Goal: Task Accomplishment & Management: Manage account settings

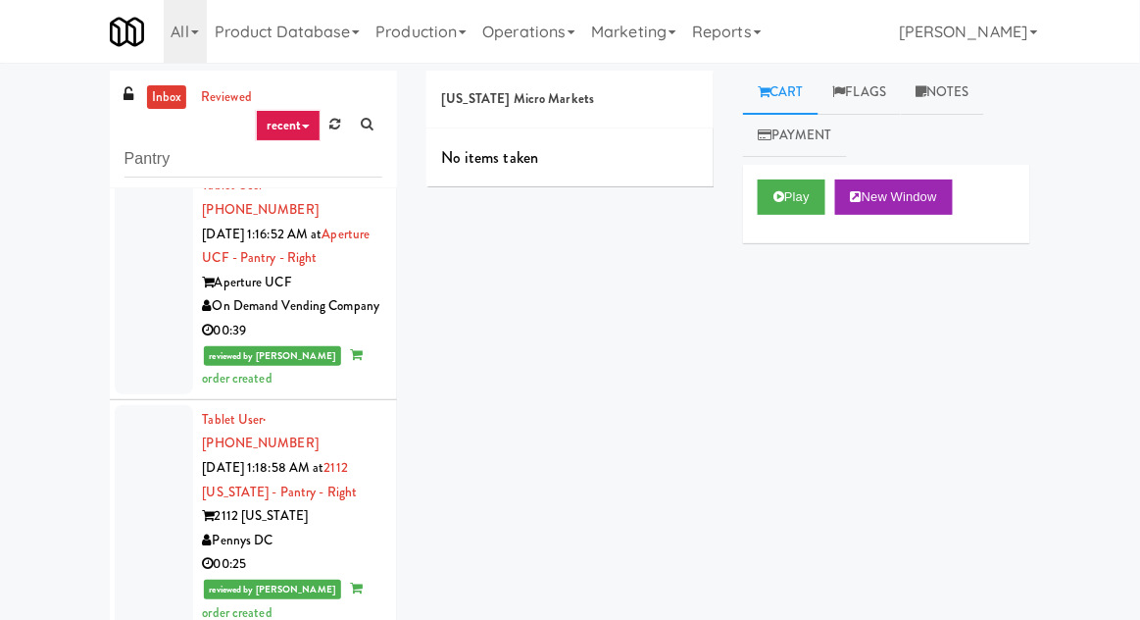
click at [160, 97] on link "inbox" at bounding box center [167, 97] width 40 height 25
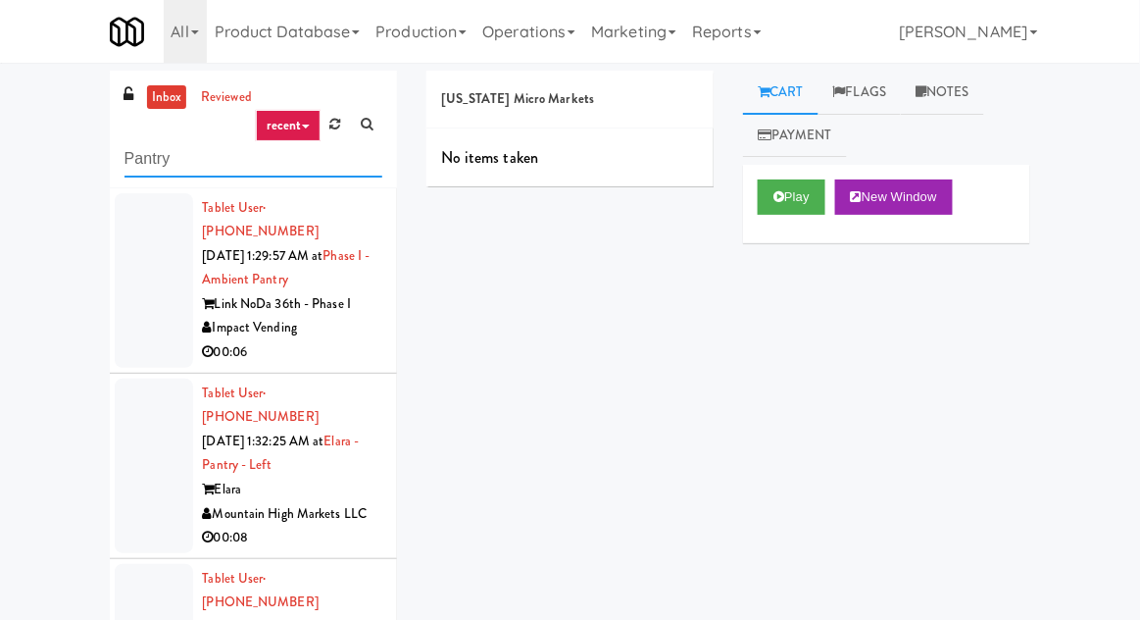
click at [139, 148] on input "Pantry" at bounding box center [254, 159] width 258 height 36
click at [141, 154] on input "Pantry" at bounding box center [254, 159] width 258 height 36
type input "Ambient"
click at [26, 138] on div "inbox reviewed recent all unclear take inventory issue suspicious failed recent…" at bounding box center [570, 431] width 1140 height 721
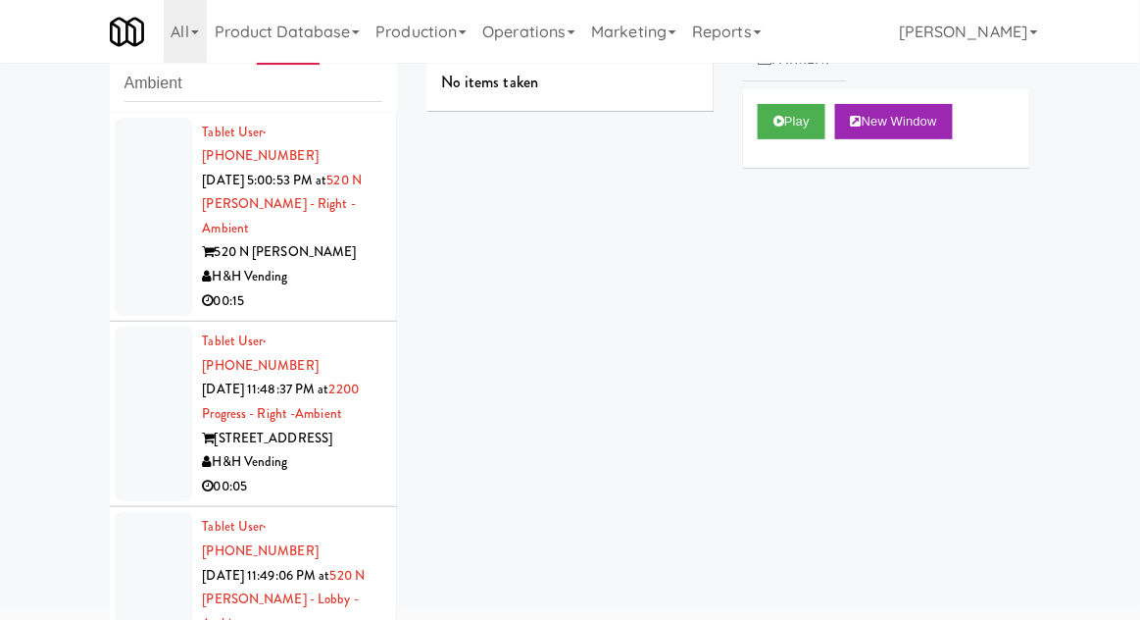
click at [144, 225] on div at bounding box center [154, 217] width 78 height 199
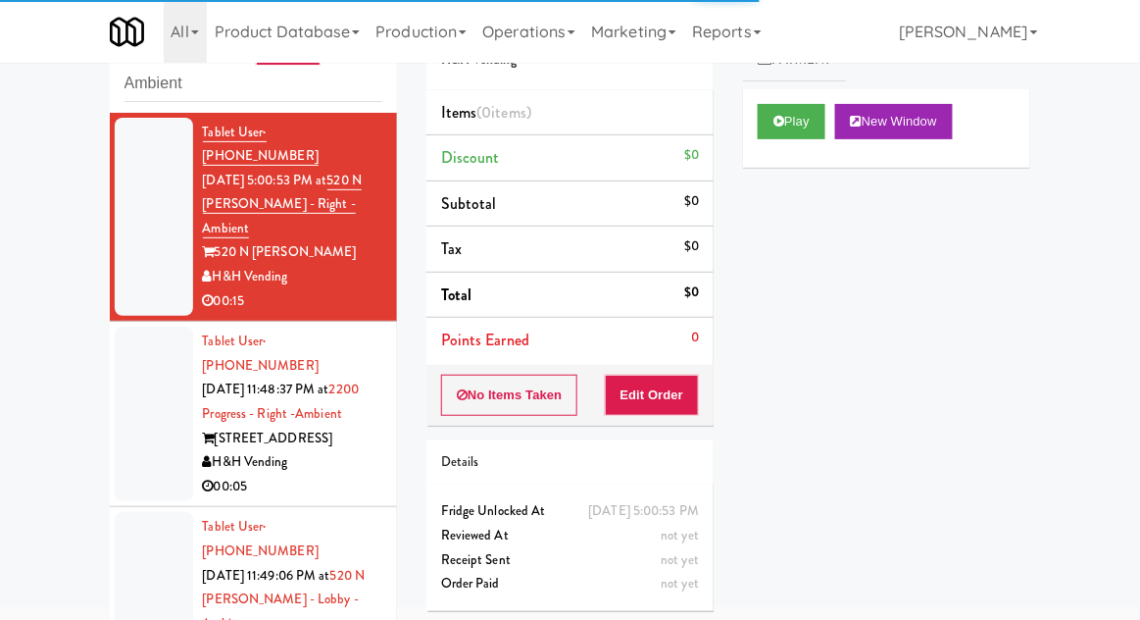
click at [139, 380] on div at bounding box center [154, 414] width 78 height 175
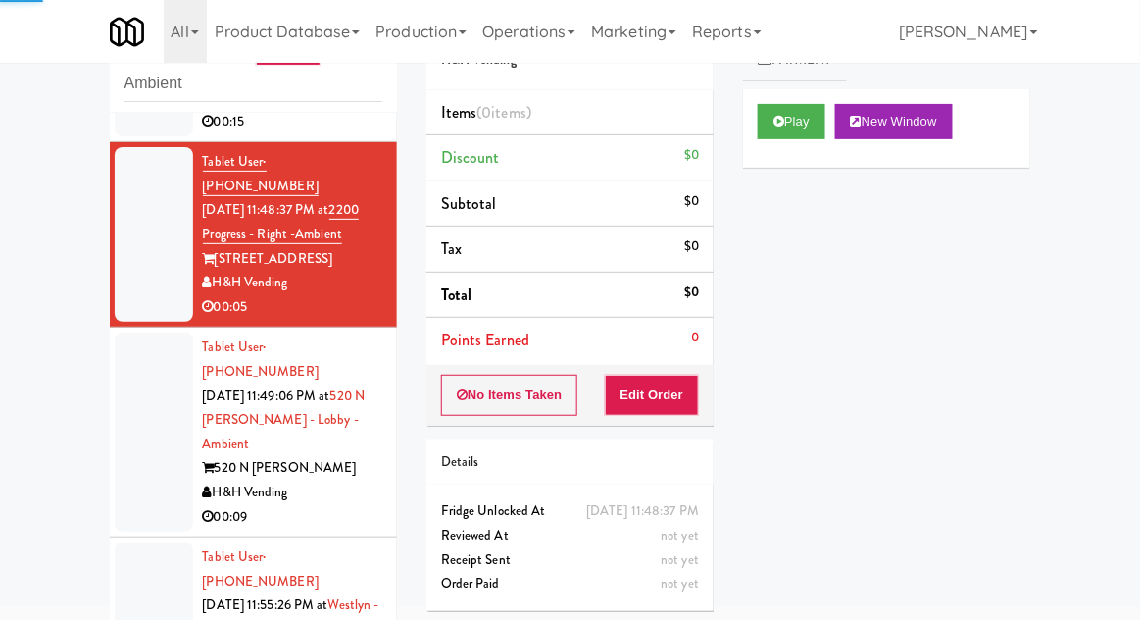
scroll to position [179, 0]
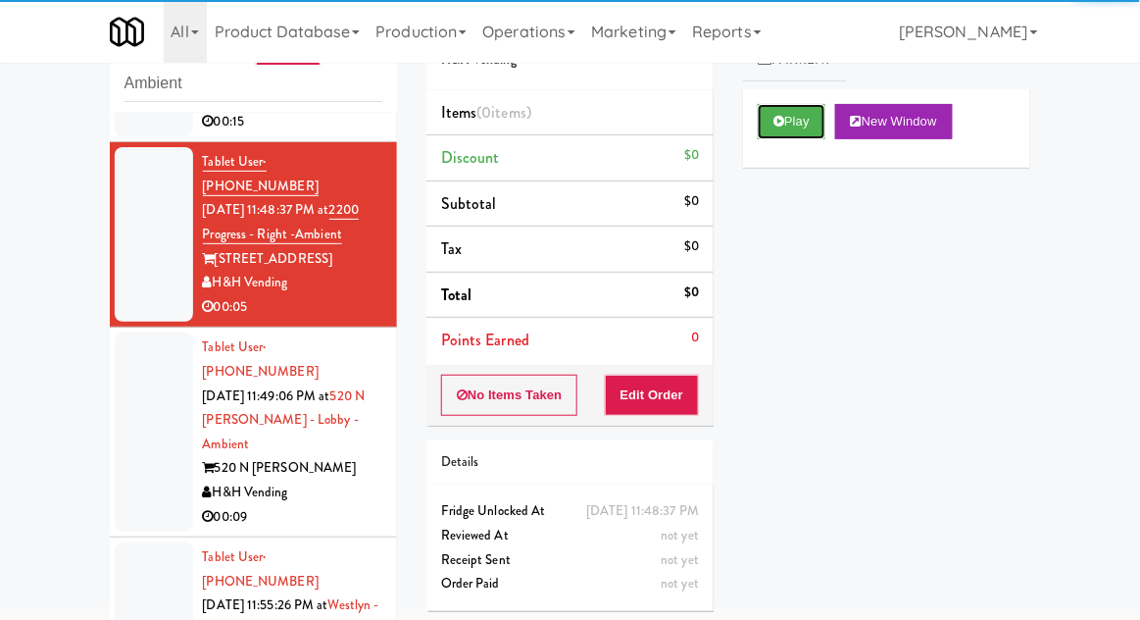
click at [762, 129] on button "Play" at bounding box center [792, 121] width 68 height 35
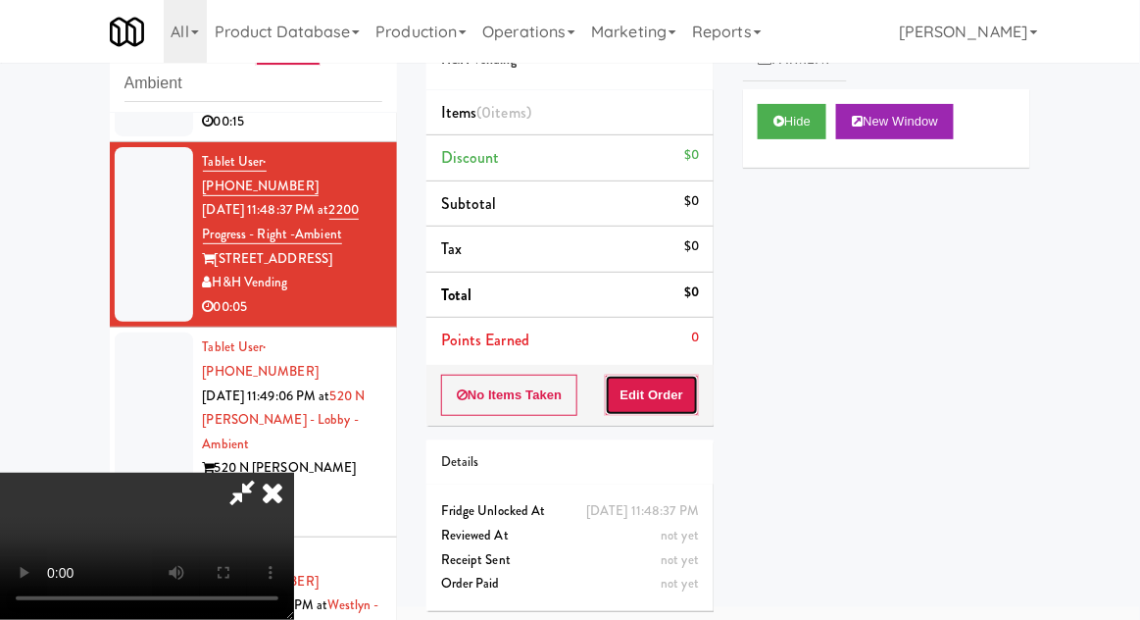
click at [636, 396] on button "Edit Order" at bounding box center [652, 395] width 95 height 41
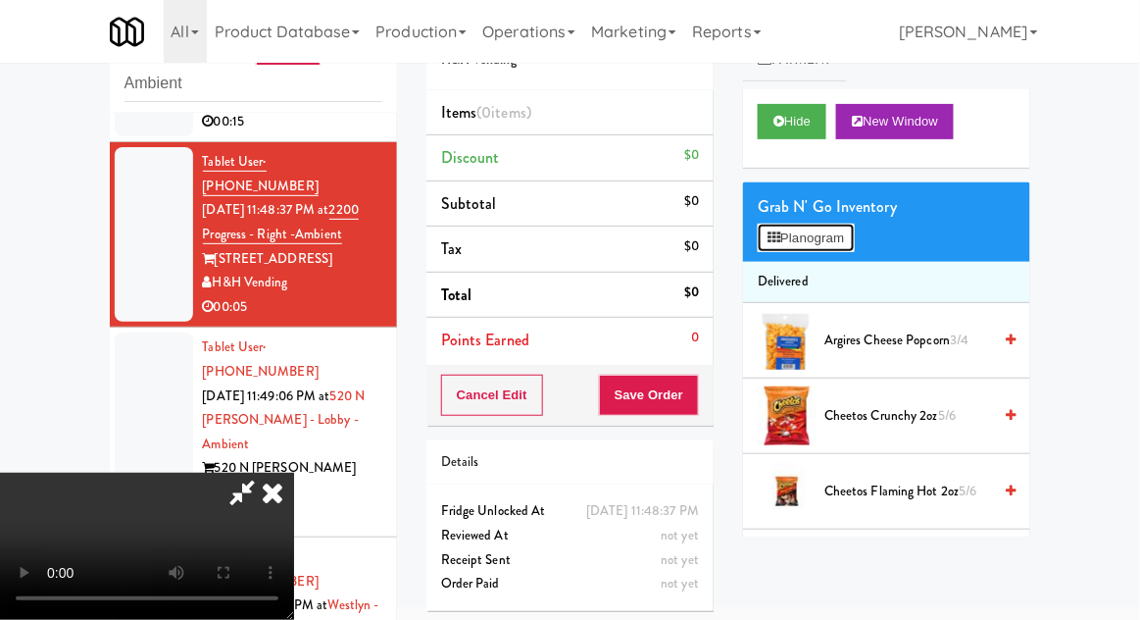
click at [845, 238] on button "Planogram" at bounding box center [806, 238] width 96 height 29
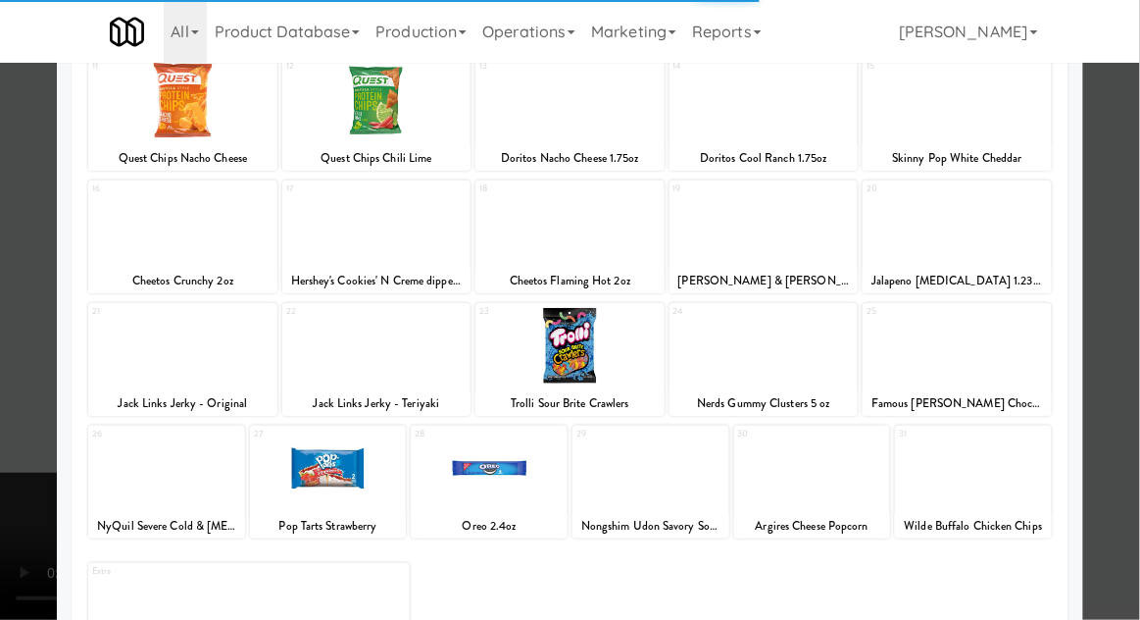
scroll to position [243, 0]
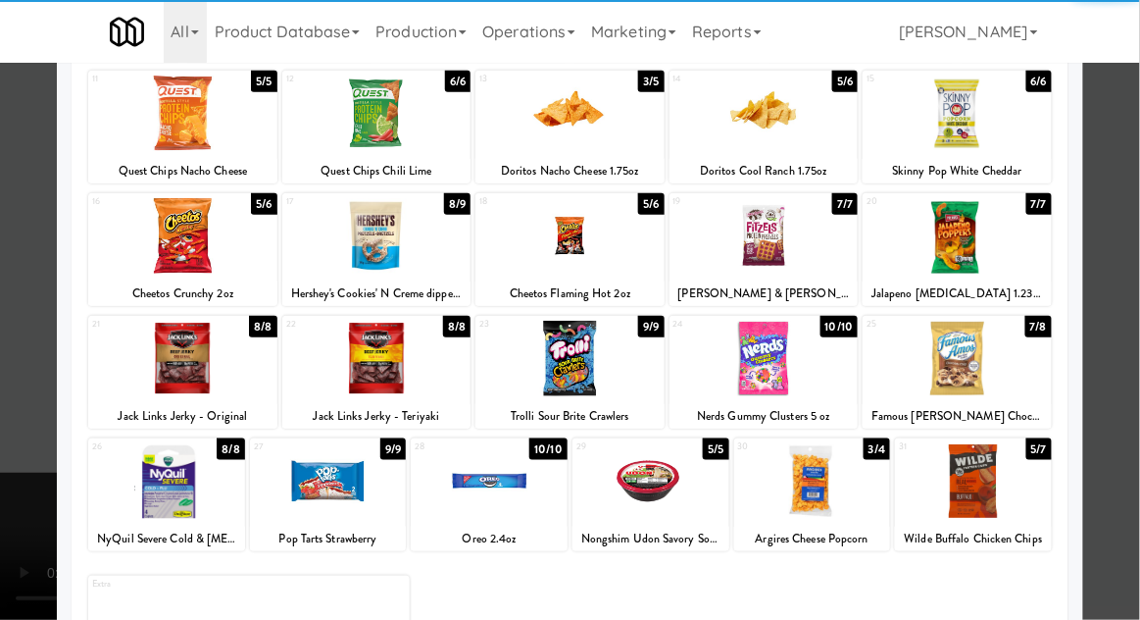
click at [984, 481] on div at bounding box center [973, 481] width 157 height 76
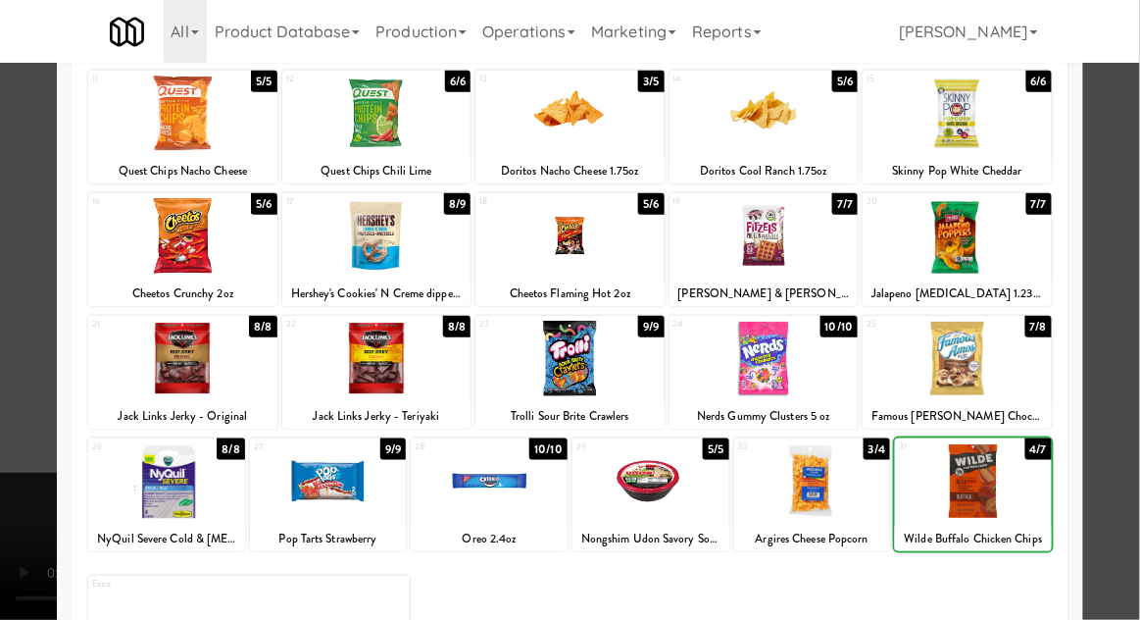
click at [978, 491] on div at bounding box center [973, 481] width 157 height 76
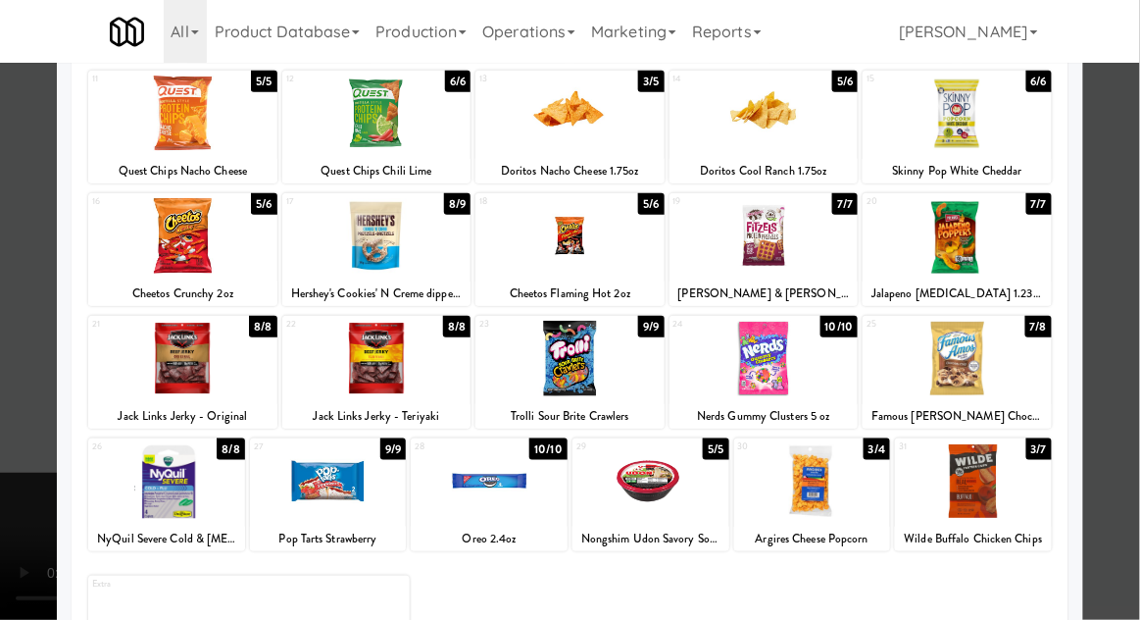
click at [1127, 401] on div at bounding box center [570, 310] width 1140 height 620
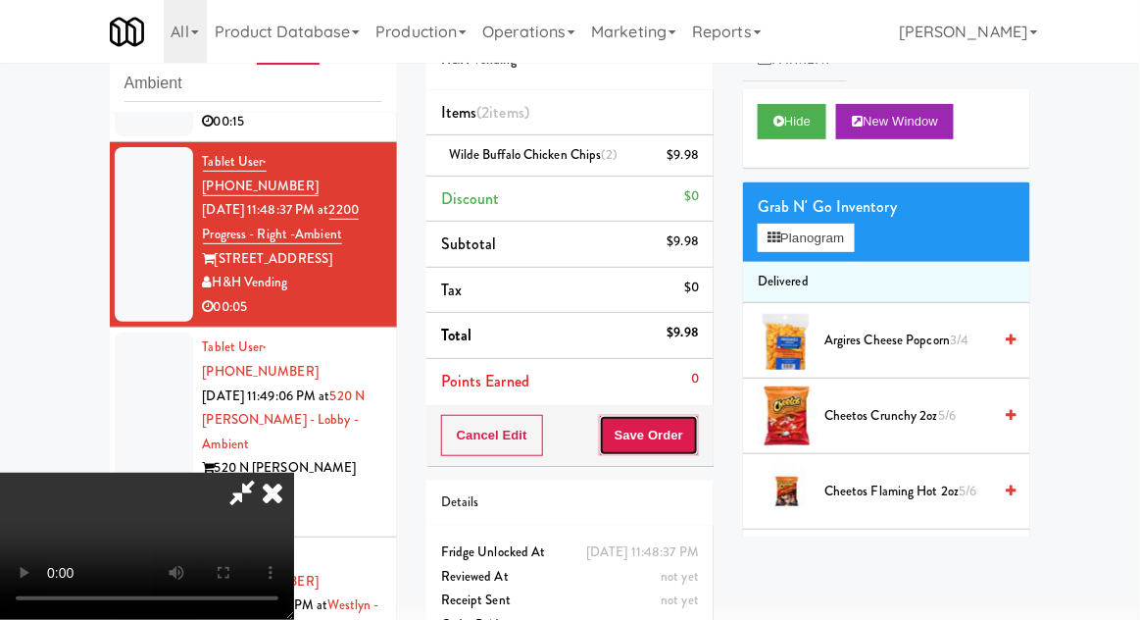
click at [696, 435] on button "Save Order" at bounding box center [649, 435] width 100 height 41
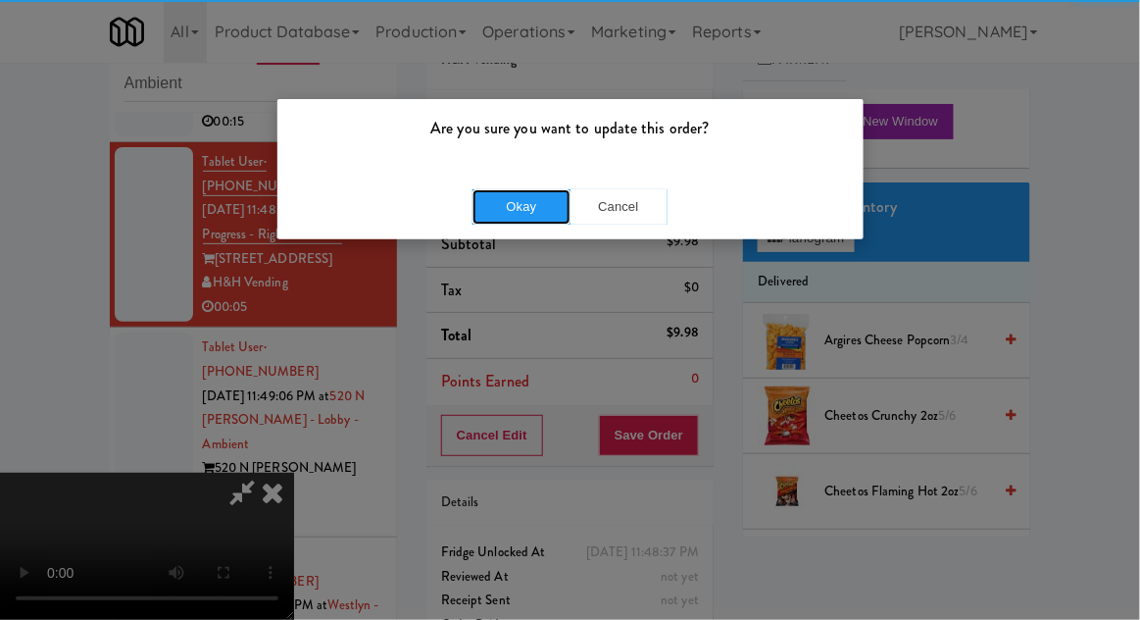
click at [519, 201] on button "Okay" at bounding box center [522, 206] width 98 height 35
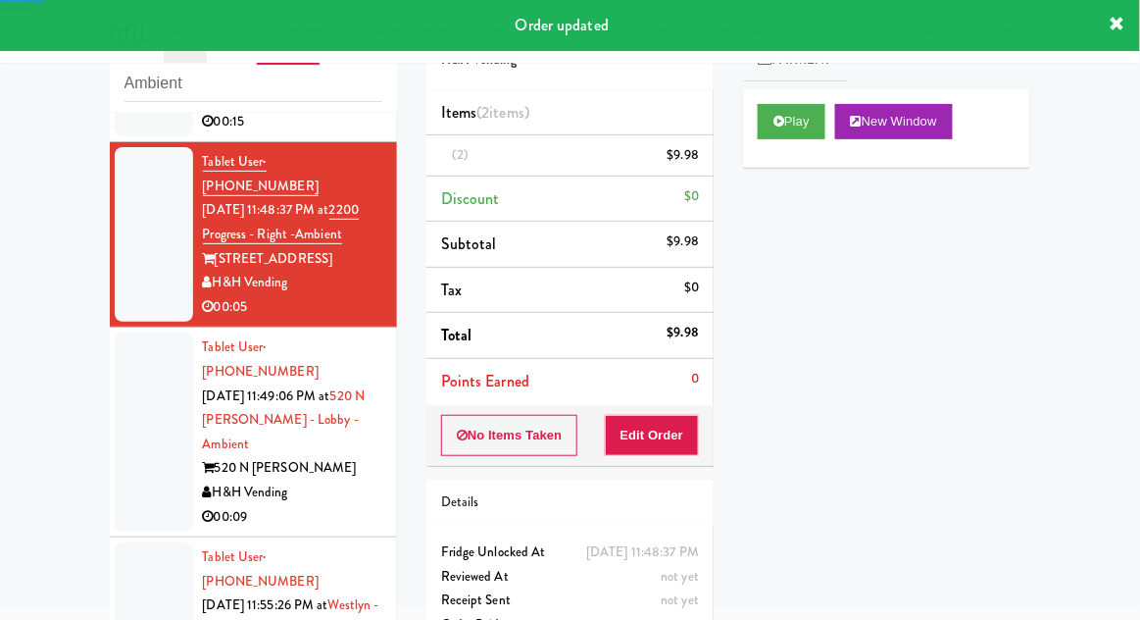
click at [122, 373] on div at bounding box center [154, 431] width 78 height 199
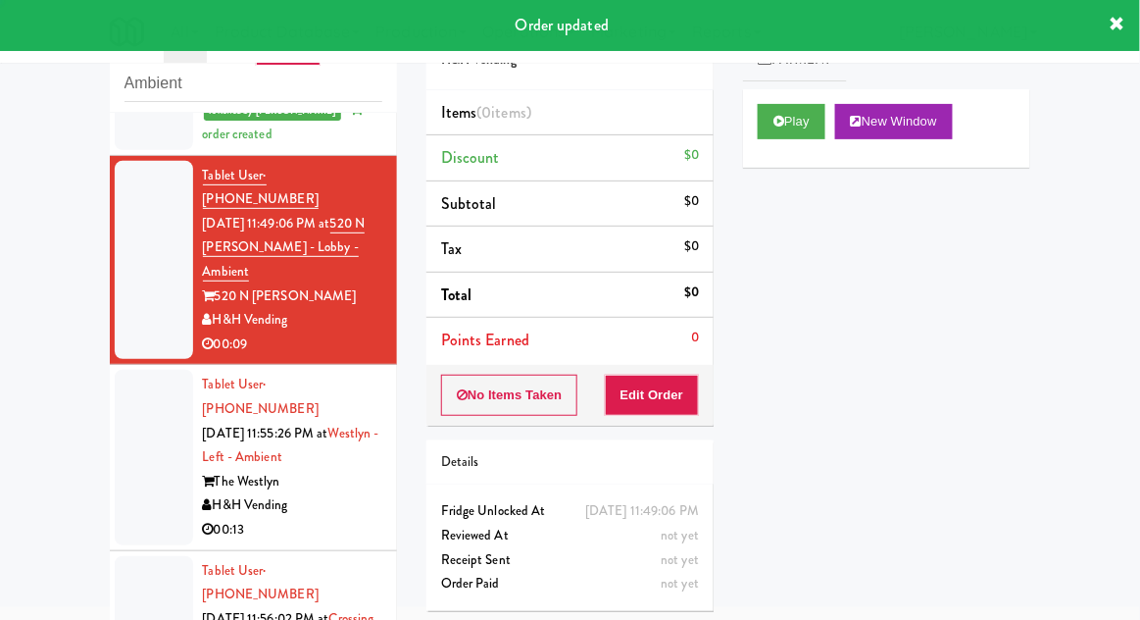
scroll to position [400, 0]
click at [765, 112] on button "Play" at bounding box center [792, 121] width 68 height 35
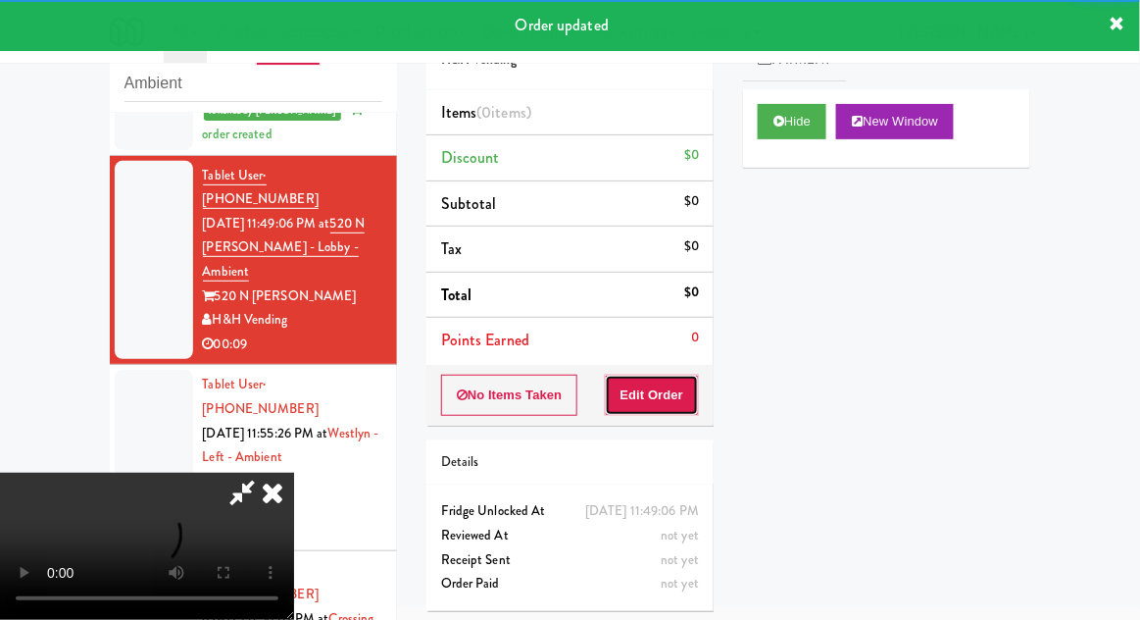
click at [637, 404] on button "Edit Order" at bounding box center [652, 395] width 95 height 41
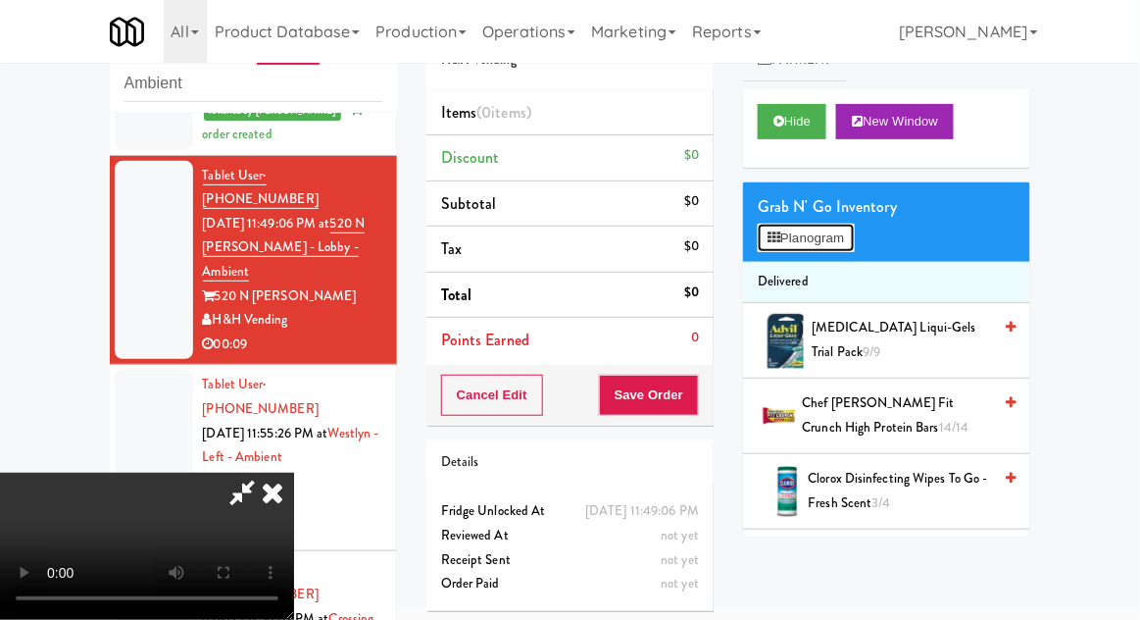
click at [829, 232] on button "Planogram" at bounding box center [806, 238] width 96 height 29
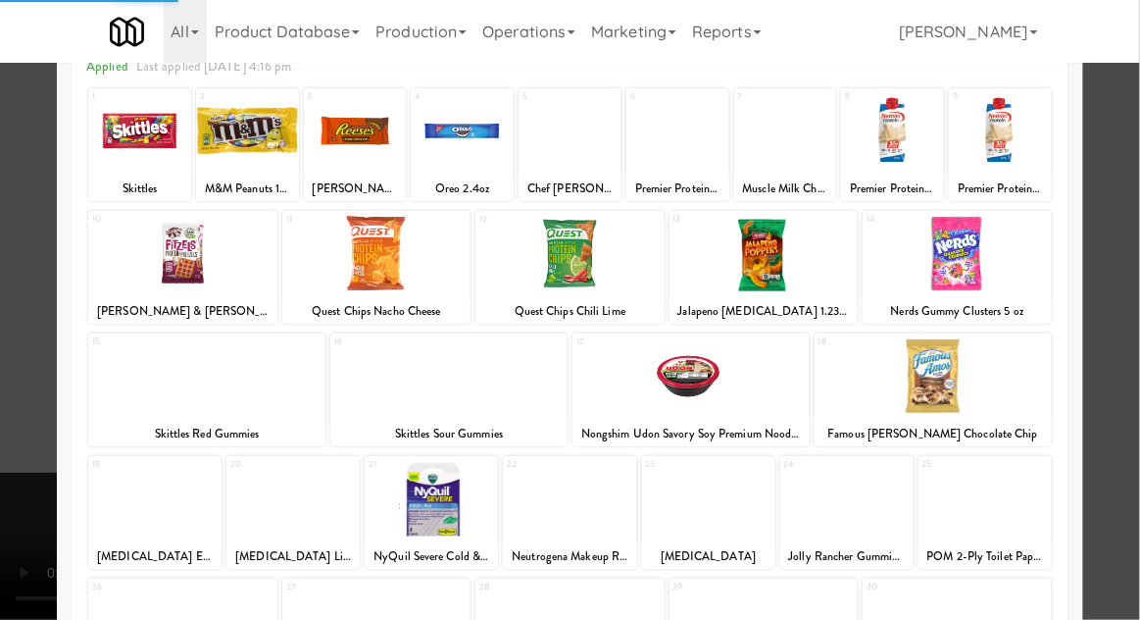
scroll to position [99, 0]
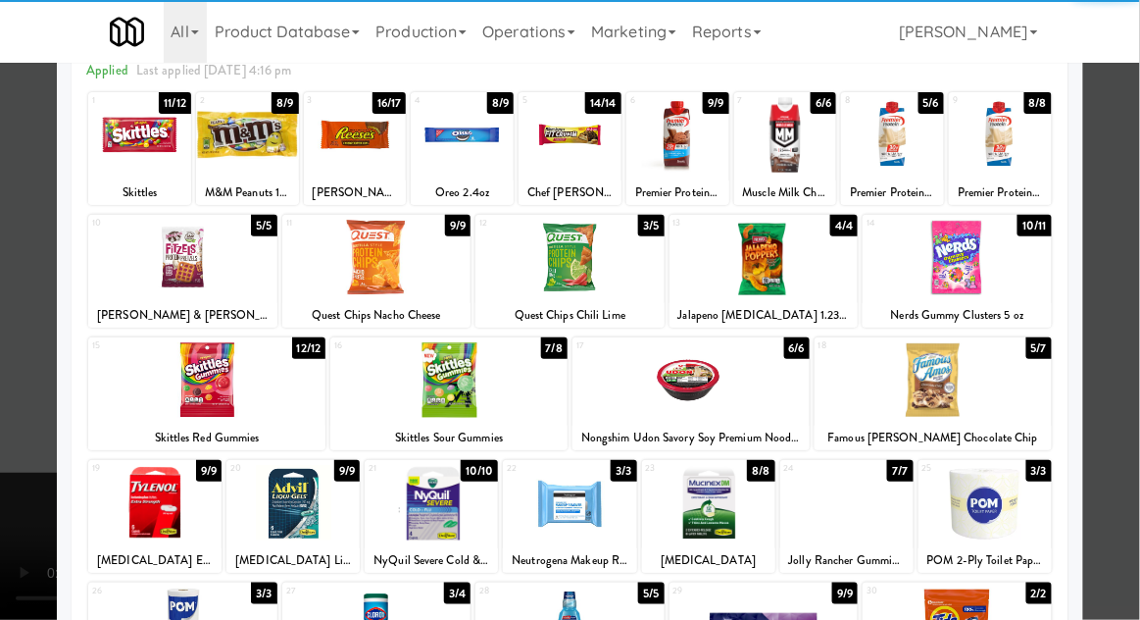
click at [671, 386] on div at bounding box center [691, 380] width 237 height 76
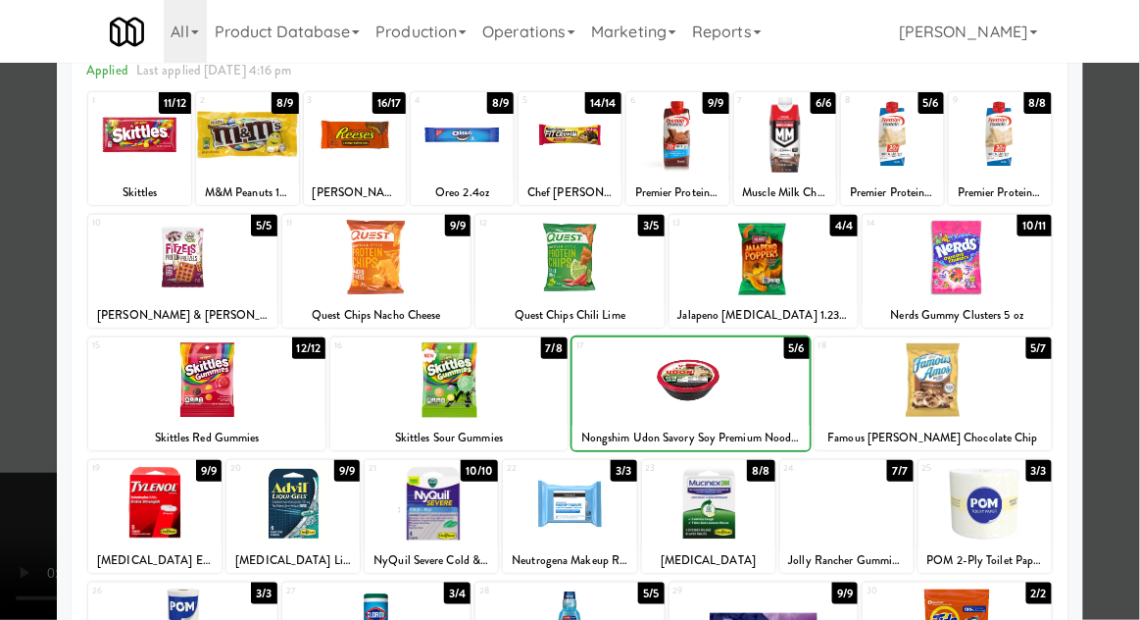
click at [1124, 365] on div at bounding box center [570, 310] width 1140 height 620
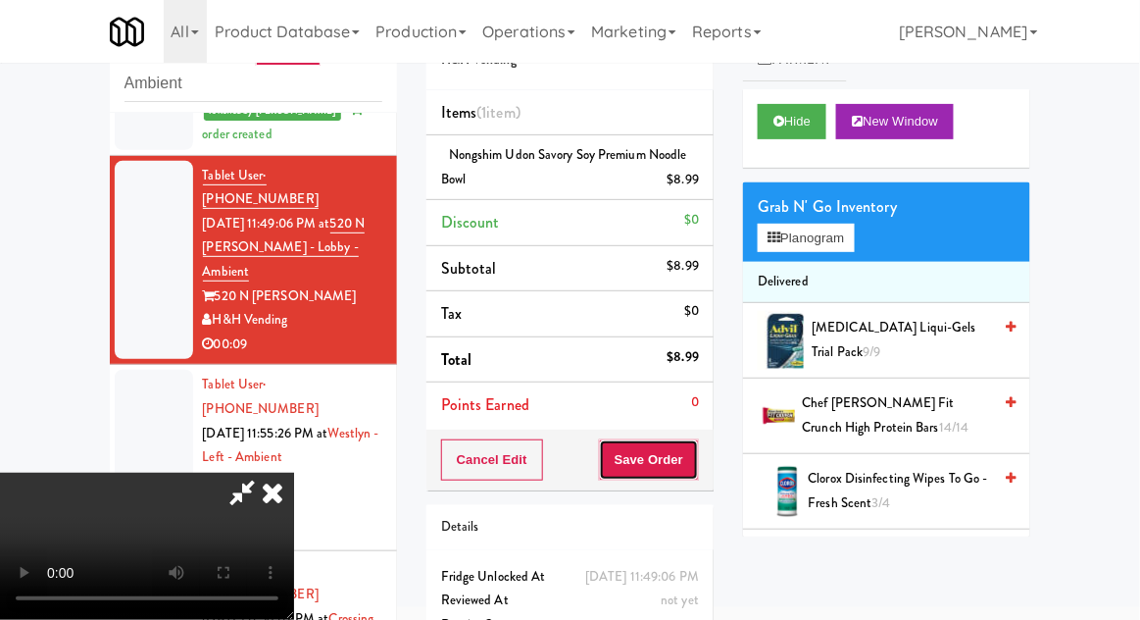
click at [696, 447] on button "Save Order" at bounding box center [649, 459] width 100 height 41
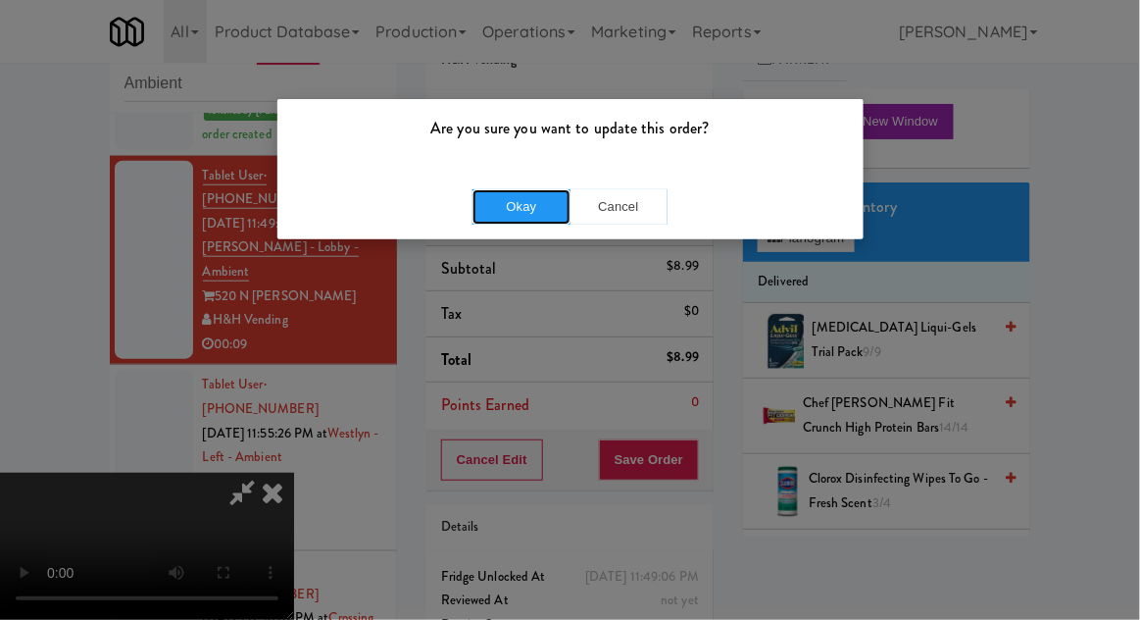
click at [504, 212] on button "Okay" at bounding box center [522, 206] width 98 height 35
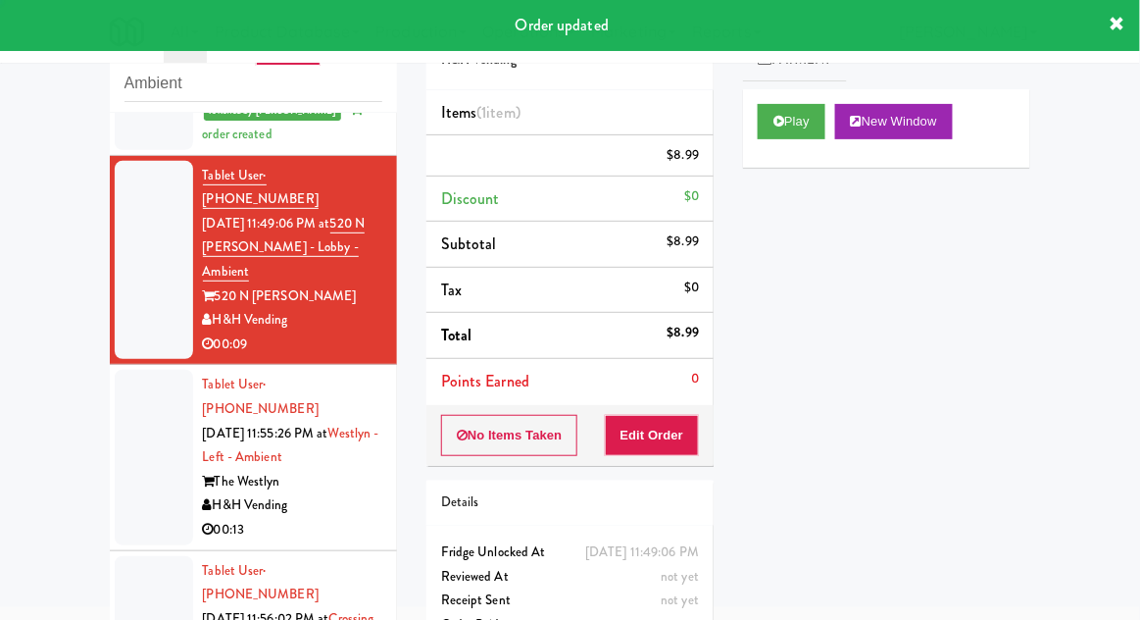
click at [130, 414] on div at bounding box center [154, 457] width 78 height 175
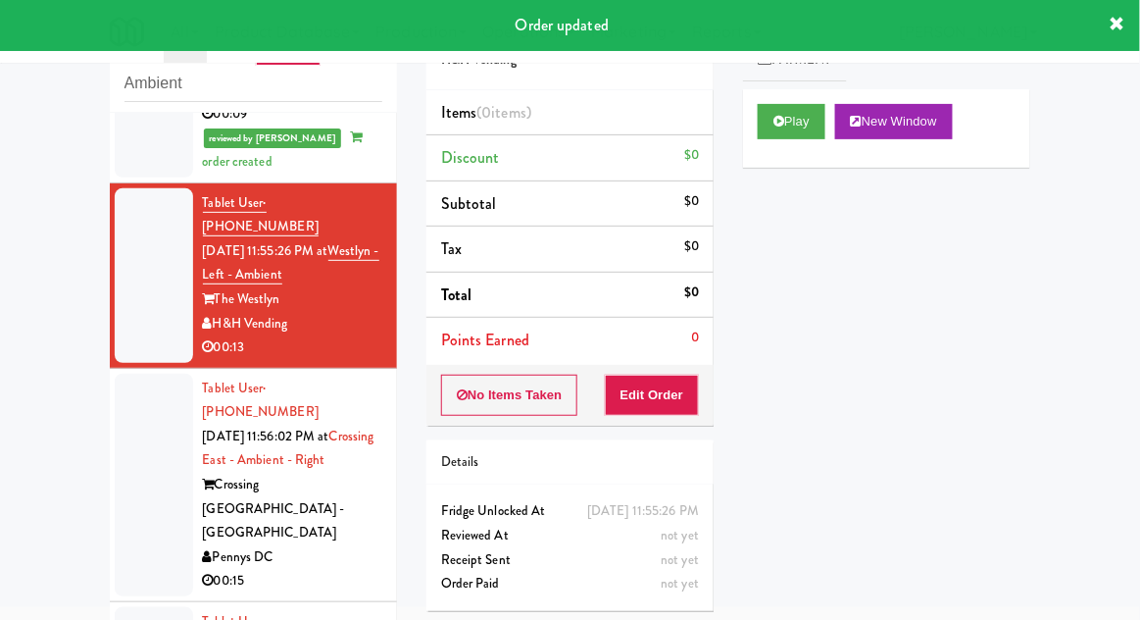
scroll to position [631, 0]
click at [798, 123] on button "Play" at bounding box center [792, 121] width 68 height 35
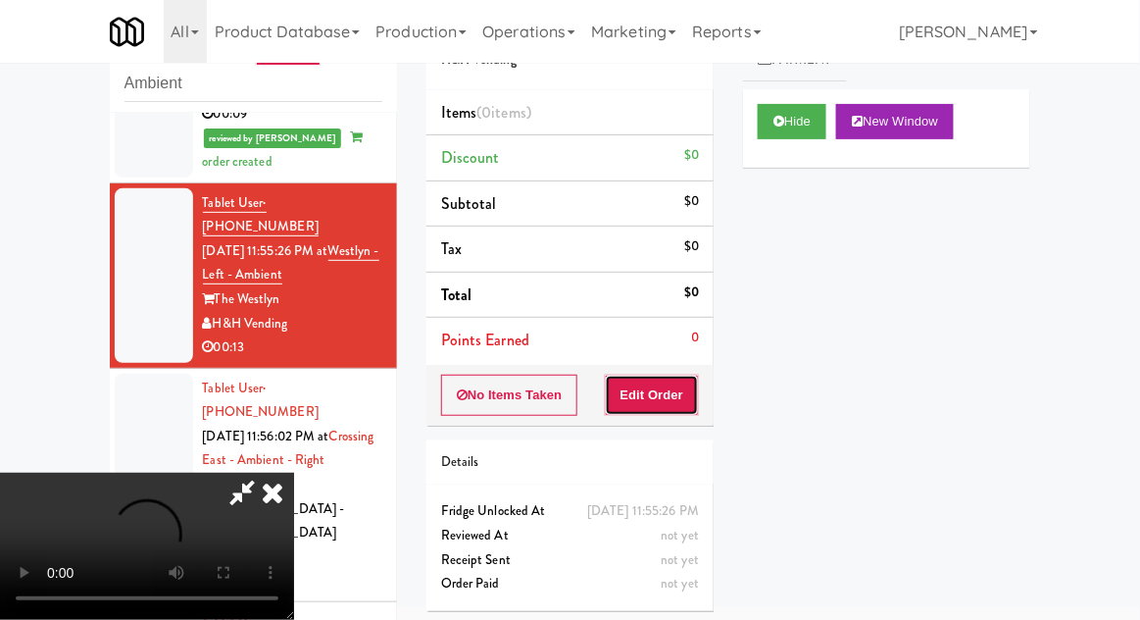
click at [656, 404] on button "Edit Order" at bounding box center [652, 395] width 95 height 41
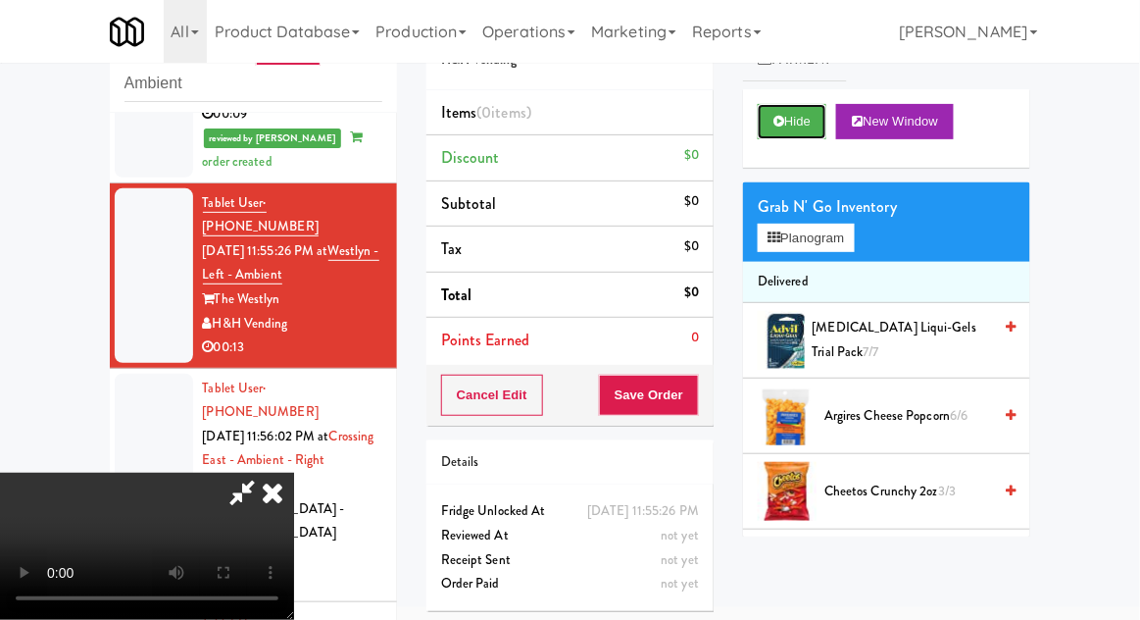
click at [777, 121] on icon at bounding box center [779, 121] width 11 height 13
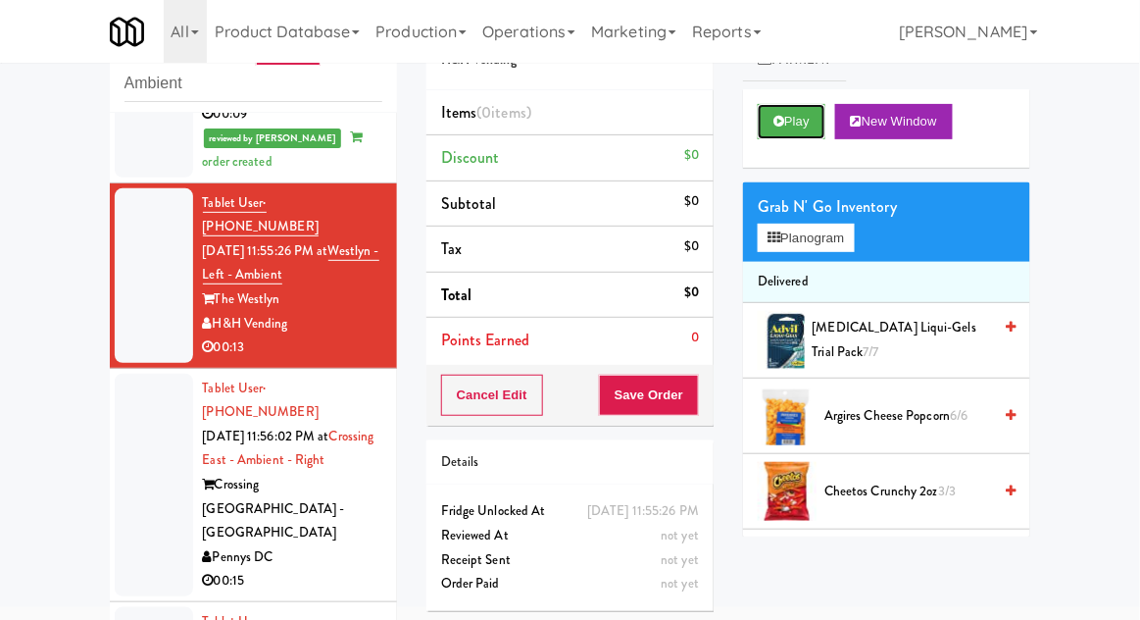
click at [786, 111] on button "Play" at bounding box center [792, 121] width 68 height 35
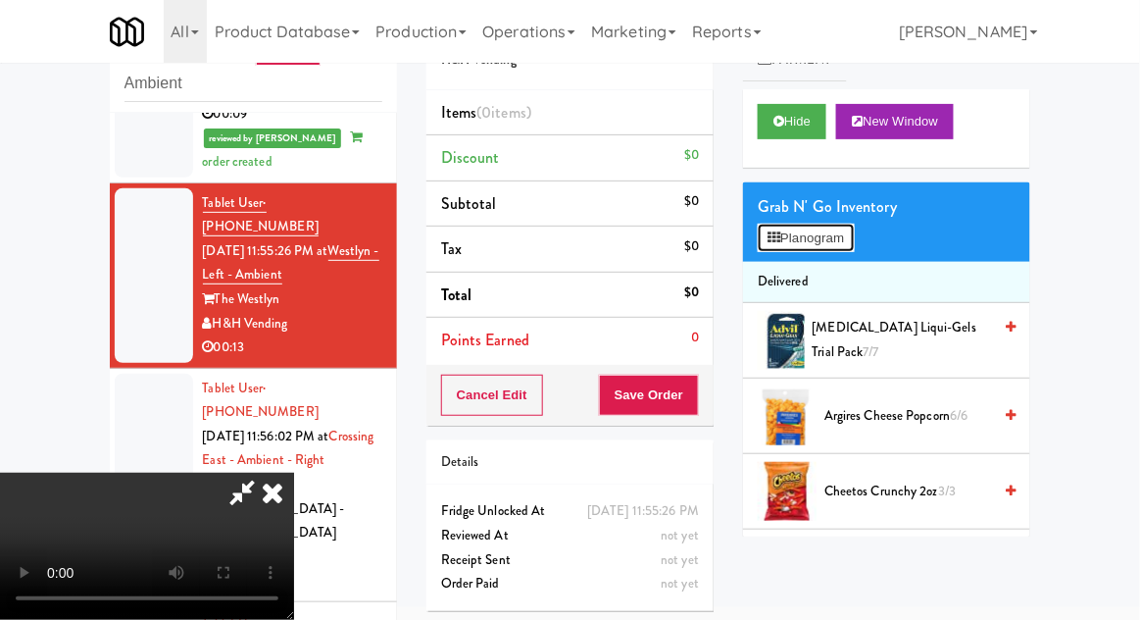
click at [775, 233] on icon at bounding box center [774, 237] width 13 height 13
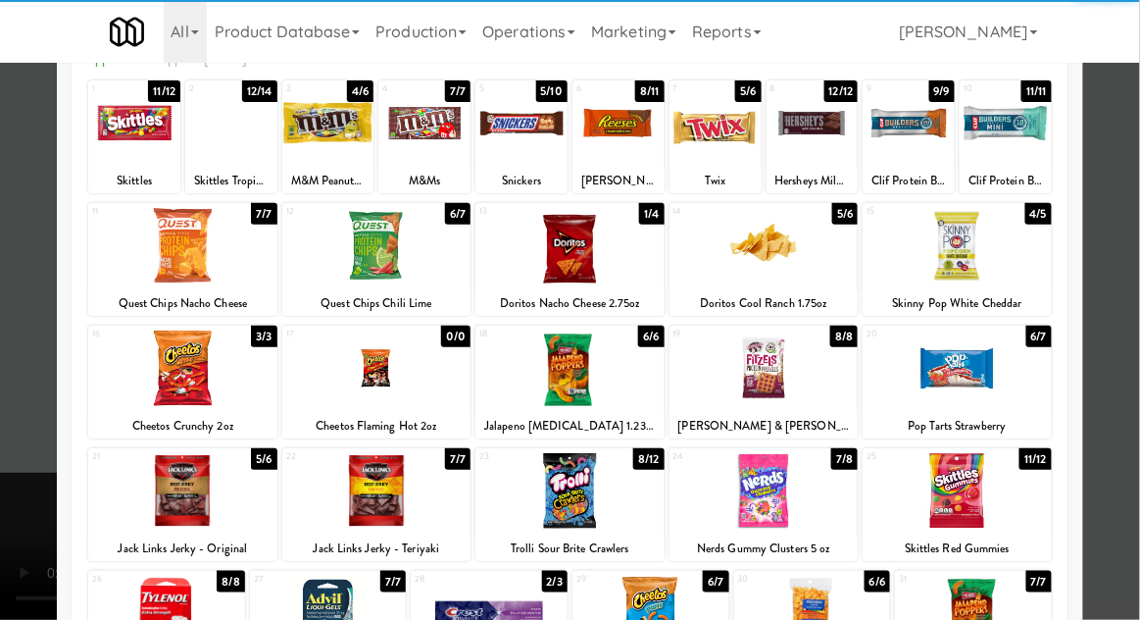
scroll to position [135, 0]
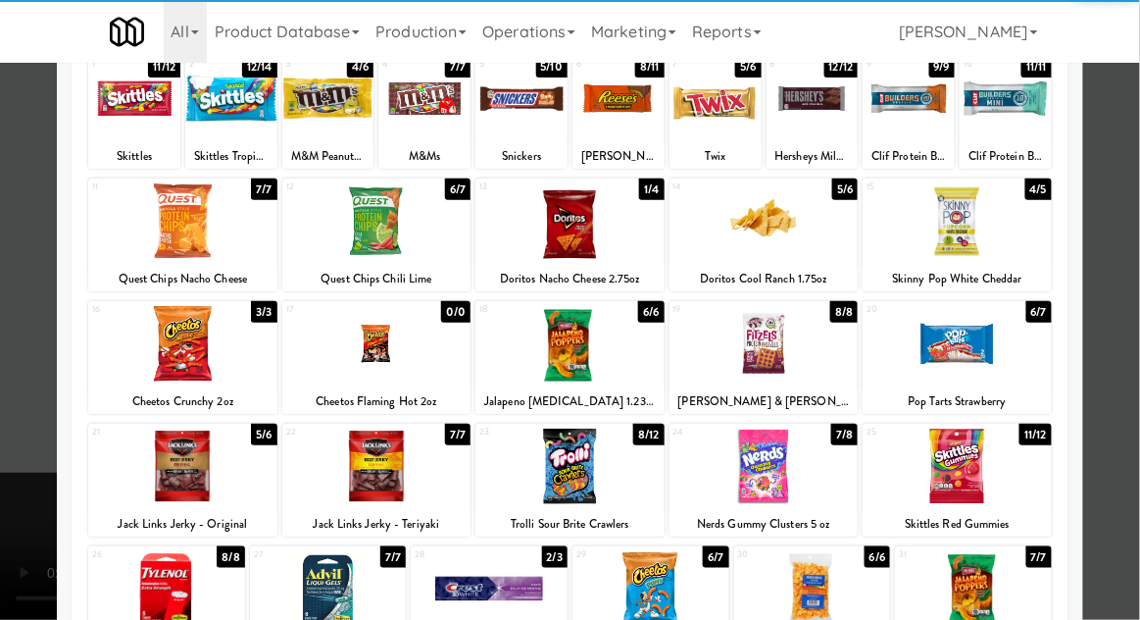
click at [562, 457] on div at bounding box center [570, 467] width 189 height 76
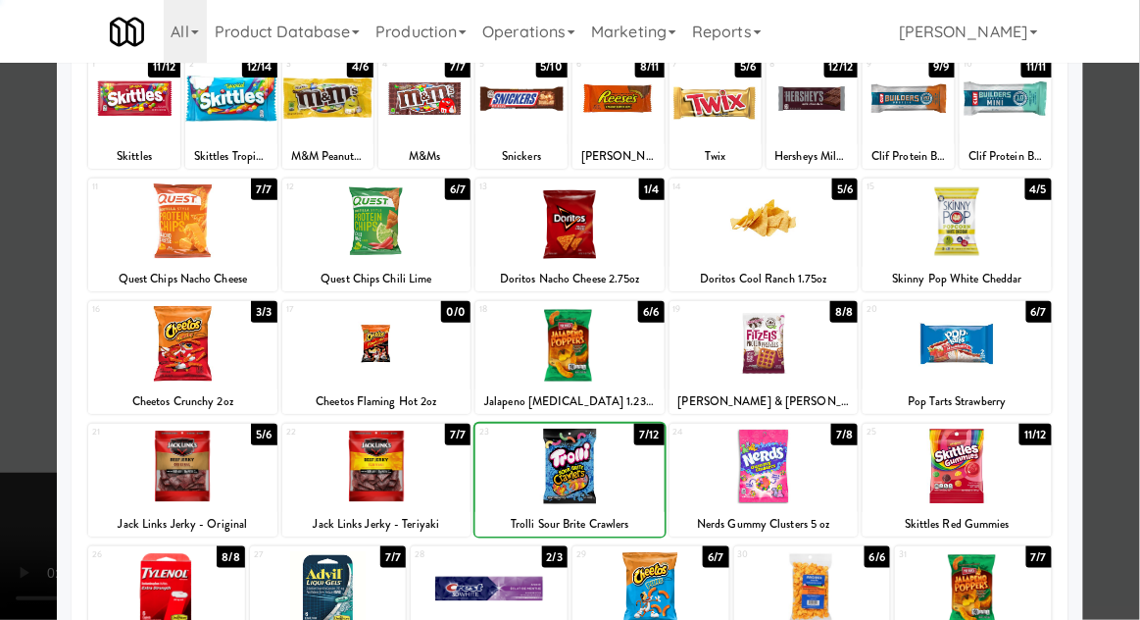
click at [1128, 312] on div at bounding box center [570, 310] width 1140 height 620
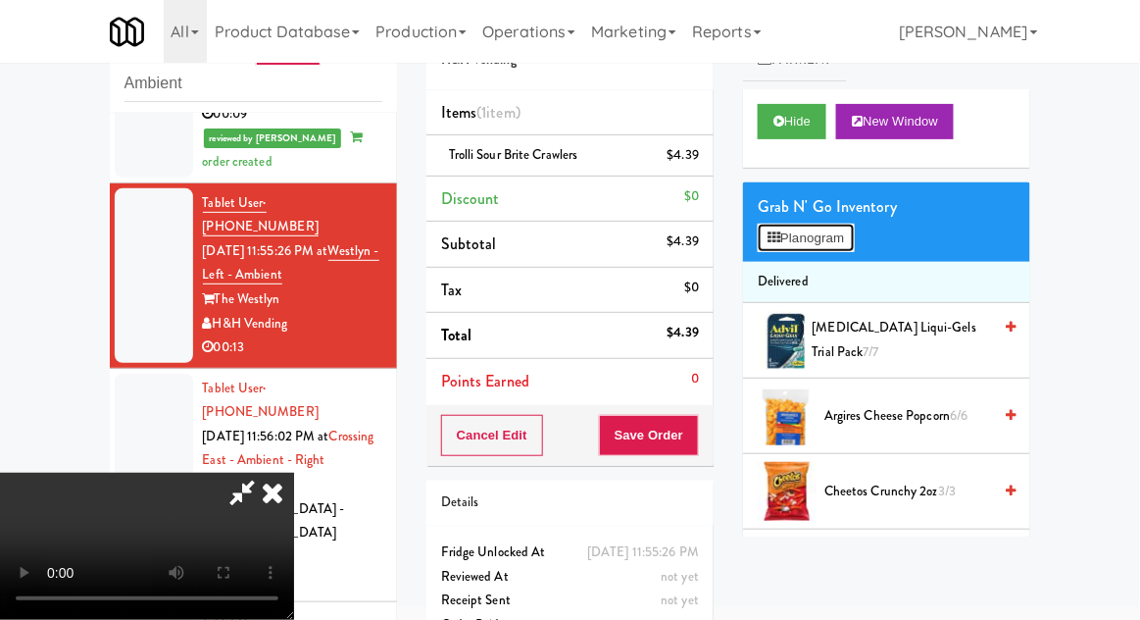
click at [807, 244] on button "Planogram" at bounding box center [806, 238] width 96 height 29
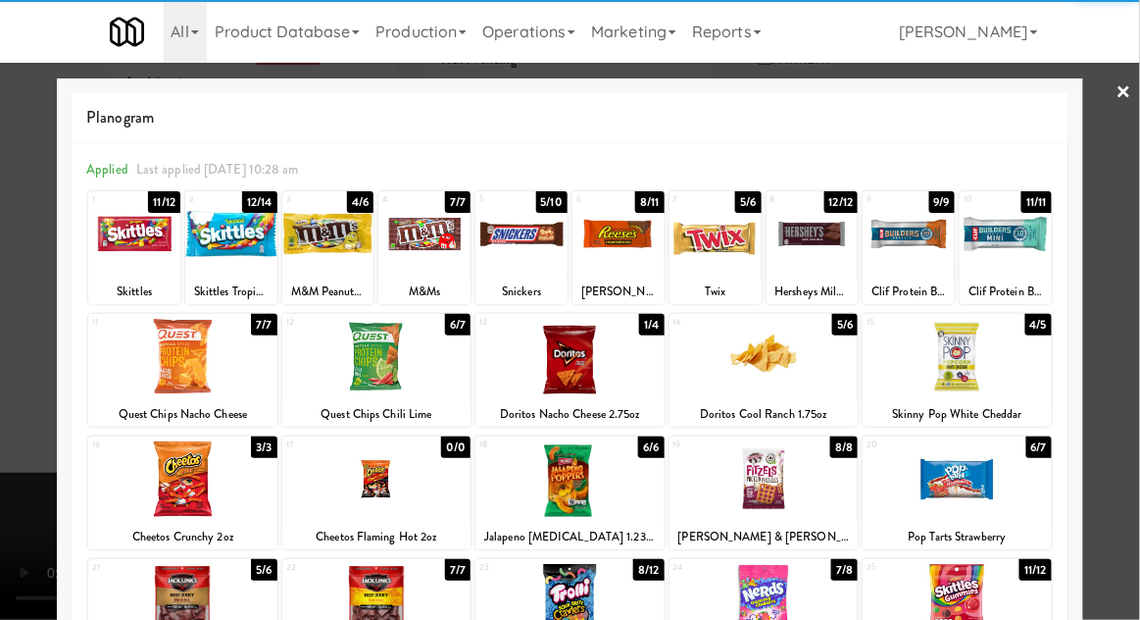
click at [499, 243] on div at bounding box center [522, 234] width 92 height 76
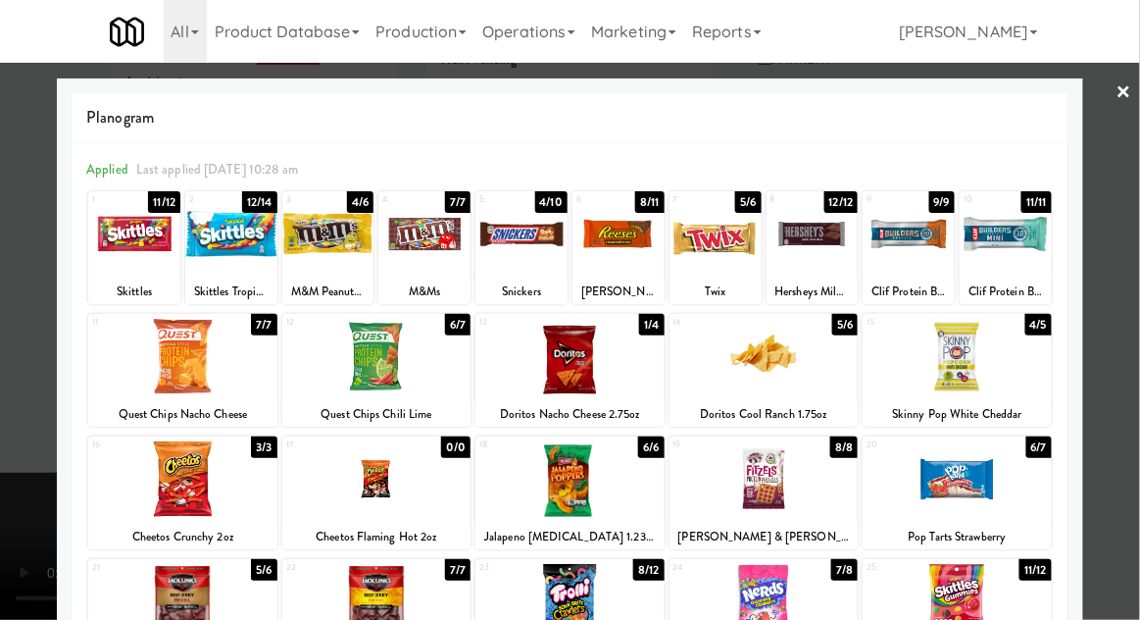
click at [1132, 212] on div at bounding box center [570, 310] width 1140 height 620
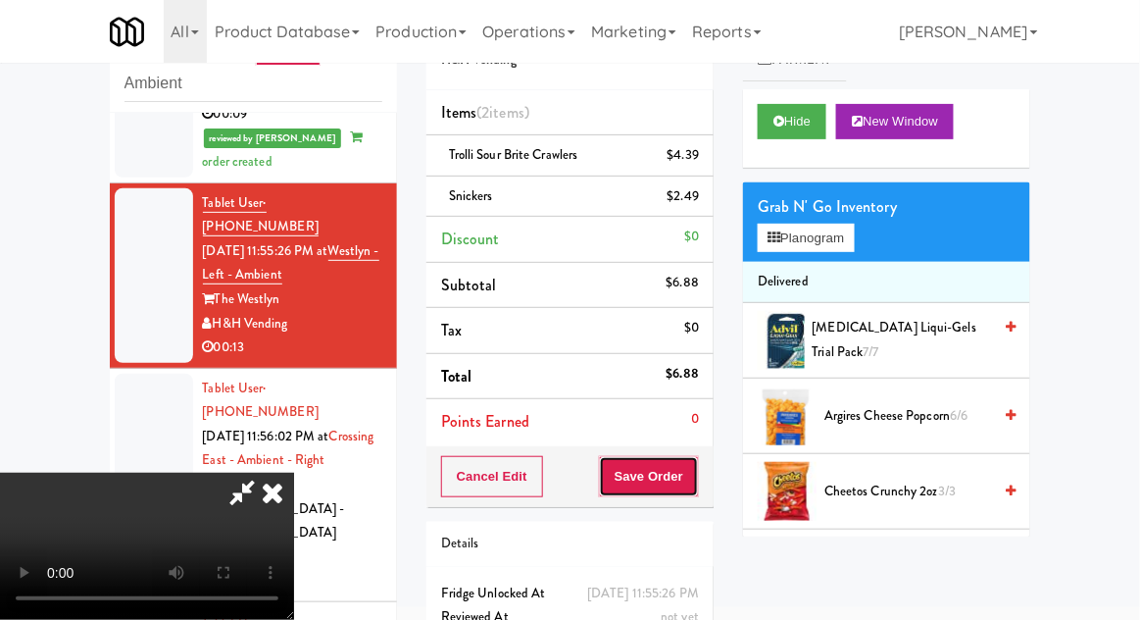
click at [690, 463] on button "Save Order" at bounding box center [649, 476] width 100 height 41
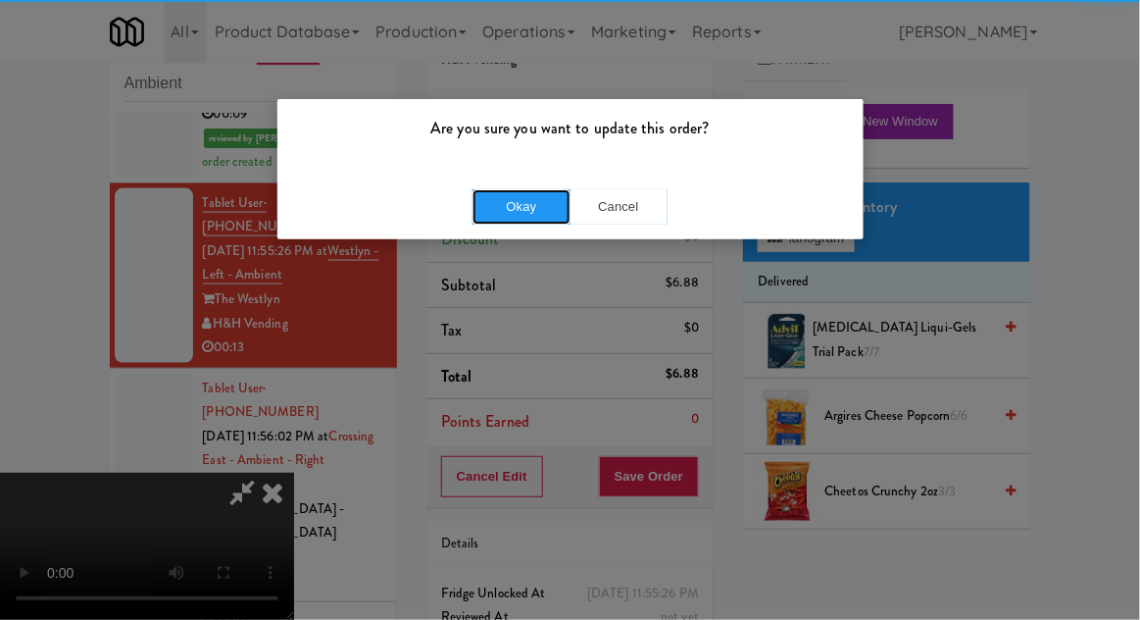
click at [519, 189] on button "Okay" at bounding box center [522, 206] width 98 height 35
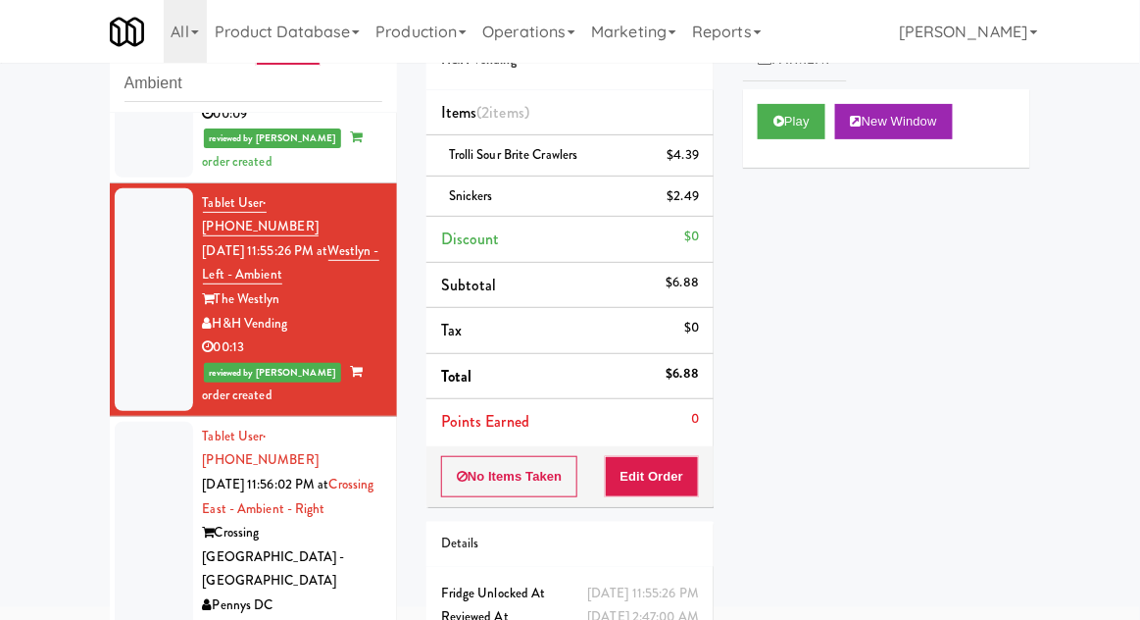
click at [136, 422] on div at bounding box center [154, 533] width 78 height 223
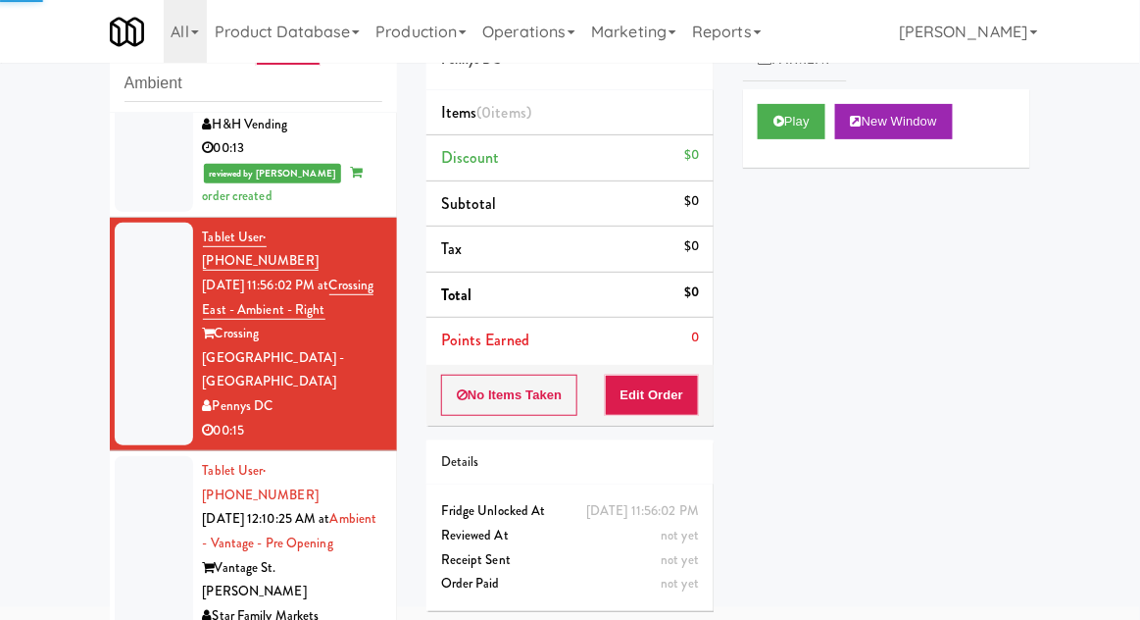
scroll to position [831, 0]
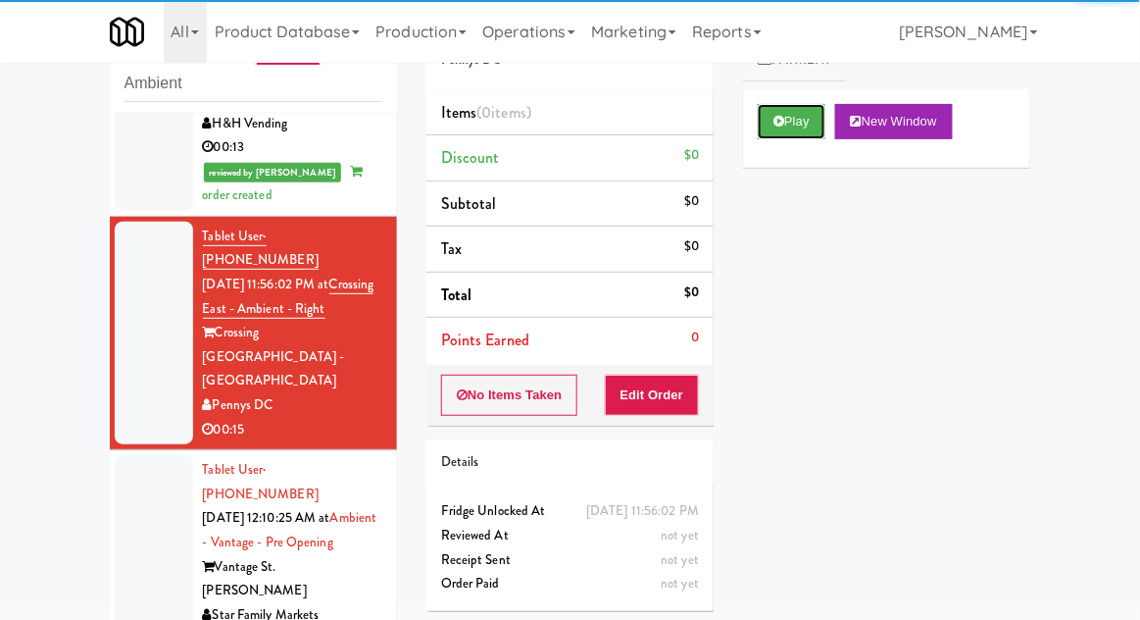
click at [784, 112] on button "Play" at bounding box center [792, 121] width 68 height 35
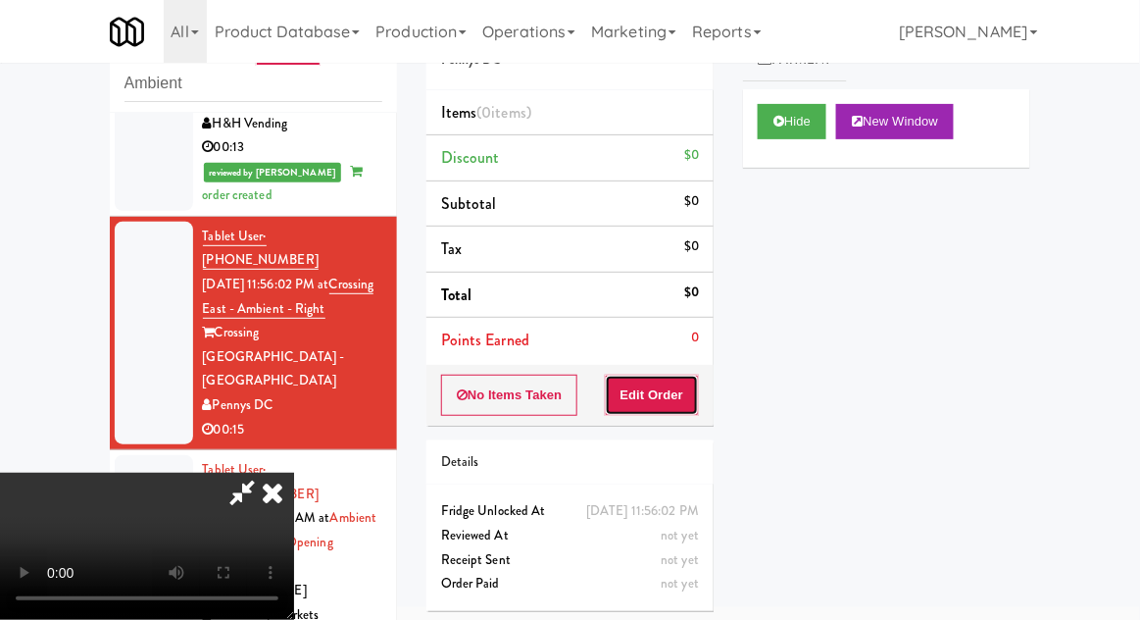
click at [658, 394] on button "Edit Order" at bounding box center [652, 395] width 95 height 41
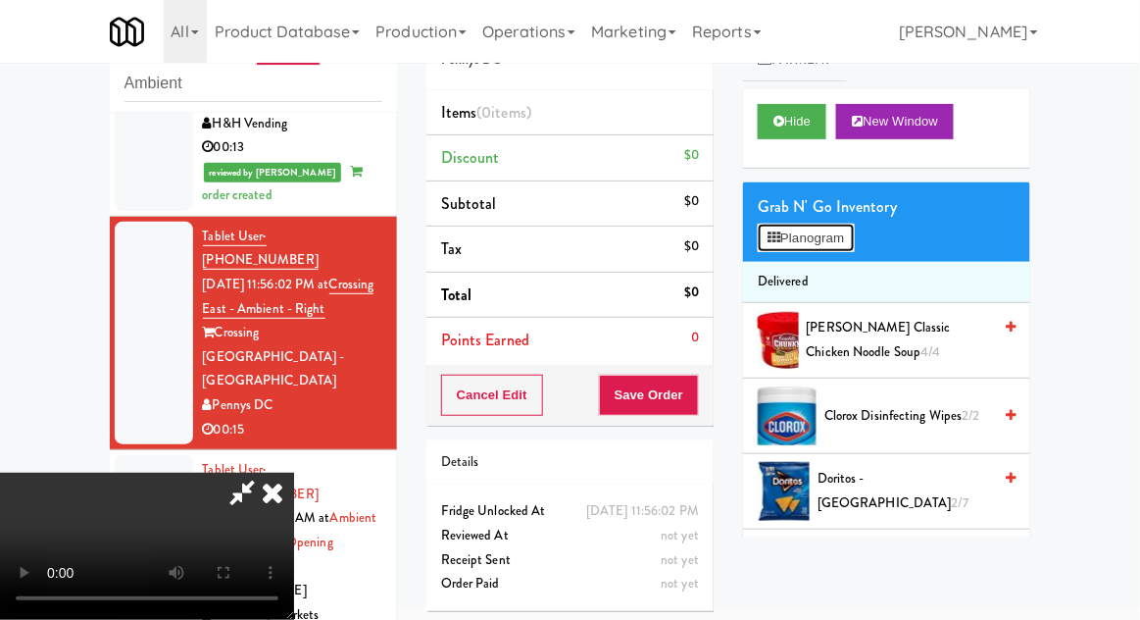
click at [766, 248] on button "Planogram" at bounding box center [806, 238] width 96 height 29
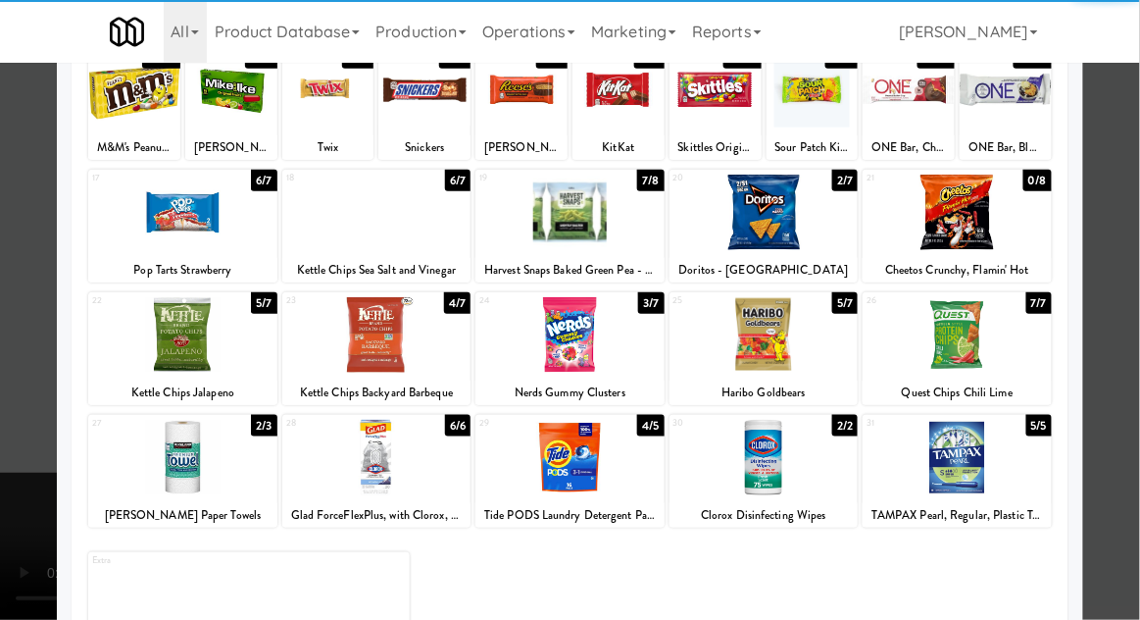
scroll to position [264, 0]
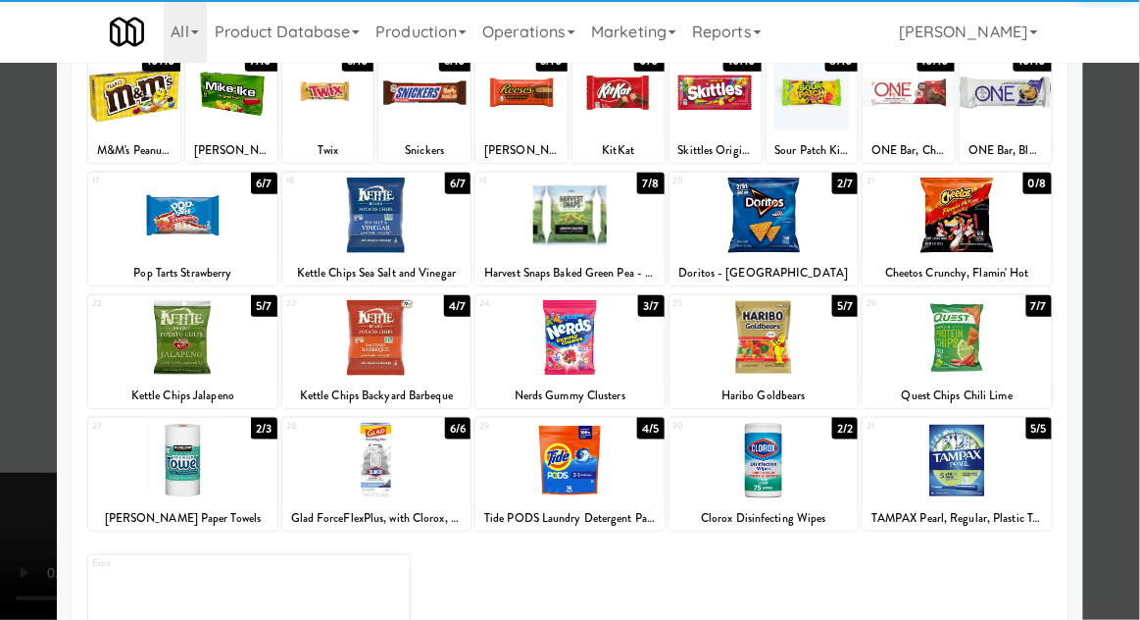
click at [1035, 338] on div at bounding box center [957, 338] width 189 height 76
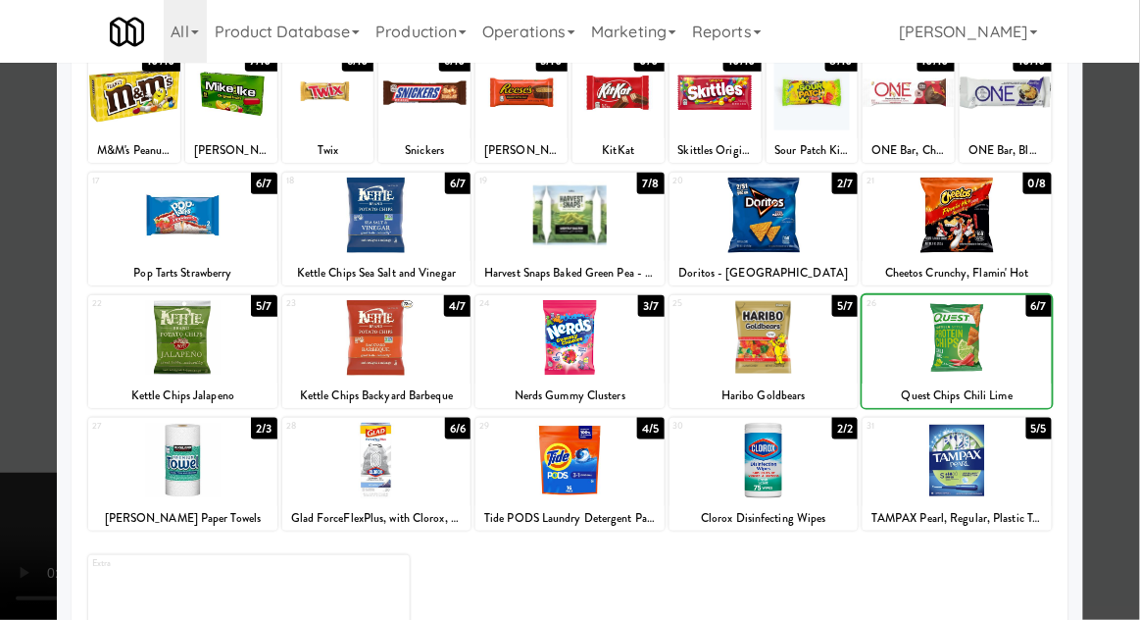
click at [1128, 291] on div at bounding box center [570, 310] width 1140 height 620
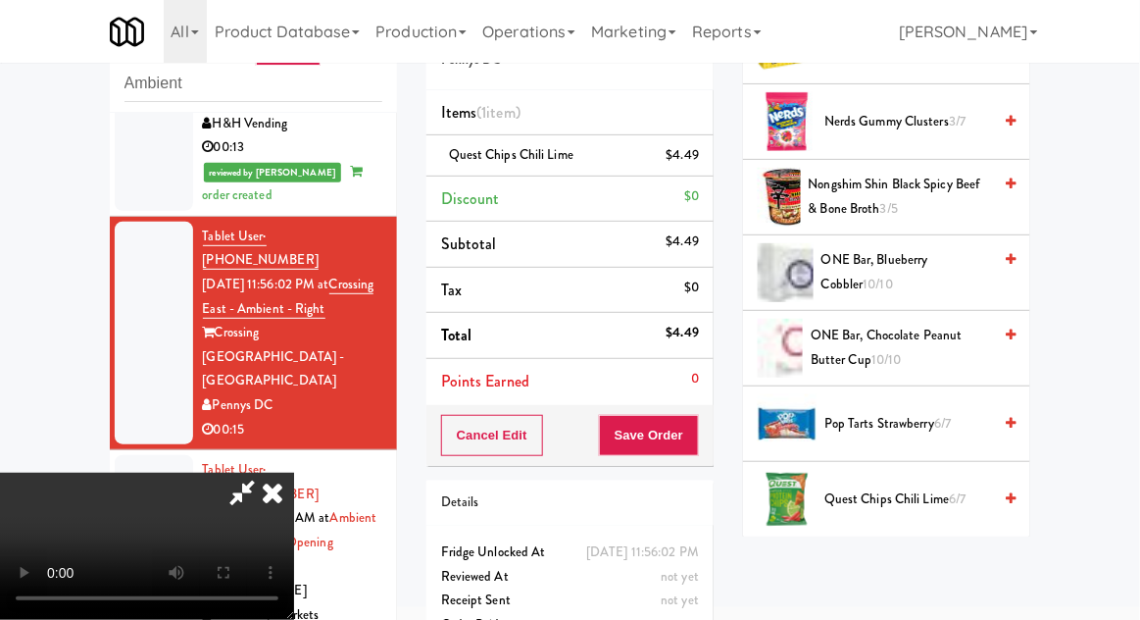
scroll to position [1431, 0]
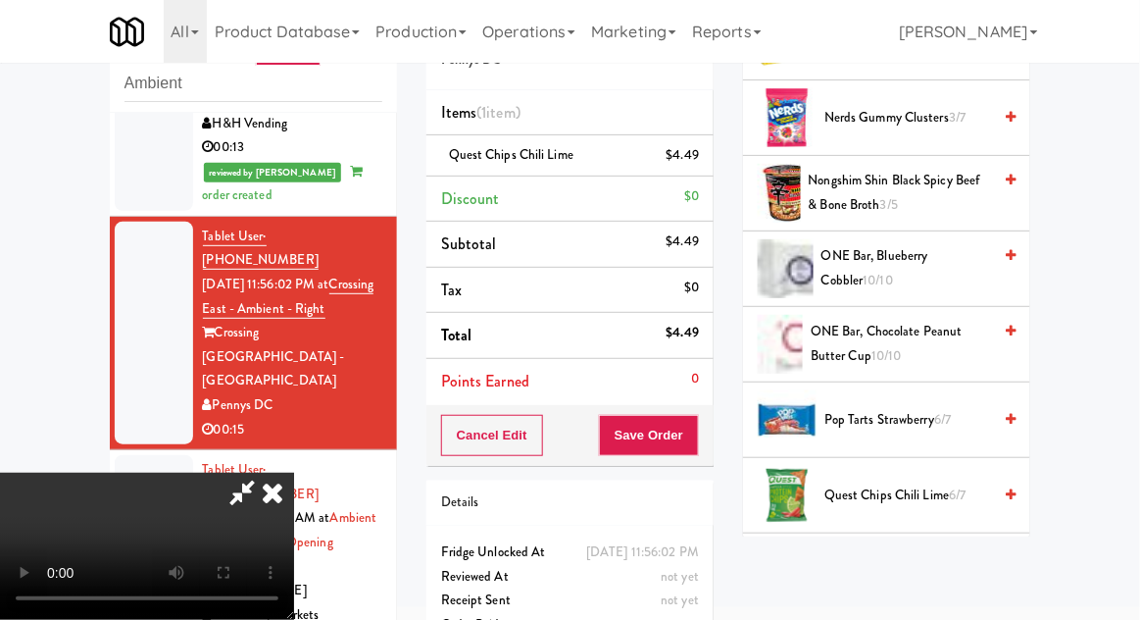
click at [868, 498] on span "Quest Chips Chili Lime 6/7" at bounding box center [908, 495] width 167 height 25
click at [697, 423] on button "Save Order" at bounding box center [649, 435] width 100 height 41
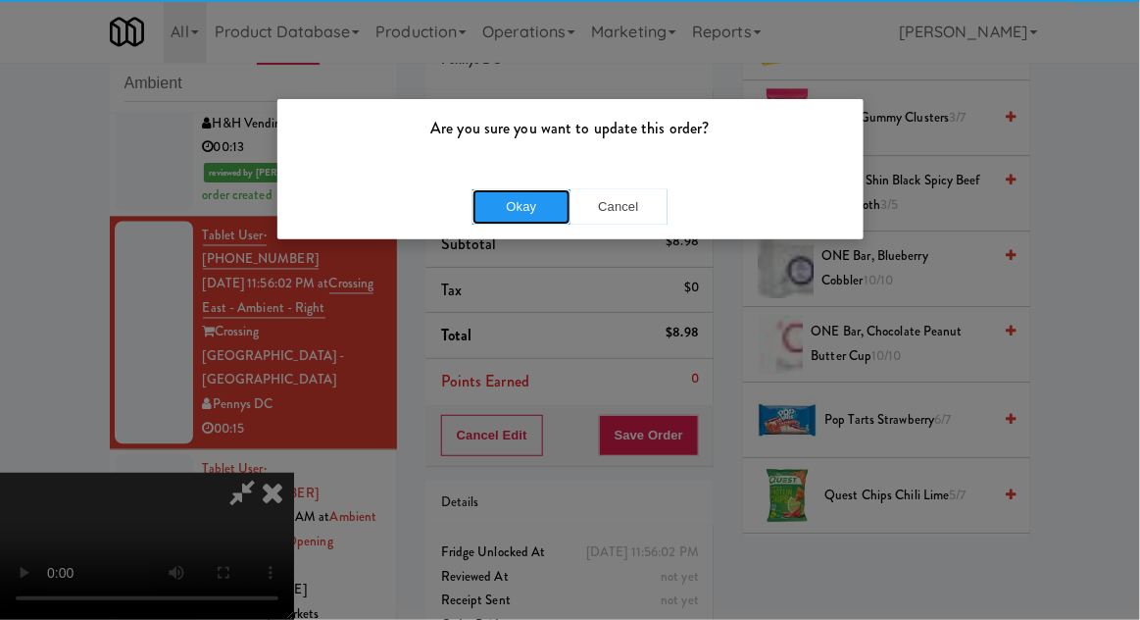
click at [485, 195] on button "Okay" at bounding box center [522, 206] width 98 height 35
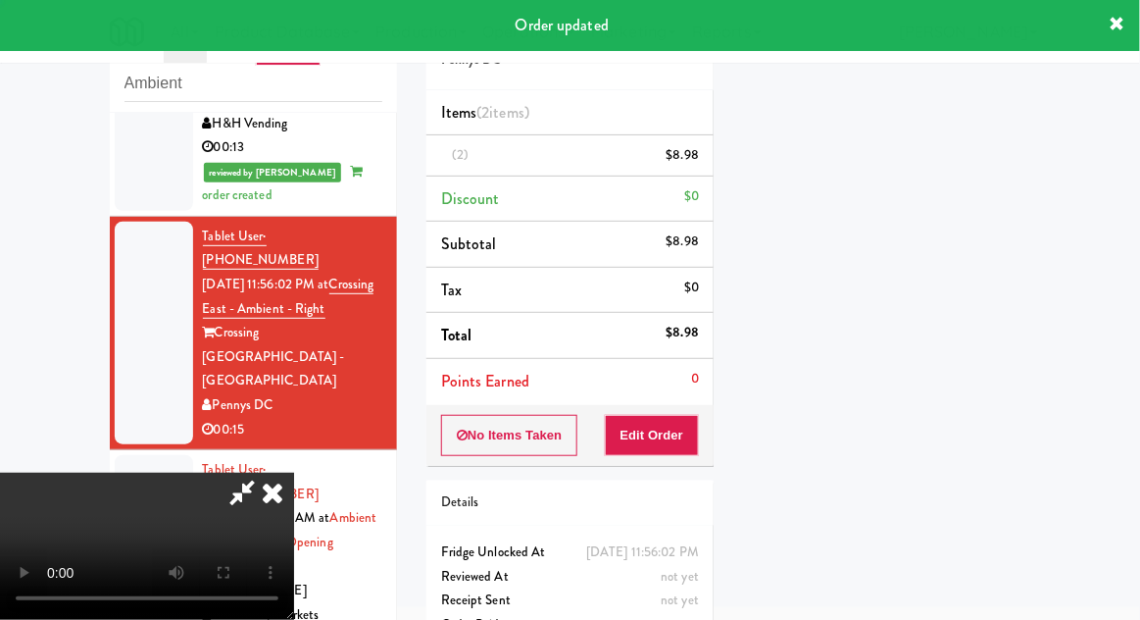
scroll to position [193, 0]
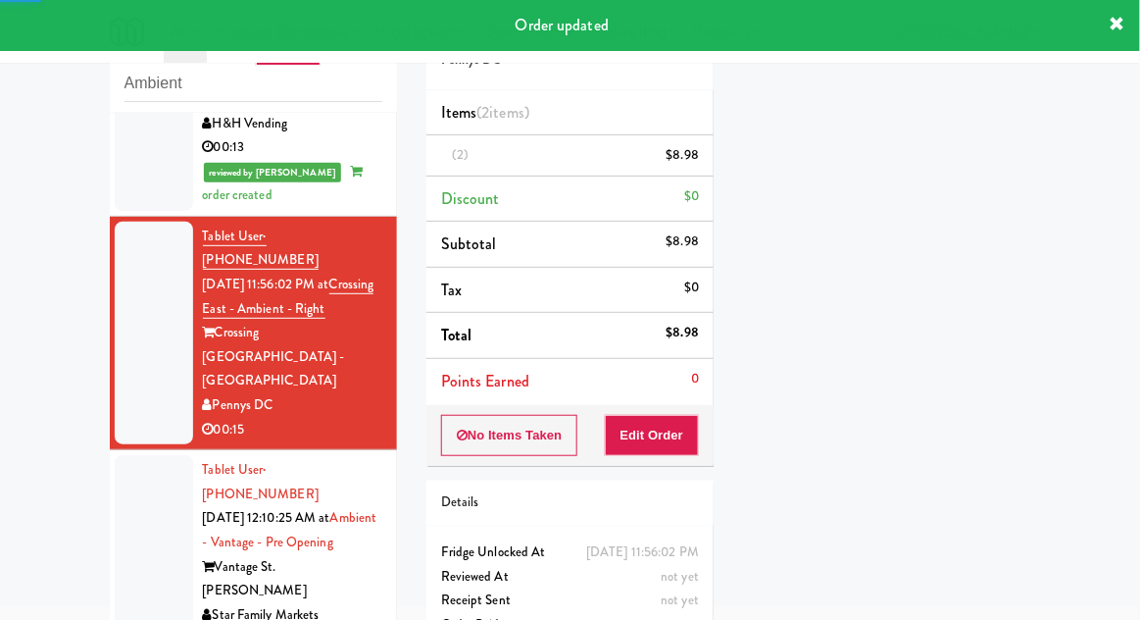
click at [141, 455] on div at bounding box center [154, 554] width 78 height 199
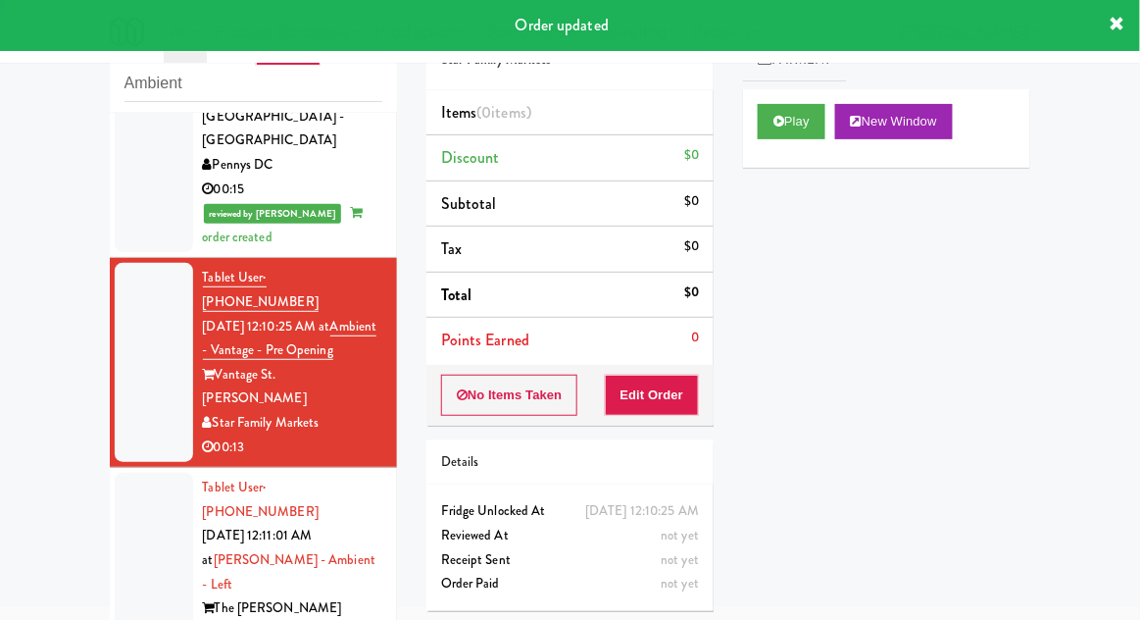
scroll to position [1081, 0]
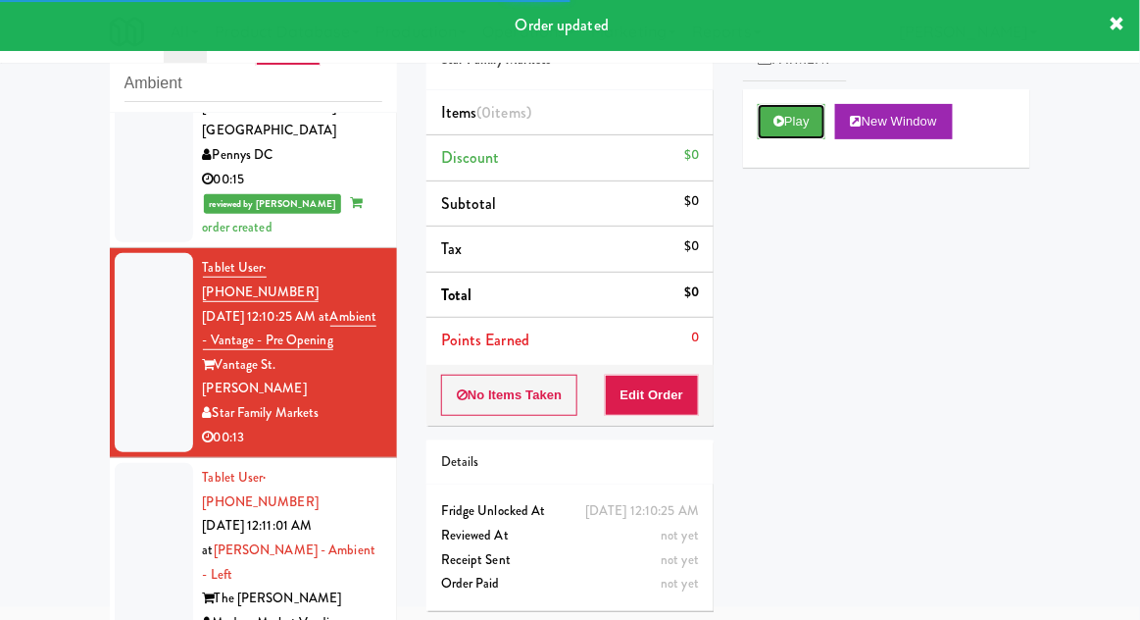
click at [760, 124] on button "Play" at bounding box center [792, 121] width 68 height 35
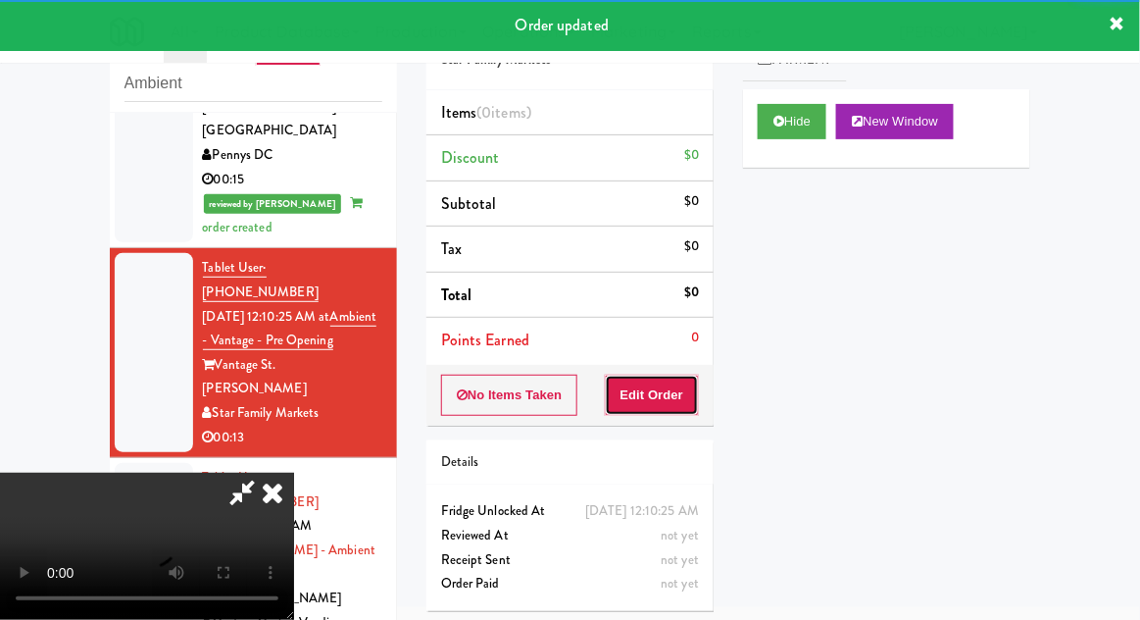
click at [648, 390] on button "Edit Order" at bounding box center [652, 395] width 95 height 41
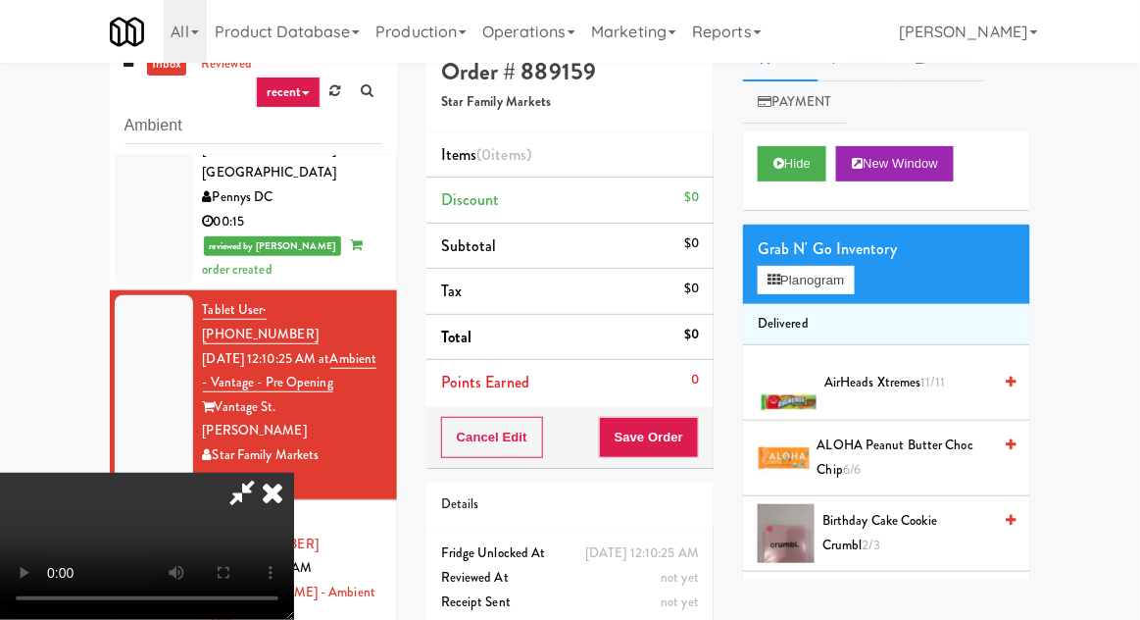
scroll to position [76, 0]
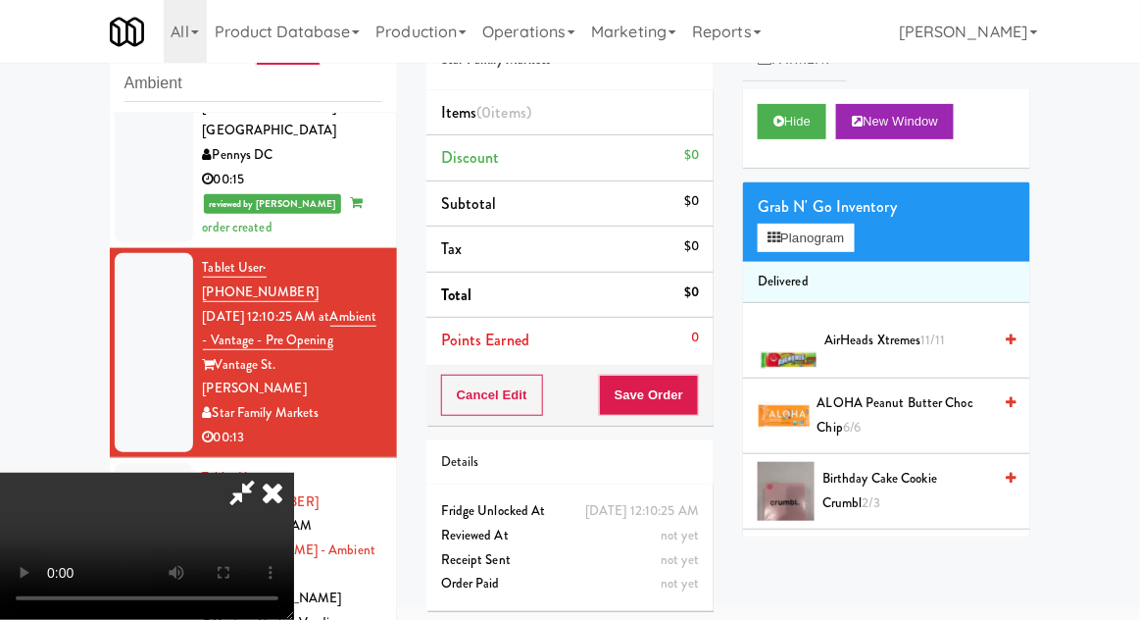
click at [855, 328] on span "AirHeads Xtremes 11/11" at bounding box center [908, 340] width 167 height 25
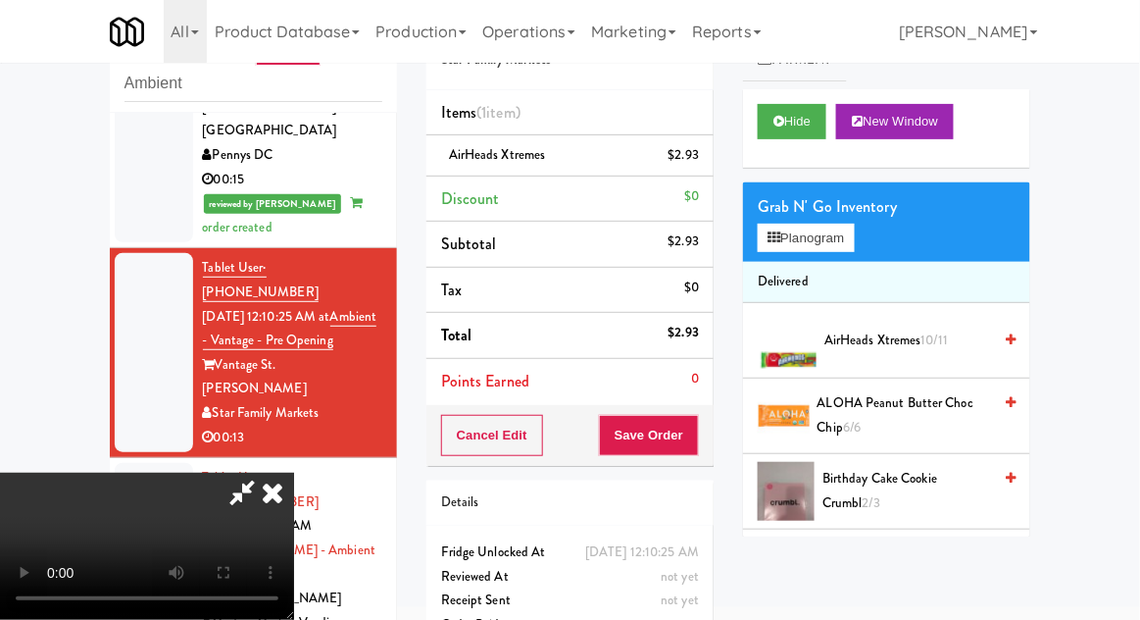
scroll to position [72, 0]
click at [690, 431] on button "Save Order" at bounding box center [649, 435] width 100 height 41
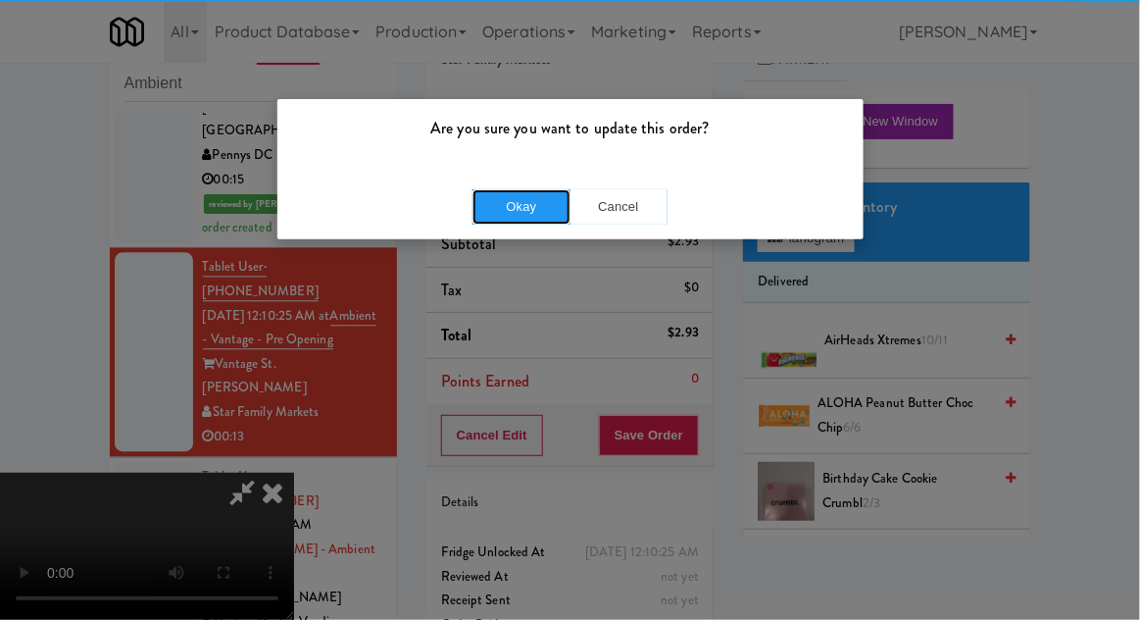
click at [521, 219] on button "Okay" at bounding box center [522, 206] width 98 height 35
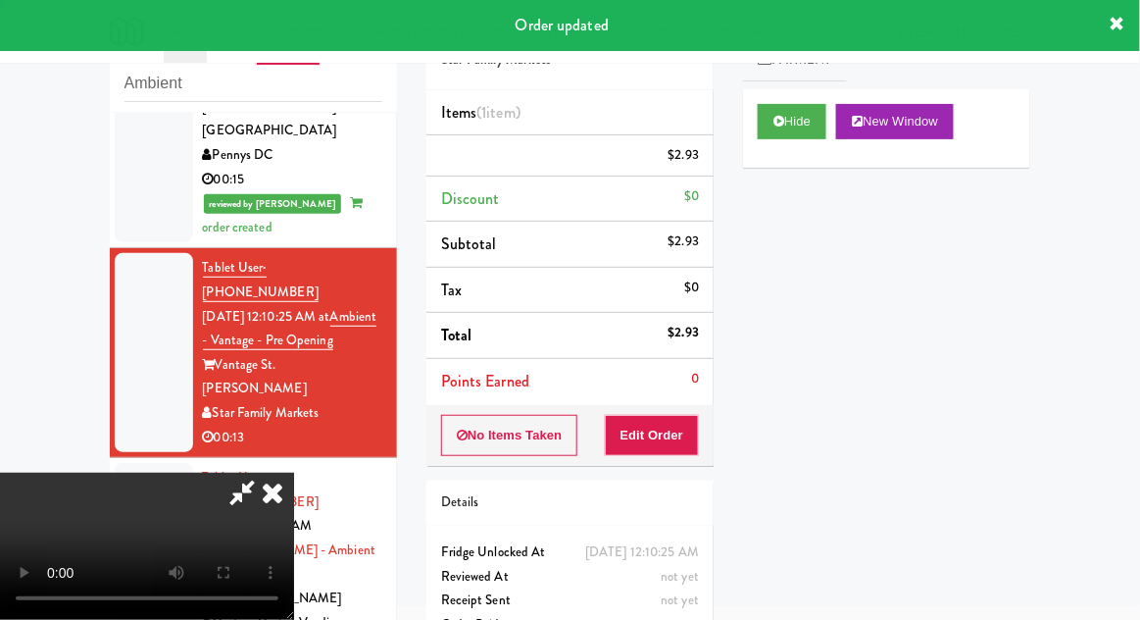
scroll to position [0, 0]
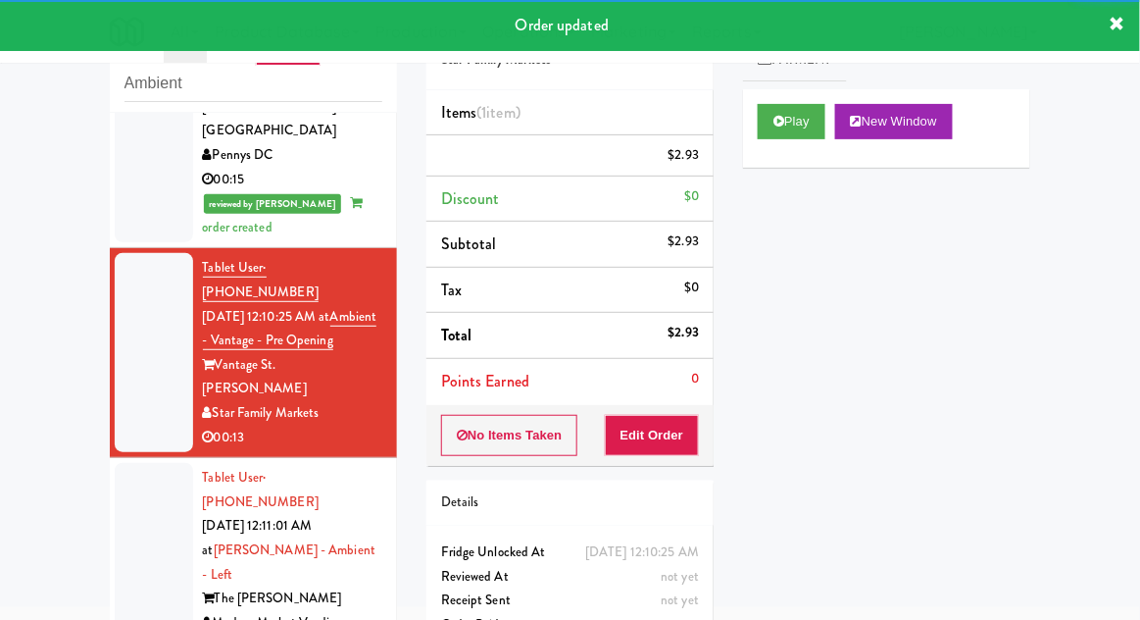
click at [124, 463] on div at bounding box center [154, 562] width 78 height 199
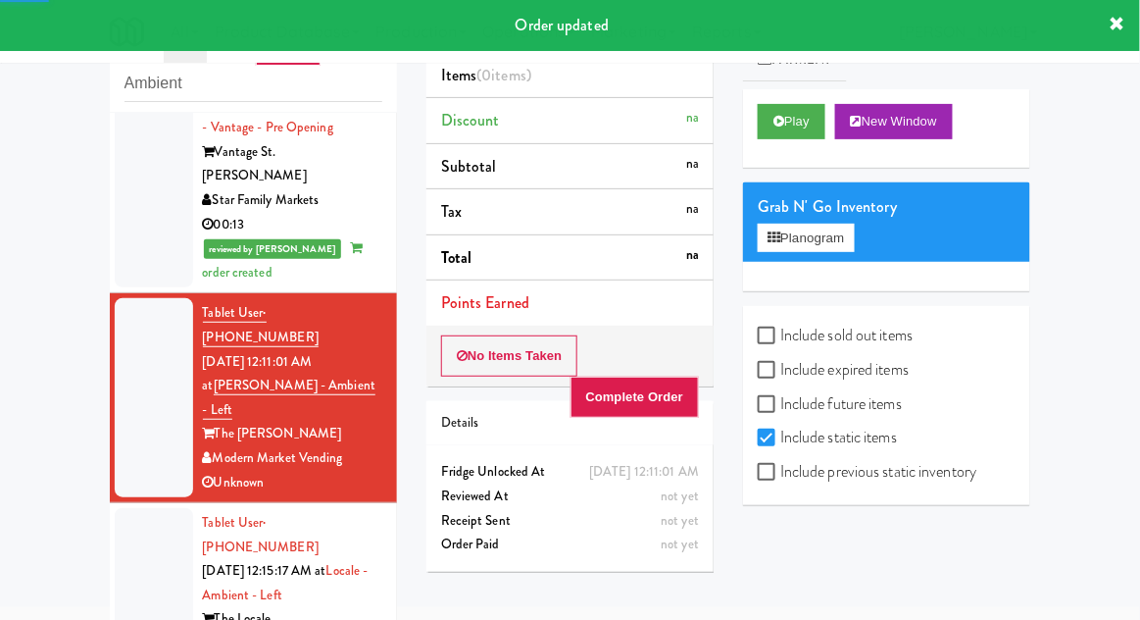
scroll to position [1297, 0]
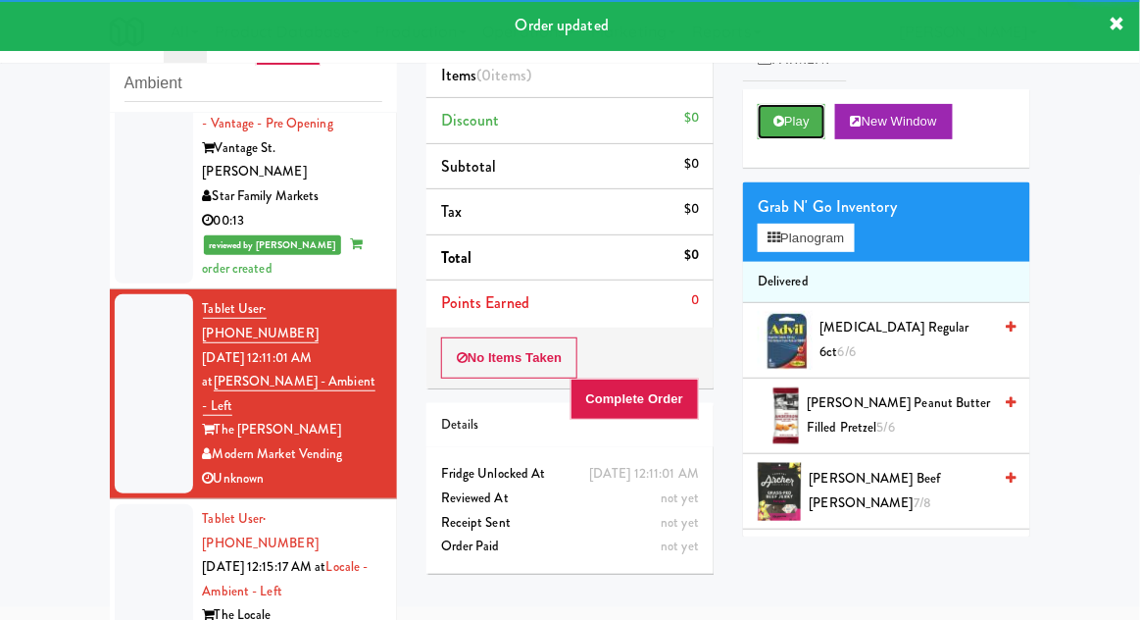
click at [762, 126] on button "Play" at bounding box center [792, 121] width 68 height 35
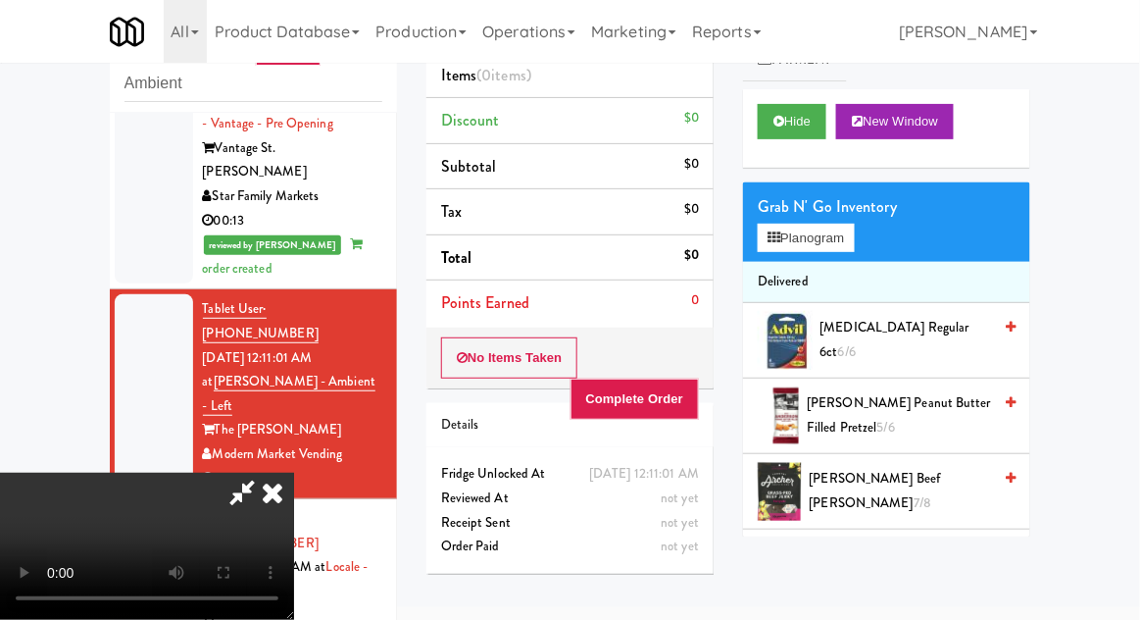
click at [294, 473] on icon at bounding box center [272, 492] width 43 height 39
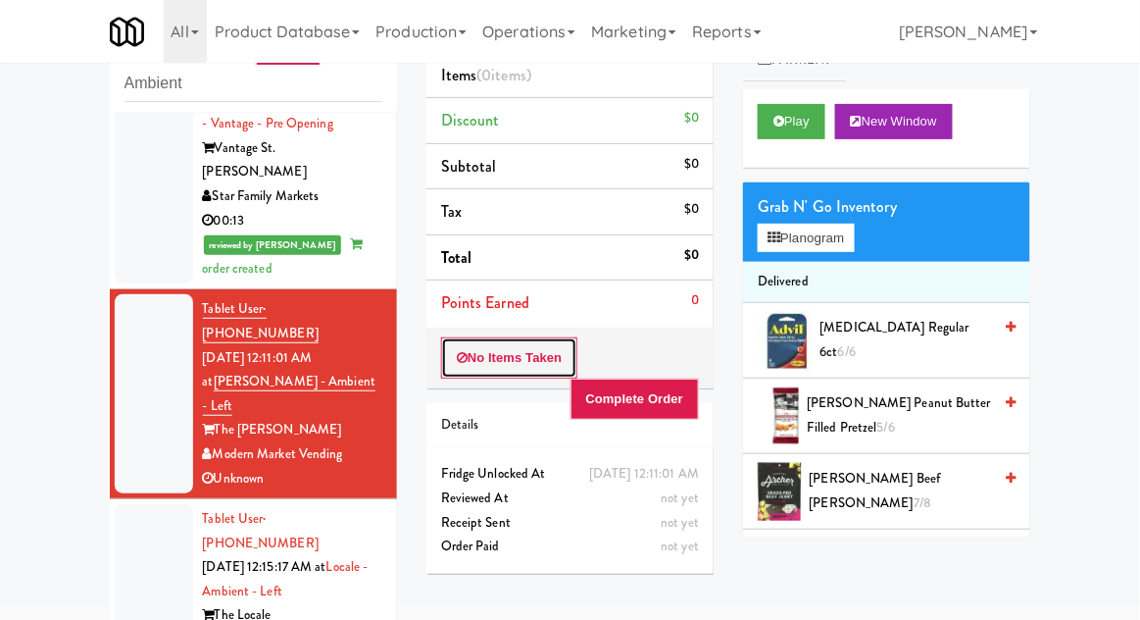
click at [479, 355] on button "No Items Taken" at bounding box center [509, 357] width 137 height 41
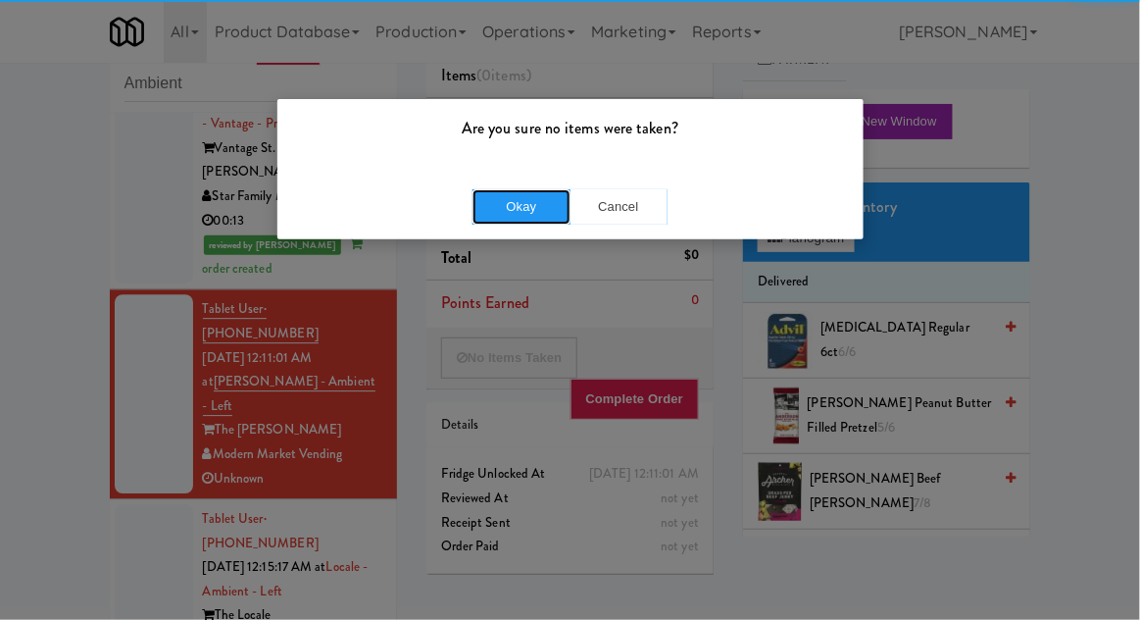
click at [506, 214] on button "Okay" at bounding box center [522, 206] width 98 height 35
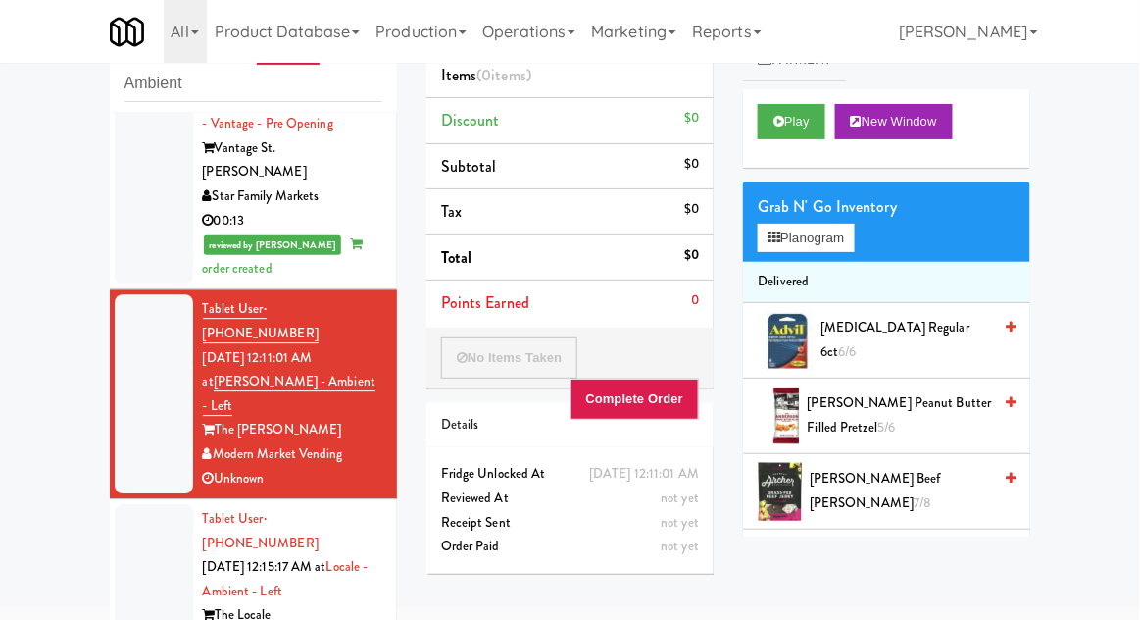
click at [131, 504] on div at bounding box center [154, 591] width 78 height 175
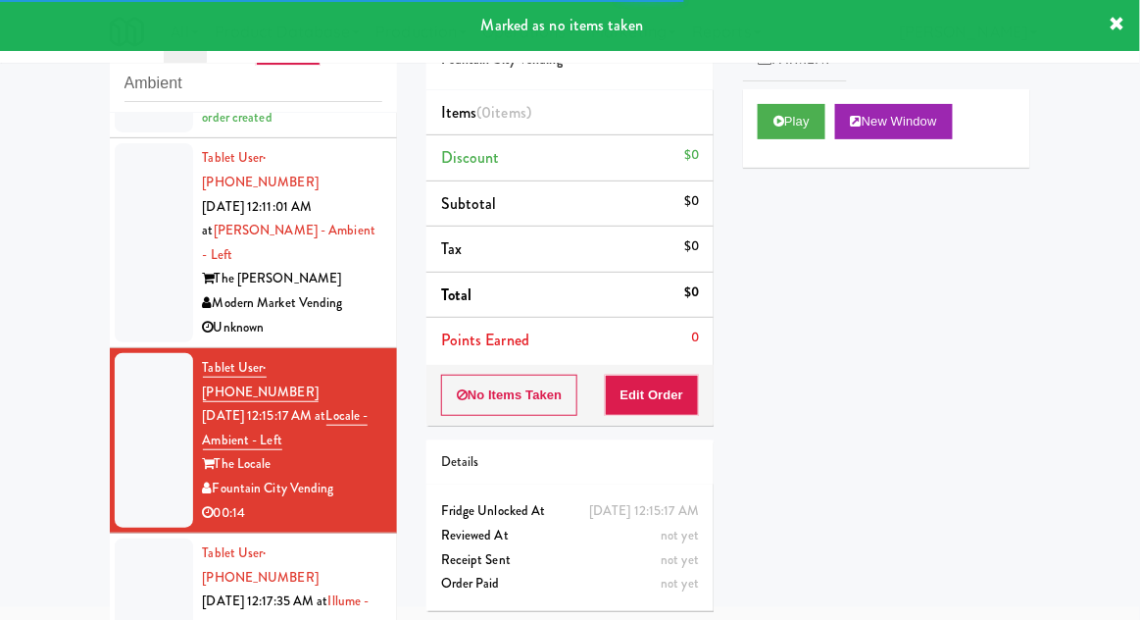
scroll to position [1449, 0]
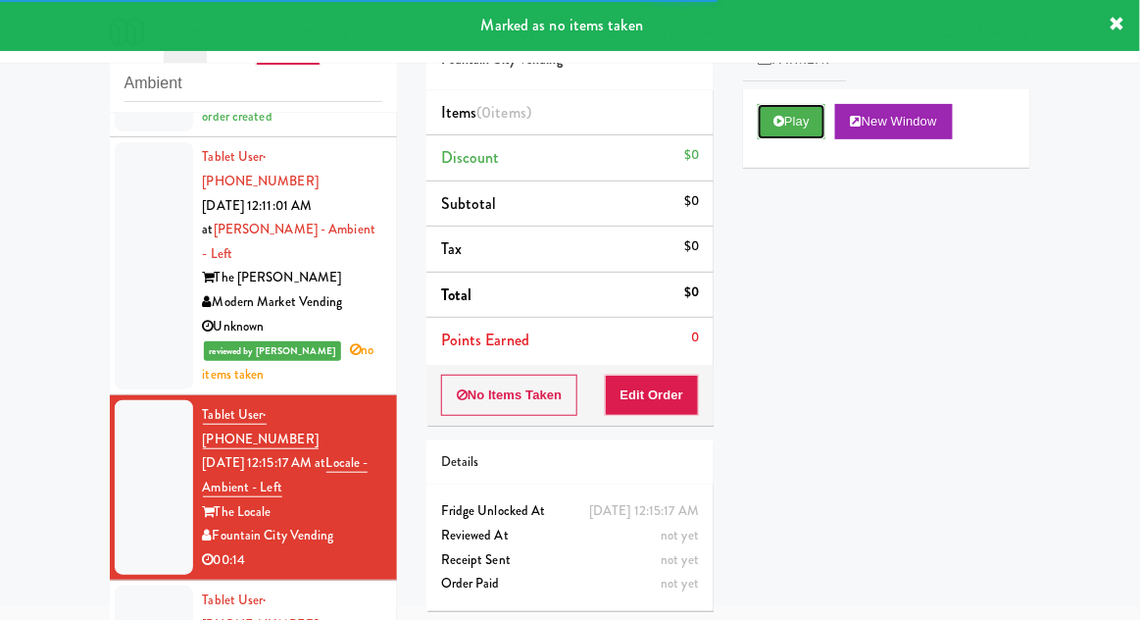
click at [768, 111] on button "Play" at bounding box center [792, 121] width 68 height 35
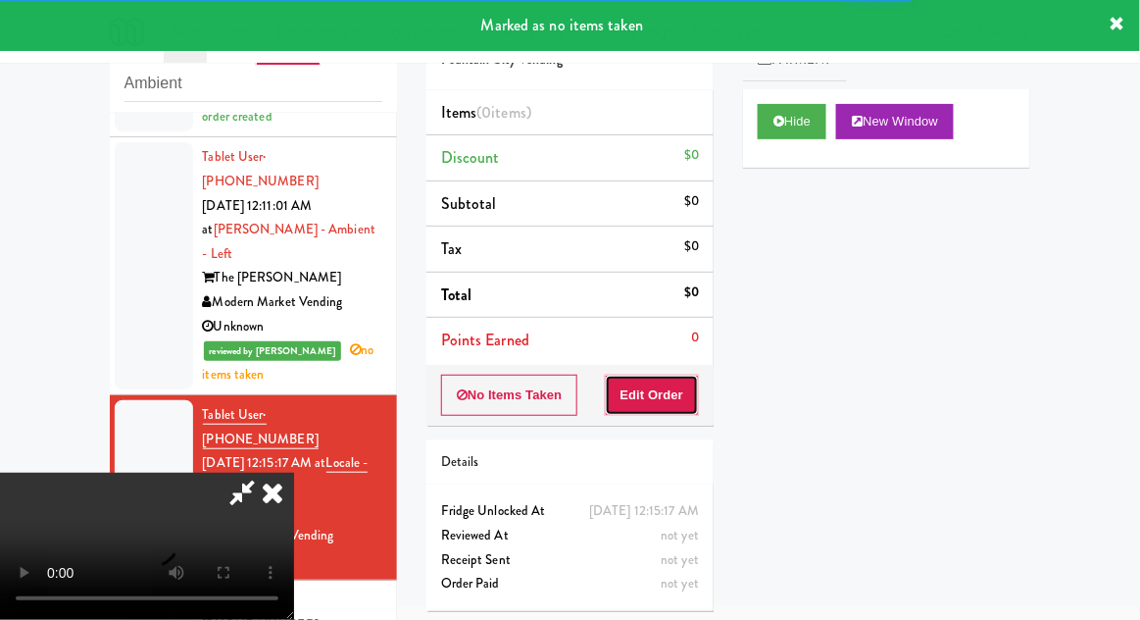
click at [664, 392] on button "Edit Order" at bounding box center [652, 395] width 95 height 41
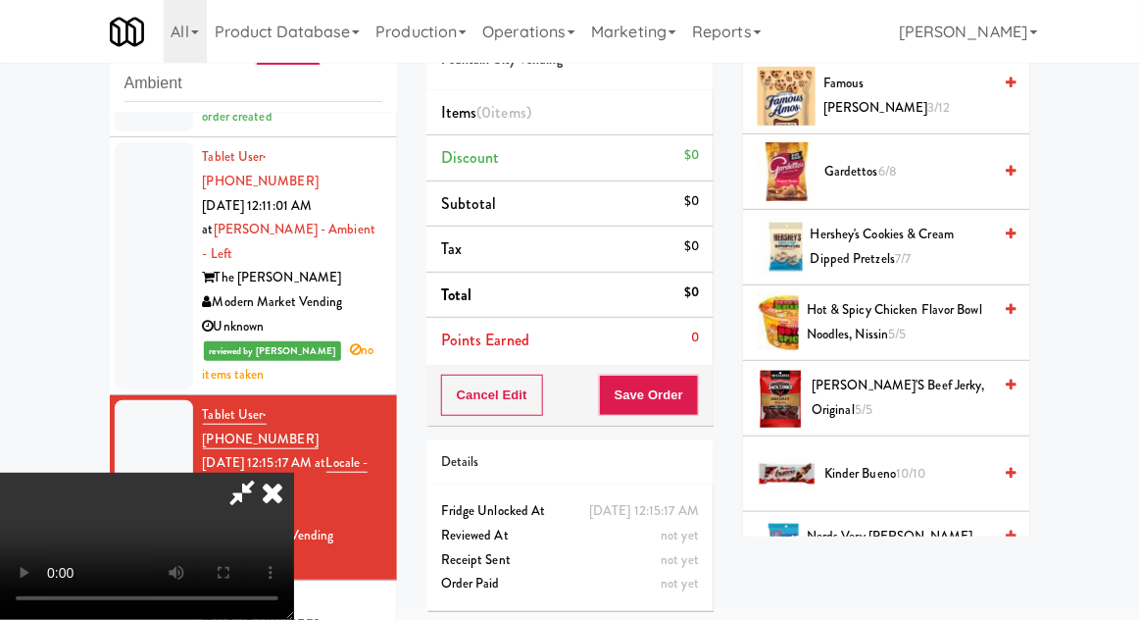
scroll to position [845, 0]
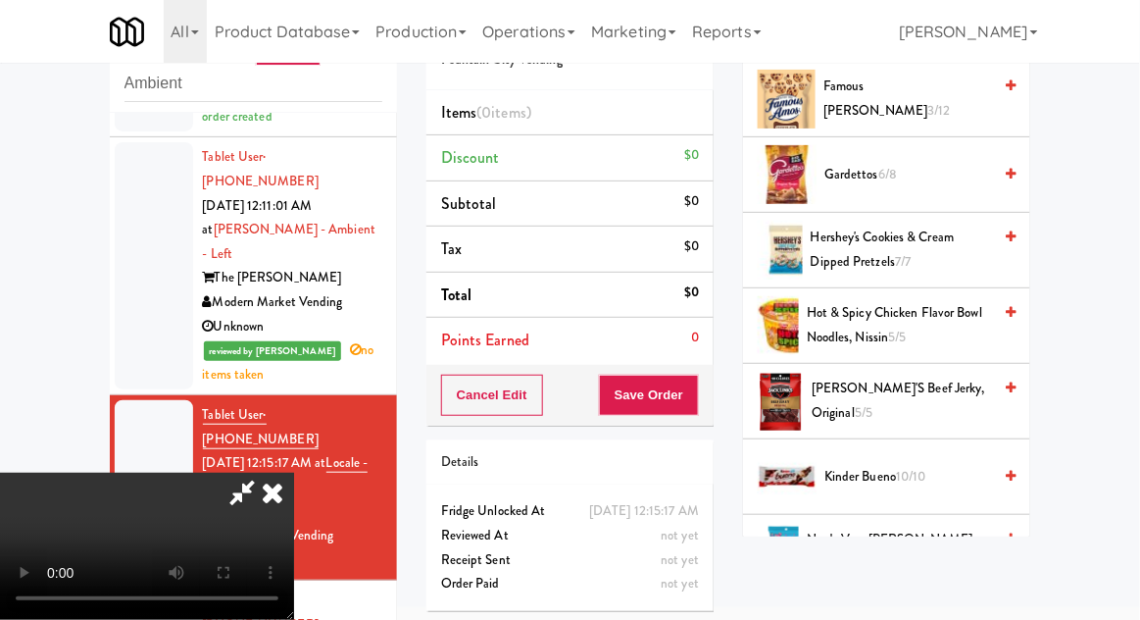
click at [939, 465] on span "Kinder Bueno 10/10" at bounding box center [908, 477] width 167 height 25
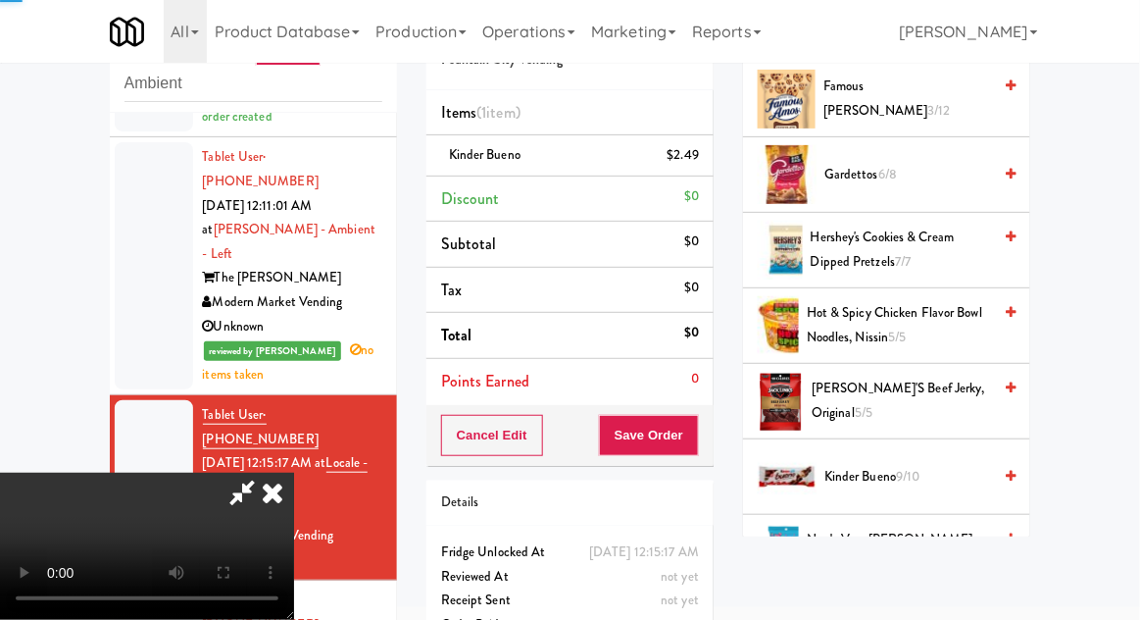
click at [934, 471] on span "Kinder Bueno 9/10" at bounding box center [908, 477] width 167 height 25
click at [926, 465] on span "Kinder Bueno 8/10" at bounding box center [908, 477] width 167 height 25
click at [918, 465] on span "Kinder Bueno 7/10" at bounding box center [908, 477] width 167 height 25
click at [695, 440] on button "Save Order" at bounding box center [649, 435] width 100 height 41
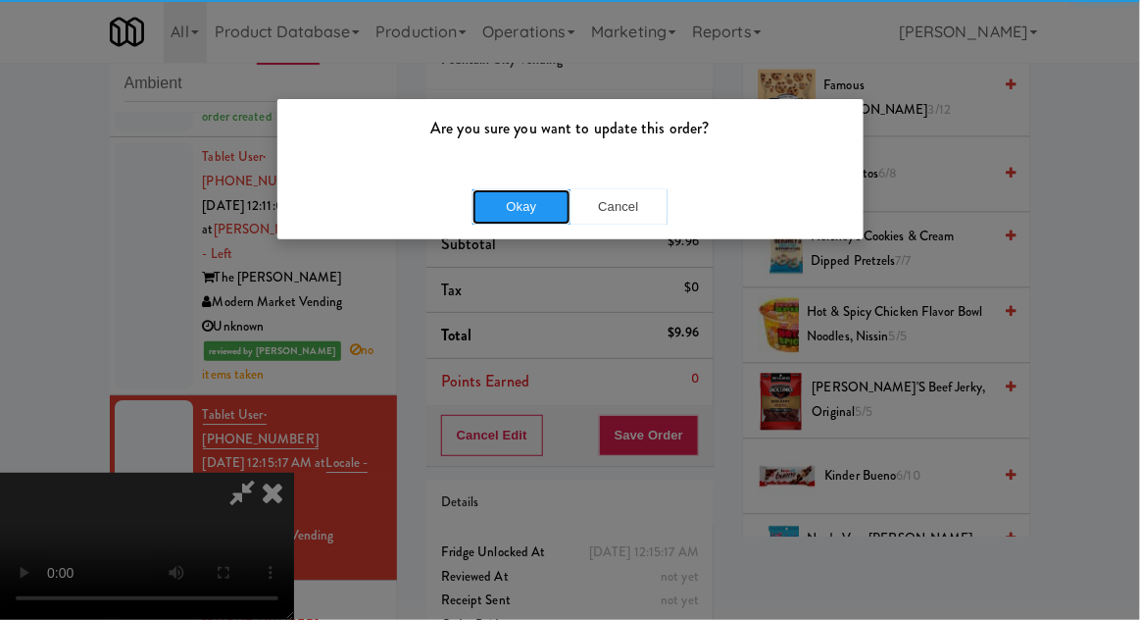
click at [490, 204] on button "Okay" at bounding box center [522, 206] width 98 height 35
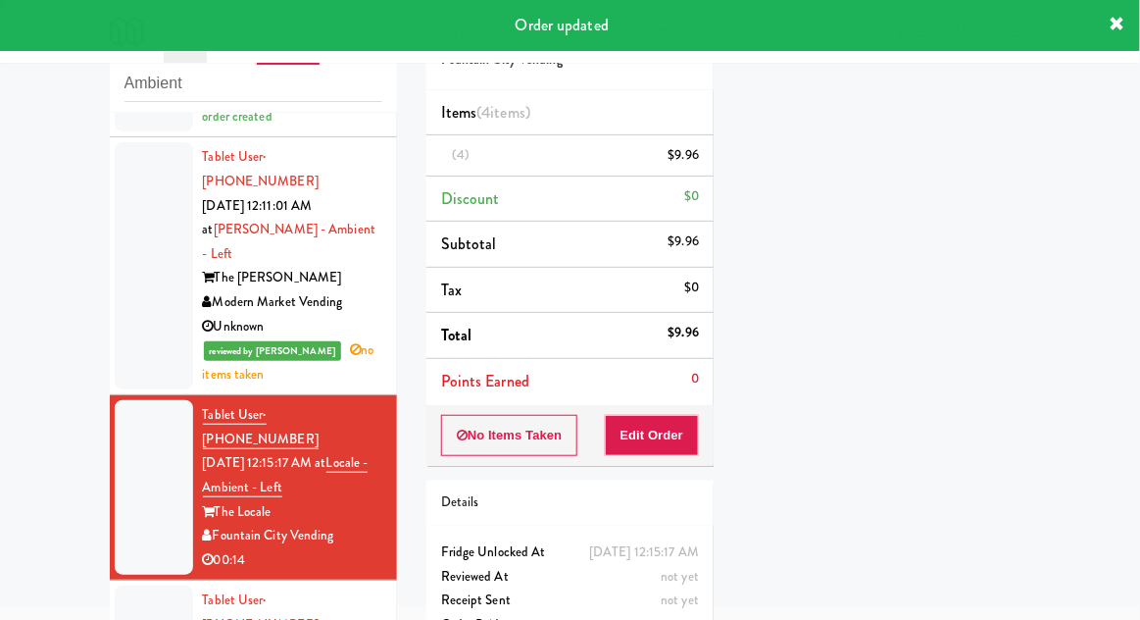
scroll to position [0, 0]
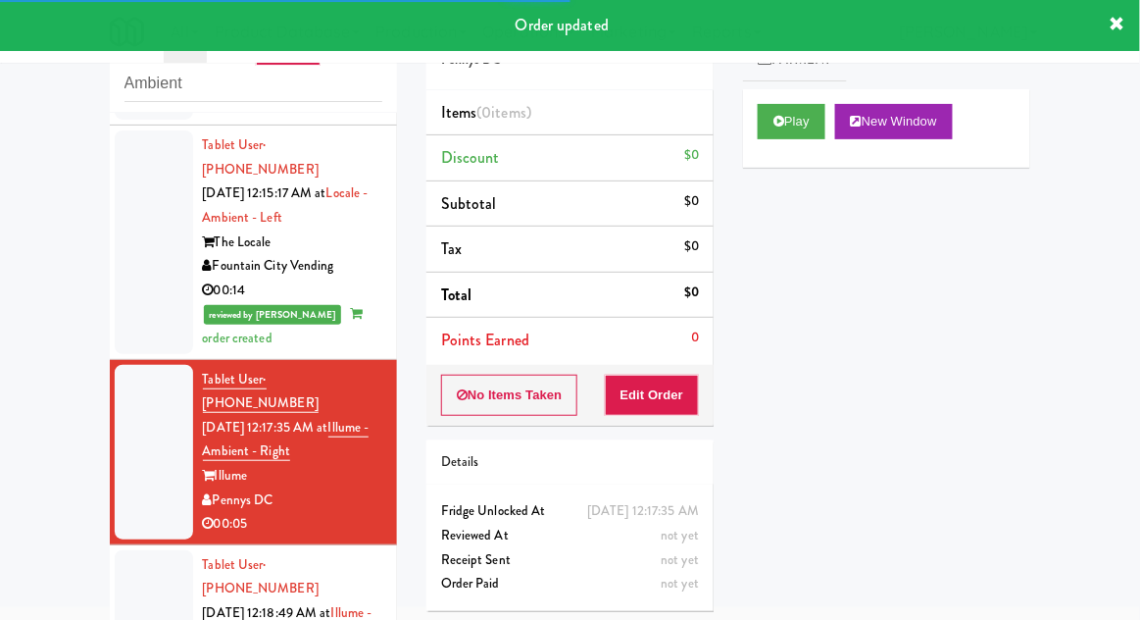
scroll to position [1722, 0]
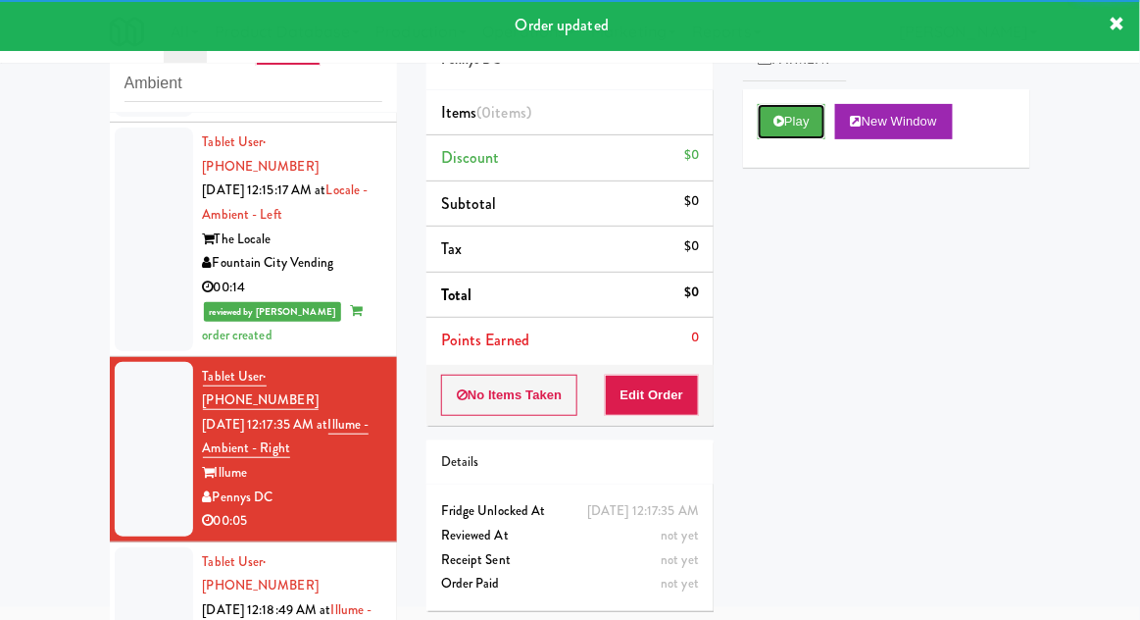
click at [776, 126] on icon at bounding box center [779, 121] width 11 height 13
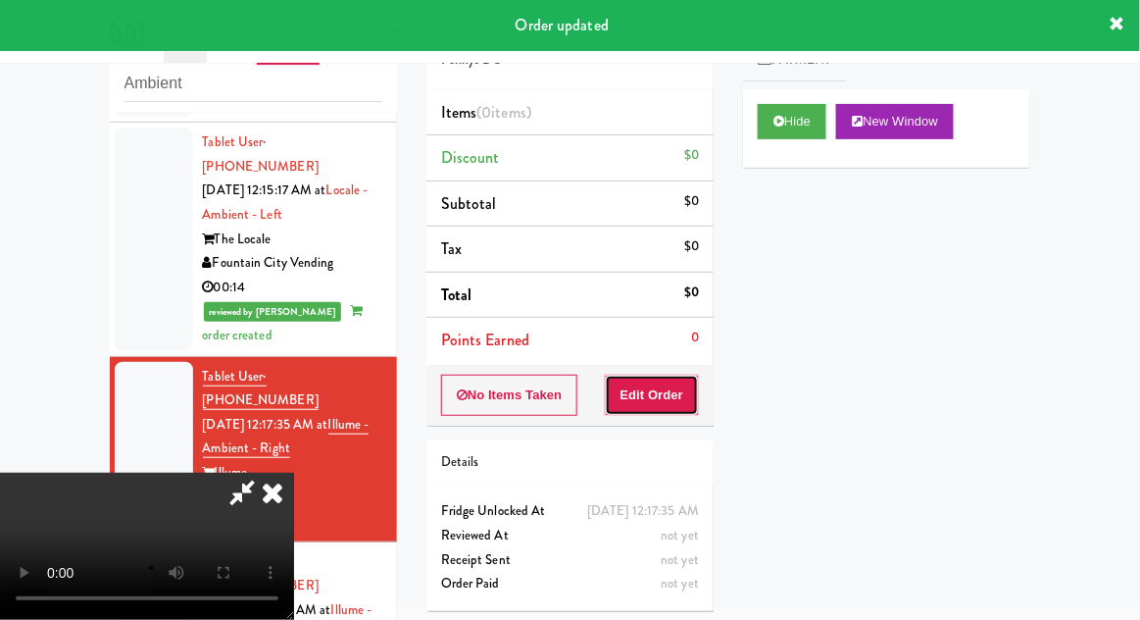
click at [647, 386] on button "Edit Order" at bounding box center [652, 395] width 95 height 41
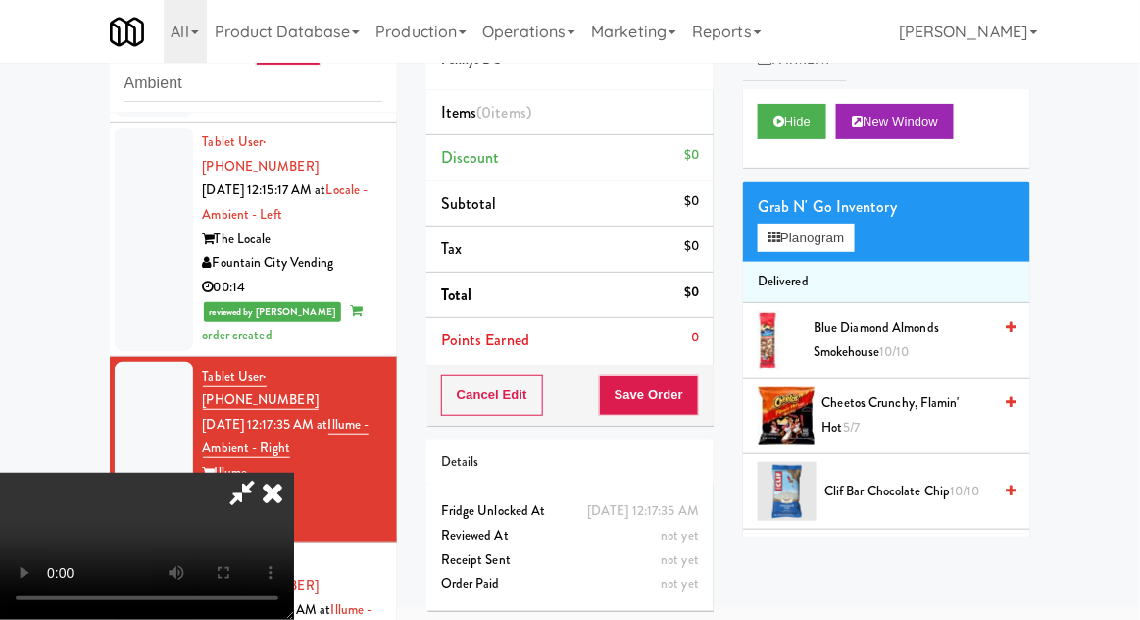
click at [971, 404] on span "Cheetos Crunchy, Flamin' Hot 5/7" at bounding box center [908, 415] width 170 height 48
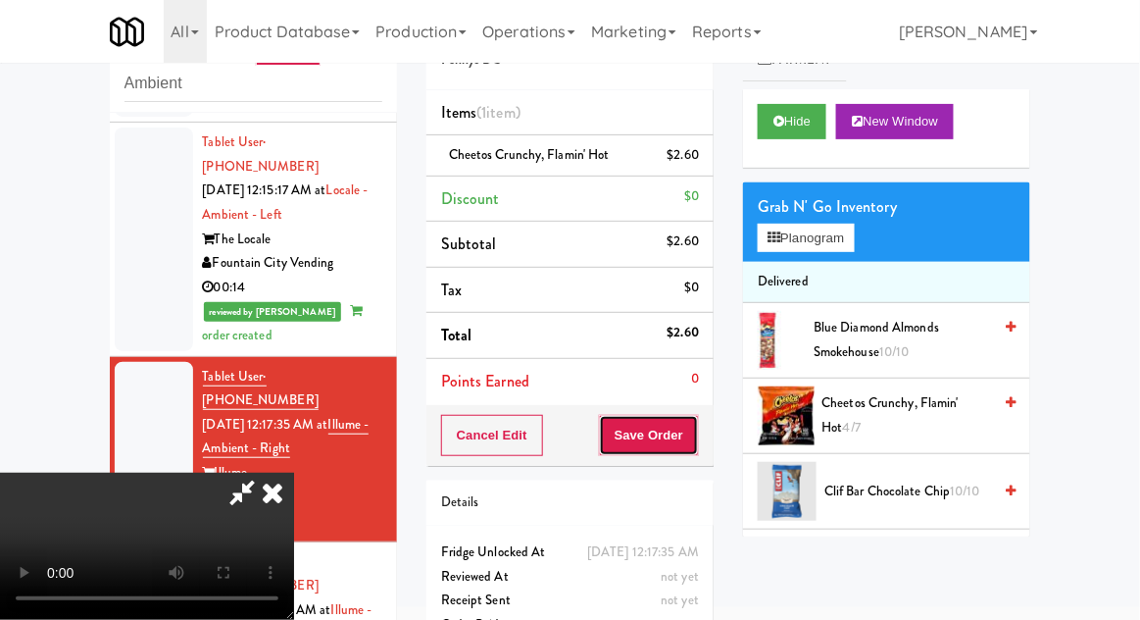
click at [697, 437] on button "Save Order" at bounding box center [649, 435] width 100 height 41
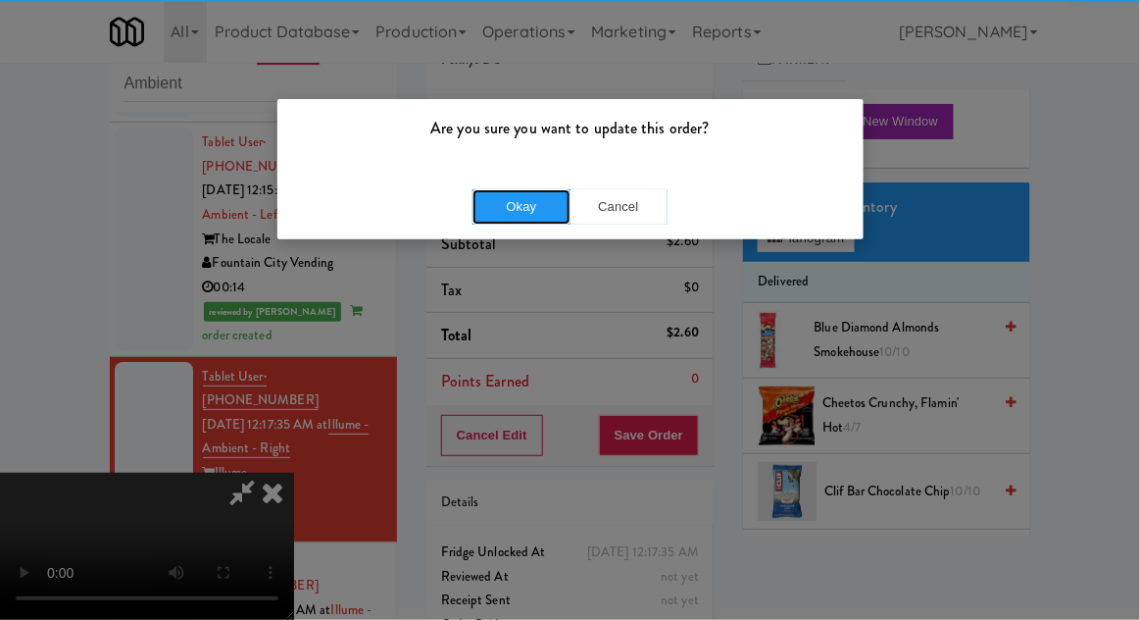
click at [509, 216] on button "Okay" at bounding box center [522, 206] width 98 height 35
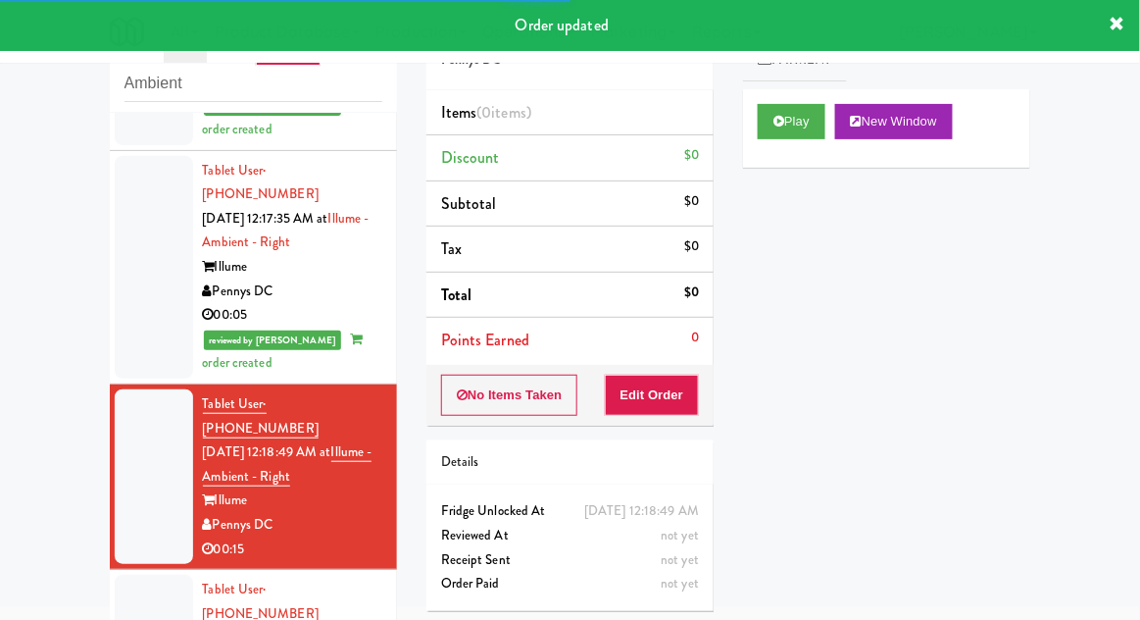
scroll to position [1929, 0]
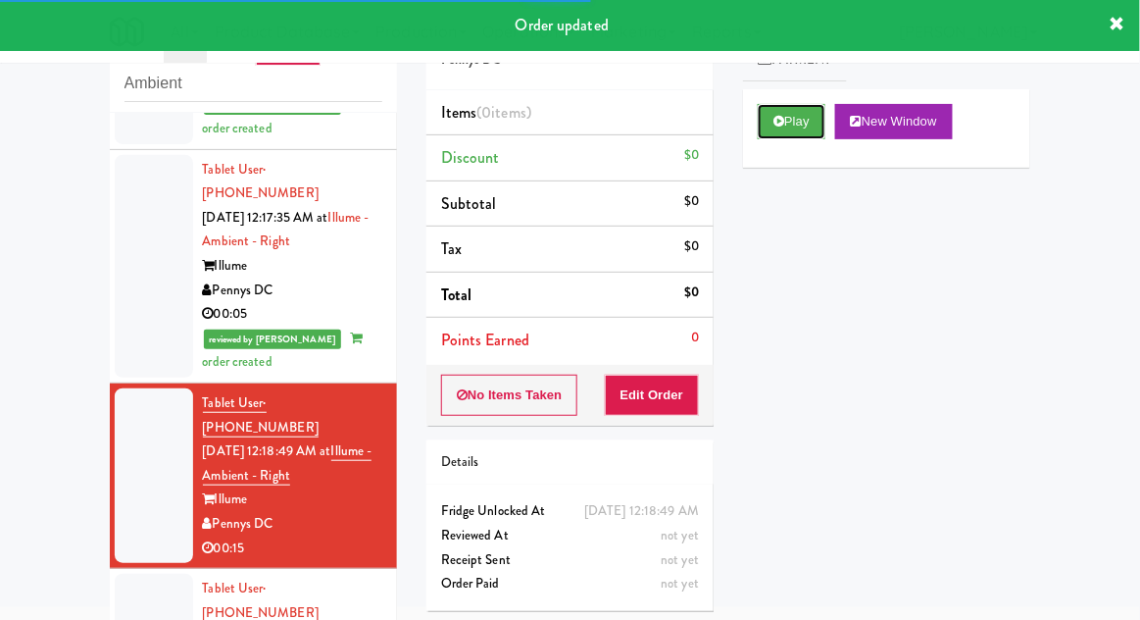
click at [779, 122] on icon at bounding box center [779, 121] width 11 height 13
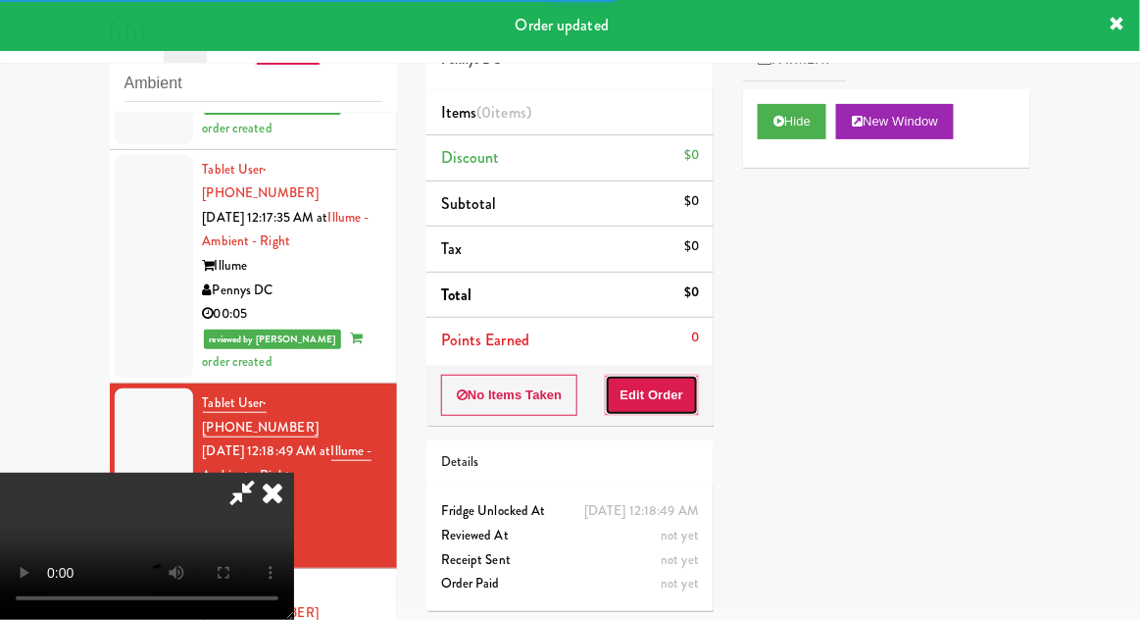
click at [651, 385] on button "Edit Order" at bounding box center [652, 395] width 95 height 41
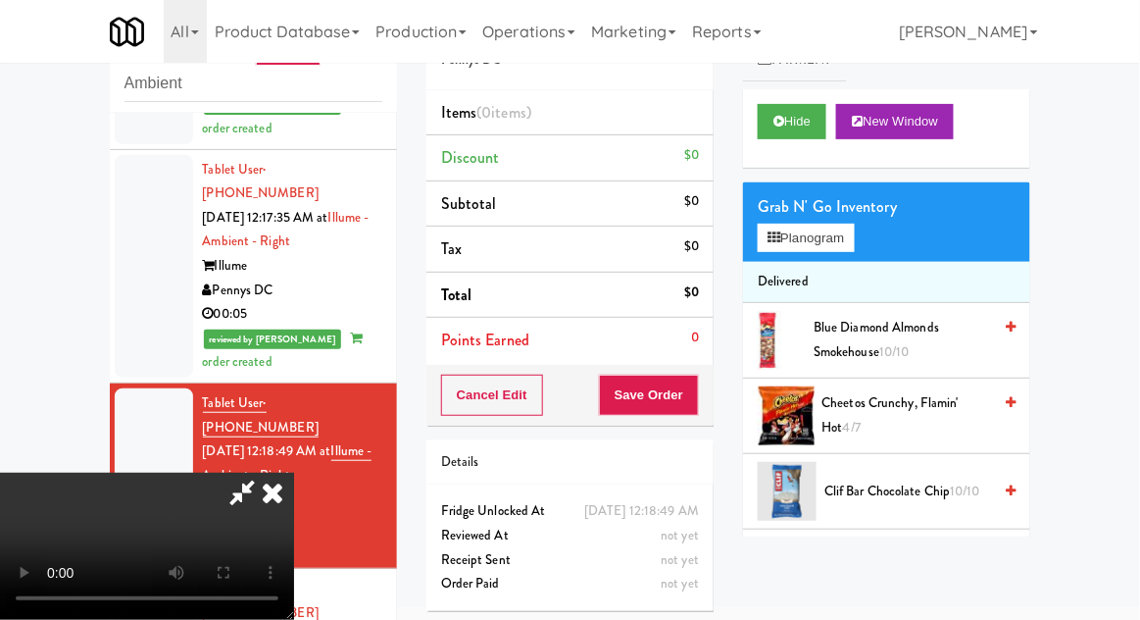
click at [955, 403] on span "Cheetos Crunchy, Flamin' Hot 4/7" at bounding box center [908, 415] width 170 height 48
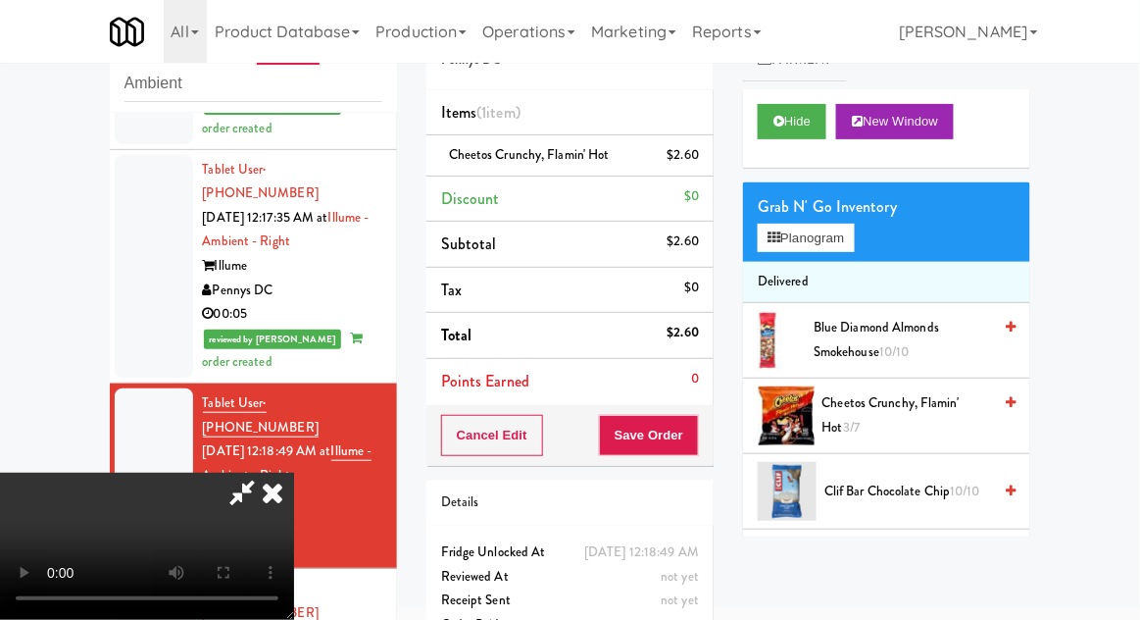
click at [712, 458] on div "Cancel Edit Save Order" at bounding box center [570, 435] width 287 height 61
click at [698, 432] on button "Save Order" at bounding box center [649, 435] width 100 height 41
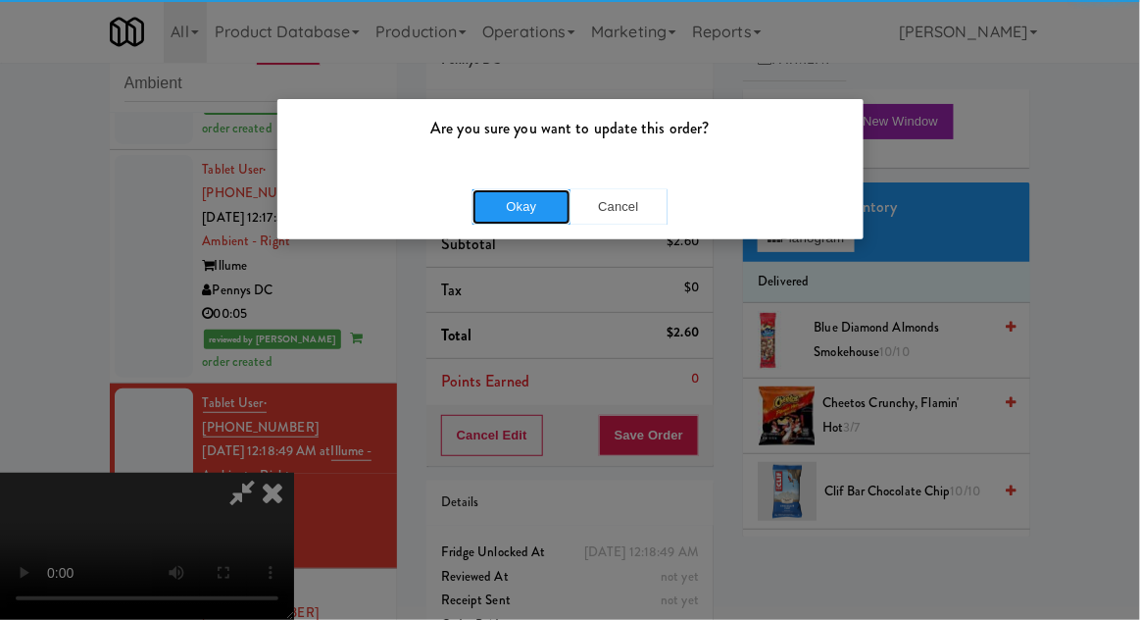
click at [503, 195] on button "Okay" at bounding box center [522, 206] width 98 height 35
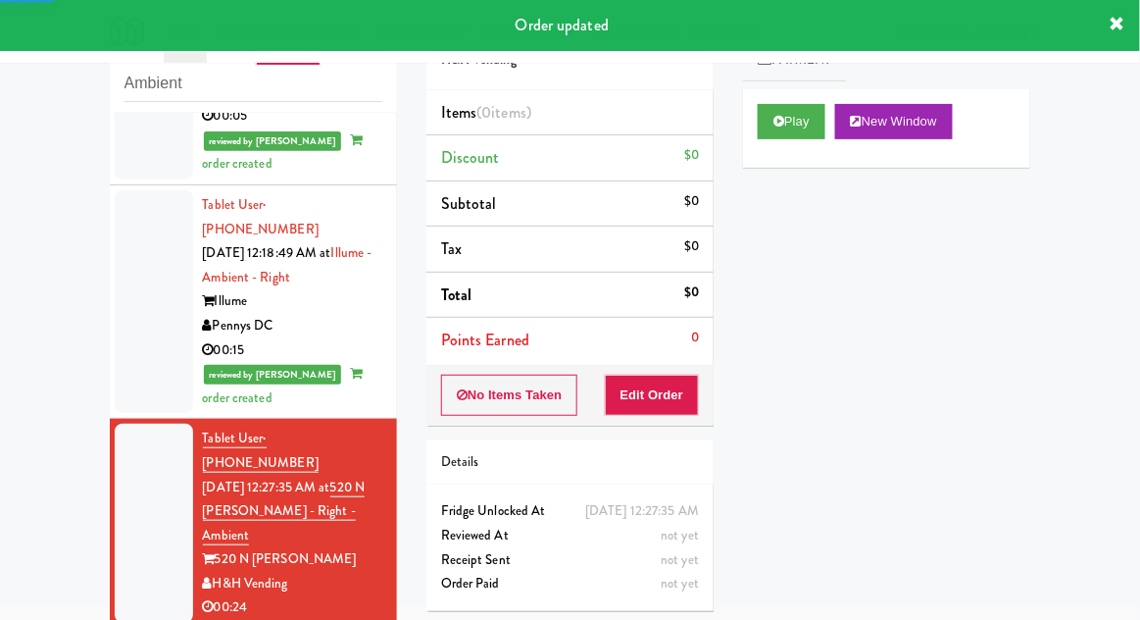
scroll to position [2135, 0]
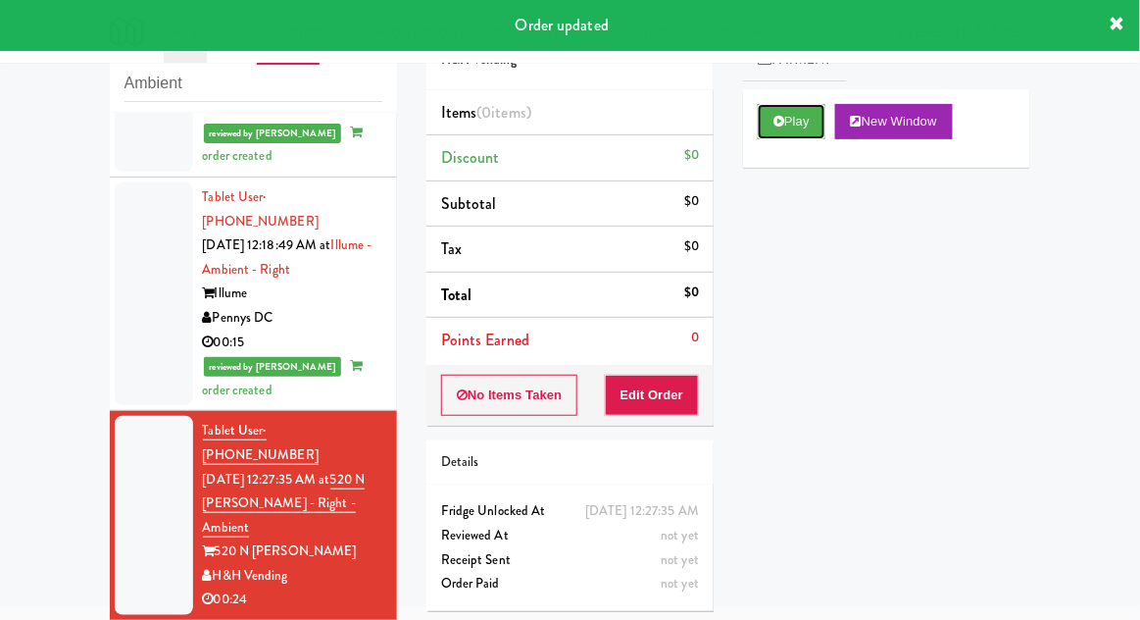
click at [795, 117] on button "Play" at bounding box center [792, 121] width 68 height 35
click at [660, 380] on button "Edit Order" at bounding box center [652, 395] width 95 height 41
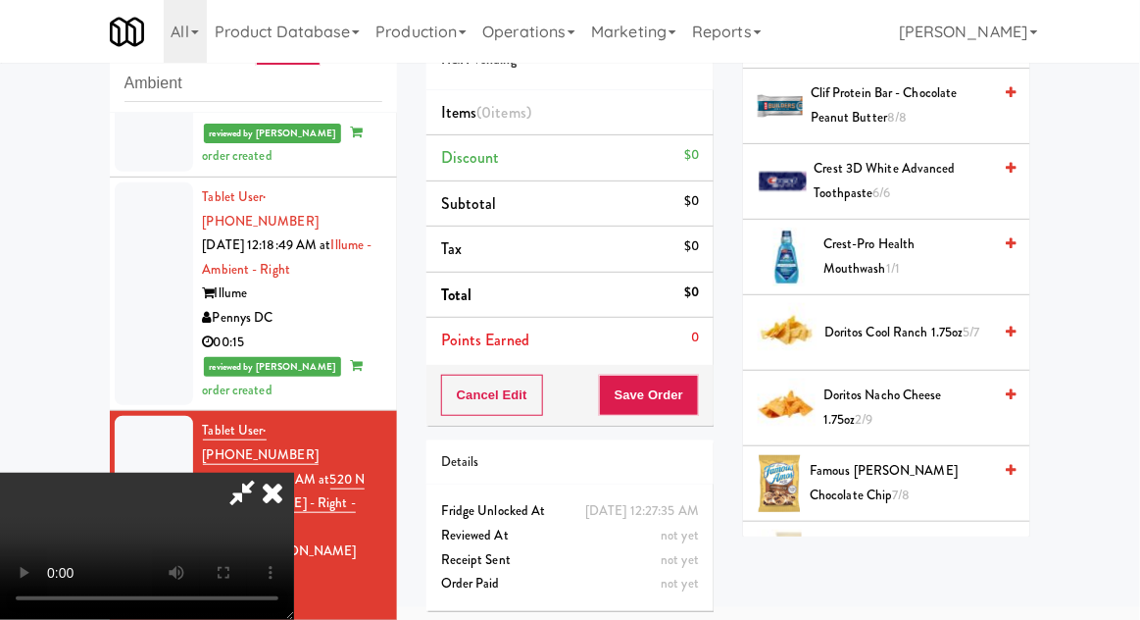
scroll to position [613, 0]
click at [872, 330] on span "Doritos Cool Ranch 1.75oz 5/7" at bounding box center [908, 332] width 167 height 25
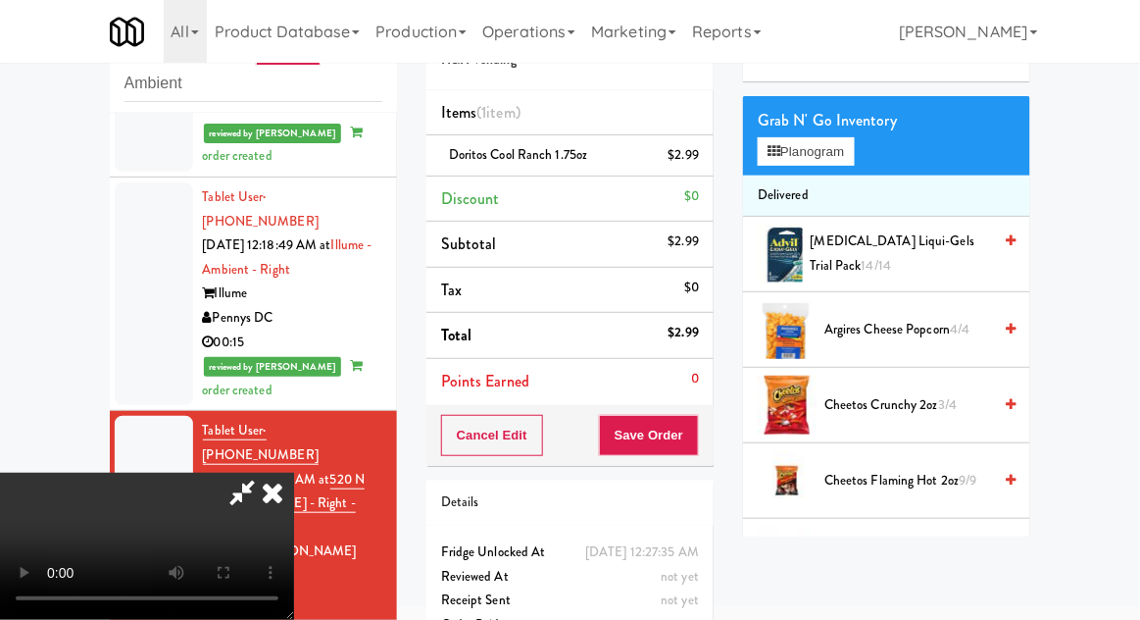
scroll to position [95, 0]
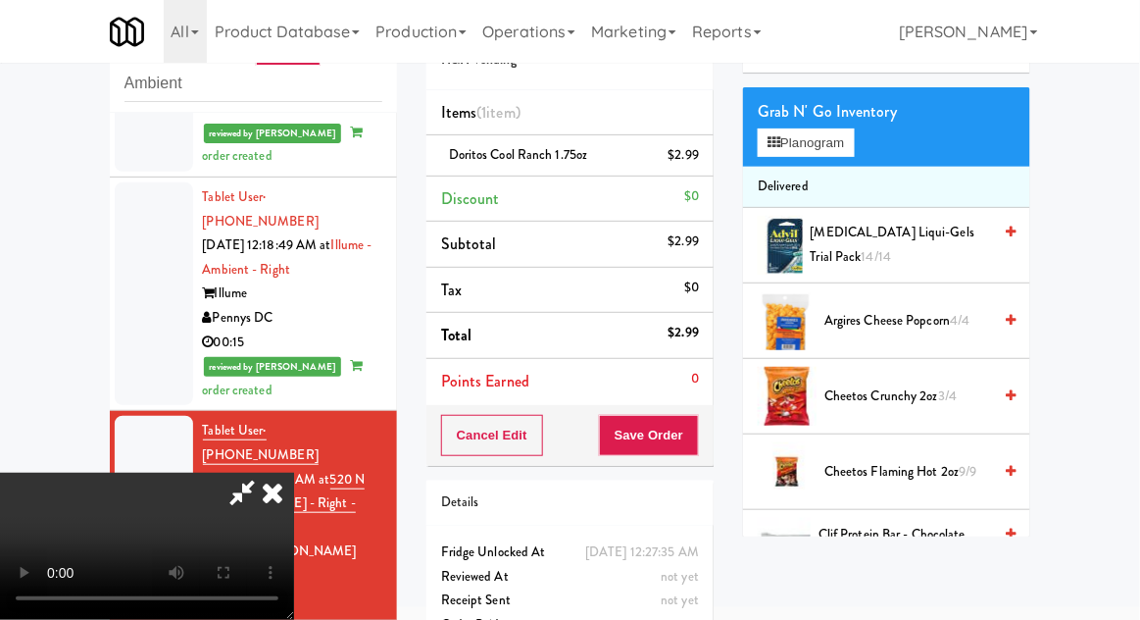
click at [945, 464] on span "Cheetos Flaming Hot 2oz 9/9" at bounding box center [908, 472] width 167 height 25
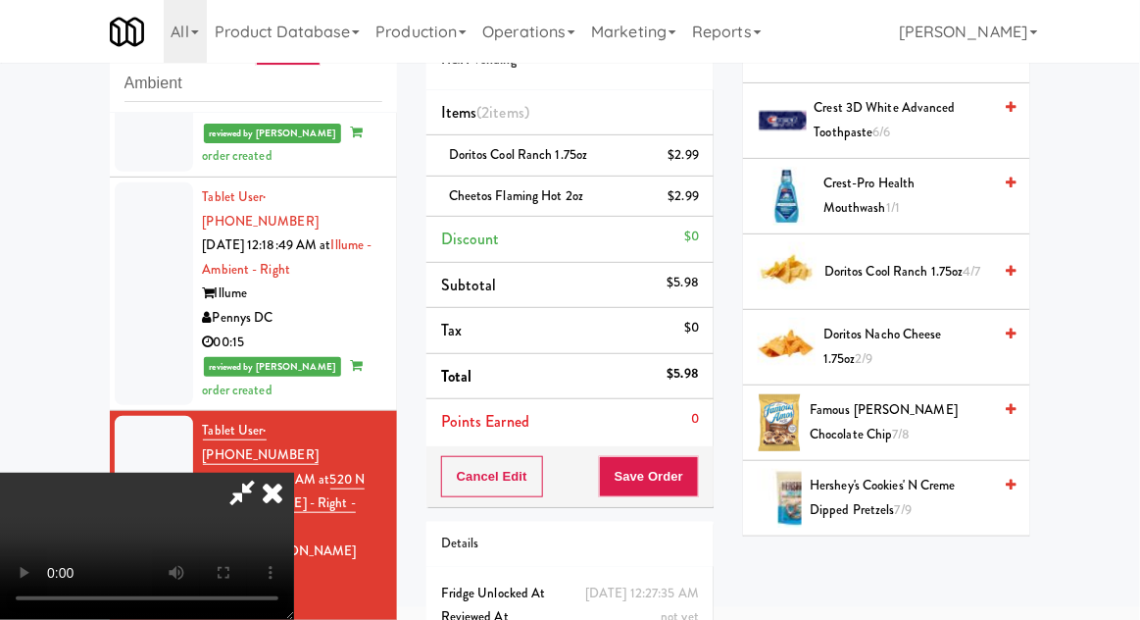
scroll to position [691, 0]
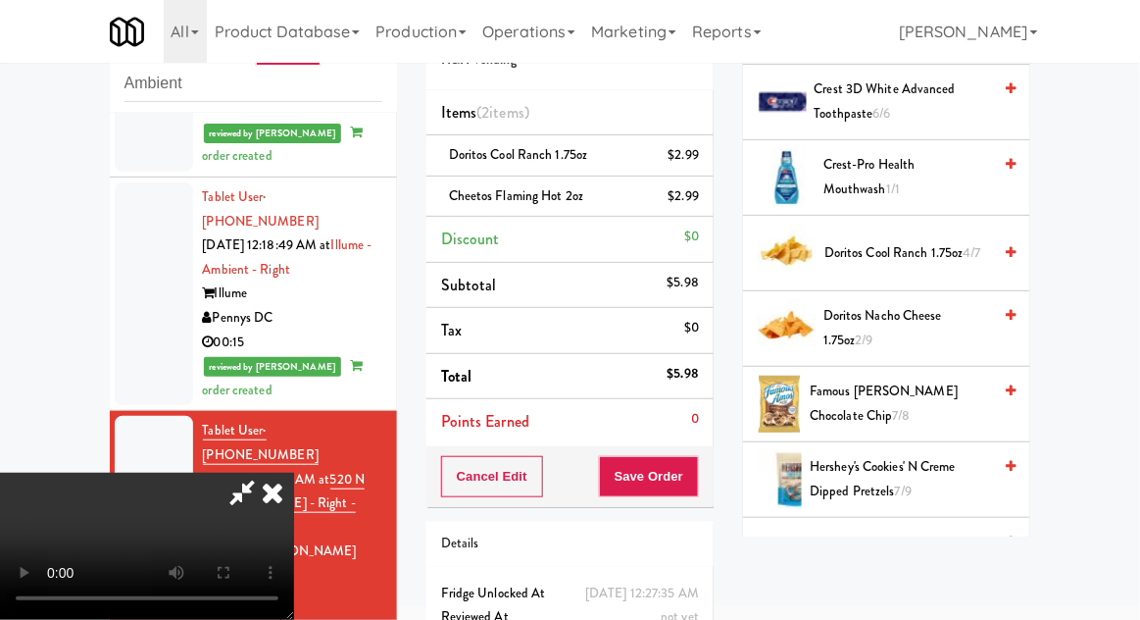
click at [943, 531] on span "Hersheys Milk Chocolate Bar 10/10" at bounding box center [907, 554] width 171 height 48
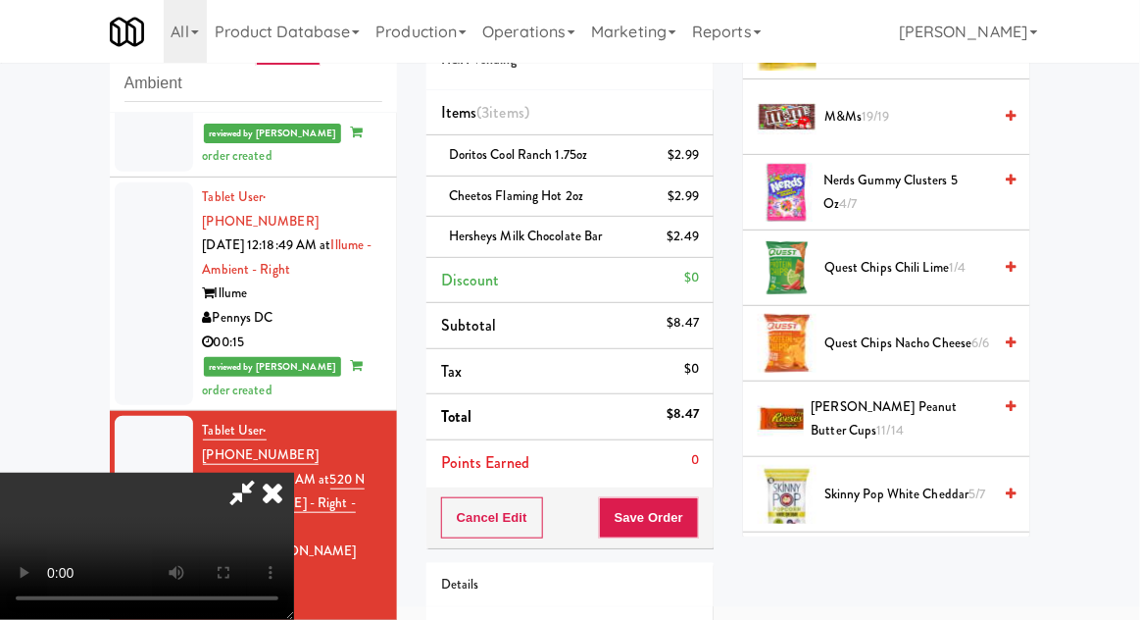
scroll to position [1621, 0]
click at [965, 394] on span "[PERSON_NAME] Peanut Butter Cups 11/14" at bounding box center [902, 418] width 180 height 48
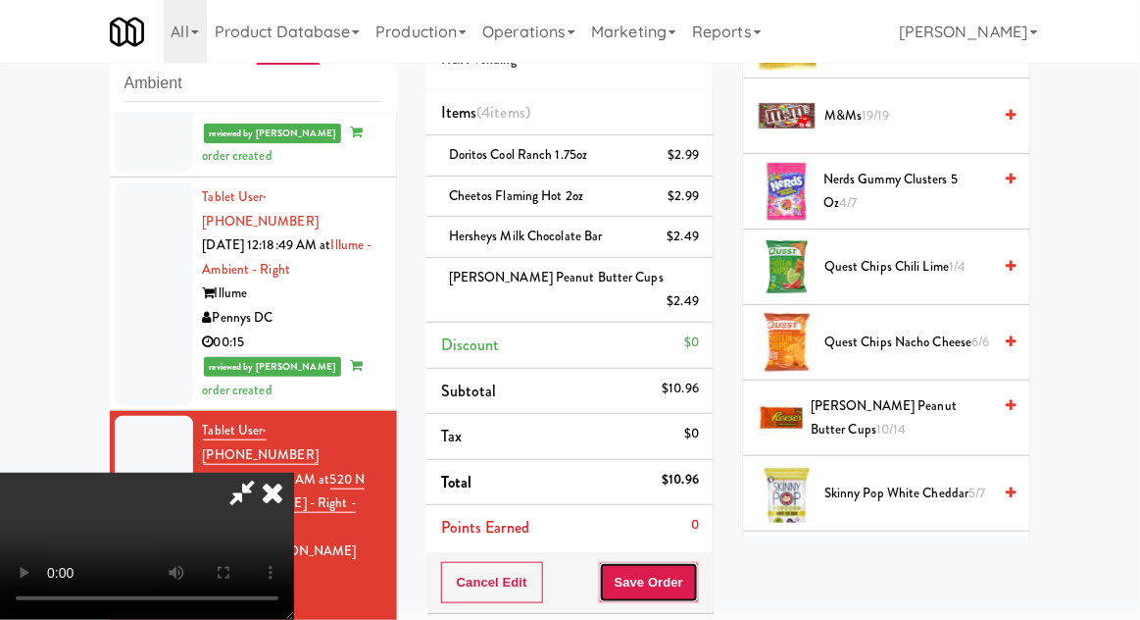
click at [693, 562] on button "Save Order" at bounding box center [649, 582] width 100 height 41
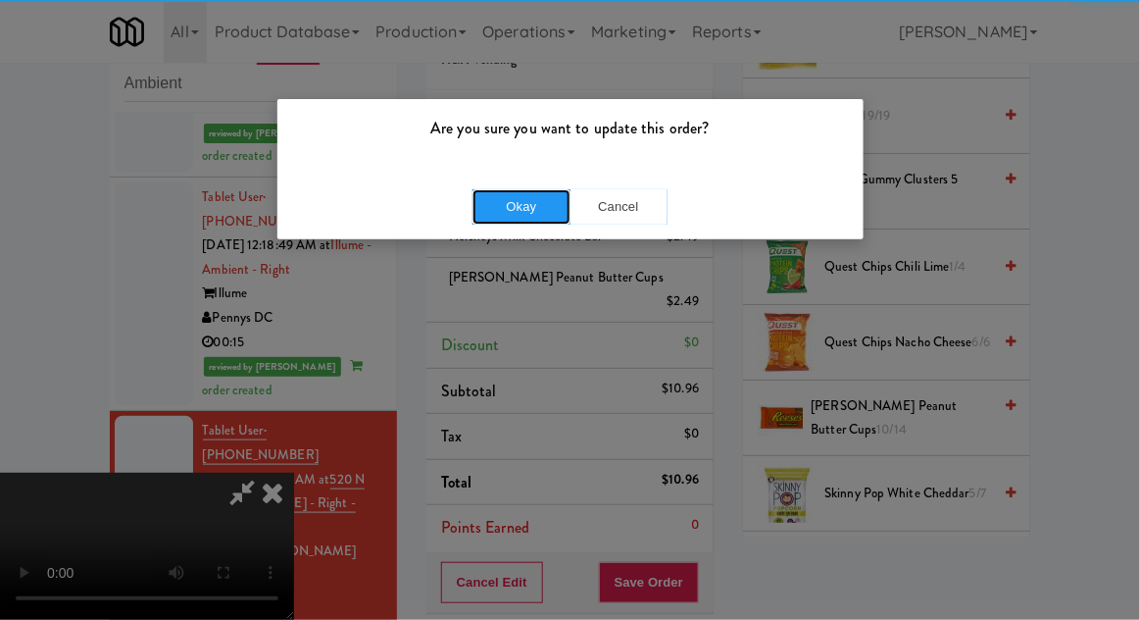
click at [514, 214] on button "Okay" at bounding box center [522, 206] width 98 height 35
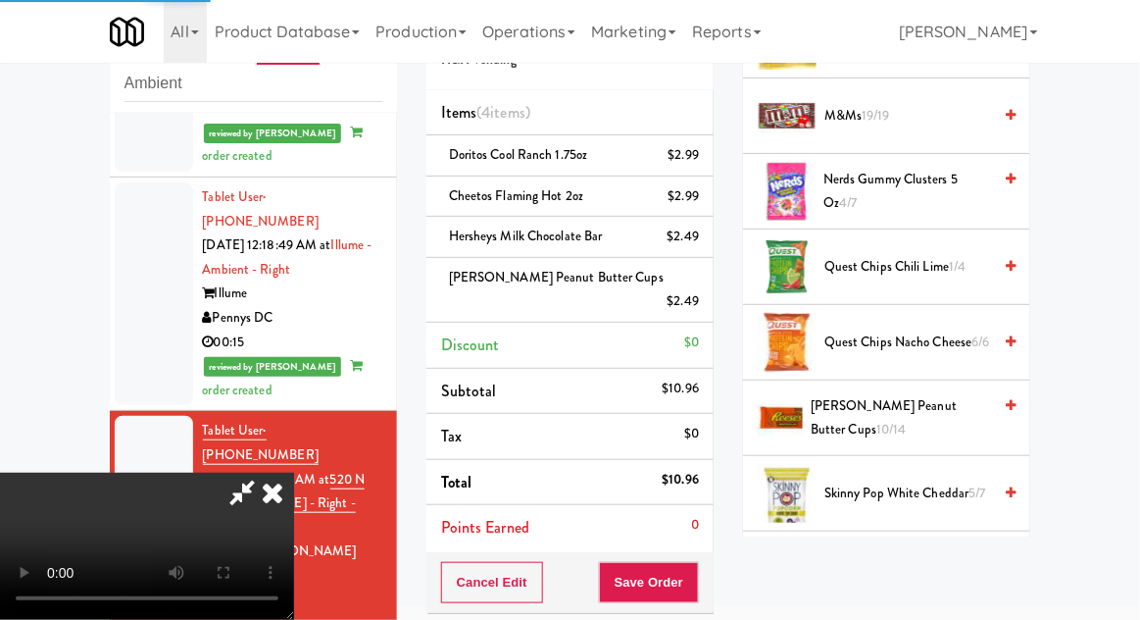
scroll to position [193, 0]
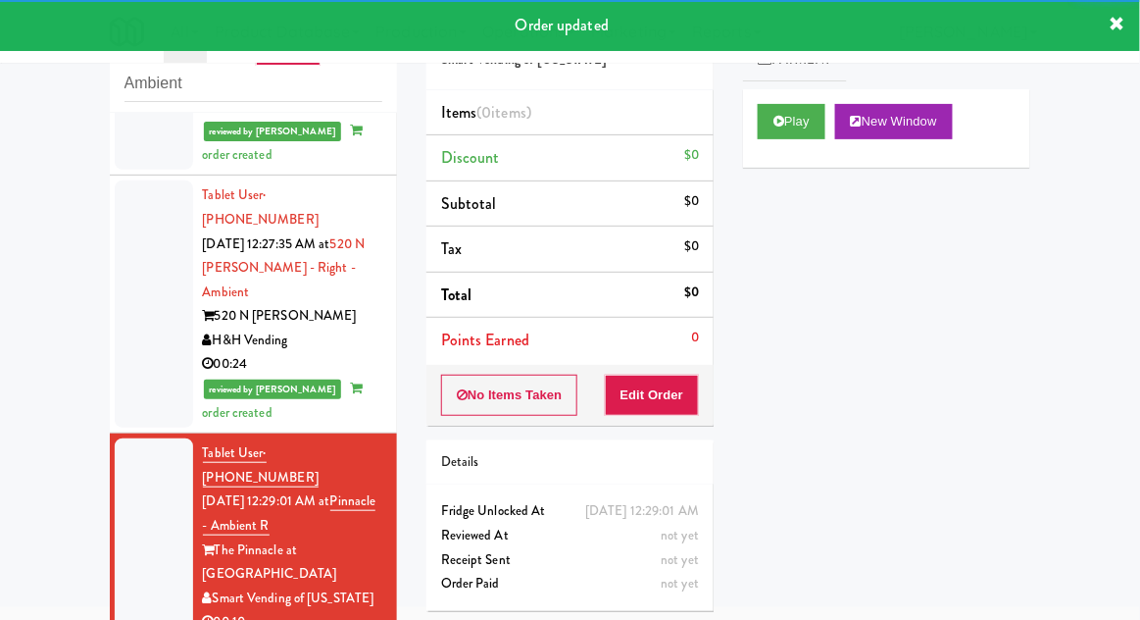
scroll to position [2374, 0]
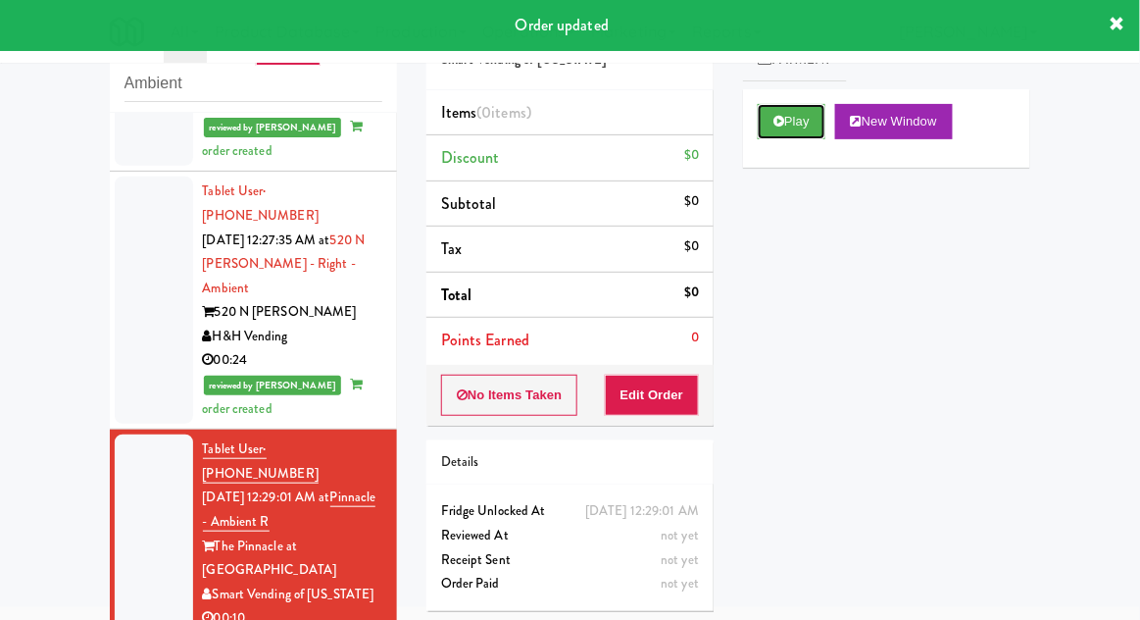
click at [778, 117] on icon at bounding box center [779, 121] width 11 height 13
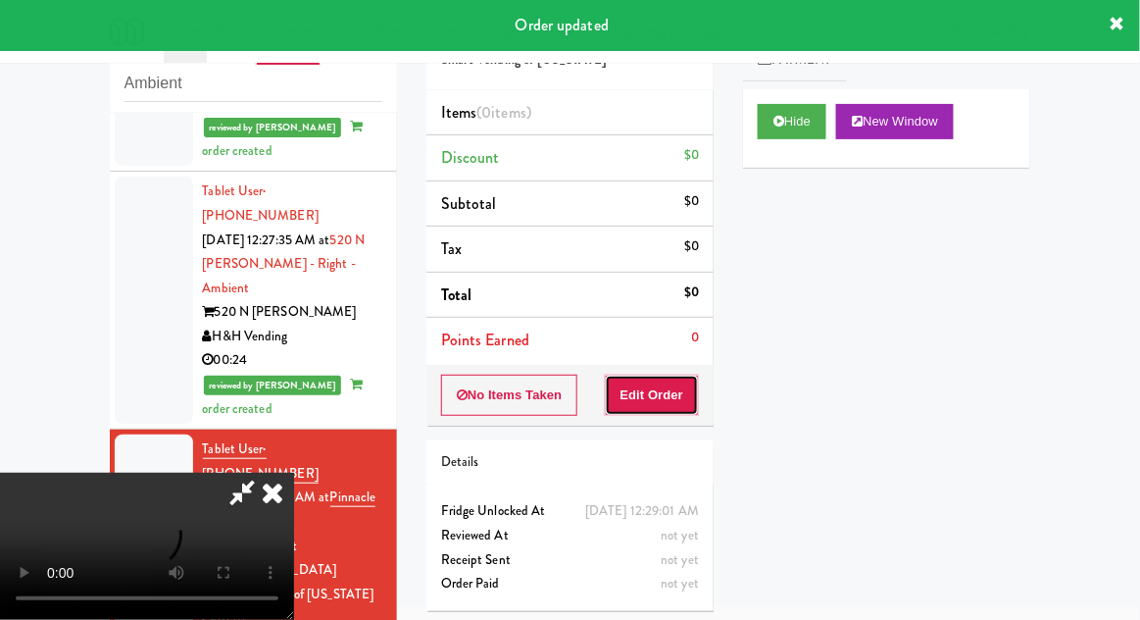
click at [649, 397] on button "Edit Order" at bounding box center [652, 395] width 95 height 41
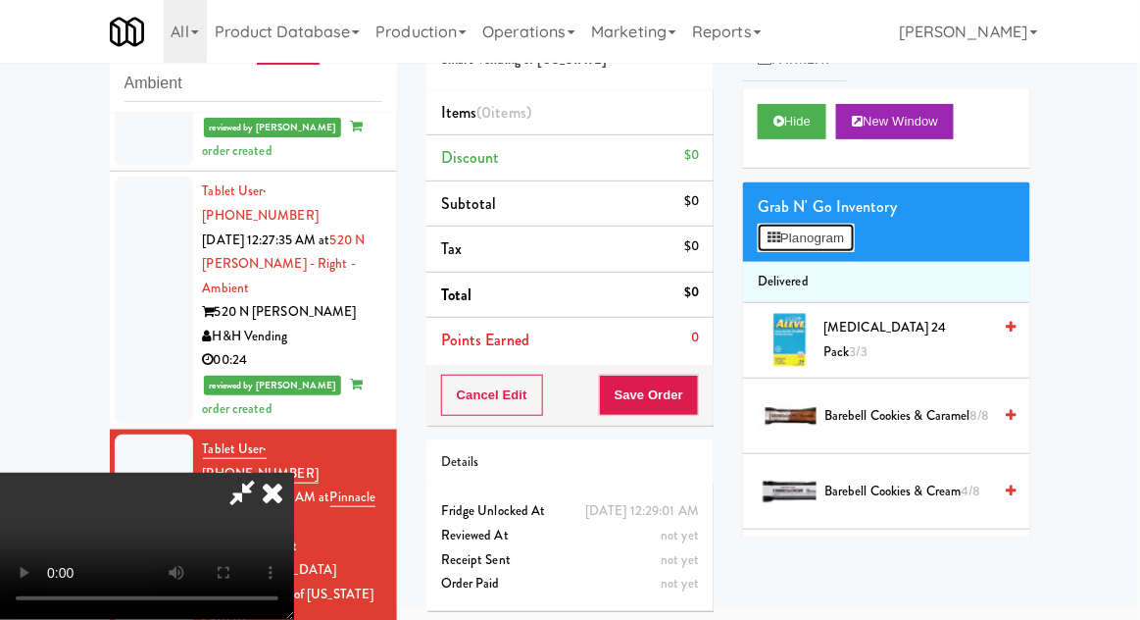
click at [775, 235] on icon at bounding box center [774, 237] width 13 height 13
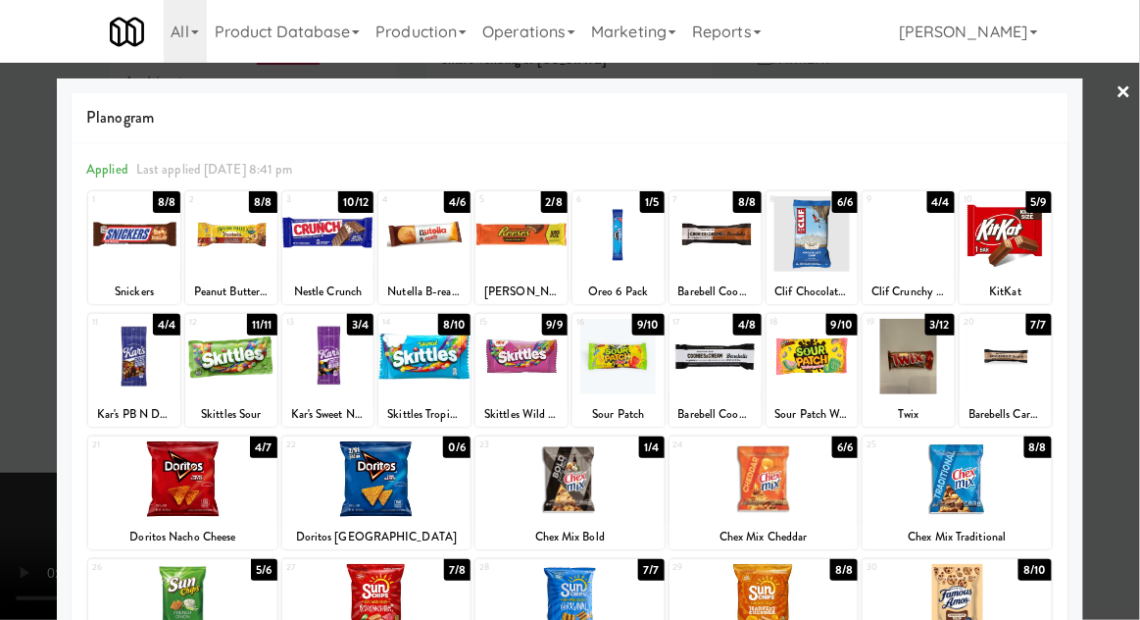
click at [601, 372] on div at bounding box center [619, 357] width 92 height 76
click at [1001, 247] on div at bounding box center [1006, 234] width 92 height 76
click at [28, 407] on div at bounding box center [570, 310] width 1140 height 620
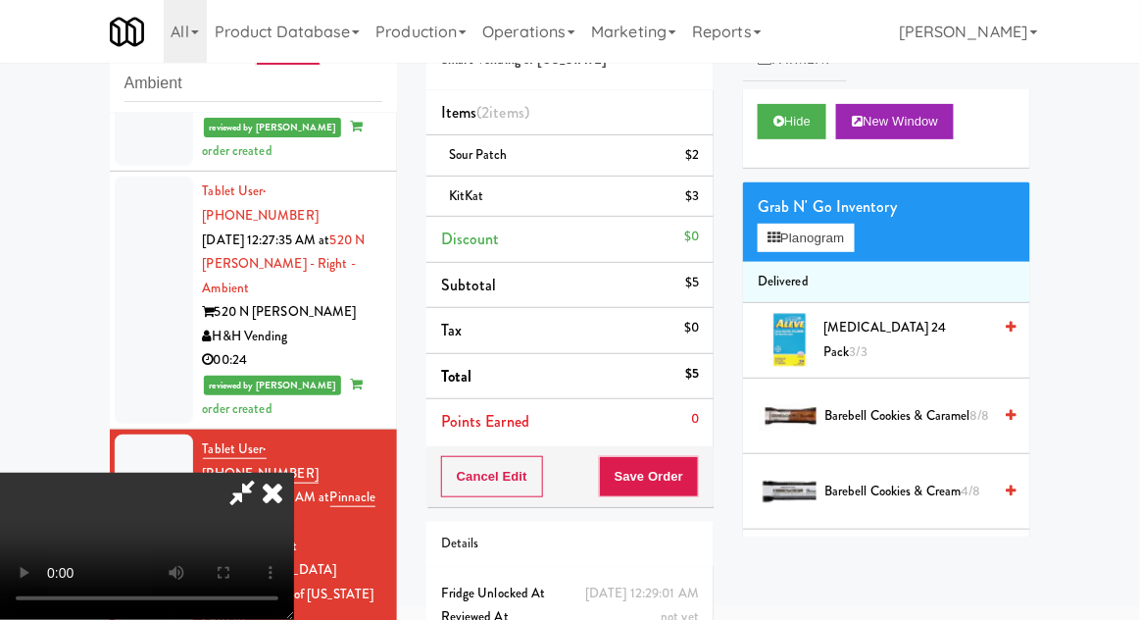
click at [37, 241] on div "inbox reviewed recent all unclear take inventory issue suspicious failed recent…" at bounding box center [570, 355] width 1140 height 721
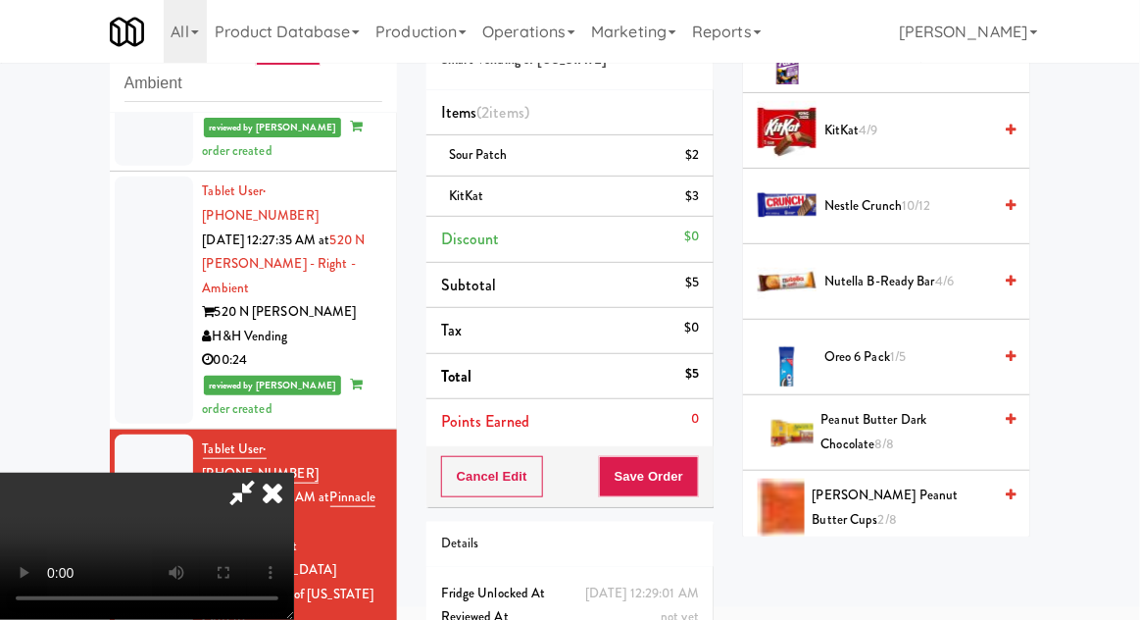
scroll to position [1345, 0]
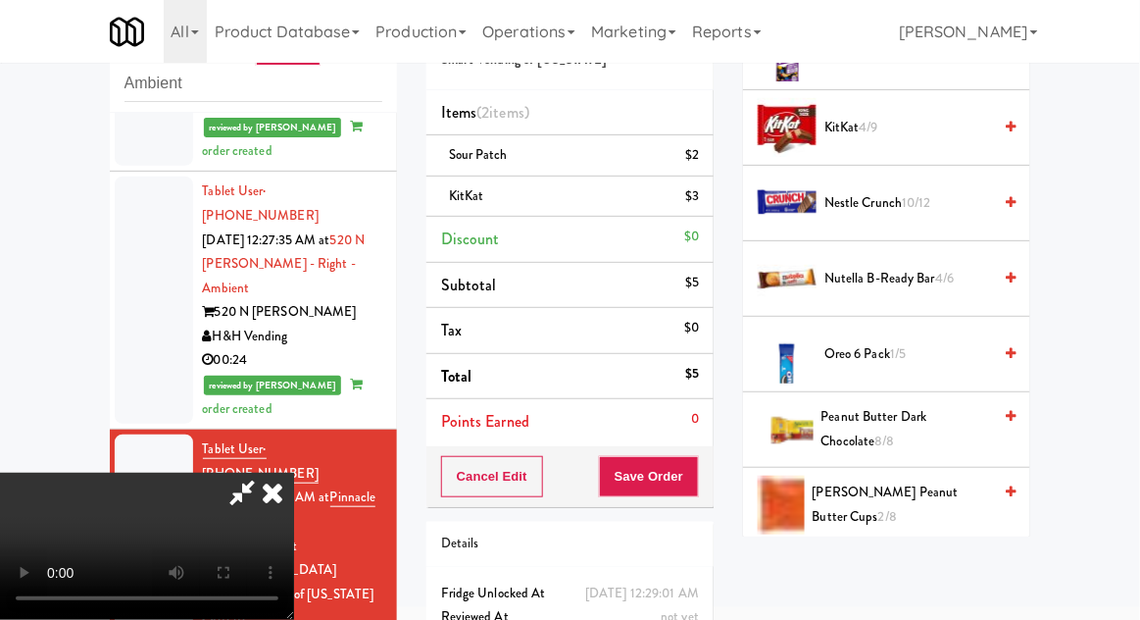
click at [959, 347] on span "Oreo 6 Pack 1/5" at bounding box center [908, 354] width 167 height 25
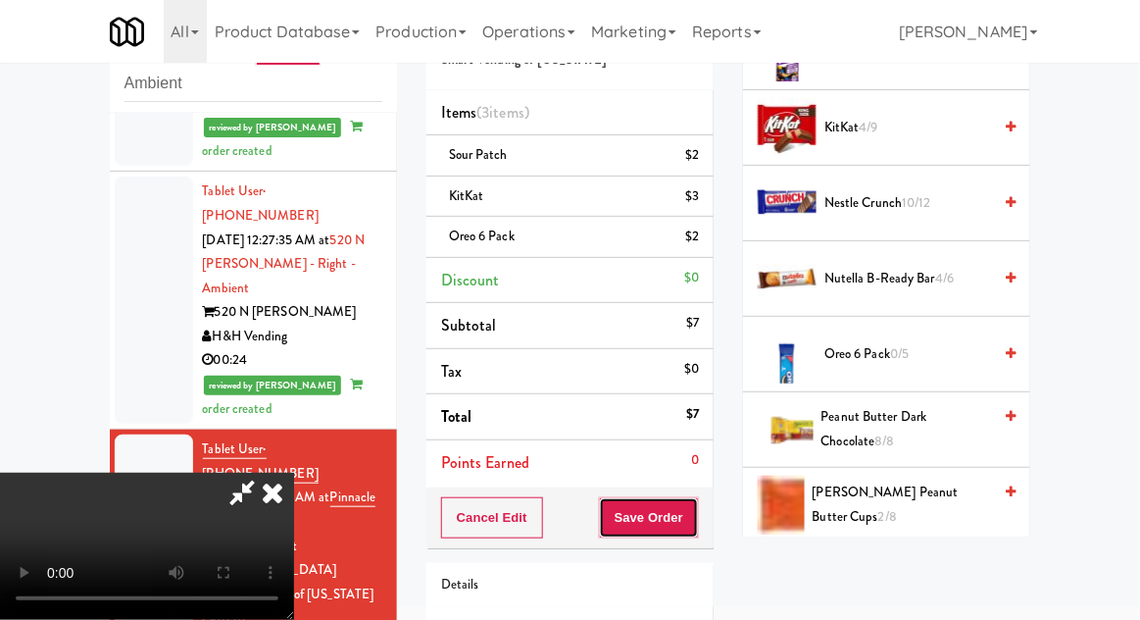
click at [694, 522] on button "Save Order" at bounding box center [649, 517] width 100 height 41
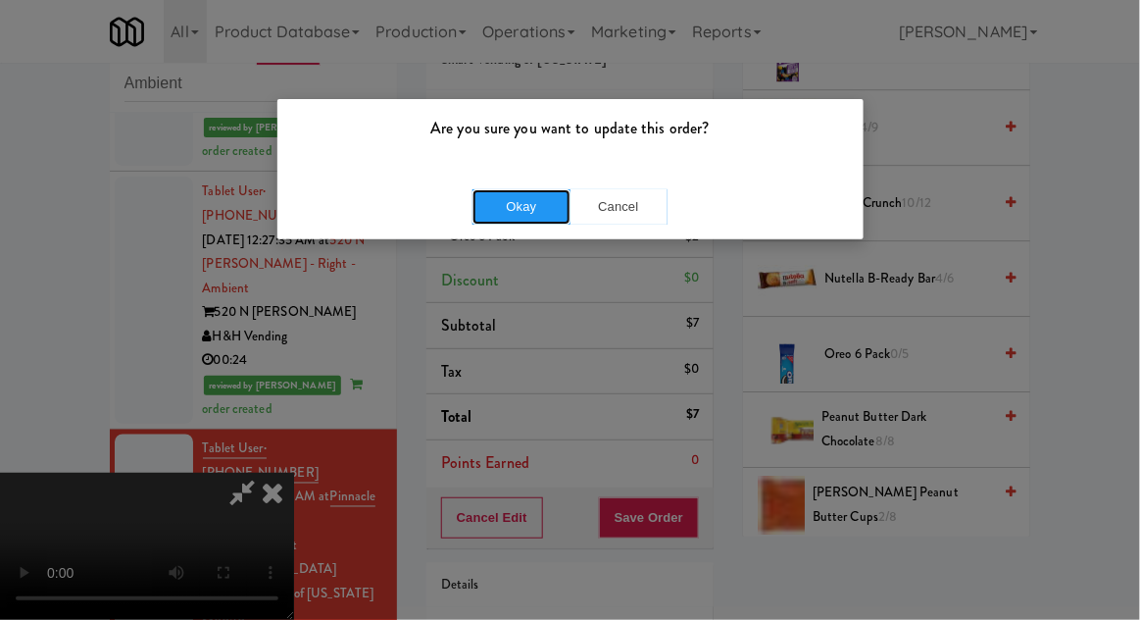
click at [524, 201] on button "Okay" at bounding box center [522, 206] width 98 height 35
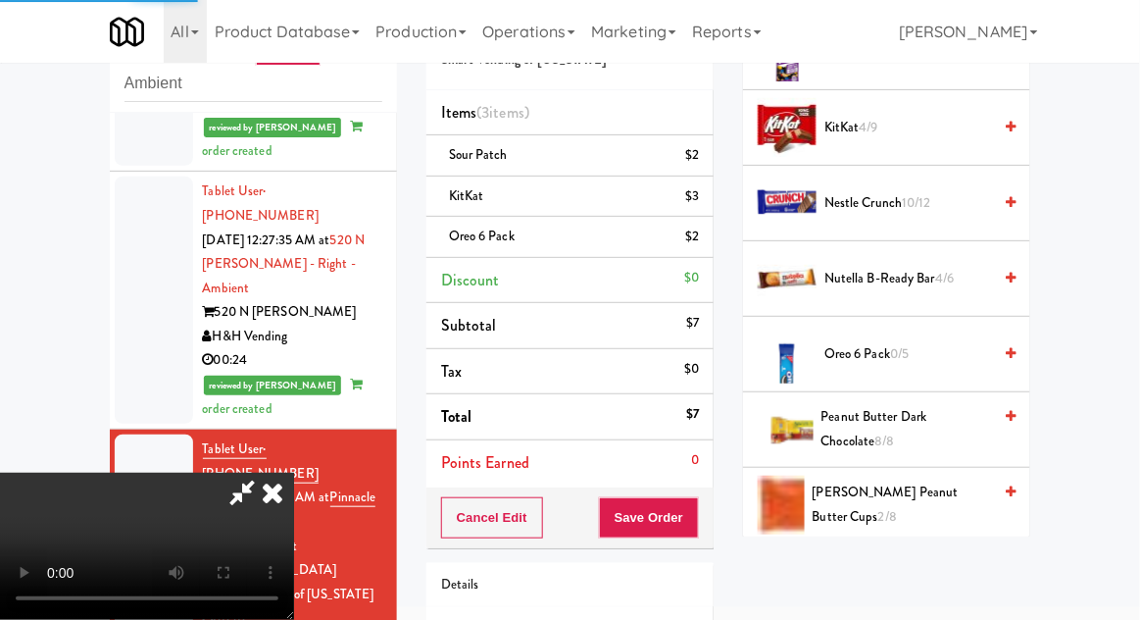
scroll to position [193, 0]
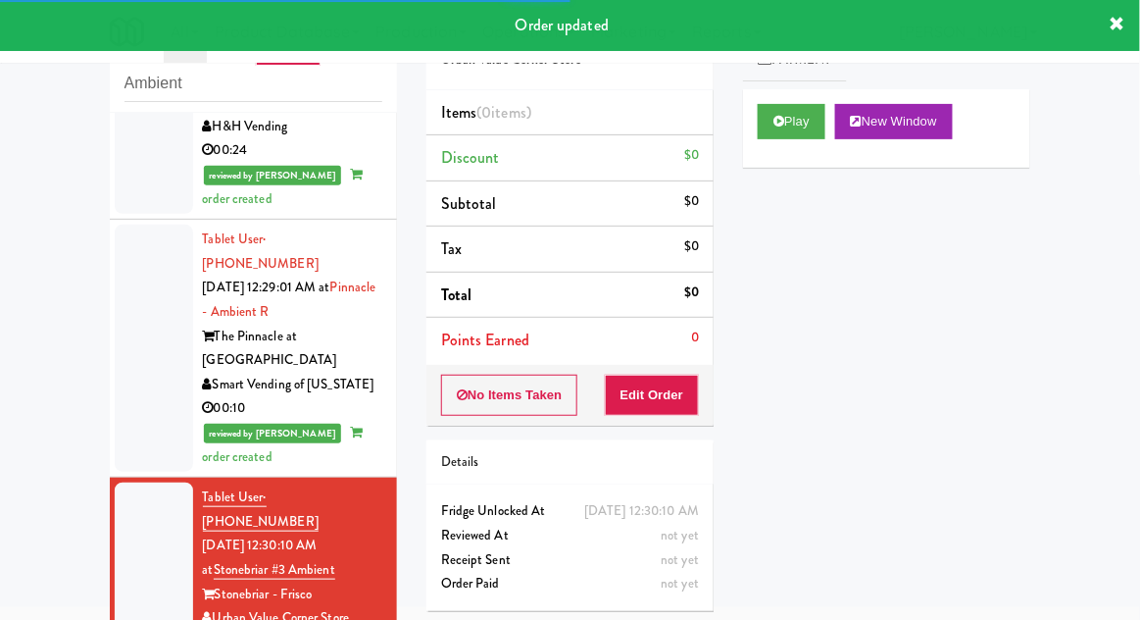
scroll to position [2585, 0]
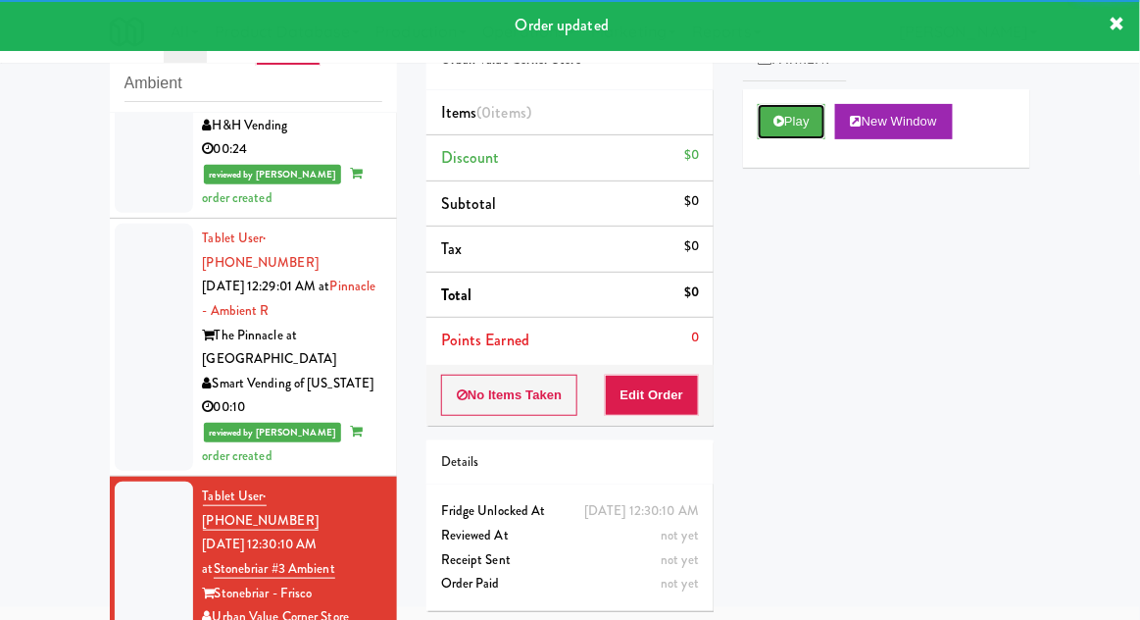
click at [787, 124] on button "Play" at bounding box center [792, 121] width 68 height 35
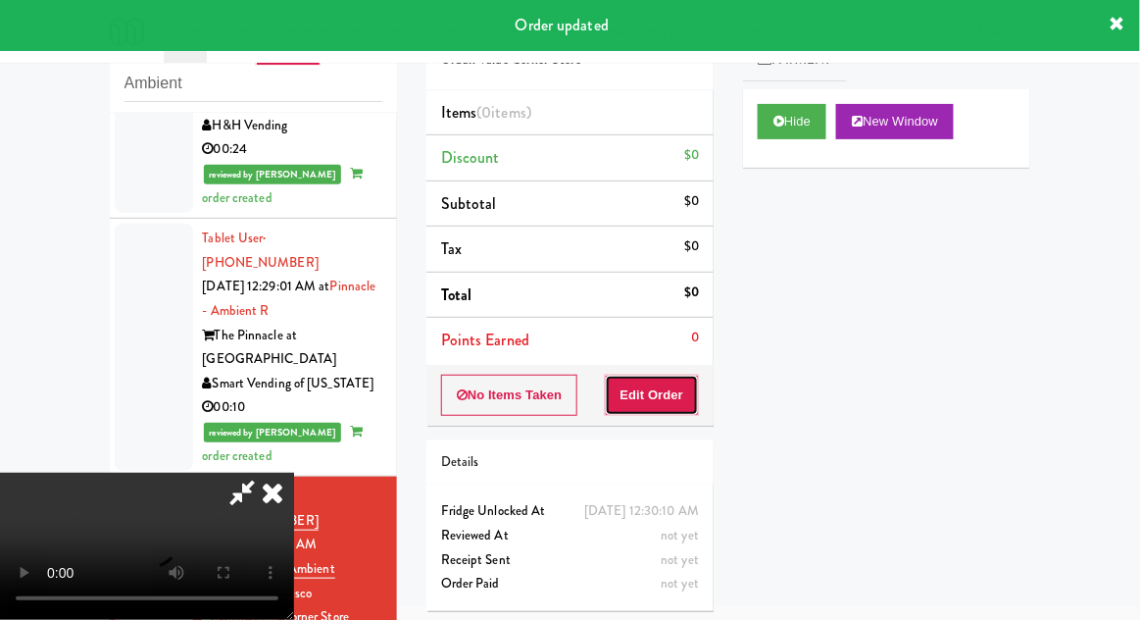
click at [653, 402] on button "Edit Order" at bounding box center [652, 395] width 95 height 41
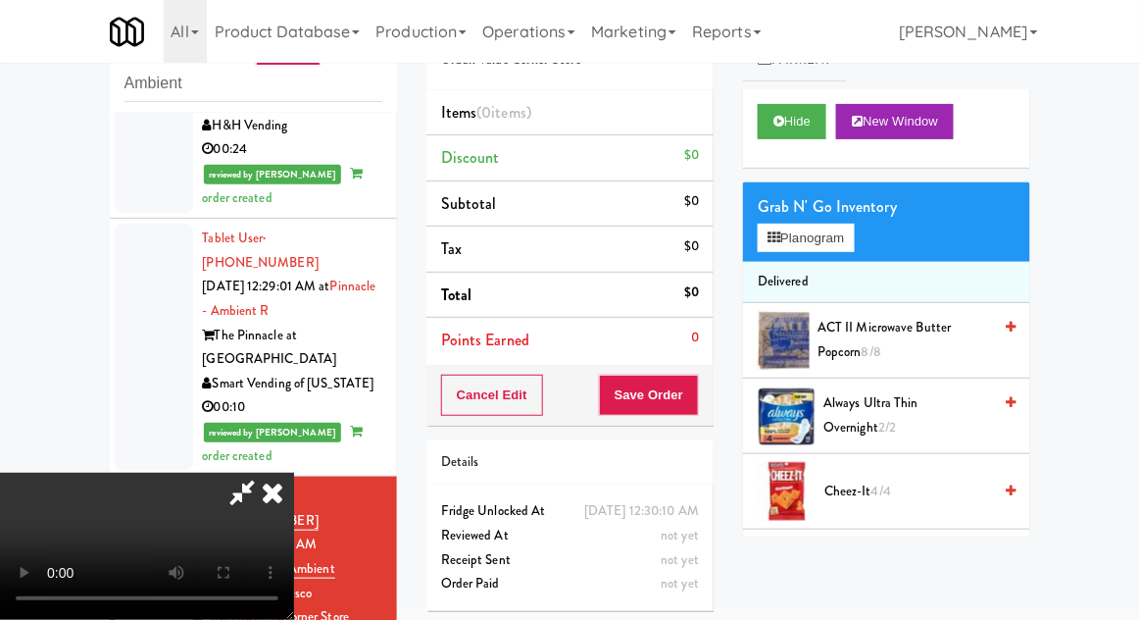
scroll to position [72, 0]
click at [773, 135] on button "Hide" at bounding box center [792, 121] width 69 height 35
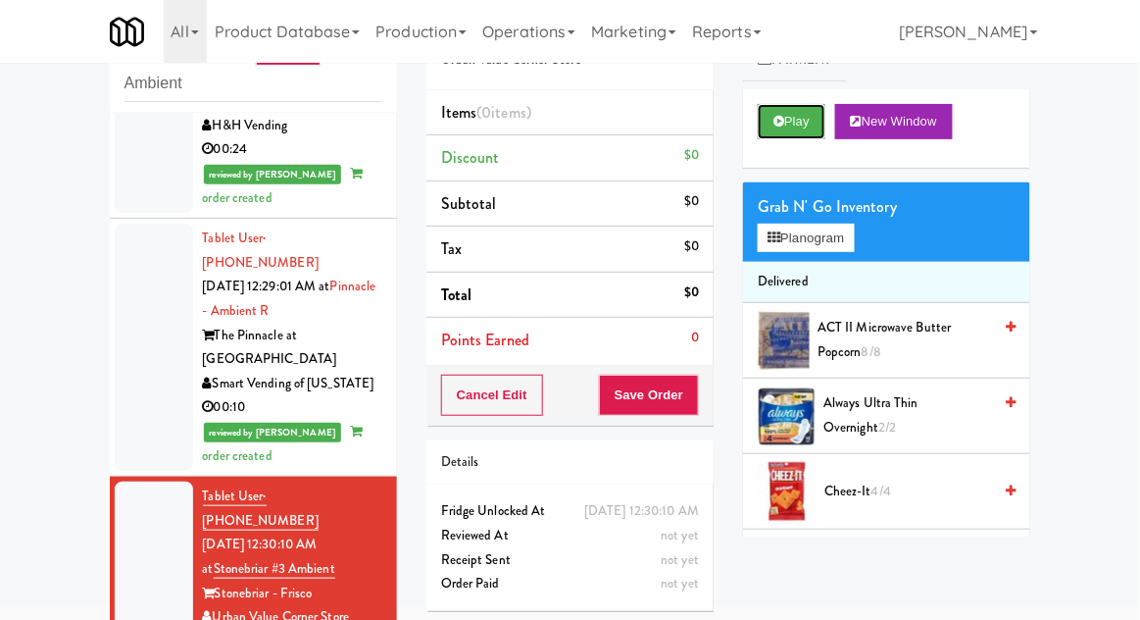
click at [782, 135] on button "Play" at bounding box center [792, 121] width 68 height 35
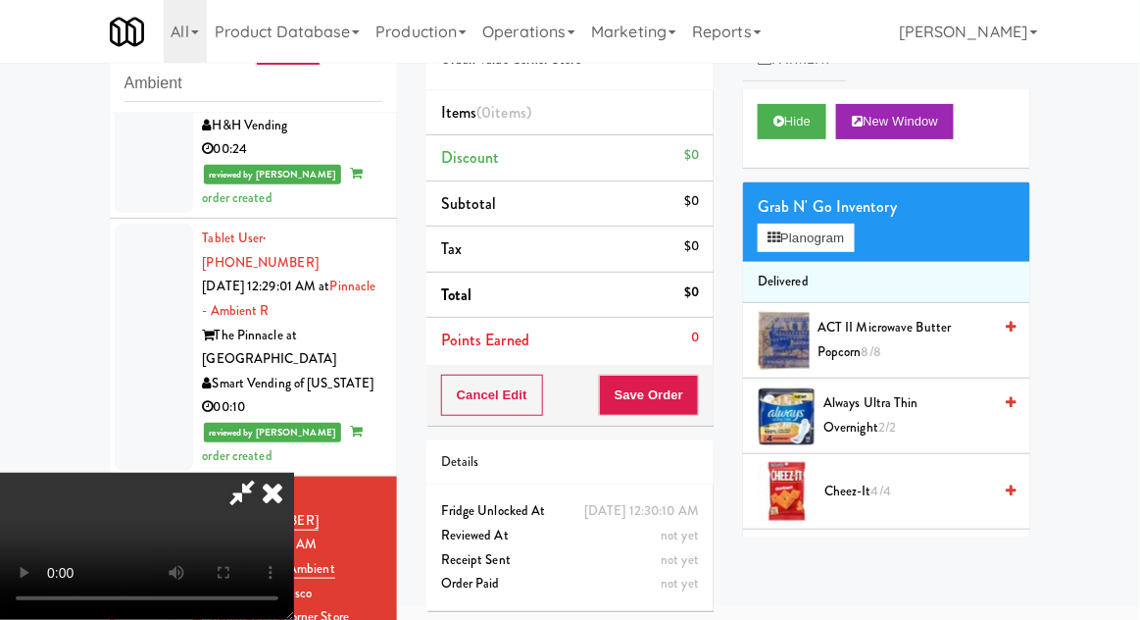
scroll to position [0, 0]
click at [771, 240] on icon at bounding box center [774, 237] width 13 height 13
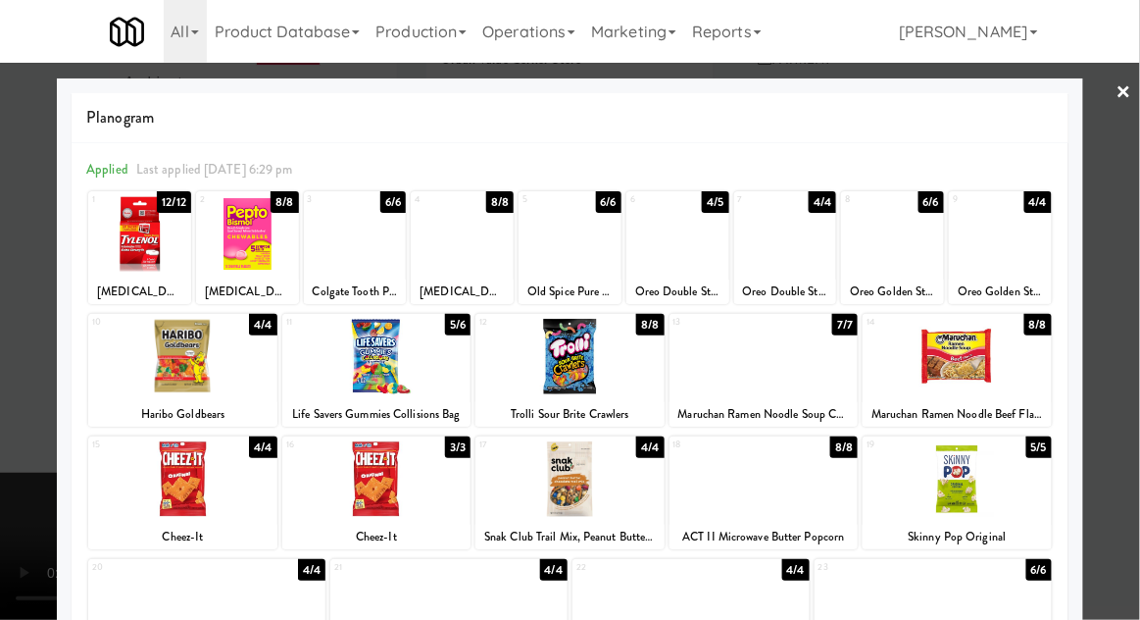
click at [735, 370] on div at bounding box center [764, 357] width 189 height 76
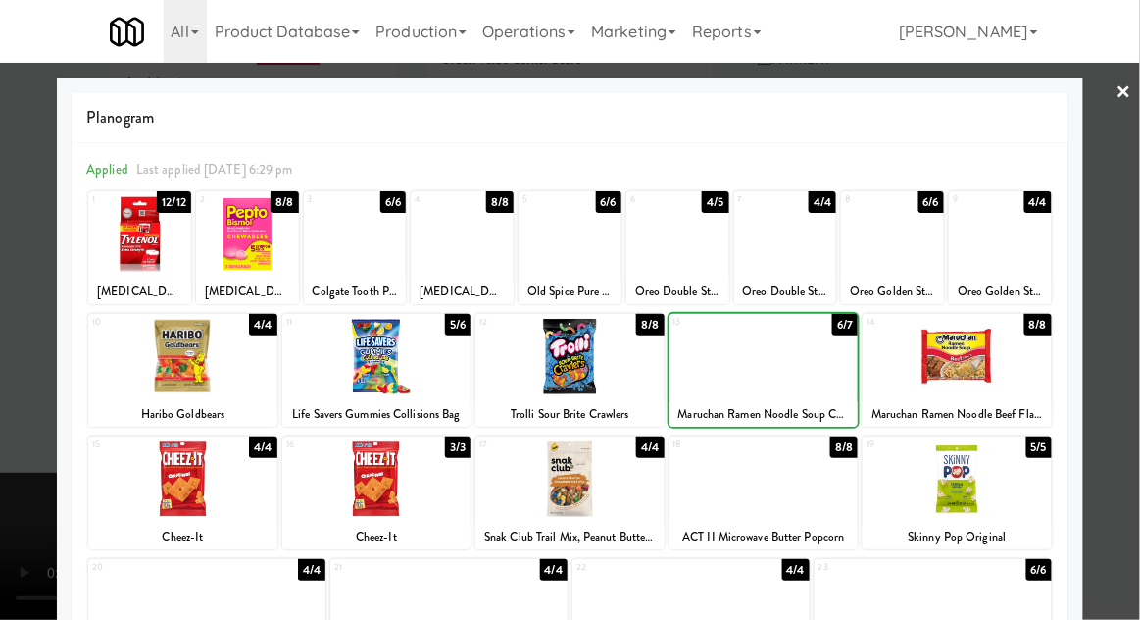
click at [1125, 363] on div at bounding box center [570, 310] width 1140 height 620
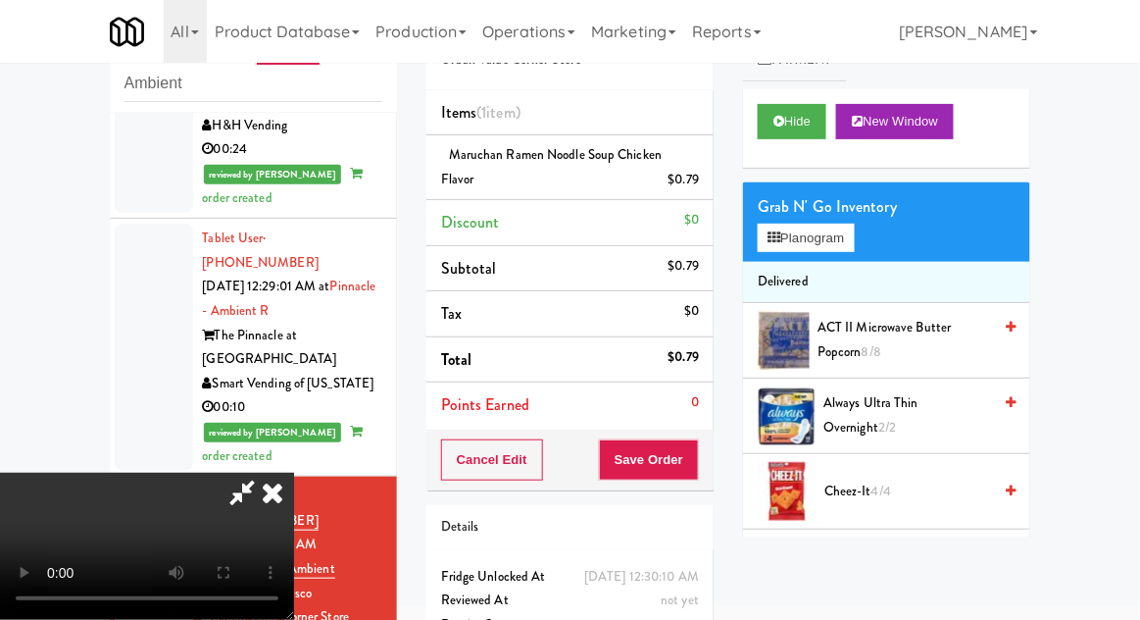
scroll to position [72, 0]
click at [715, 485] on div "Order # 415863 Urban Value Corner Store Items (1 item ) Maruchan Ramen Noodle S…" at bounding box center [570, 342] width 317 height 695
click at [687, 461] on button "Save Order" at bounding box center [649, 459] width 100 height 41
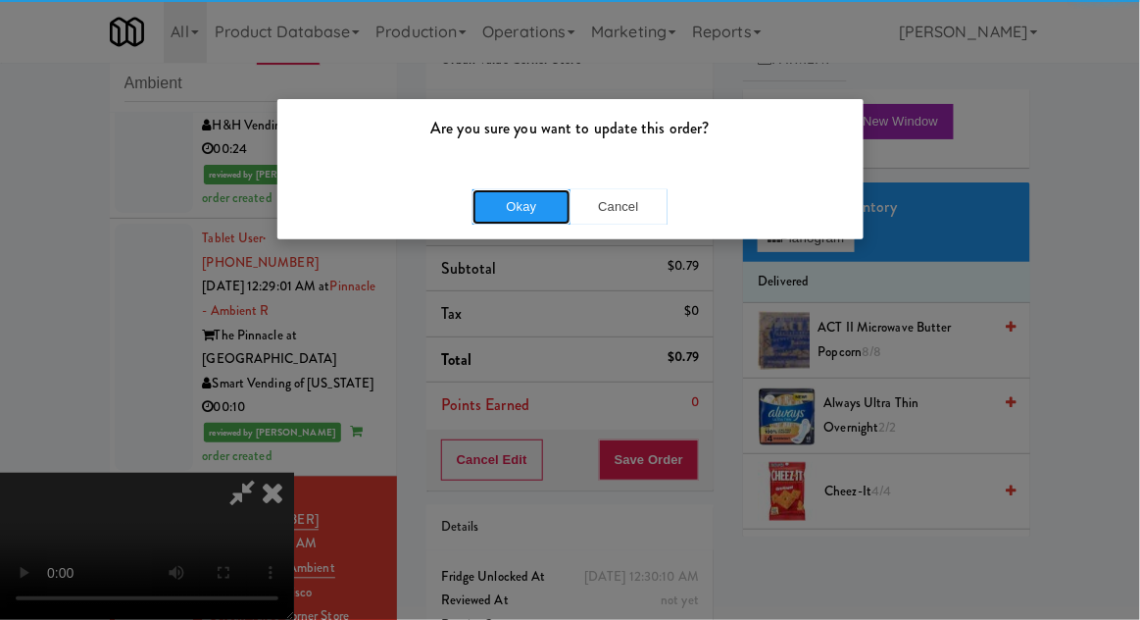
click at [514, 200] on button "Okay" at bounding box center [522, 206] width 98 height 35
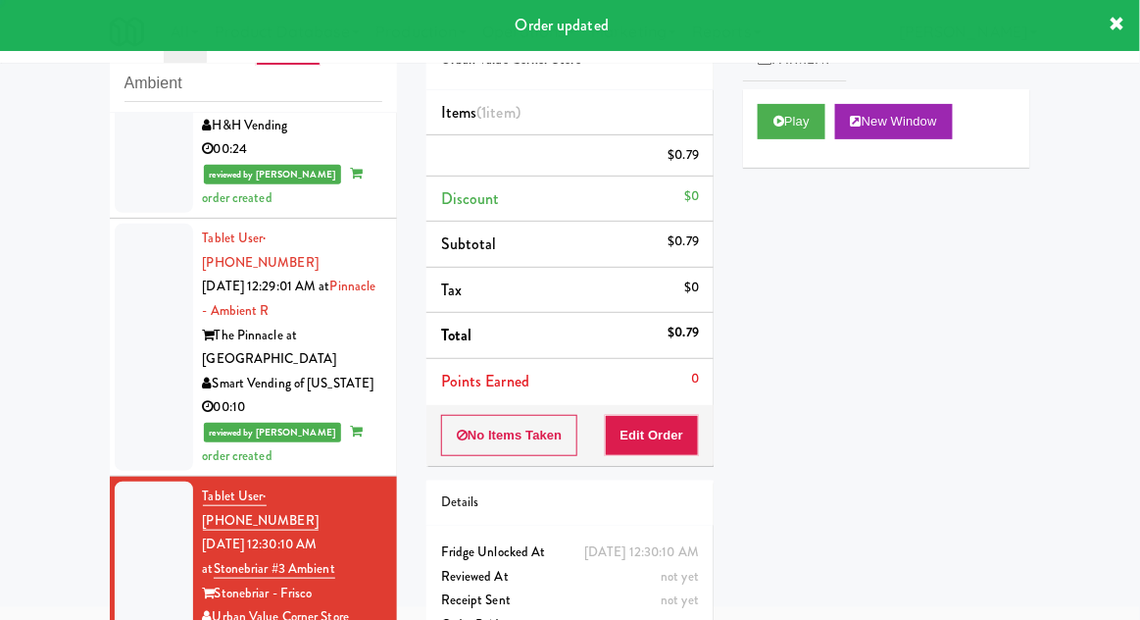
scroll to position [0, 0]
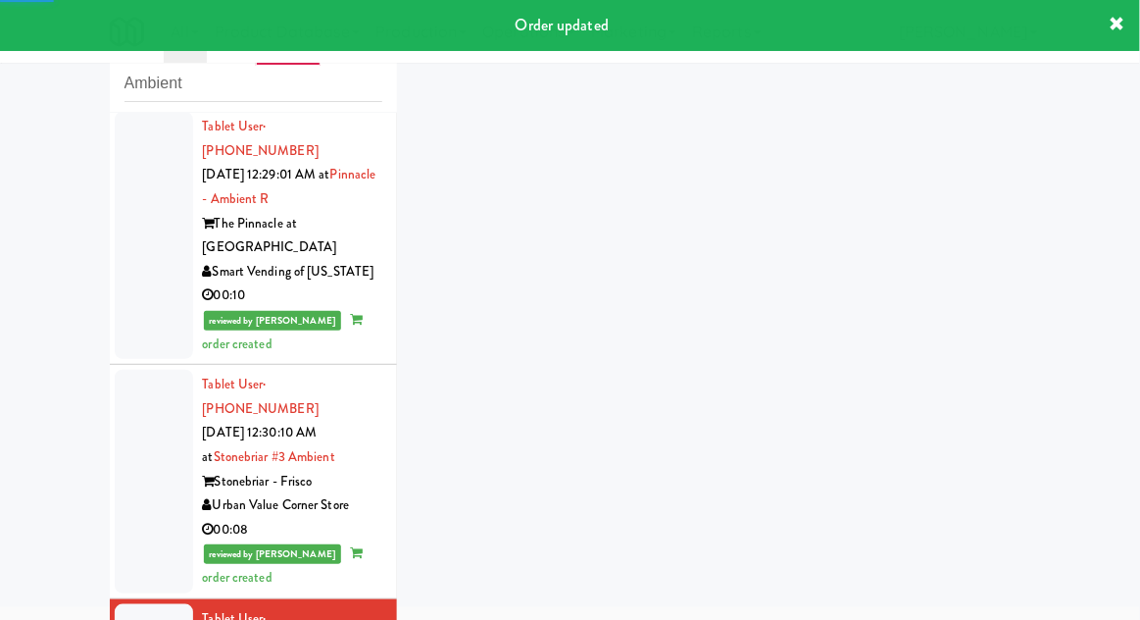
scroll to position [2803, 0]
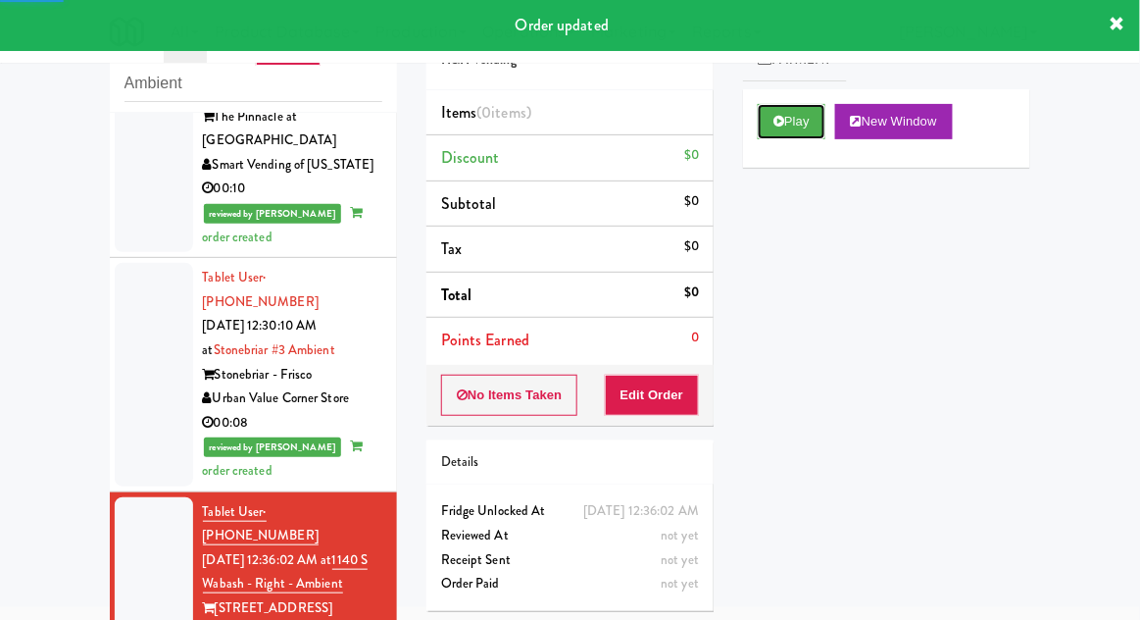
click at [778, 131] on button "Play" at bounding box center [792, 121] width 68 height 35
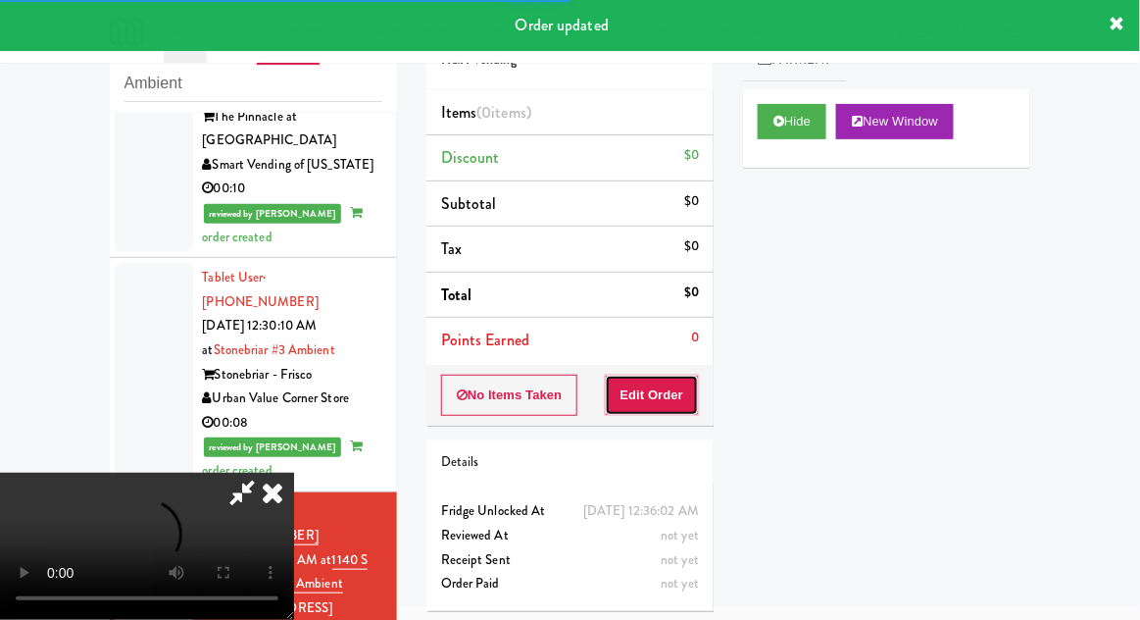
click at [654, 385] on button "Edit Order" at bounding box center [652, 395] width 95 height 41
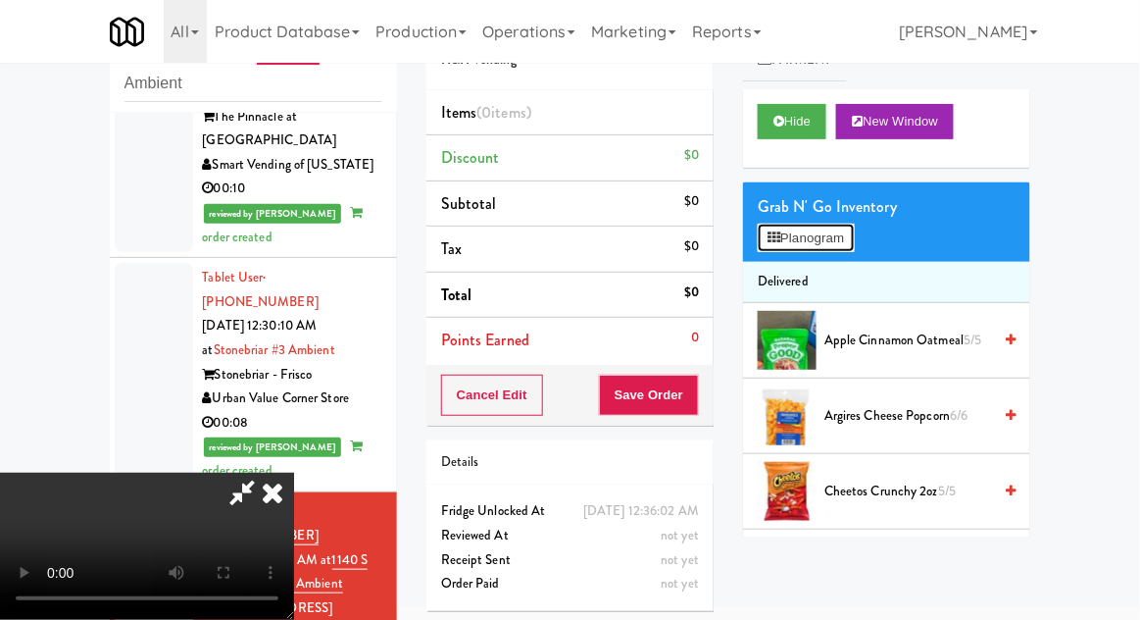
click at [766, 233] on button "Planogram" at bounding box center [806, 238] width 96 height 29
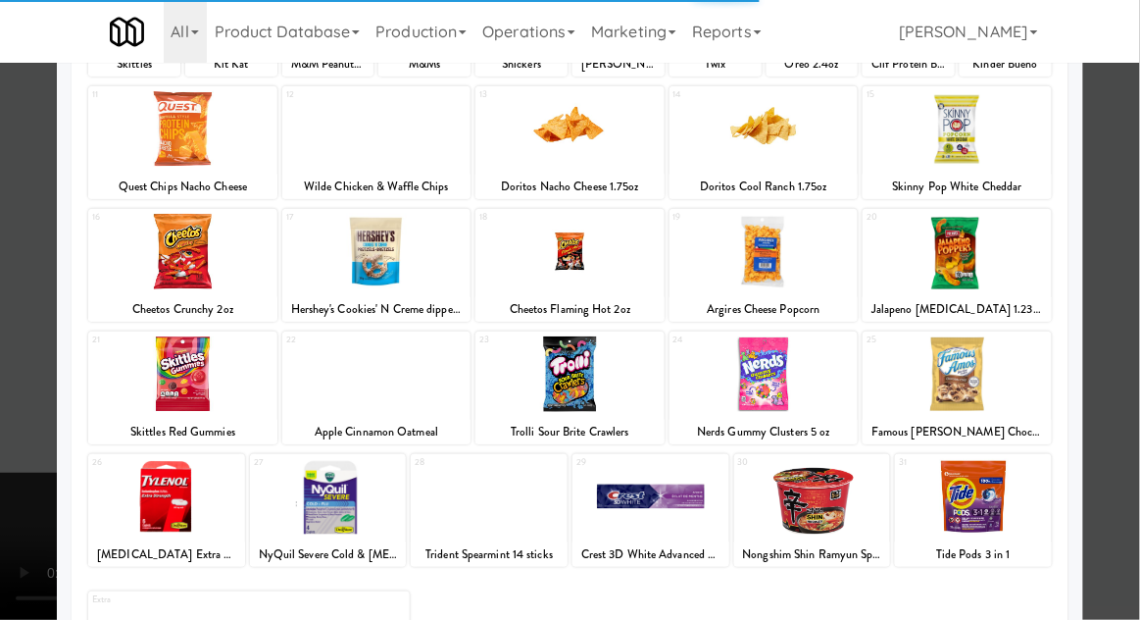
scroll to position [248, 0]
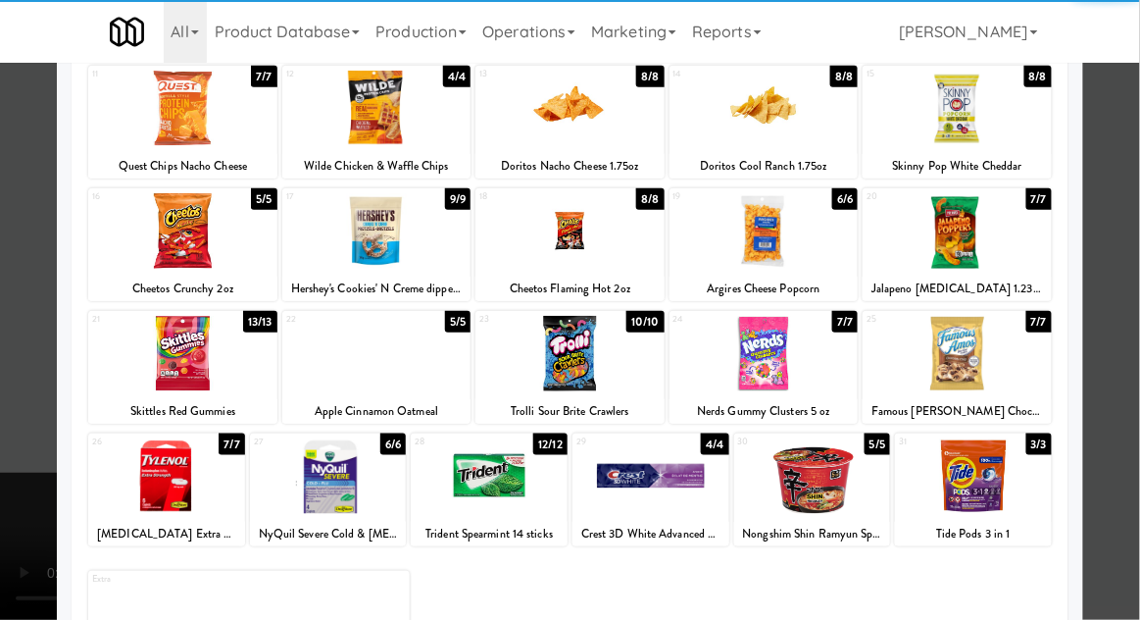
click at [809, 473] on div at bounding box center [812, 476] width 157 height 76
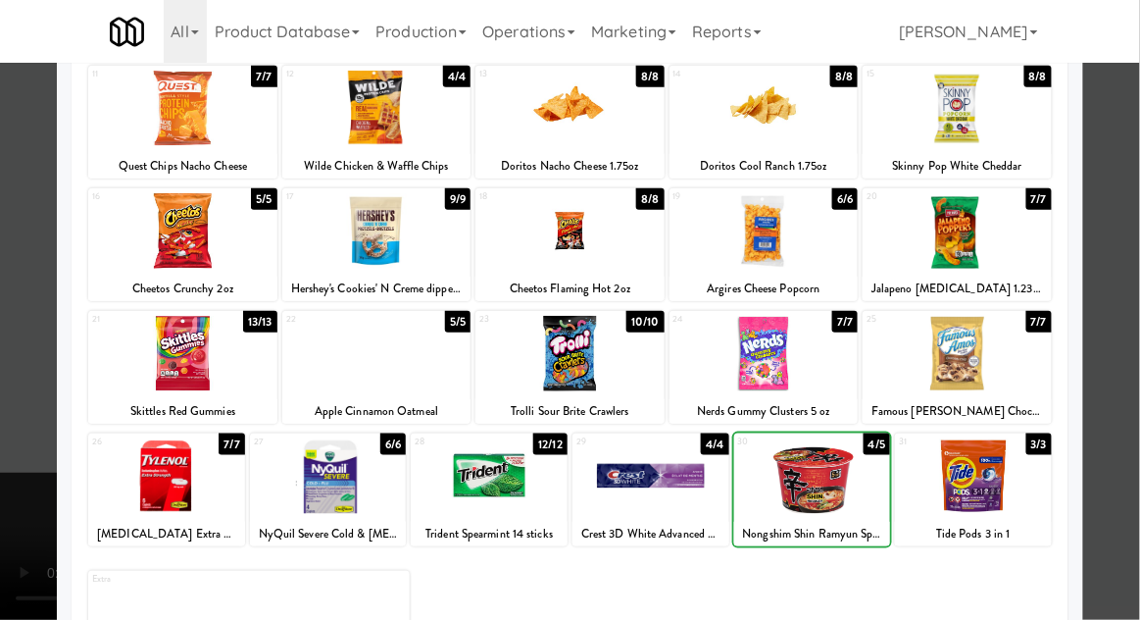
click at [1133, 354] on div at bounding box center [570, 310] width 1140 height 620
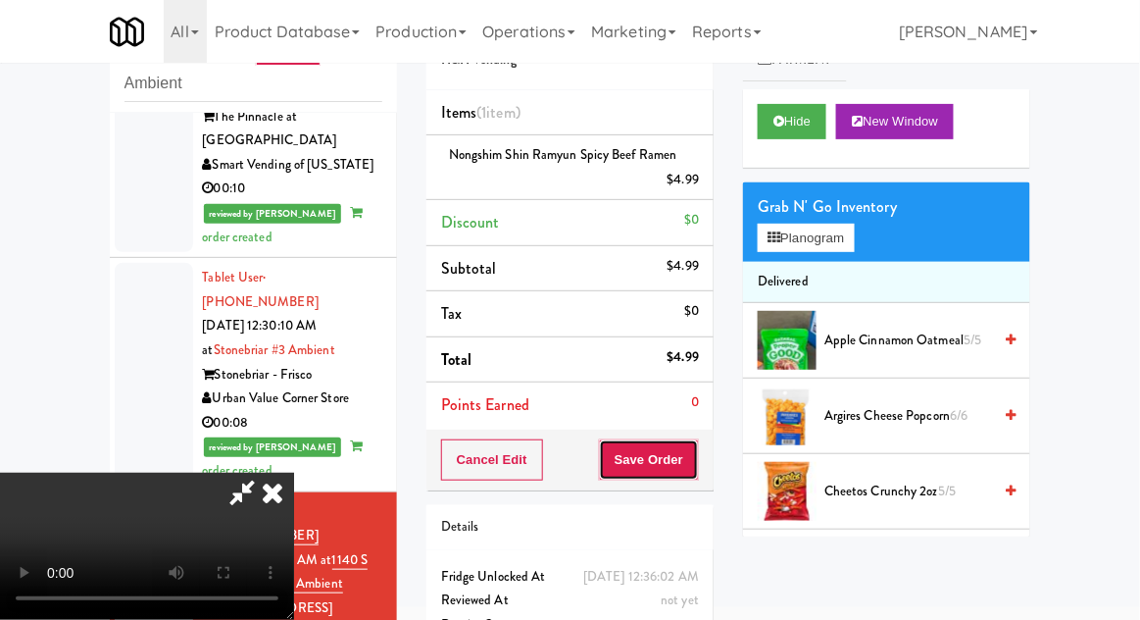
click at [696, 454] on button "Save Order" at bounding box center [649, 459] width 100 height 41
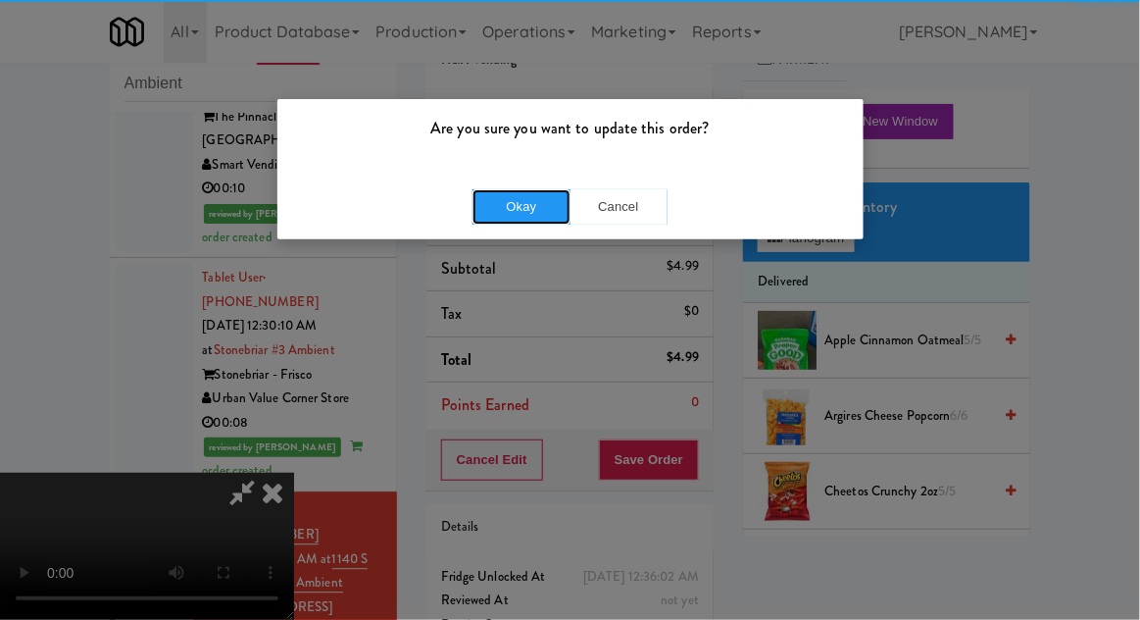
click at [488, 212] on button "Okay" at bounding box center [522, 206] width 98 height 35
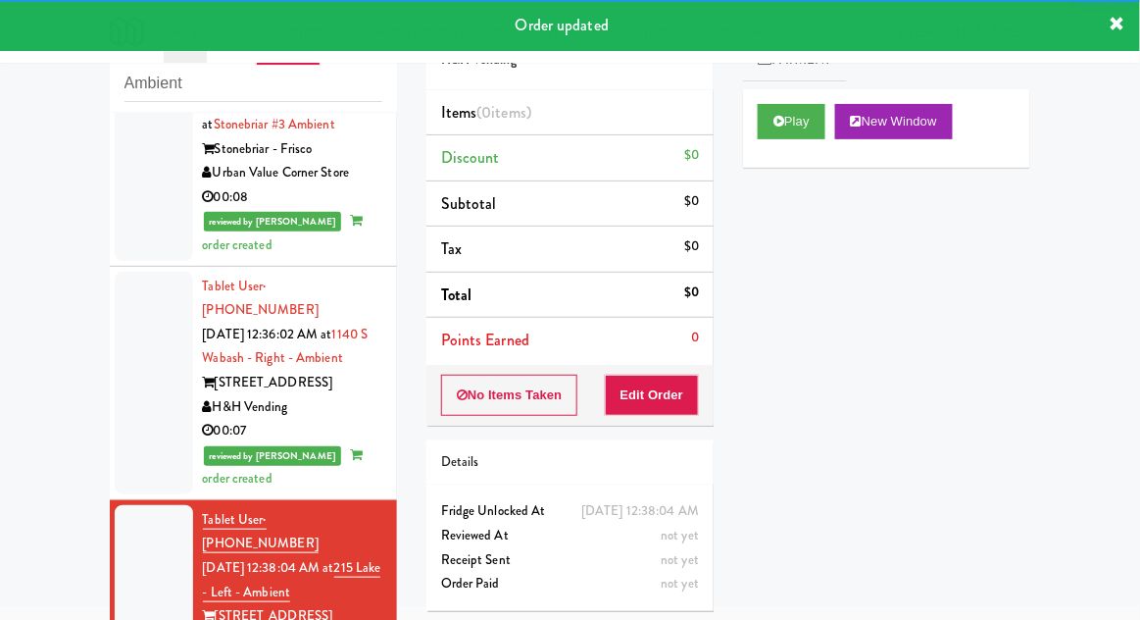
scroll to position [3034, 0]
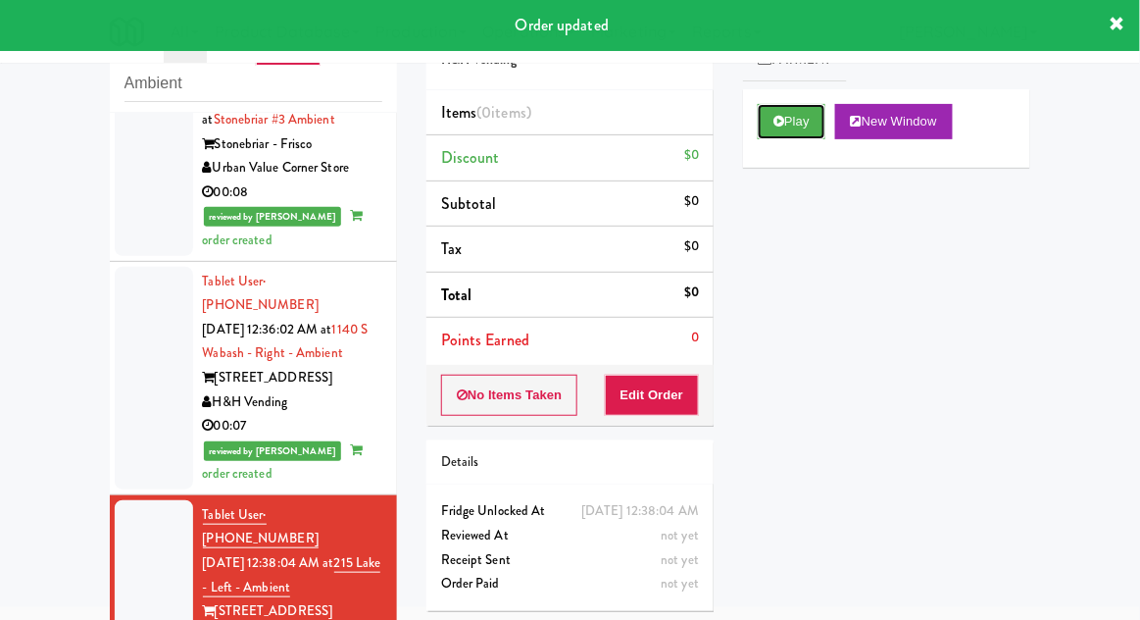
click at [782, 129] on button "Play" at bounding box center [792, 121] width 68 height 35
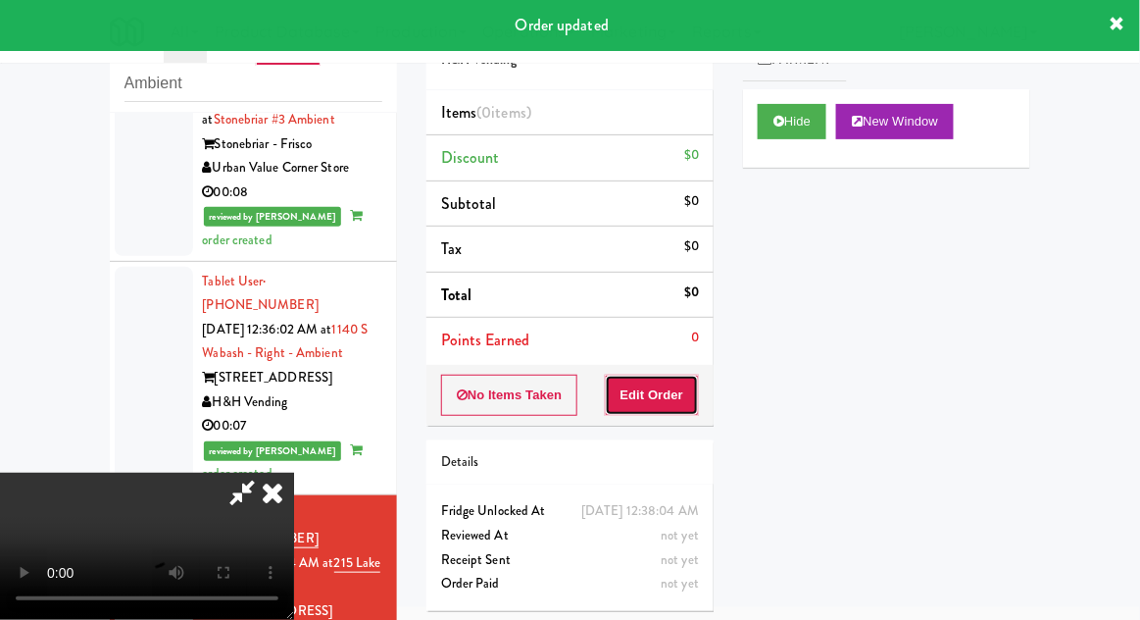
click at [653, 396] on button "Edit Order" at bounding box center [652, 395] width 95 height 41
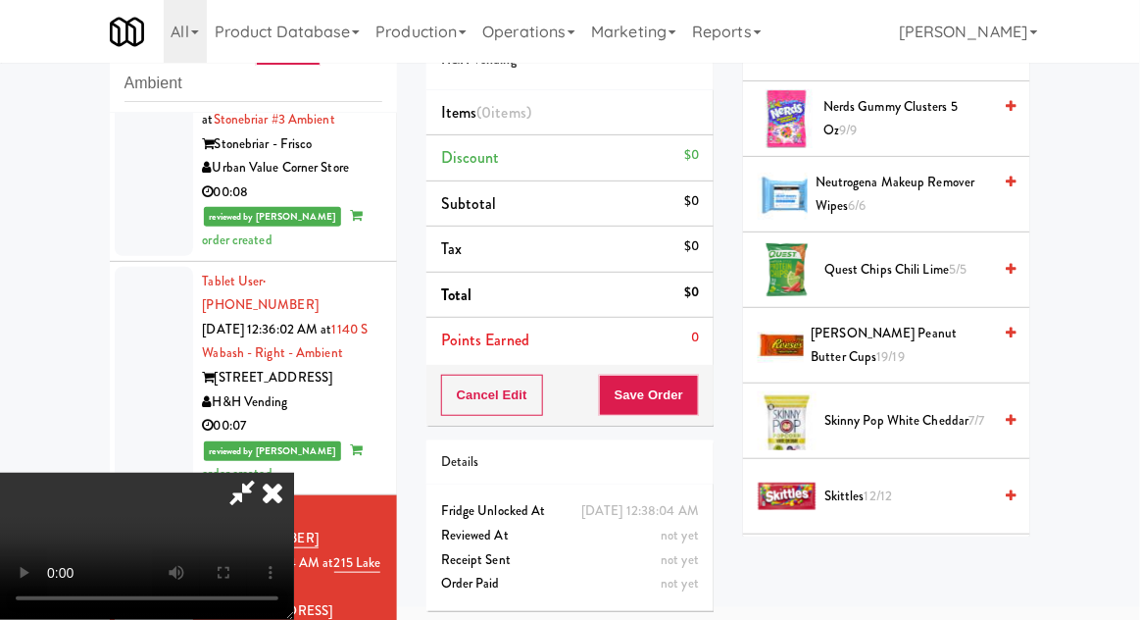
scroll to position [1316, 0]
click at [867, 409] on span "Skinny Pop White Cheddar 7/7" at bounding box center [908, 421] width 167 height 25
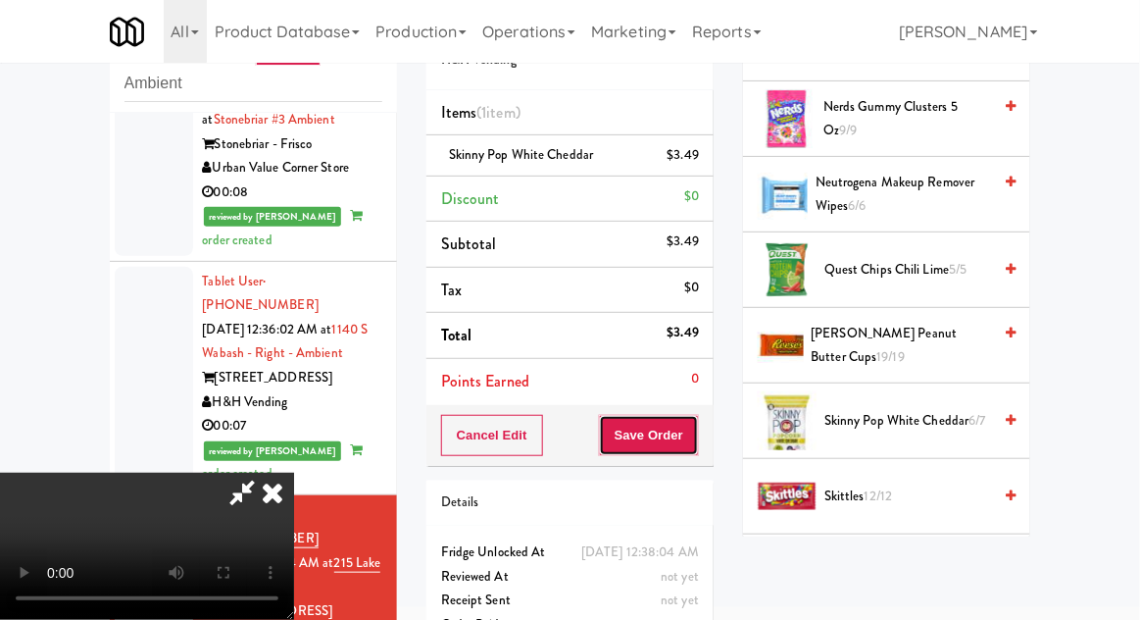
click at [687, 430] on button "Save Order" at bounding box center [649, 435] width 100 height 41
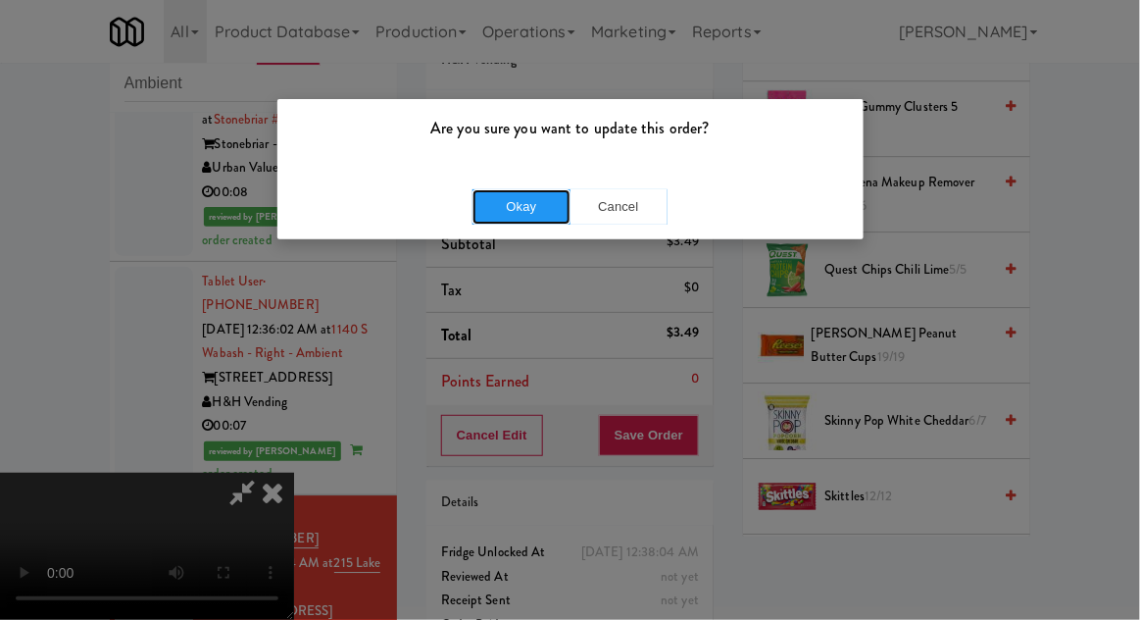
click at [502, 212] on button "Okay" at bounding box center [522, 206] width 98 height 35
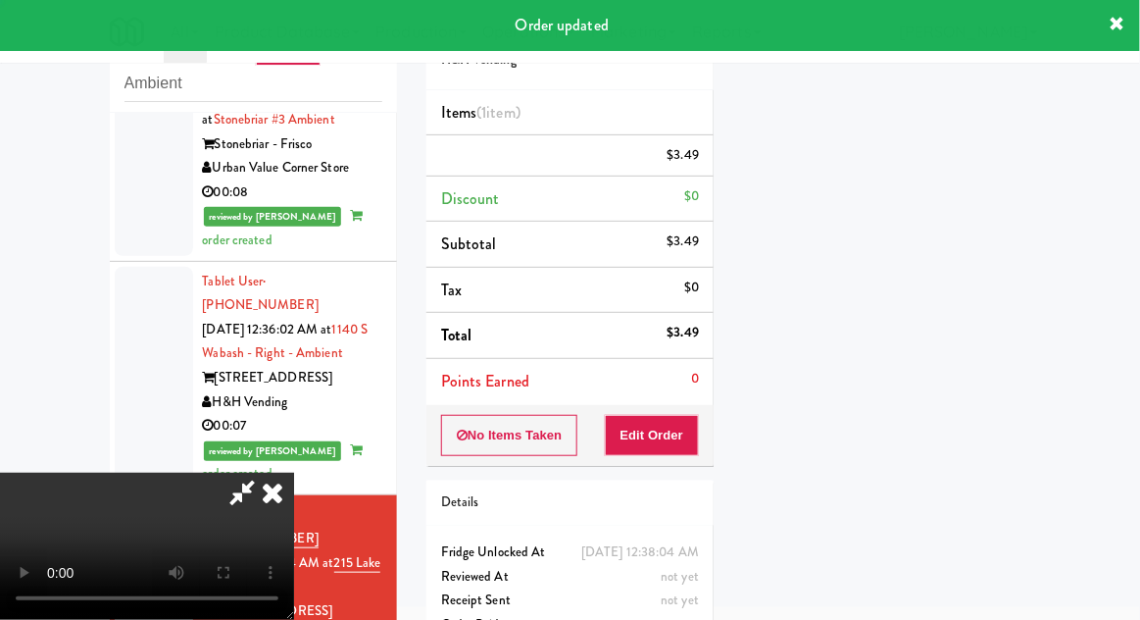
scroll to position [193, 0]
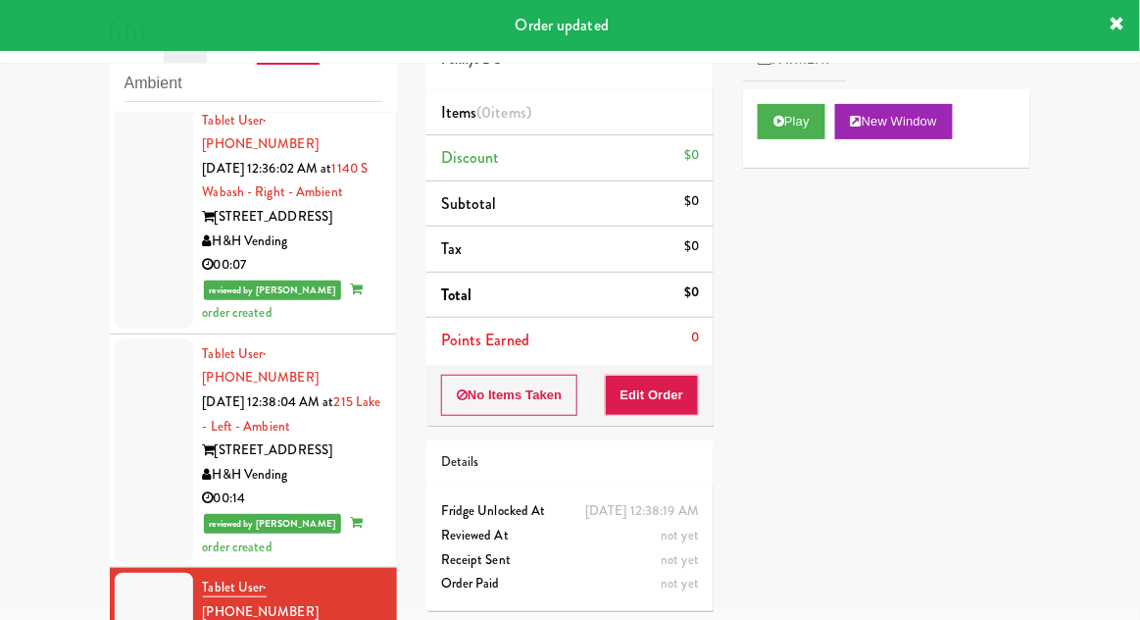
scroll to position [3232, 0]
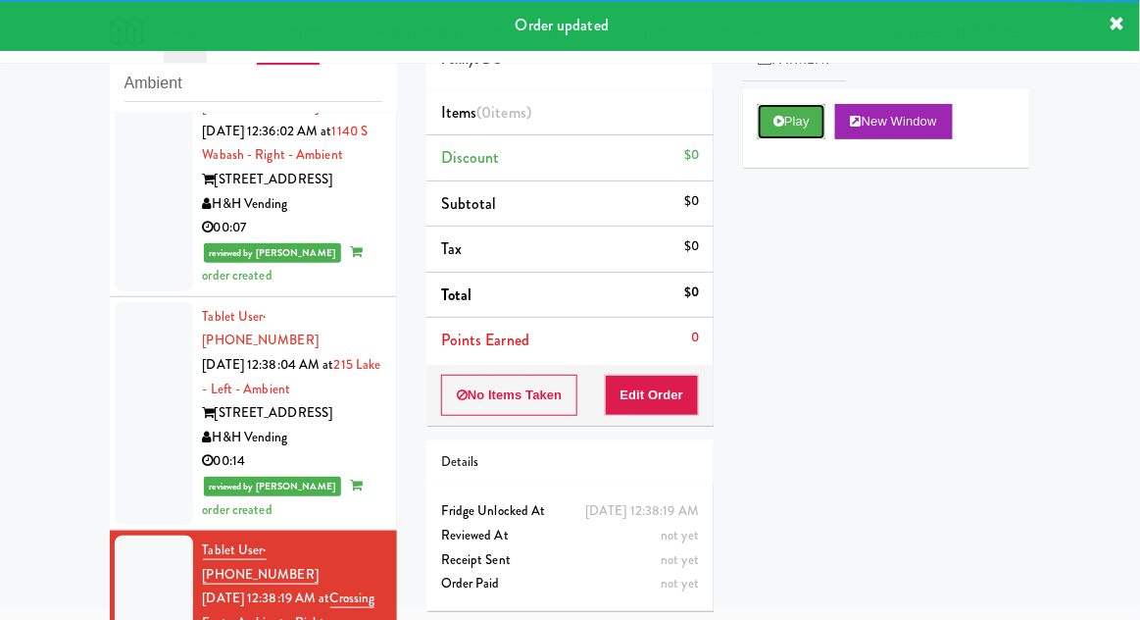
click at [786, 129] on button "Play" at bounding box center [792, 121] width 68 height 35
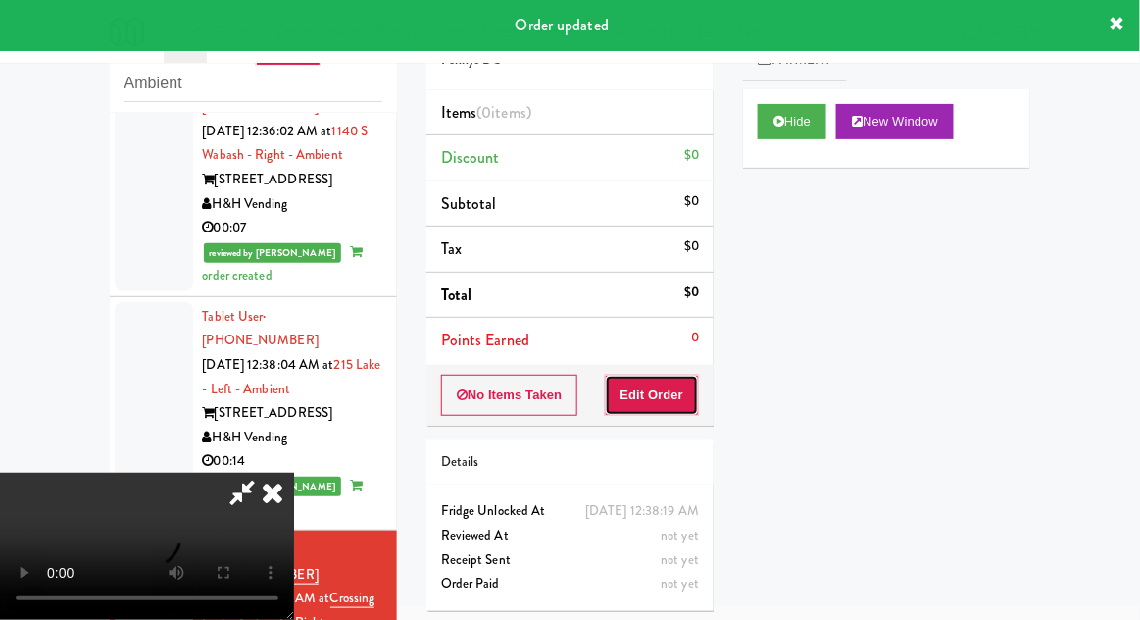
click at [657, 392] on button "Edit Order" at bounding box center [652, 395] width 95 height 41
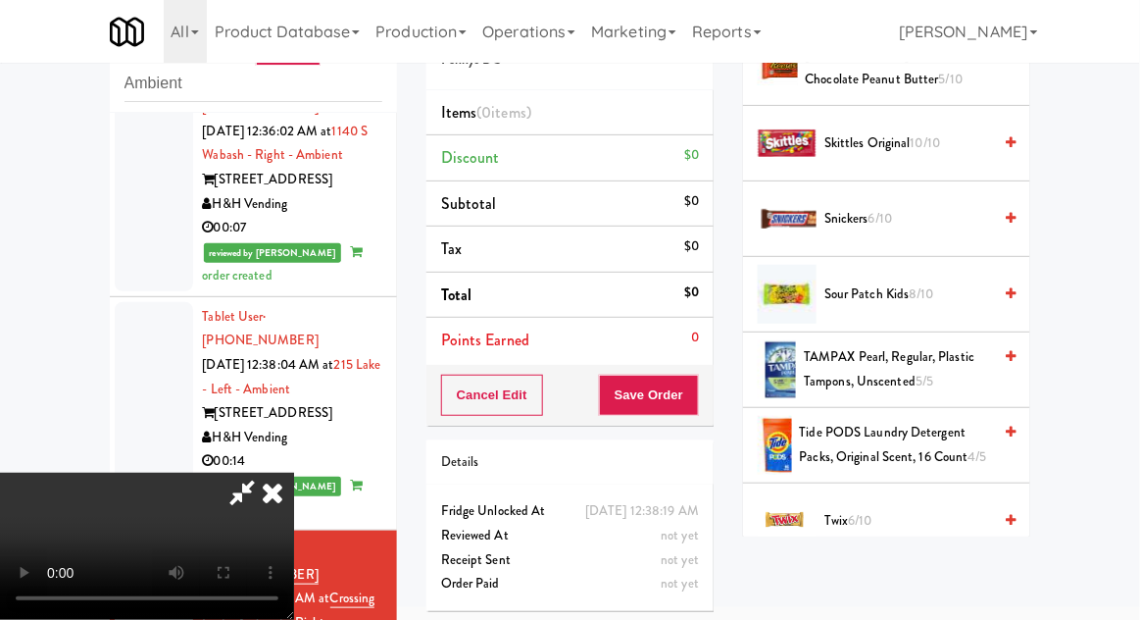
scroll to position [1934, 0]
click at [920, 509] on span "Twix 6/10" at bounding box center [908, 521] width 167 height 25
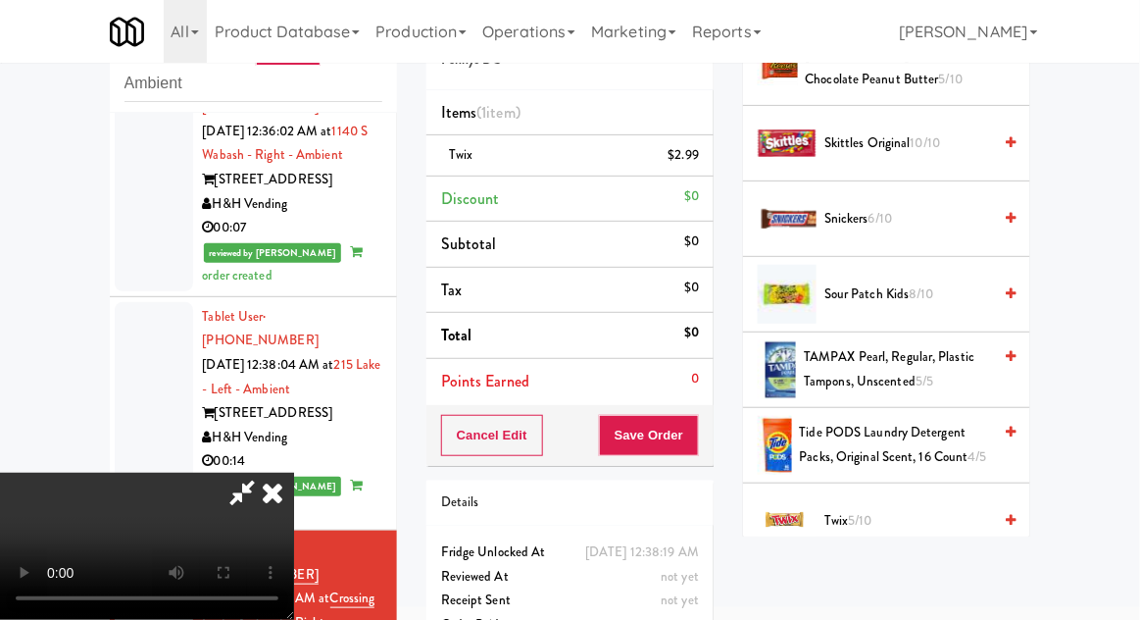
click at [916, 509] on span "Twix 5/10" at bounding box center [908, 521] width 167 height 25
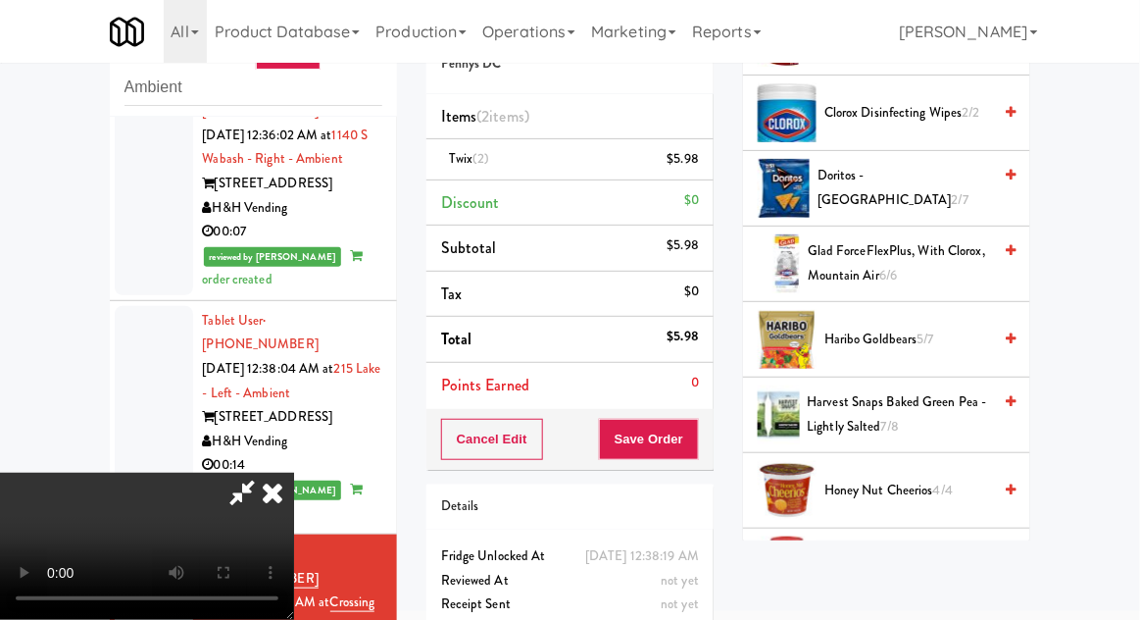
scroll to position [305, 0]
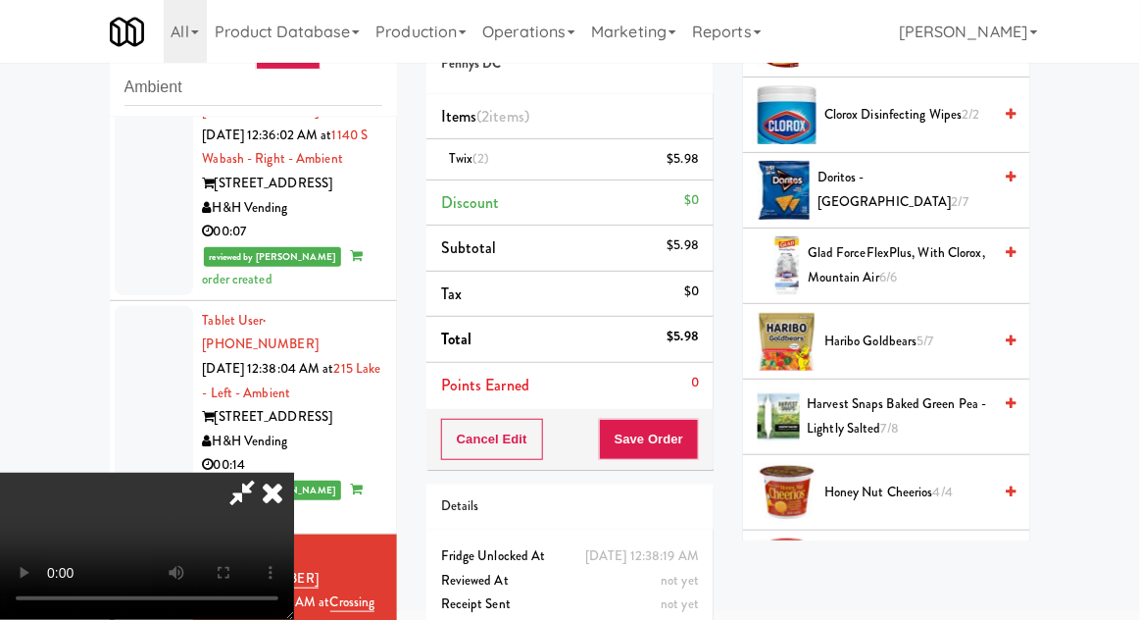
click at [947, 424] on span "Harvest Snaps Baked Green Pea - Lightly Salted 7/8" at bounding box center [900, 416] width 184 height 48
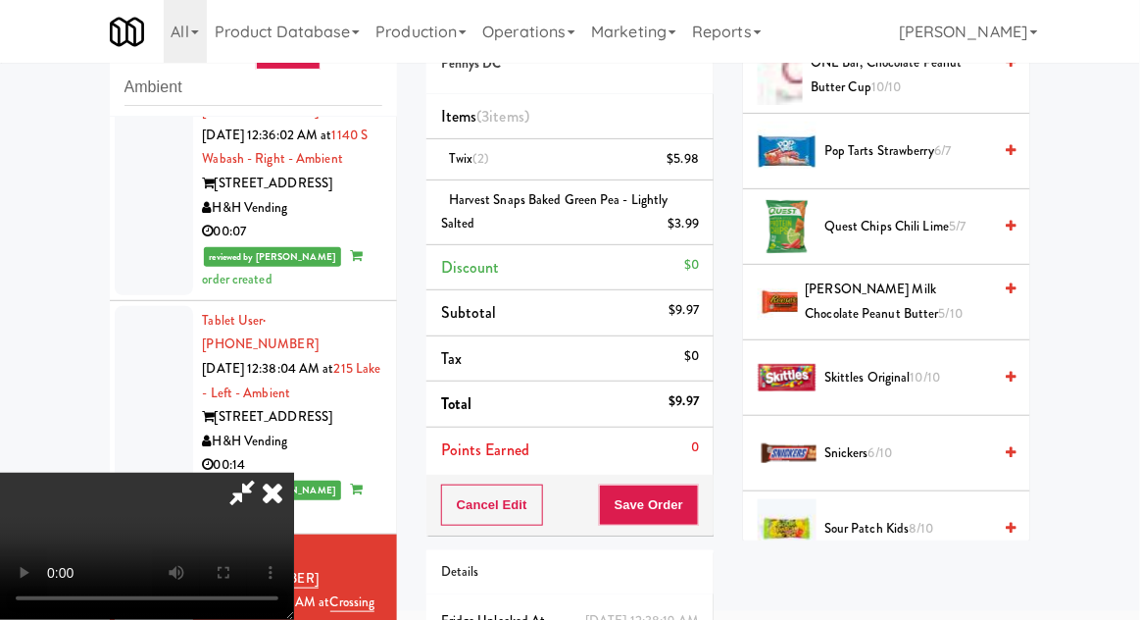
scroll to position [1688, 0]
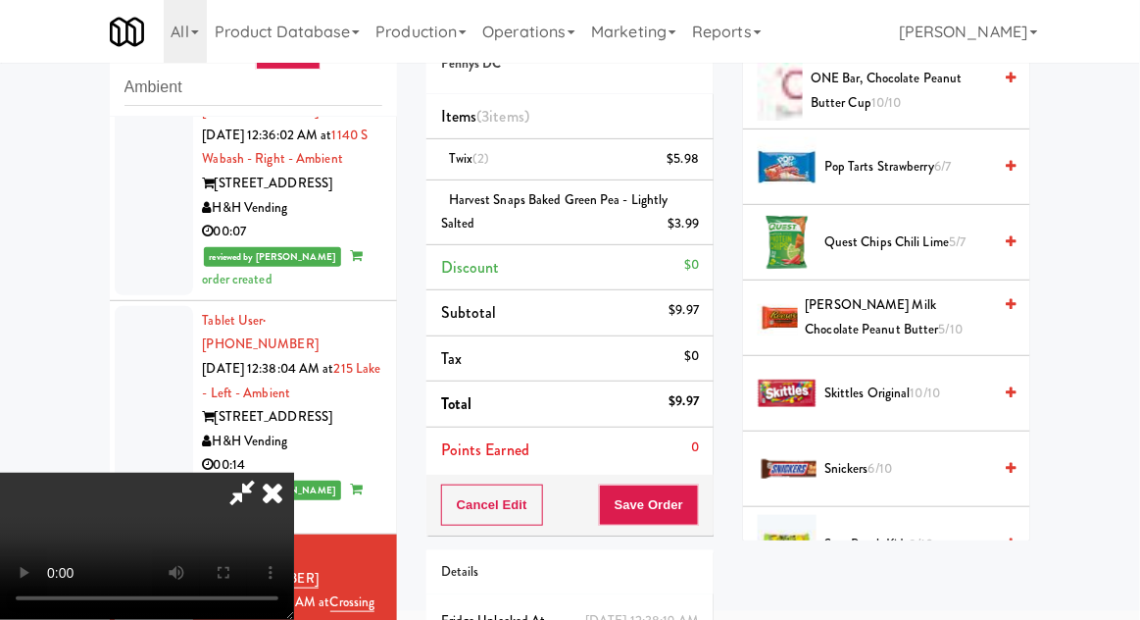
click at [956, 393] on span "Skittles Original 10/10" at bounding box center [908, 393] width 167 height 25
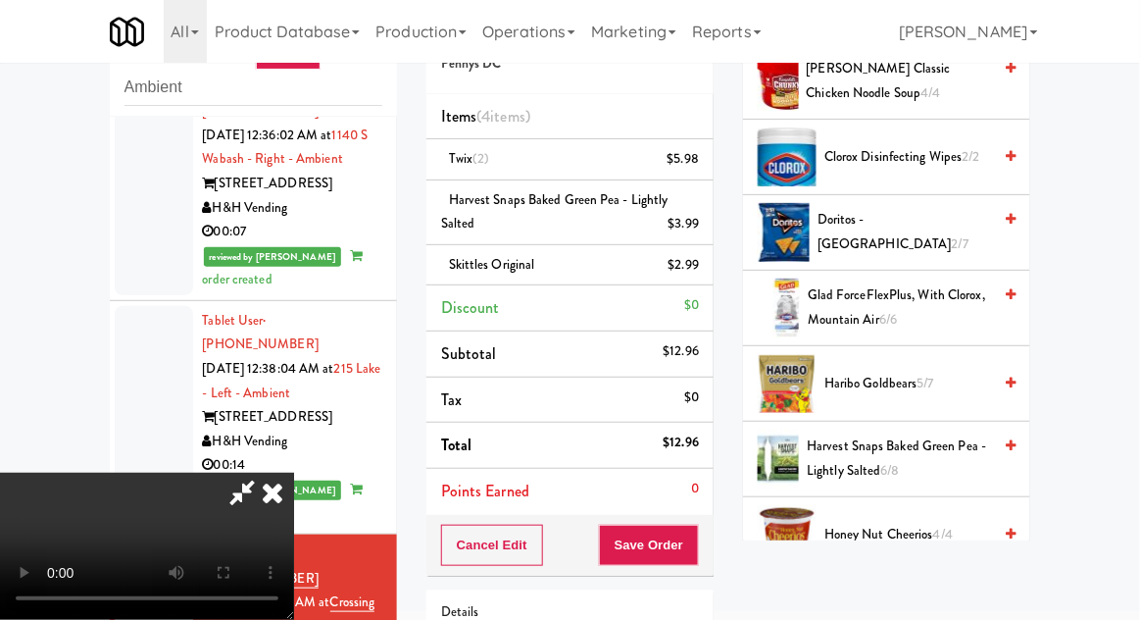
scroll to position [255, 0]
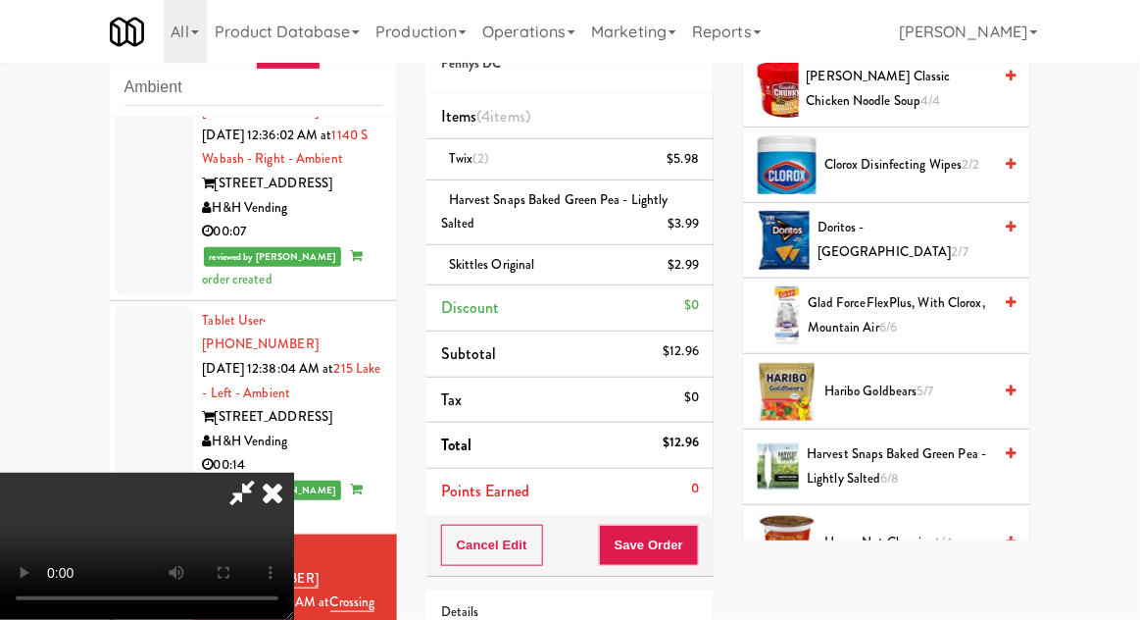
click at [967, 385] on span "Haribo Goldbears 5/7" at bounding box center [908, 391] width 167 height 25
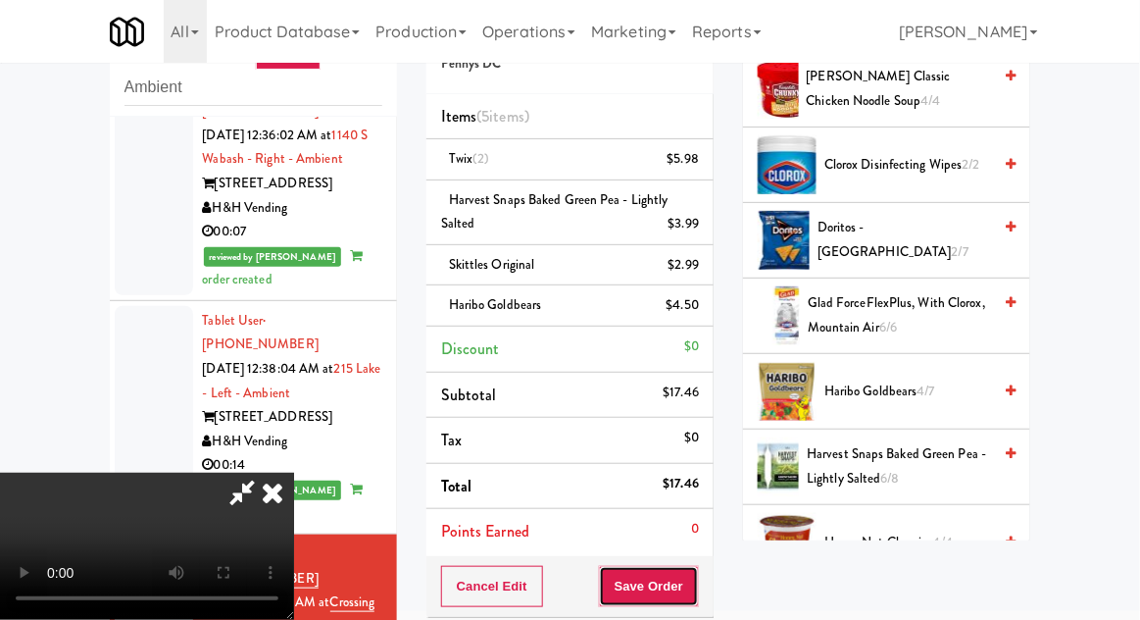
click at [691, 585] on button "Save Order" at bounding box center [649, 586] width 100 height 41
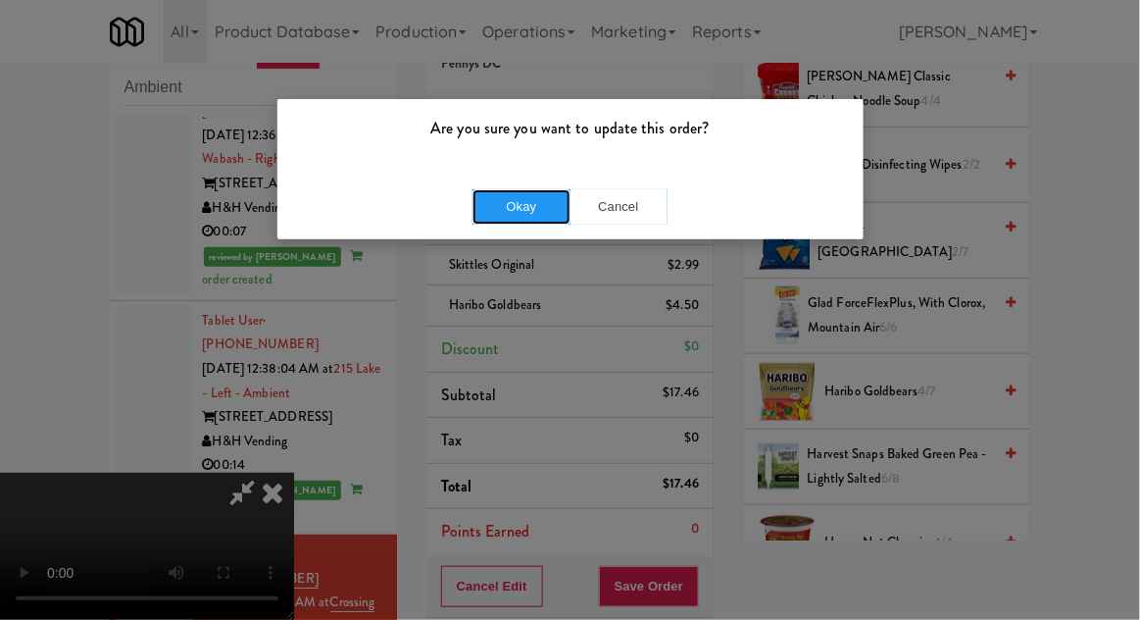
click at [491, 201] on button "Okay" at bounding box center [522, 206] width 98 height 35
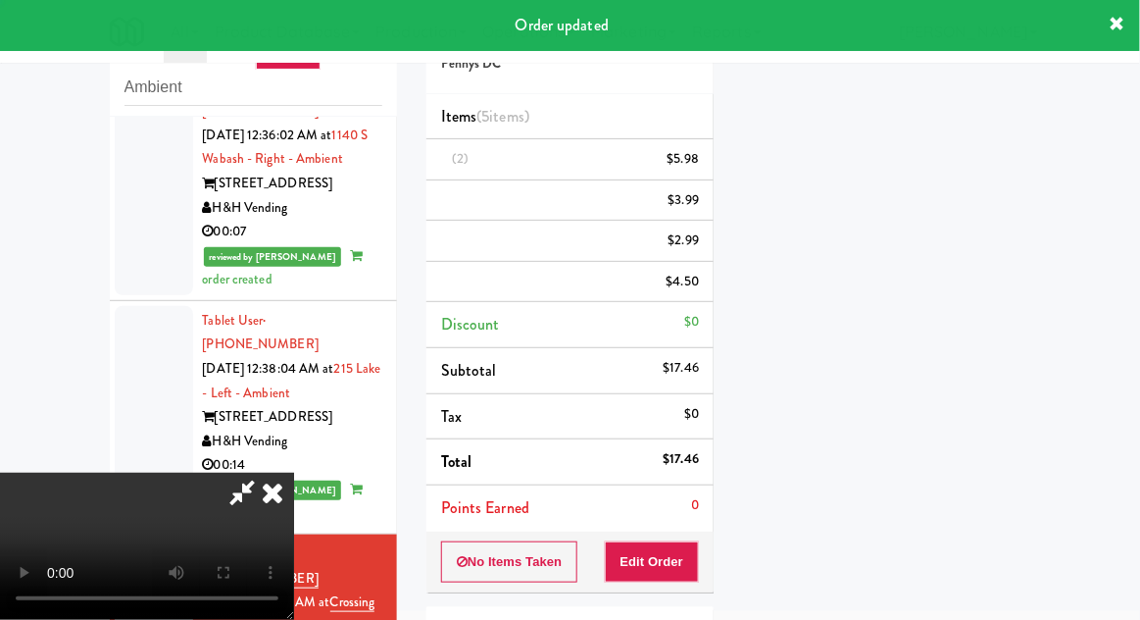
scroll to position [193, 0]
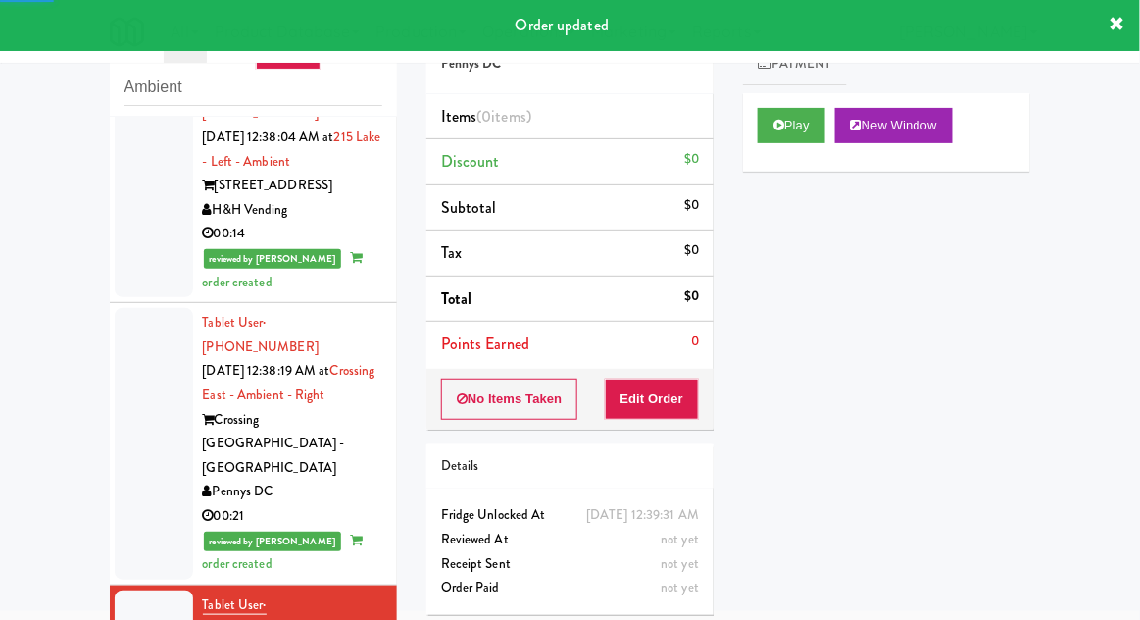
scroll to position [3463, 0]
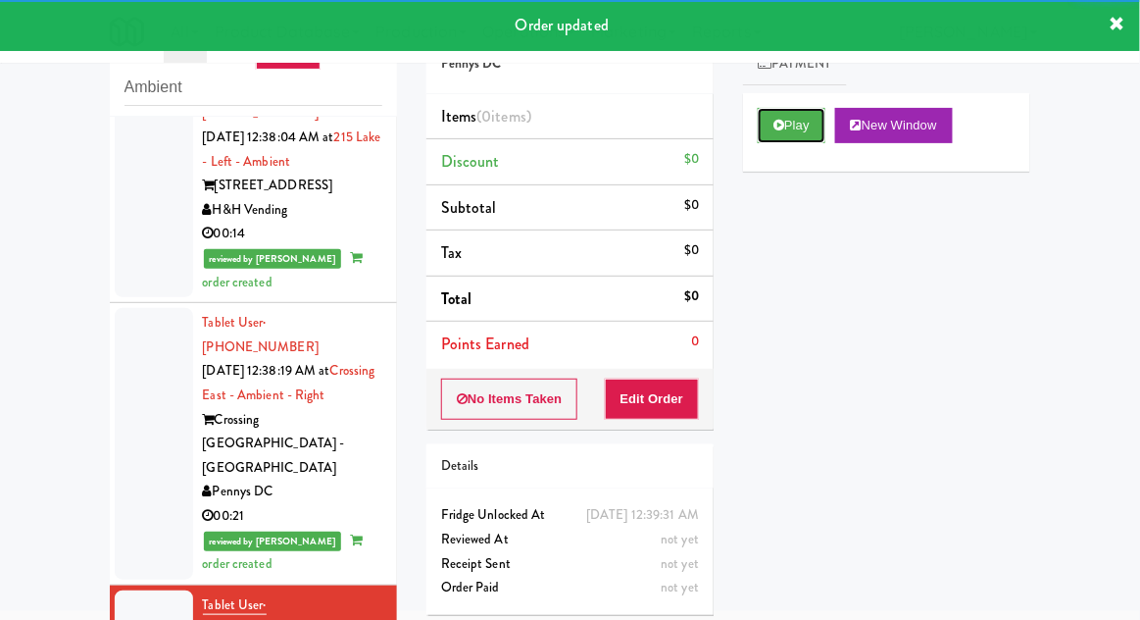
click at [779, 132] on button "Play" at bounding box center [792, 125] width 68 height 35
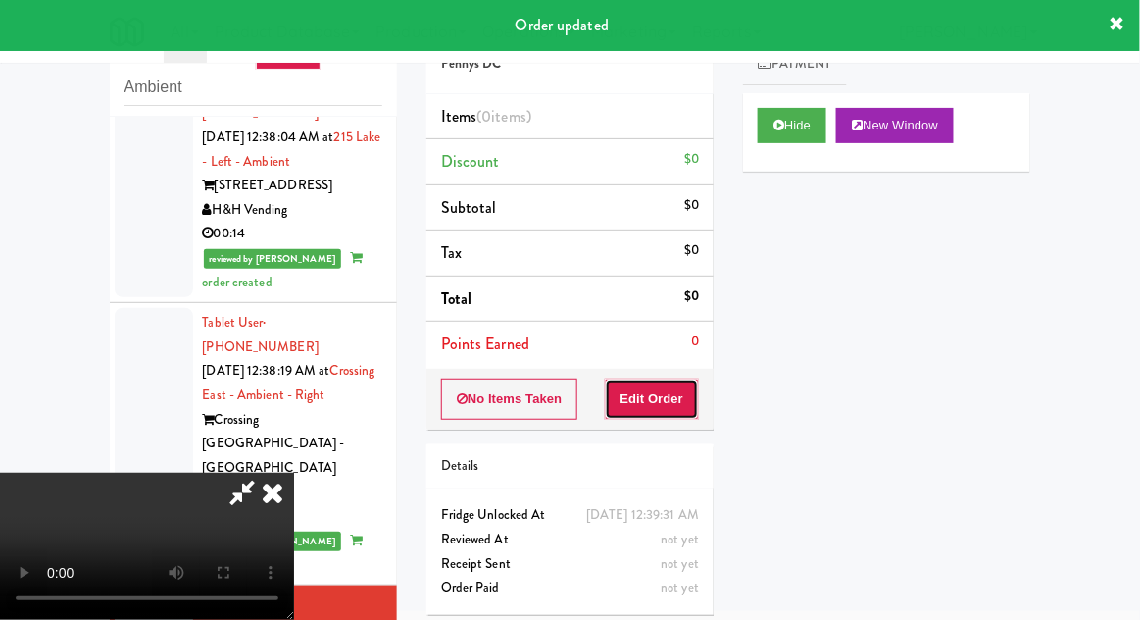
click at [642, 409] on button "Edit Order" at bounding box center [652, 399] width 95 height 41
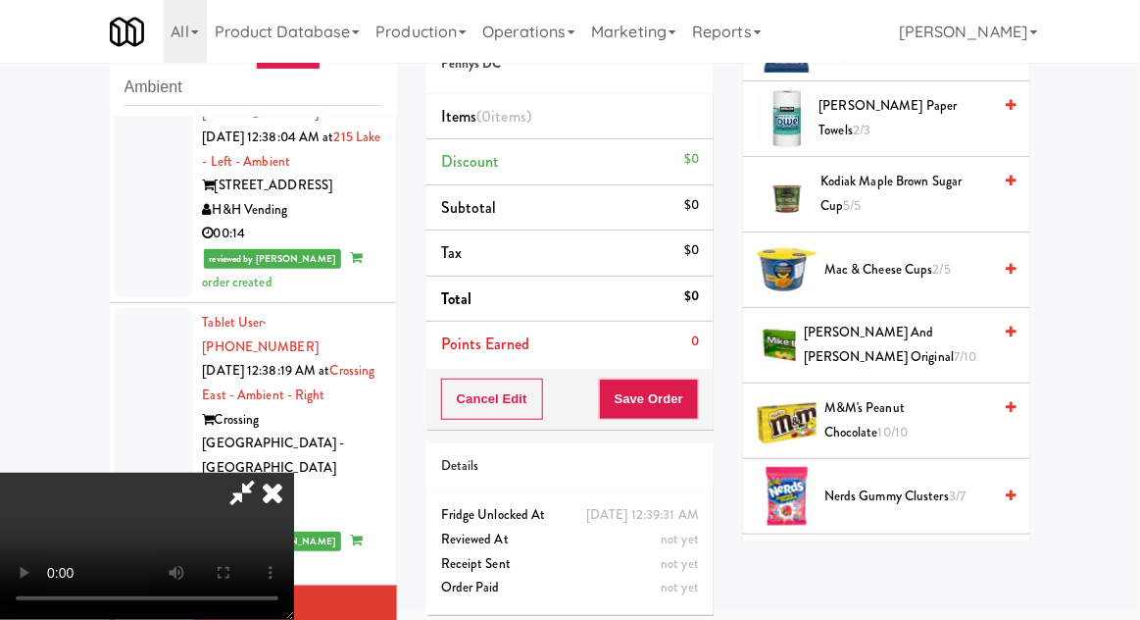
scroll to position [1072, 0]
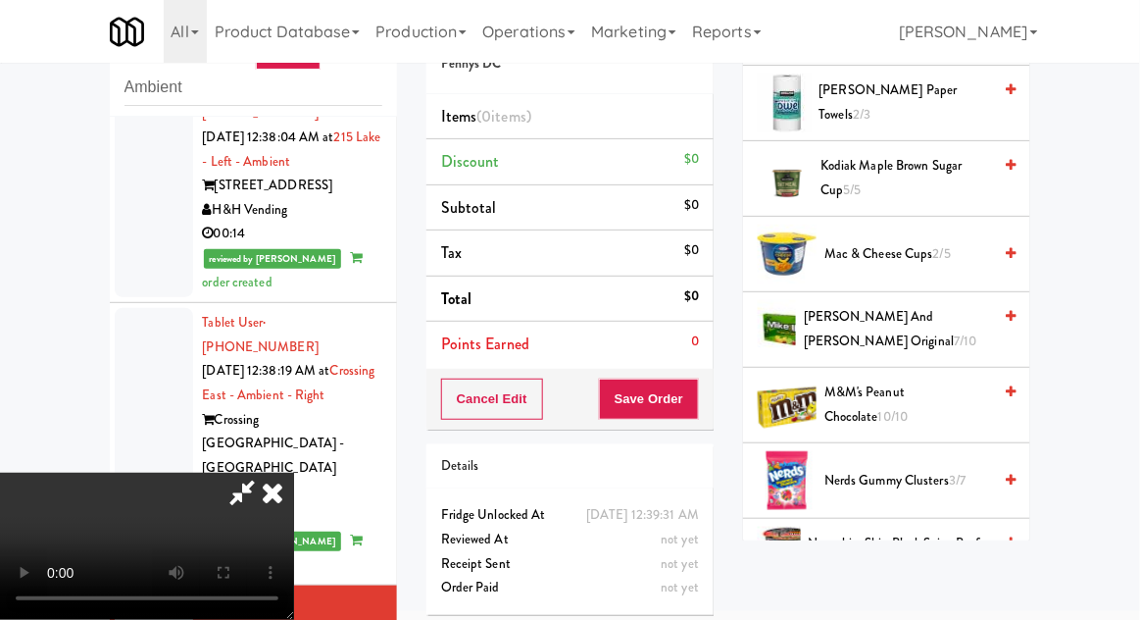
click at [956, 406] on span "M&M's Peanut Chocolate 10/10" at bounding box center [908, 404] width 167 height 48
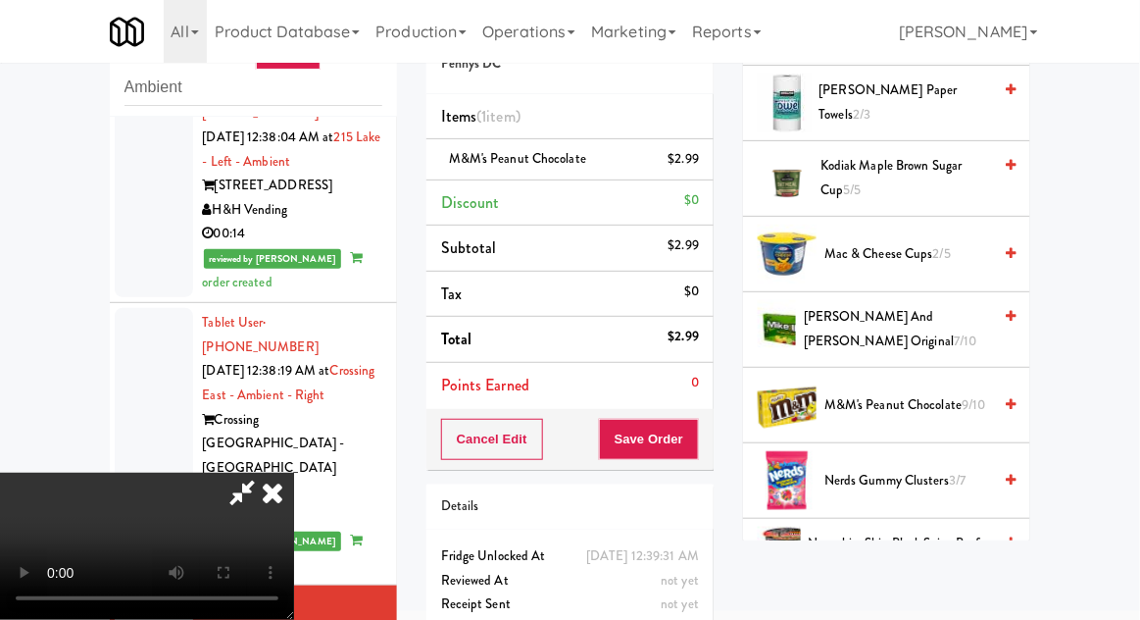
click at [718, 435] on div "Order # 106142 Pennys DC Items (1 item ) M&M's Peanut Chocolate $2.99 Discount …" at bounding box center [570, 334] width 317 height 671
click at [692, 443] on button "Save Order" at bounding box center [649, 439] width 100 height 41
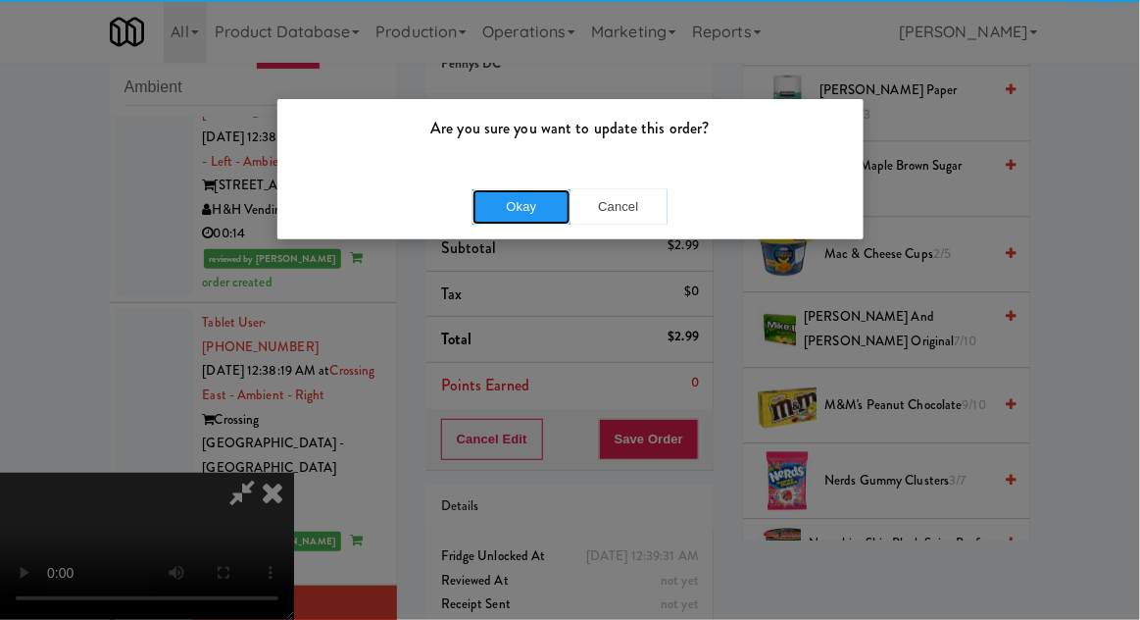
click at [519, 197] on button "Okay" at bounding box center [522, 206] width 98 height 35
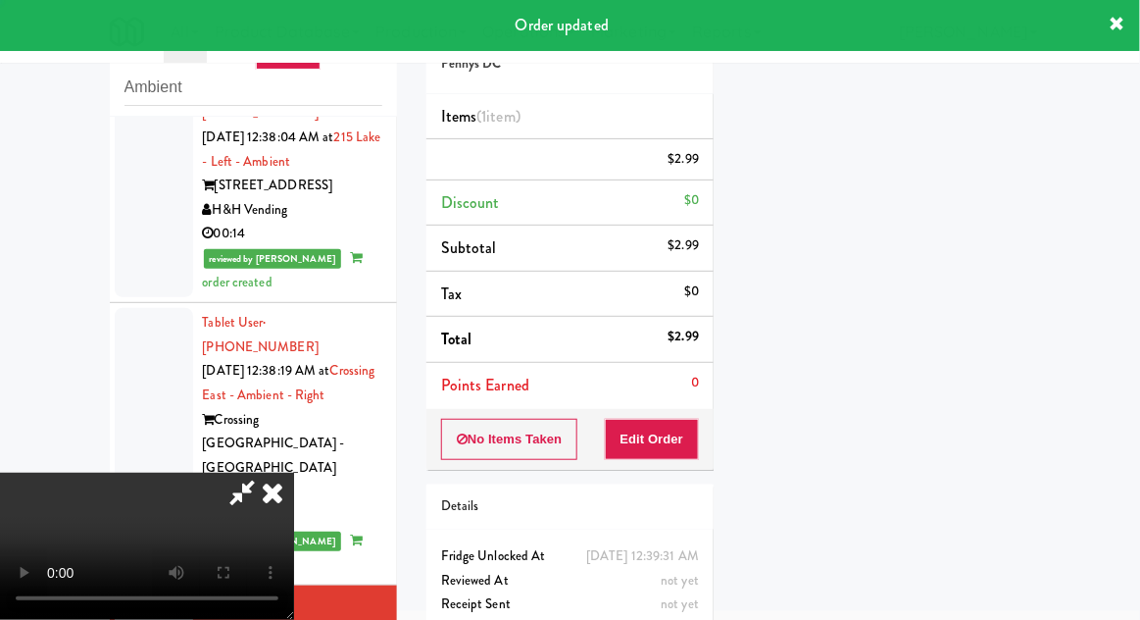
scroll to position [193, 0]
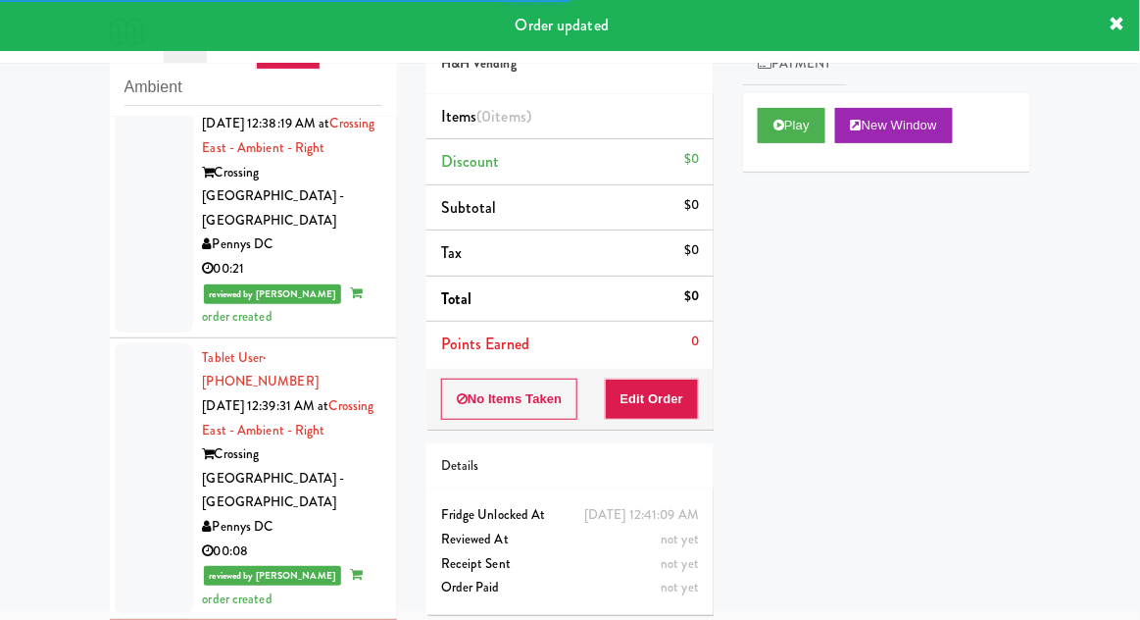
scroll to position [3714, 0]
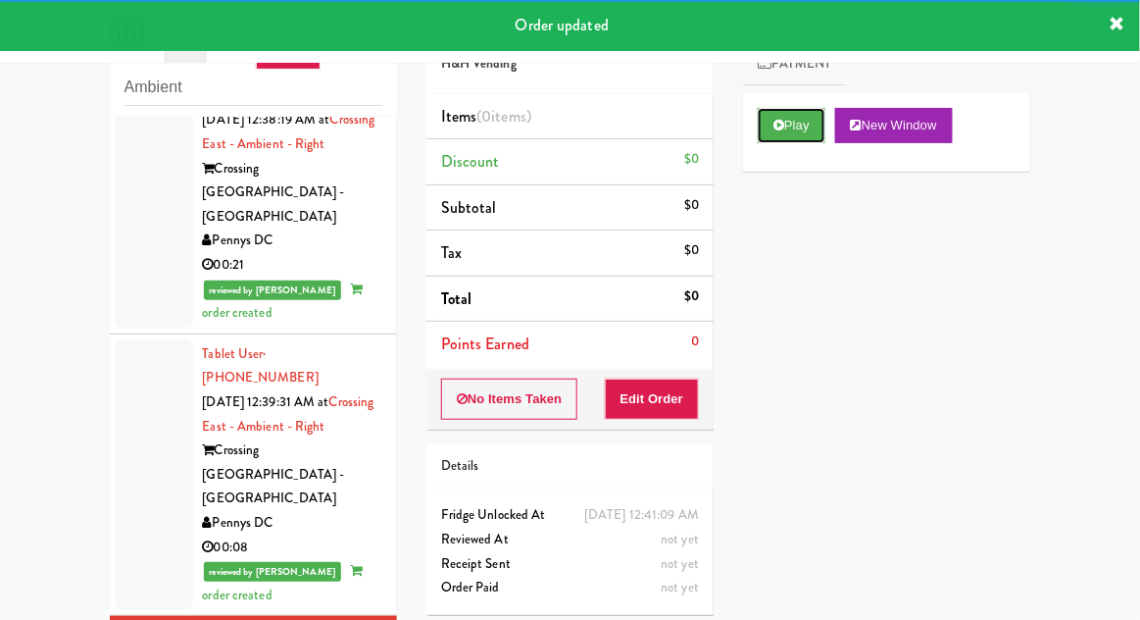
click at [769, 128] on button "Play" at bounding box center [792, 125] width 68 height 35
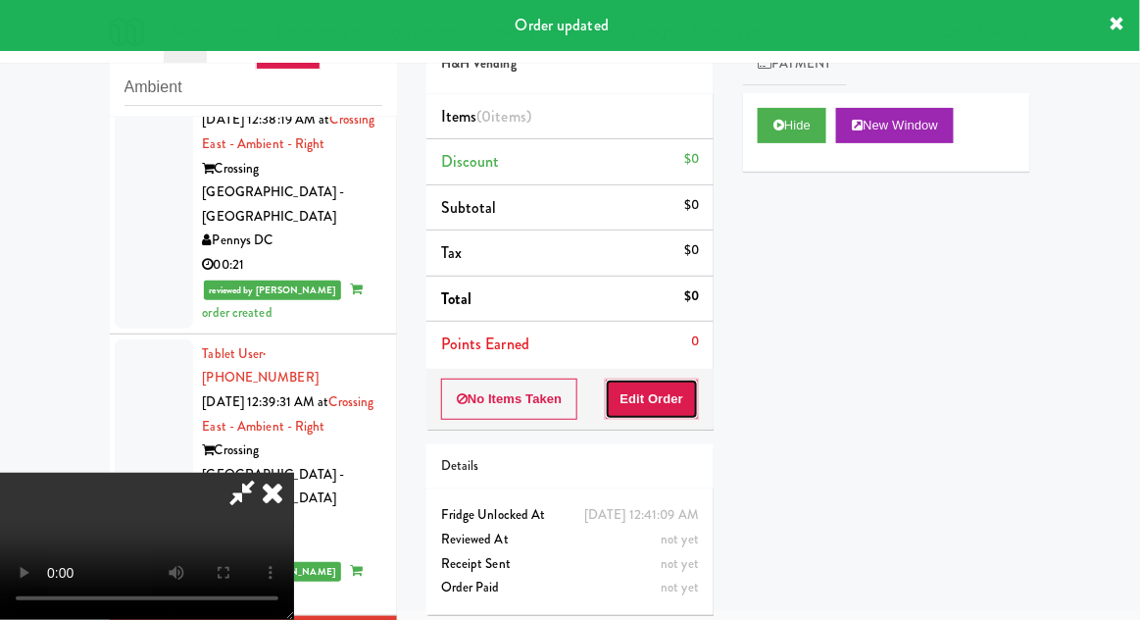
click at [651, 391] on button "Edit Order" at bounding box center [652, 399] width 95 height 41
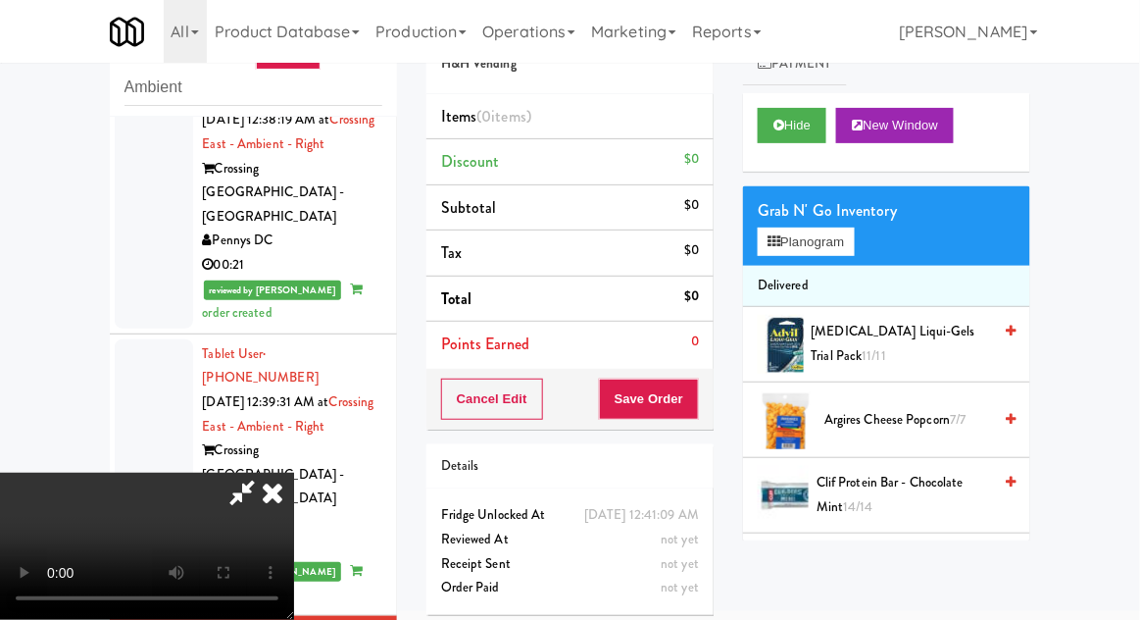
click at [873, 251] on div "Grab N' Go Inventory Planogram" at bounding box center [886, 225] width 287 height 79
click at [852, 251] on button "Planogram" at bounding box center [806, 241] width 96 height 29
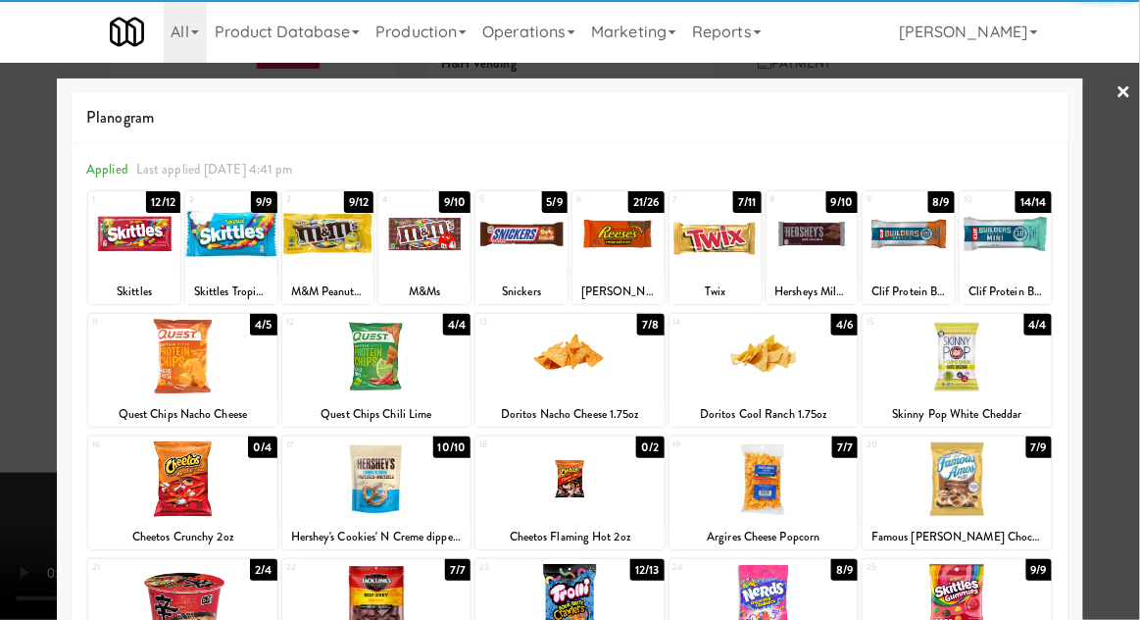
click at [1020, 492] on div at bounding box center [957, 479] width 189 height 76
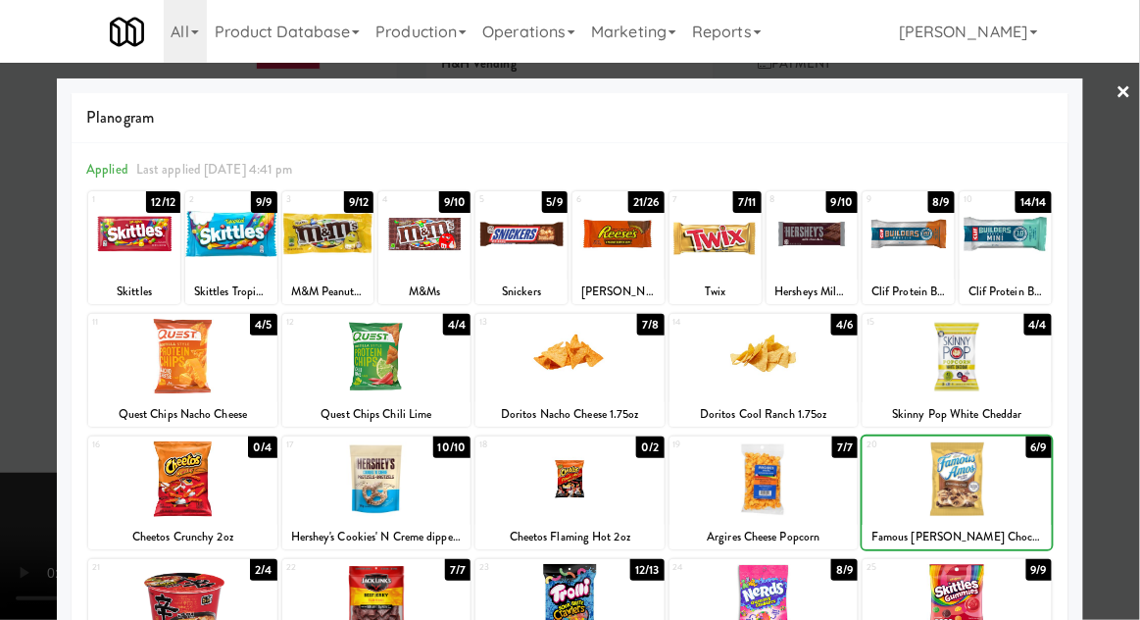
click at [1125, 406] on div at bounding box center [570, 310] width 1140 height 620
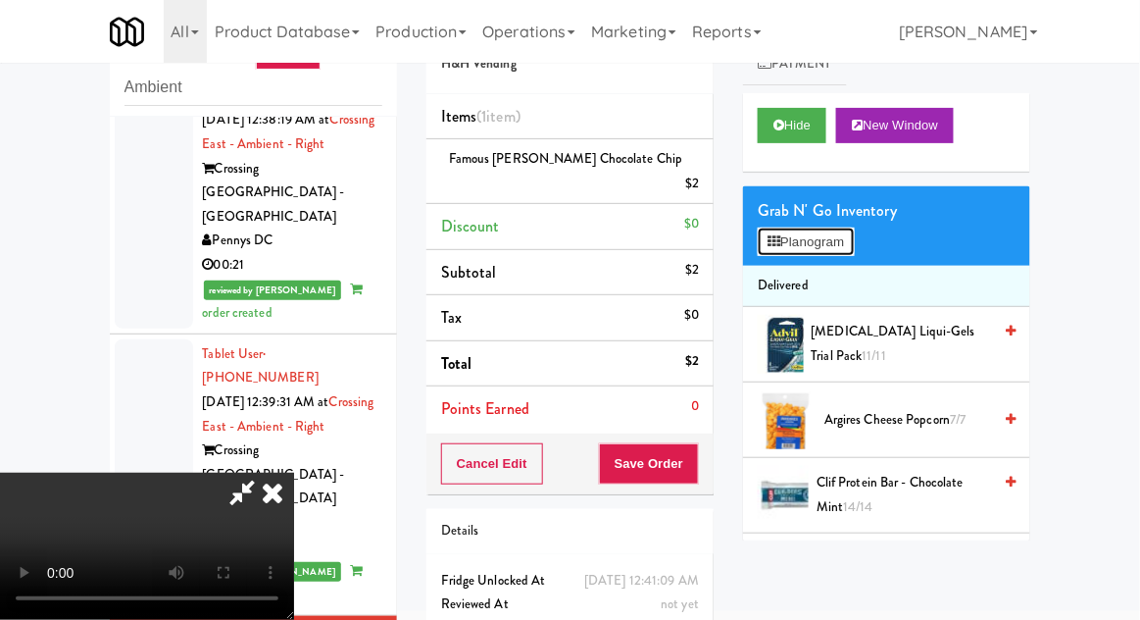
click at [852, 249] on button "Planogram" at bounding box center [806, 241] width 96 height 29
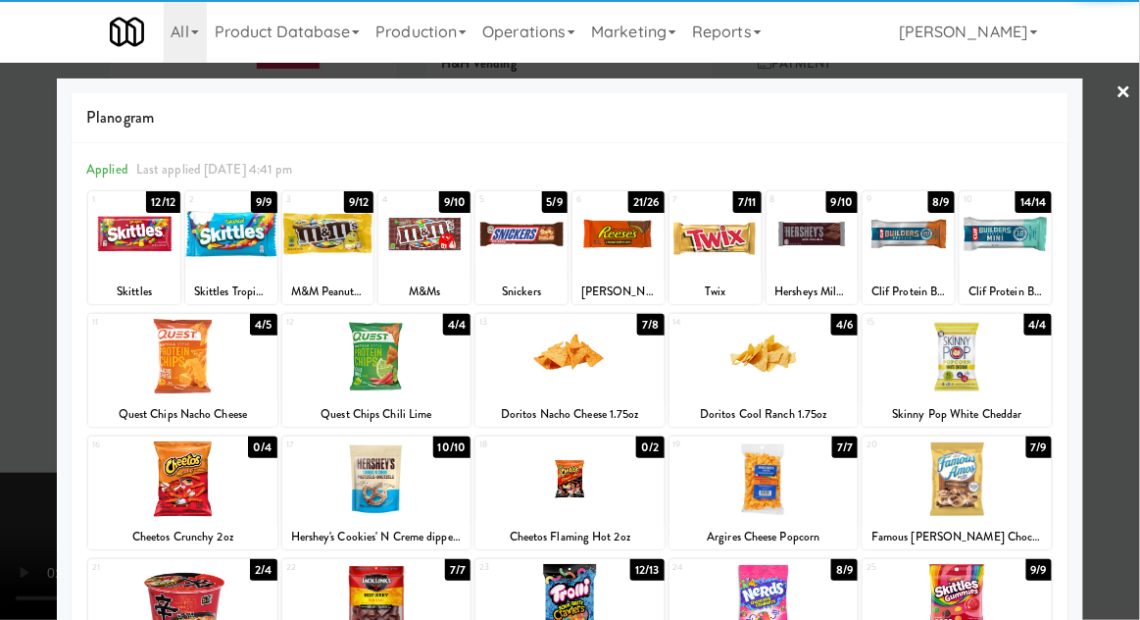
click at [540, 610] on div at bounding box center [570, 602] width 189 height 76
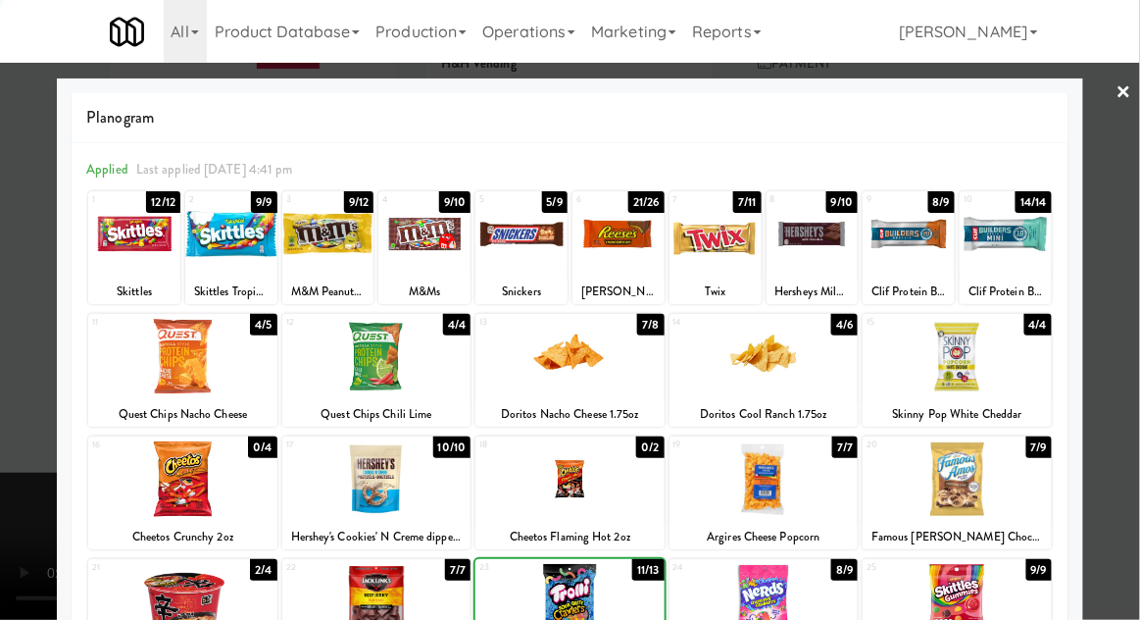
click at [1128, 320] on div at bounding box center [570, 310] width 1140 height 620
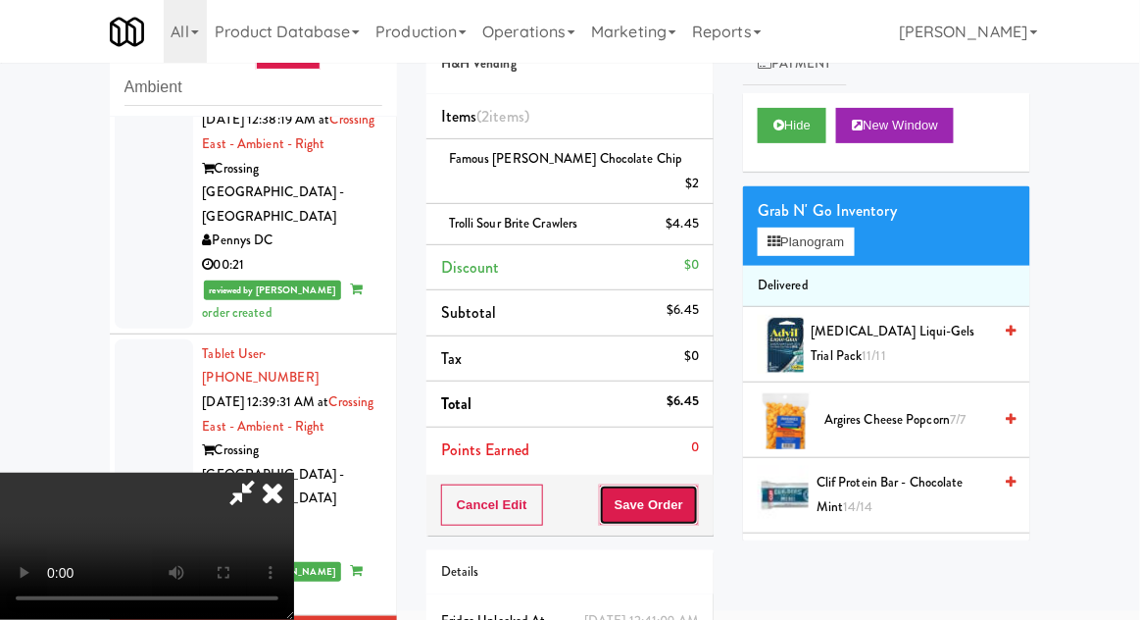
click at [695, 484] on button "Save Order" at bounding box center [649, 504] width 100 height 41
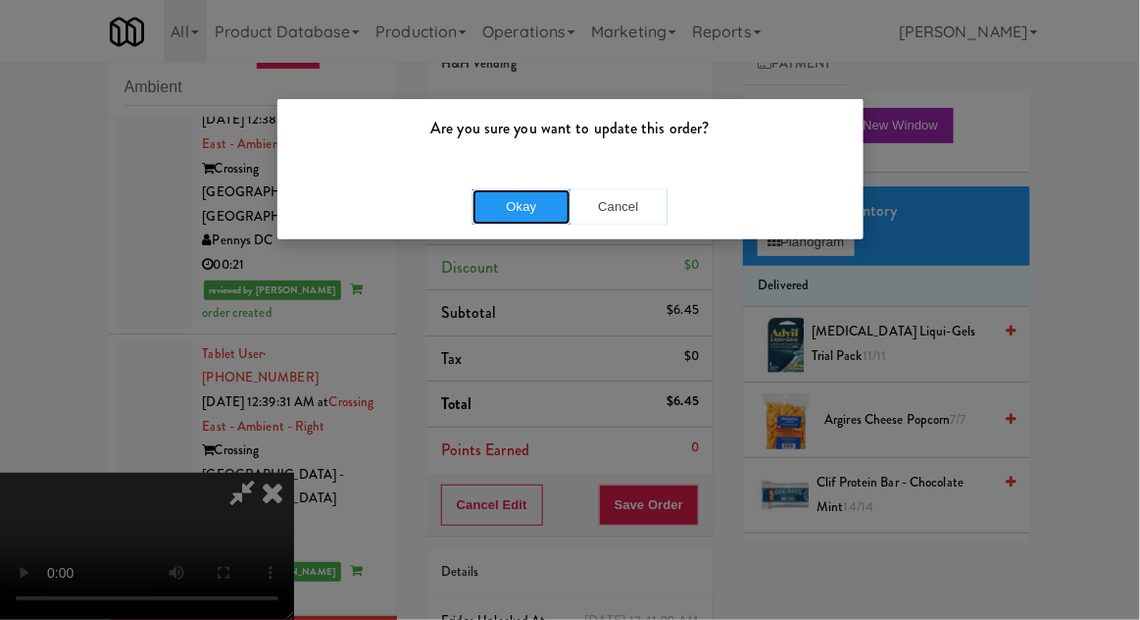
click at [503, 205] on button "Okay" at bounding box center [522, 206] width 98 height 35
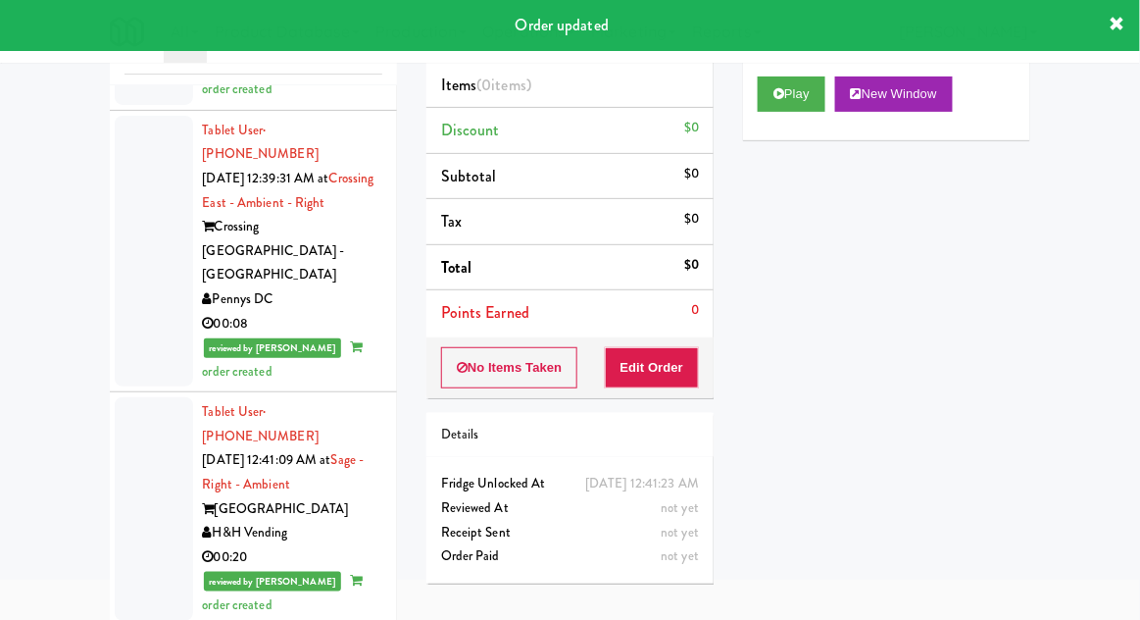
scroll to position [126, 0]
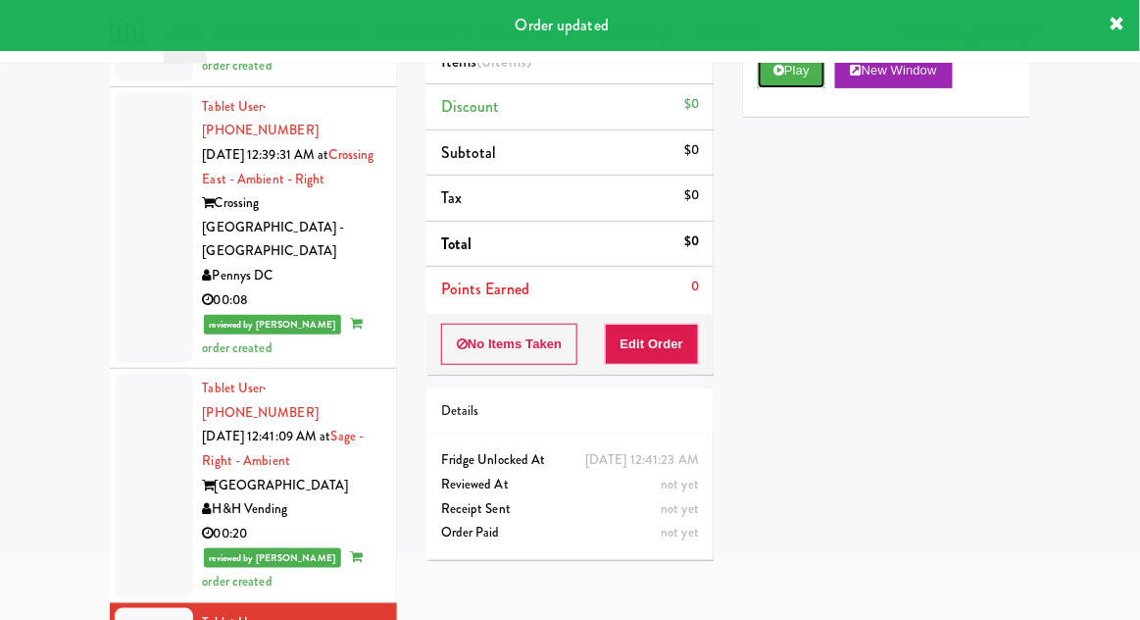
click at [771, 86] on button "Play" at bounding box center [792, 70] width 68 height 35
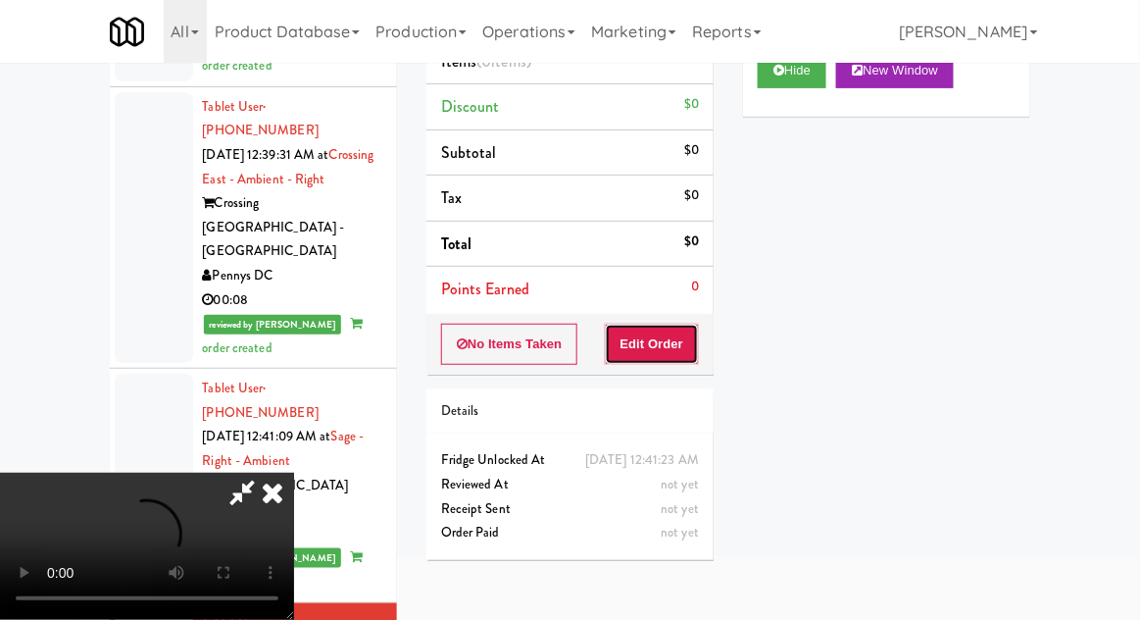
click at [633, 346] on button "Edit Order" at bounding box center [652, 344] width 95 height 41
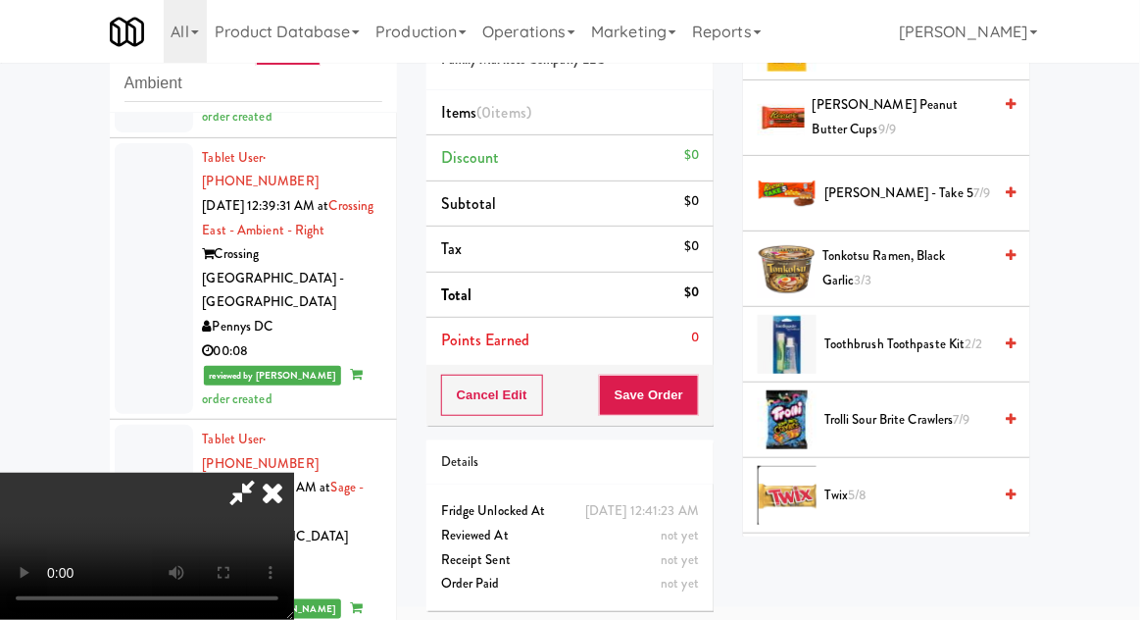
scroll to position [1595, 0]
click at [971, 408] on span "Trolli Sour Brite Crawlers 7/9" at bounding box center [908, 420] width 167 height 25
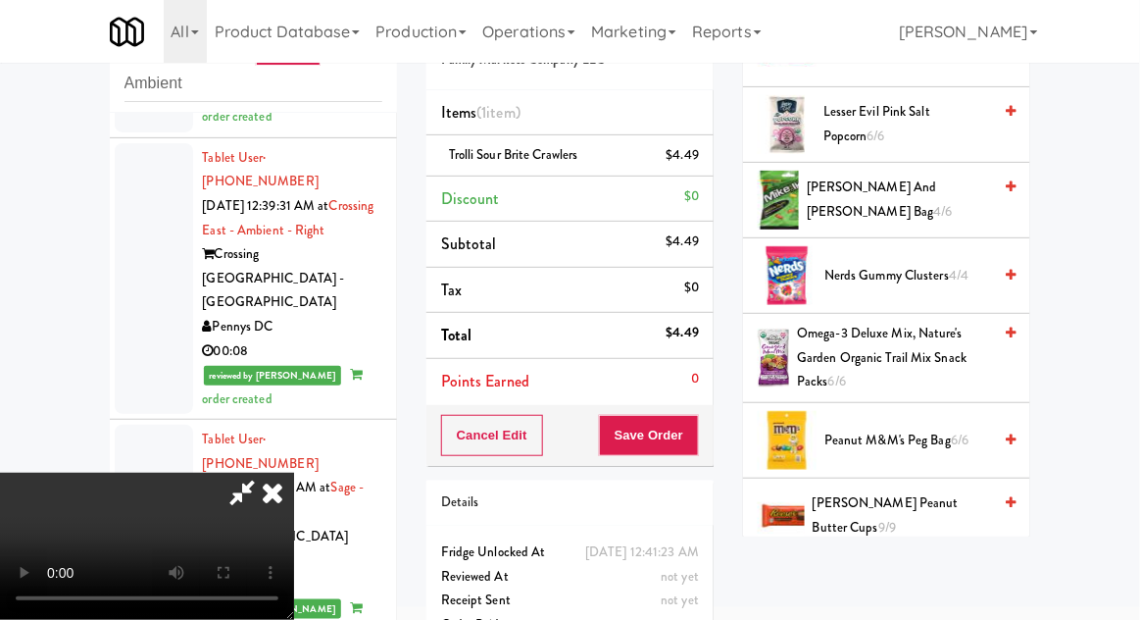
scroll to position [1195, 0]
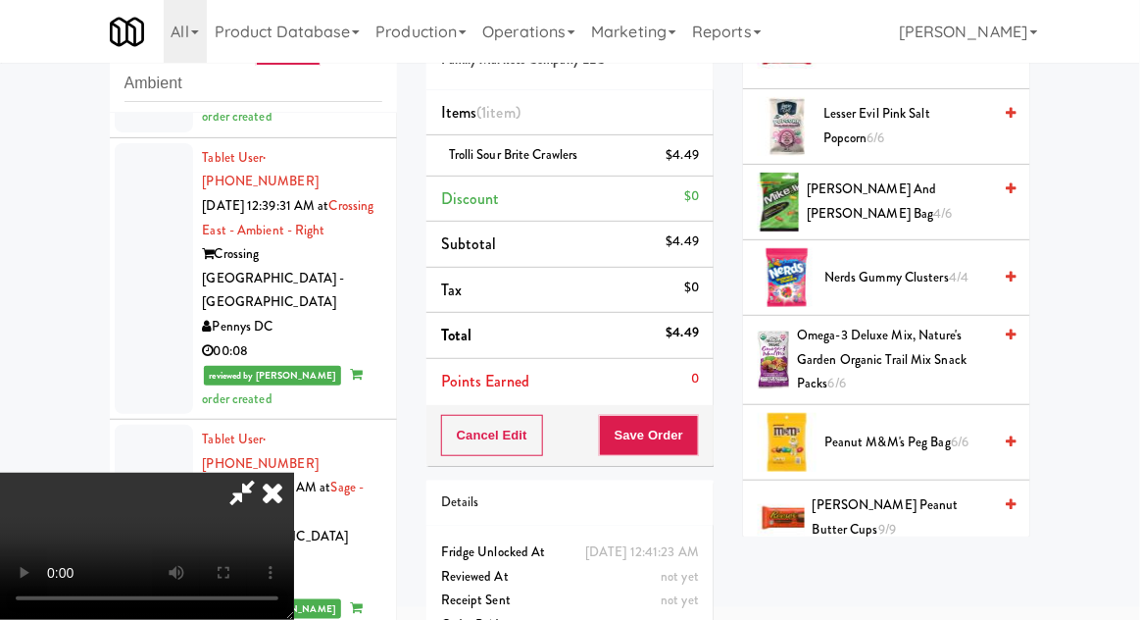
click at [958, 430] on span "Peanut M&M's Peg Bag 6/6" at bounding box center [908, 442] width 167 height 25
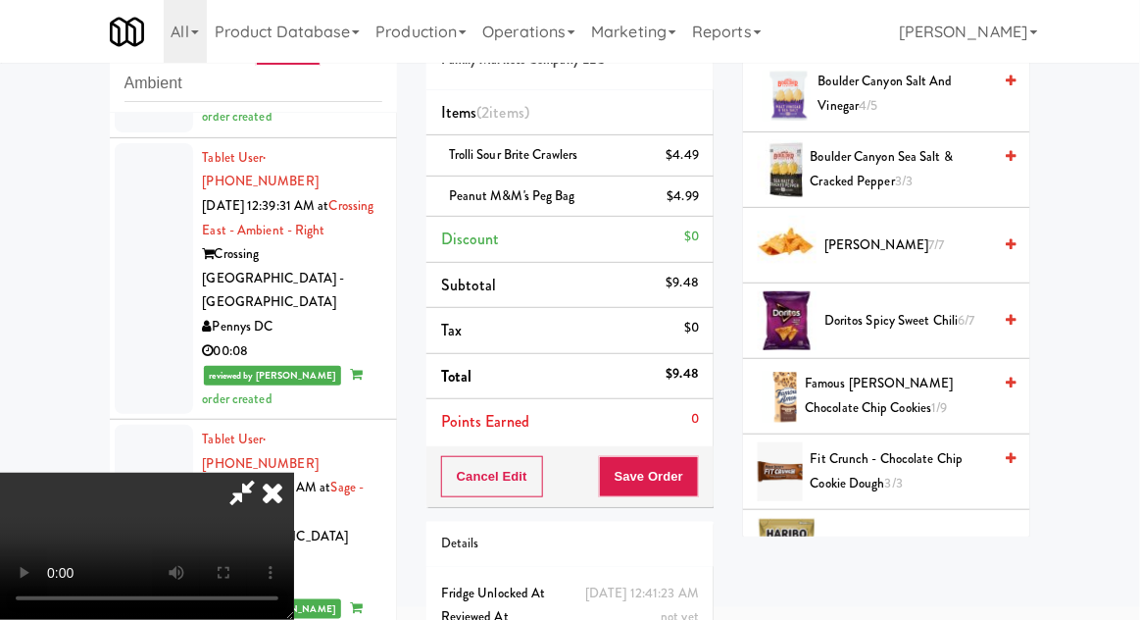
scroll to position [623, 0]
click at [947, 388] on span "Famous [PERSON_NAME] Chocolate Chip Cookies 1/9" at bounding box center [898, 397] width 186 height 48
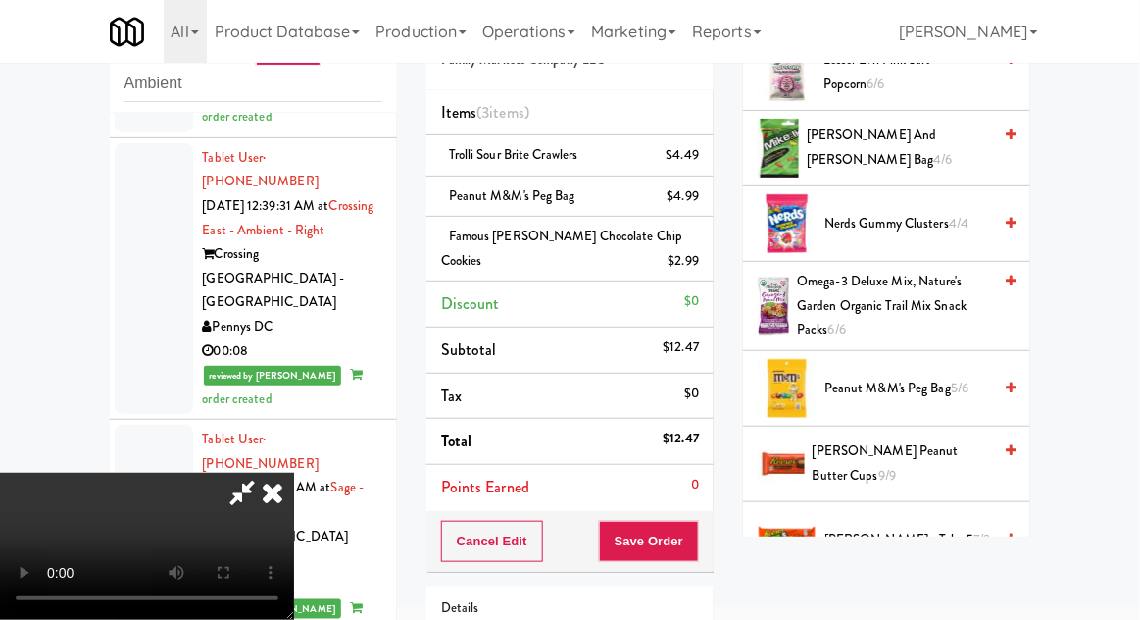
scroll to position [1249, 0]
click at [945, 454] on span "[PERSON_NAME] Peanut Butter Cups 9/9" at bounding box center [902, 463] width 178 height 48
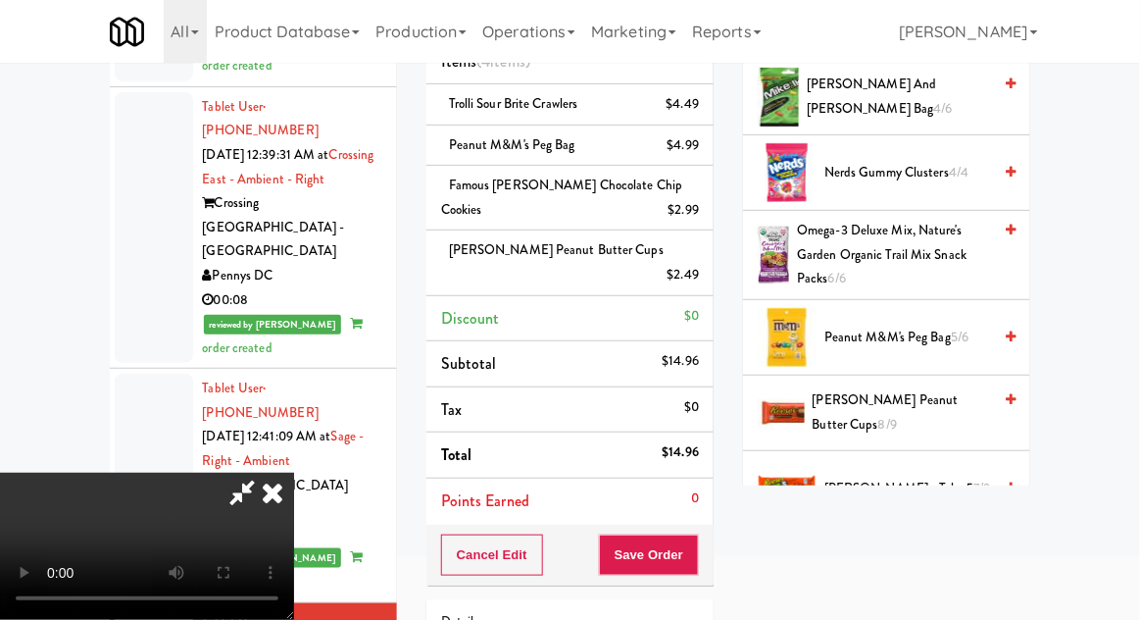
scroll to position [133, 0]
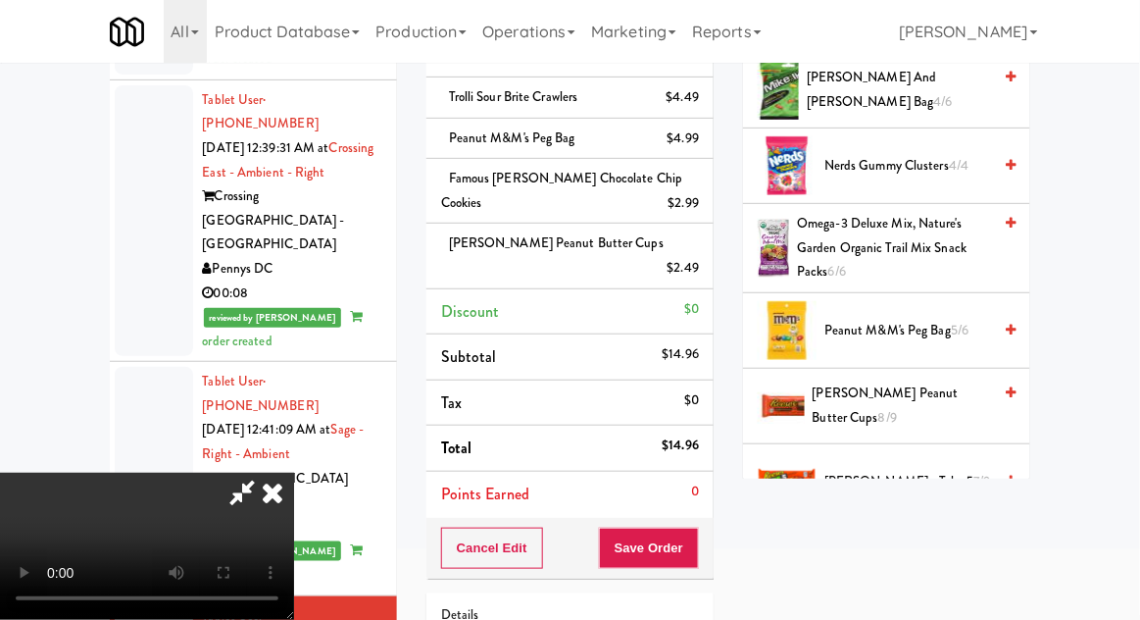
click at [657, 251] on div "[PERSON_NAME] Peanut Butter Cups $2.49" at bounding box center [570, 255] width 258 height 48
click at [701, 269] on icon at bounding box center [701, 275] width 10 height 13
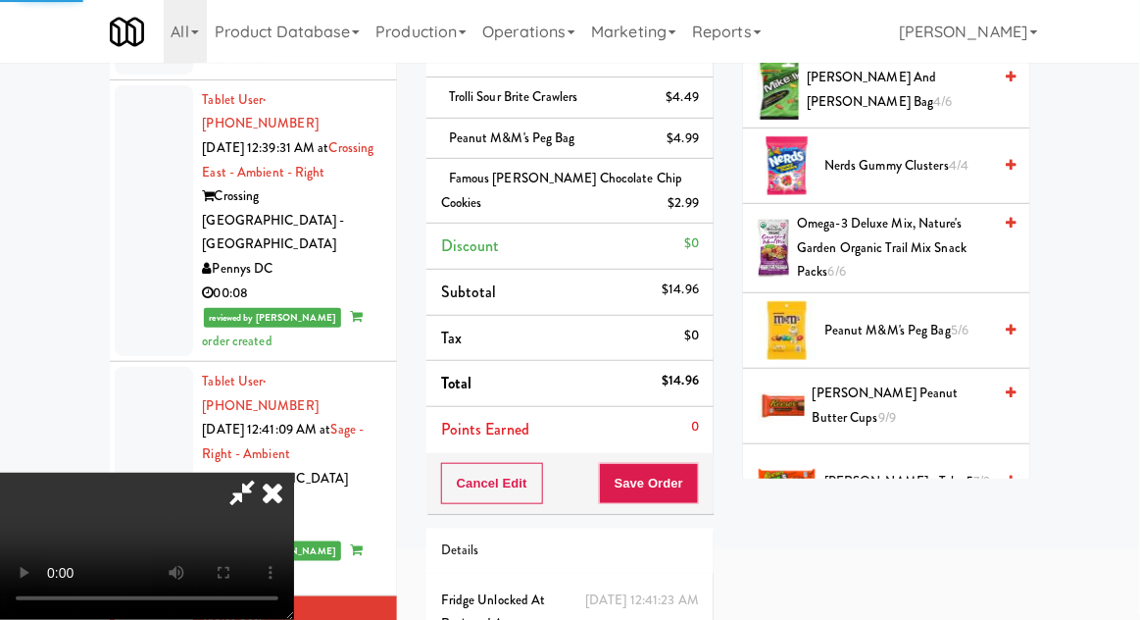
click at [852, 476] on span "[PERSON_NAME] - Take 5 7/9" at bounding box center [908, 482] width 167 height 25
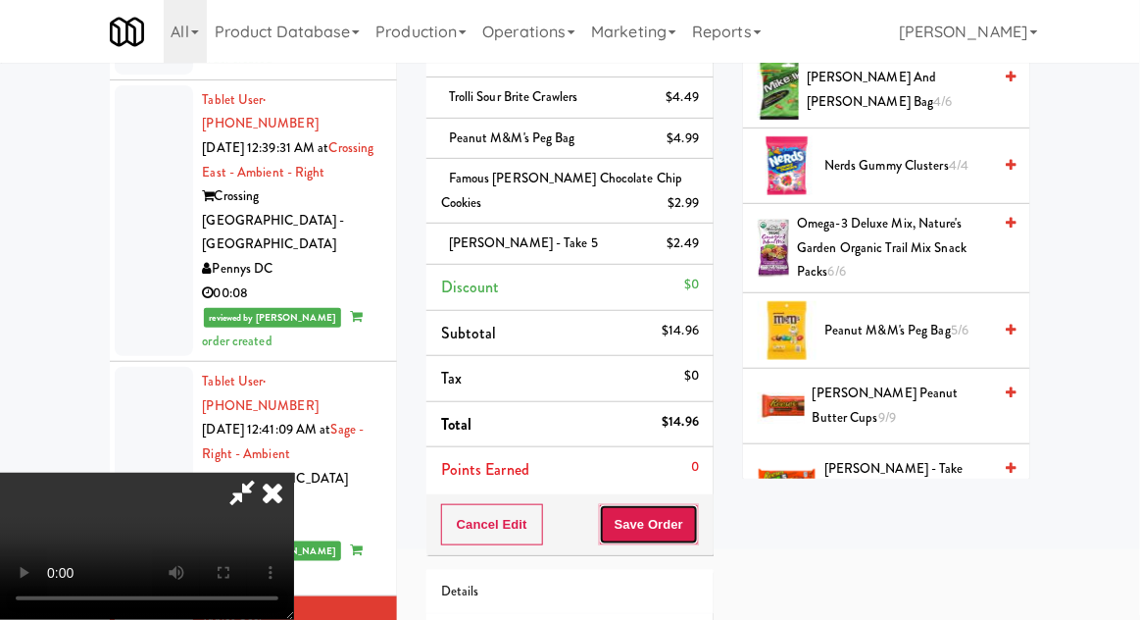
click at [687, 522] on button "Save Order" at bounding box center [649, 524] width 100 height 41
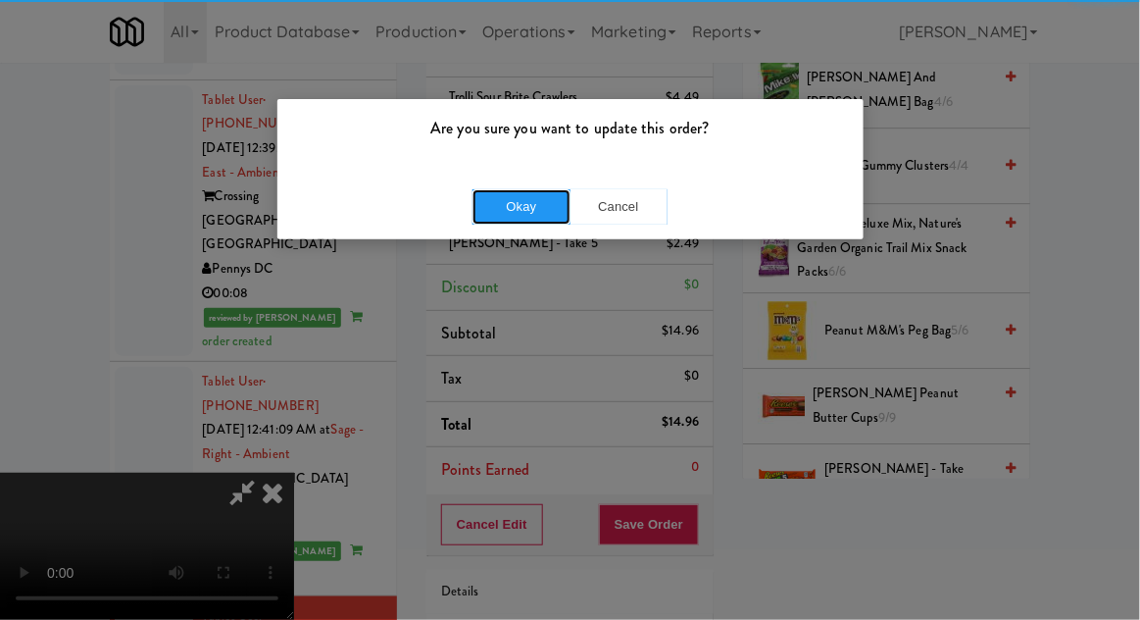
click at [508, 196] on button "Okay" at bounding box center [522, 206] width 98 height 35
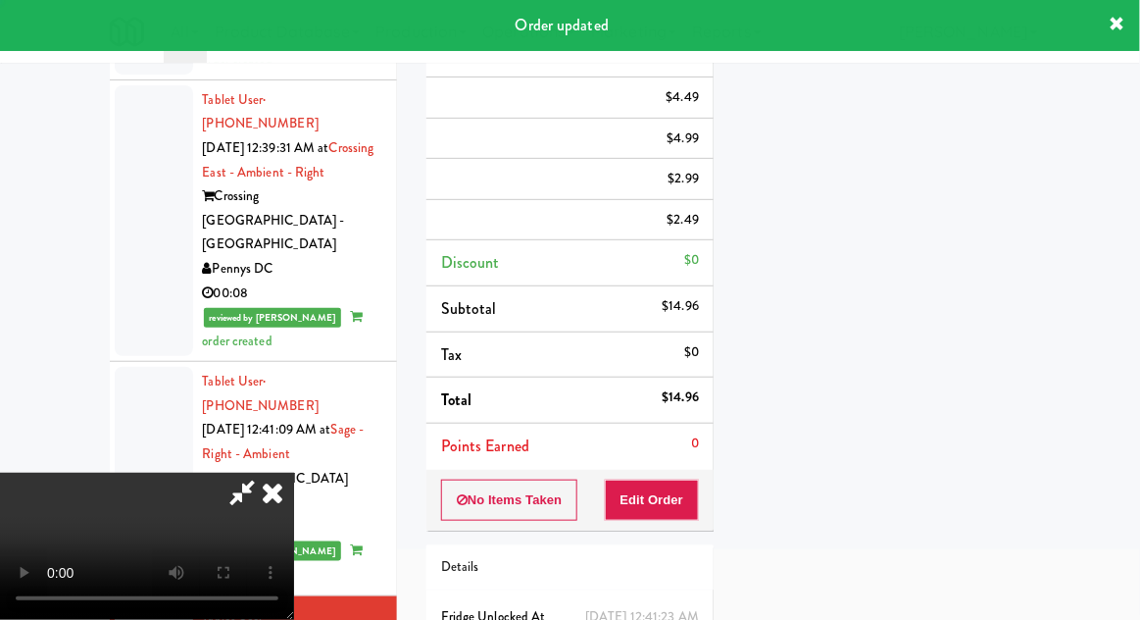
scroll to position [193, 0]
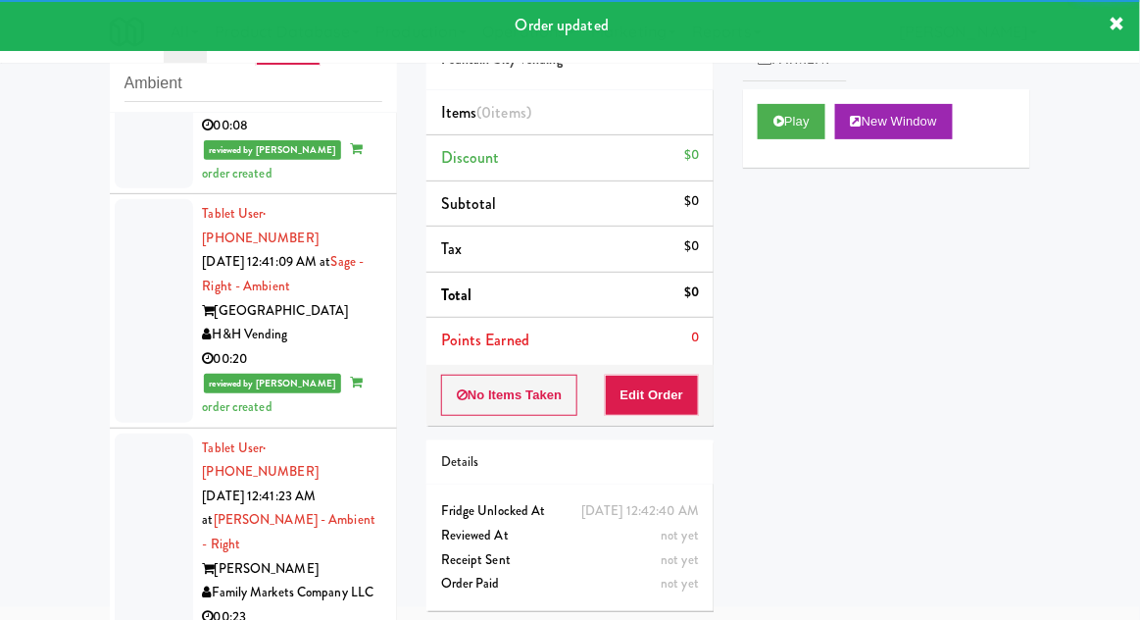
scroll to position [4135, 0]
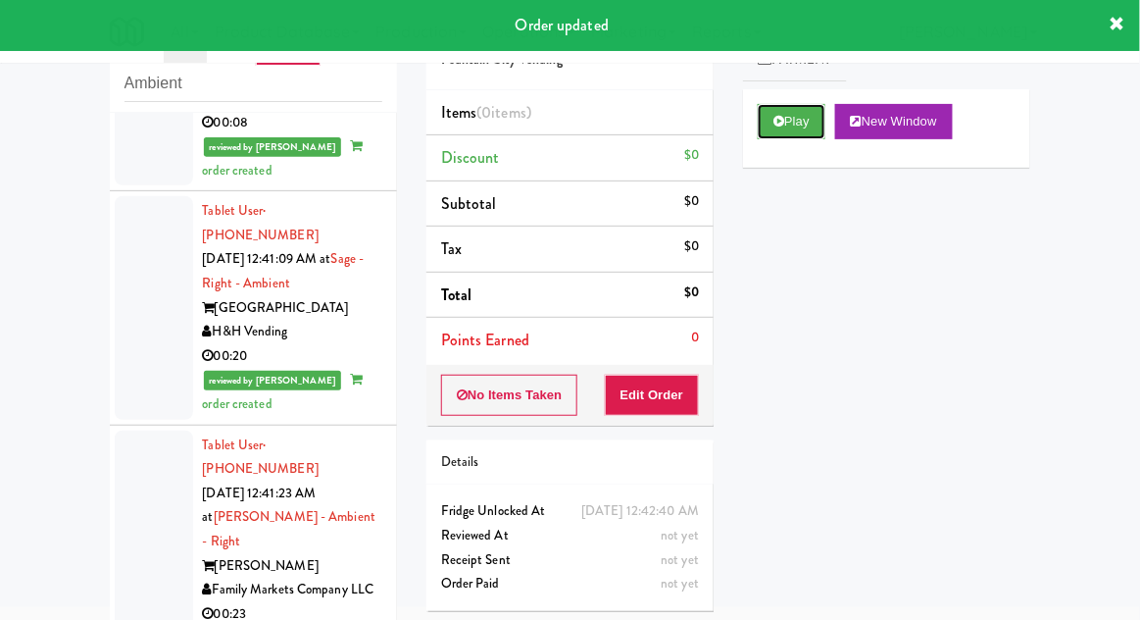
click at [762, 128] on button "Play" at bounding box center [792, 121] width 68 height 35
click at [641, 410] on button "Edit Order" at bounding box center [652, 395] width 95 height 41
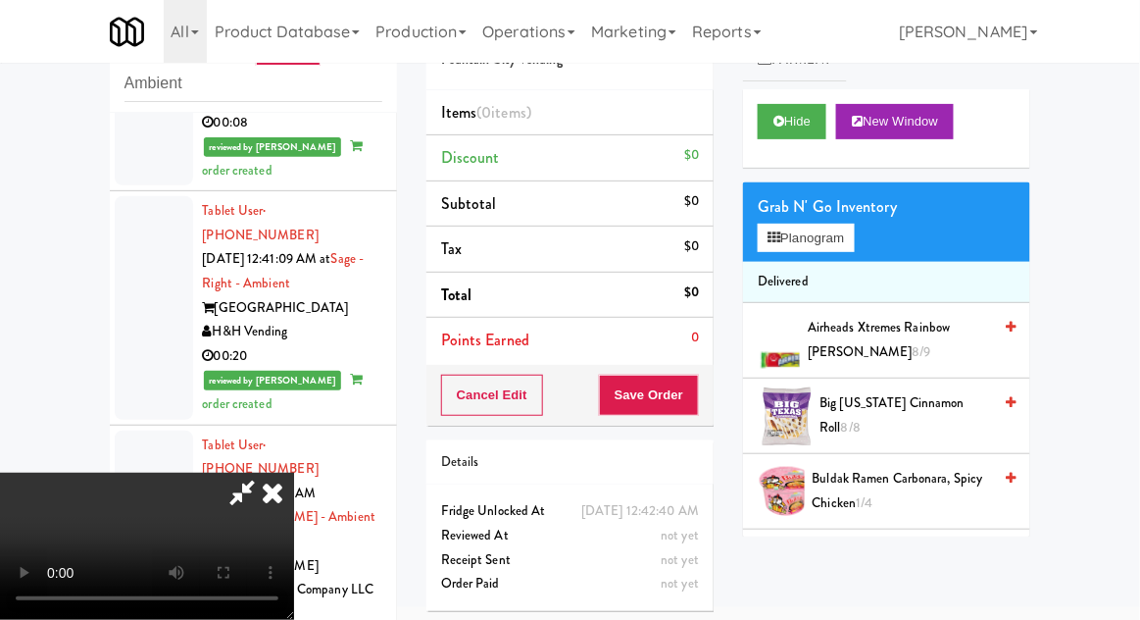
scroll to position [0, 0]
click at [778, 248] on button "Planogram" at bounding box center [806, 238] width 96 height 29
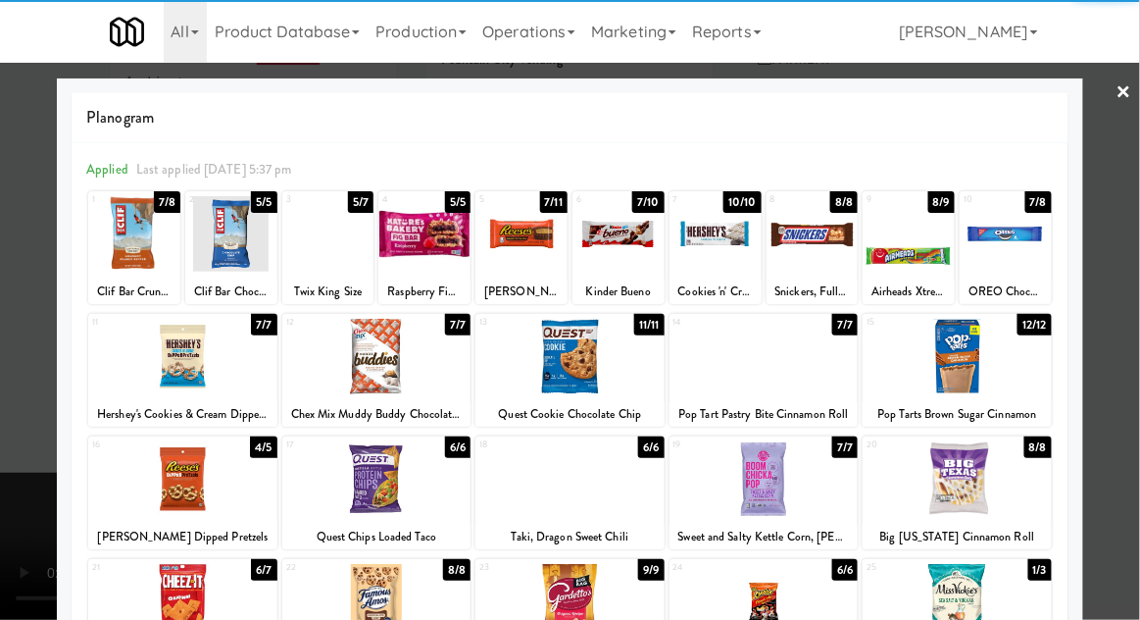
click at [717, 367] on div at bounding box center [764, 357] width 189 height 76
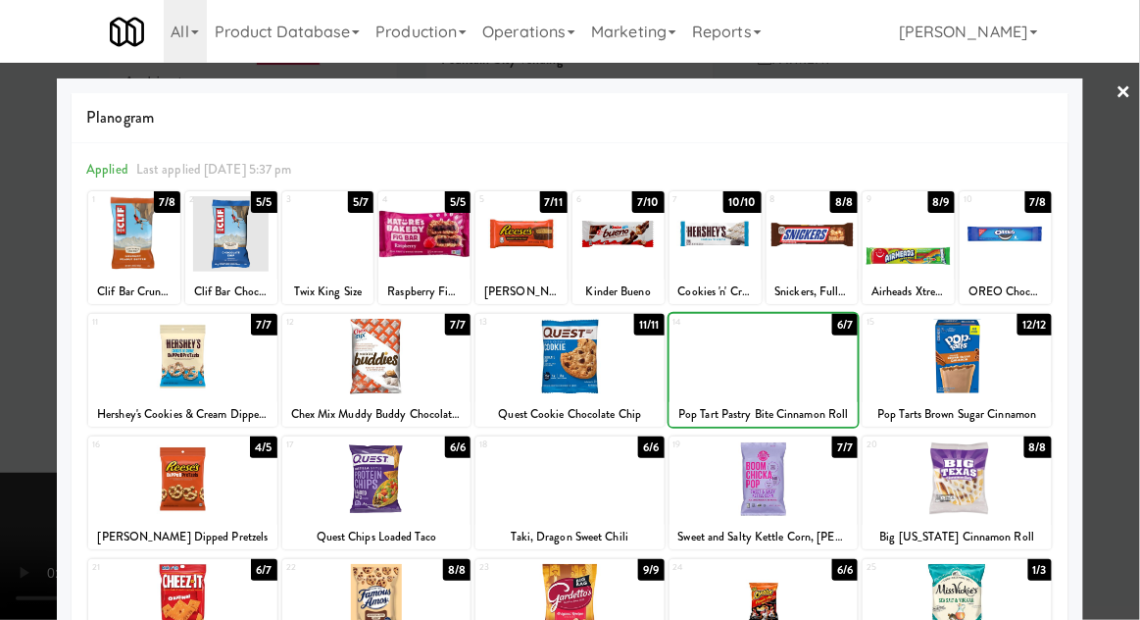
click at [1122, 326] on div at bounding box center [570, 310] width 1140 height 620
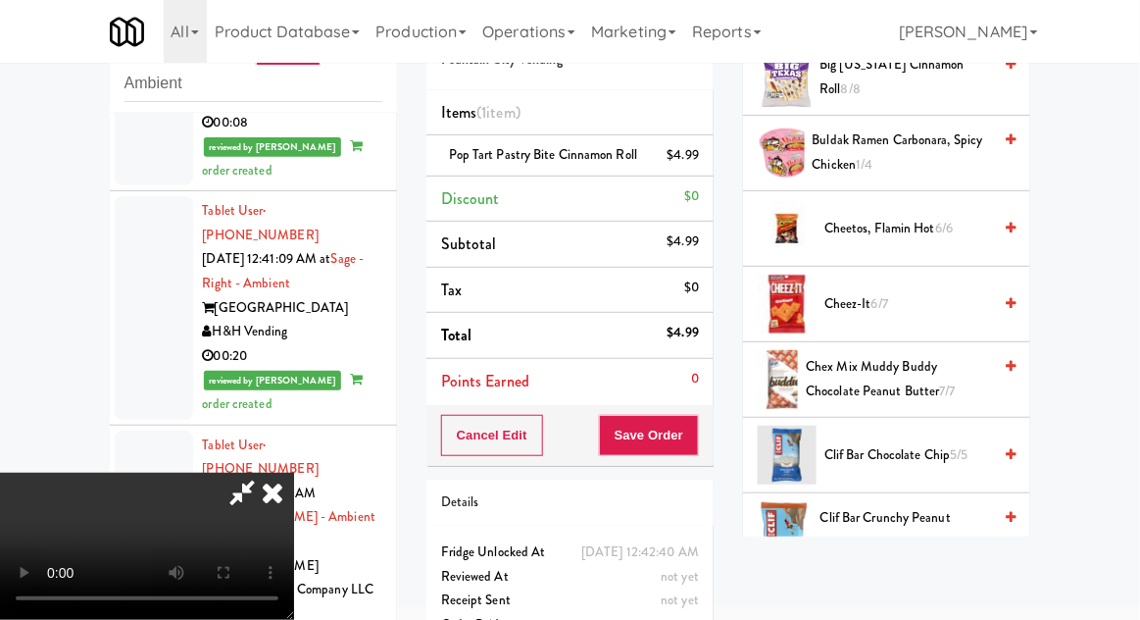
scroll to position [337, 0]
click at [851, 311] on span "Cheez-It 6/7" at bounding box center [908, 305] width 167 height 25
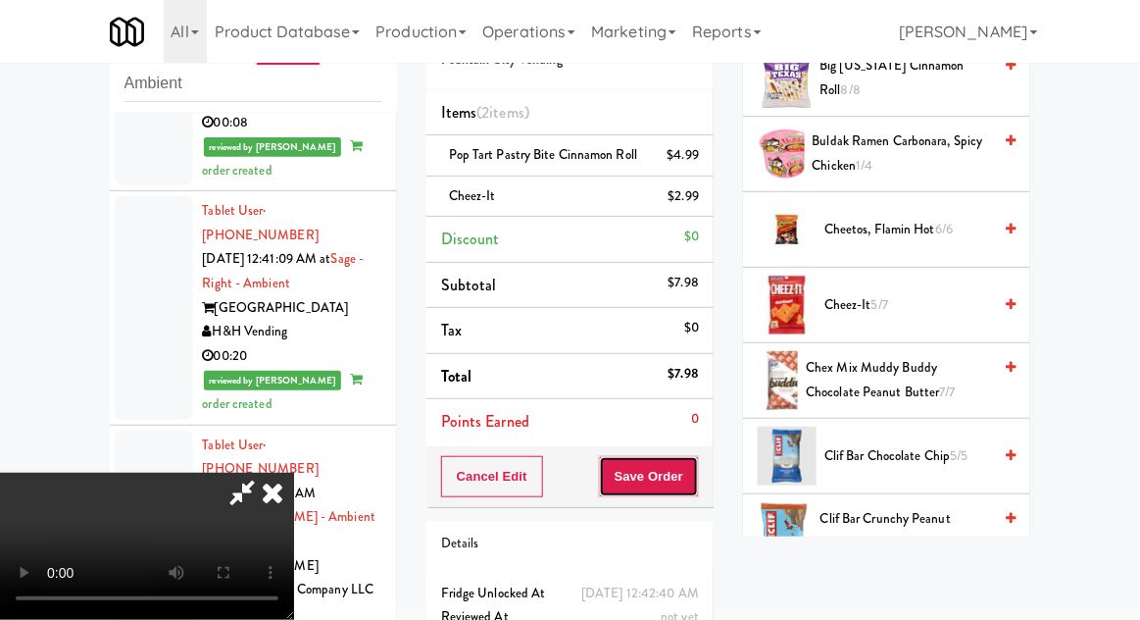
click at [695, 474] on button "Save Order" at bounding box center [649, 476] width 100 height 41
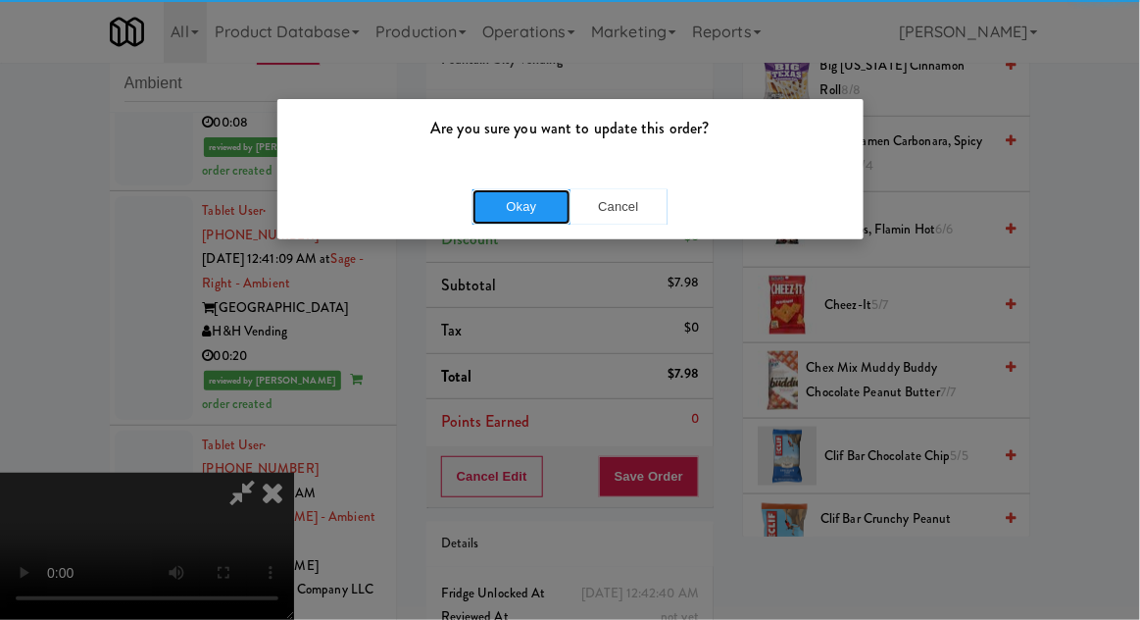
click at [497, 199] on button "Okay" at bounding box center [522, 206] width 98 height 35
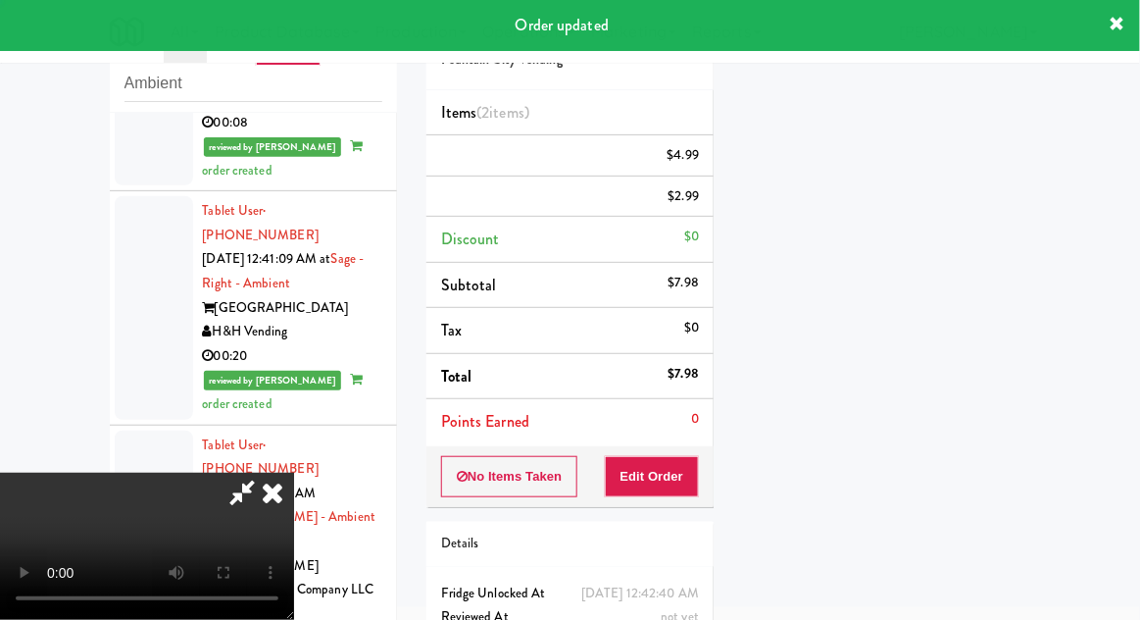
scroll to position [0, 0]
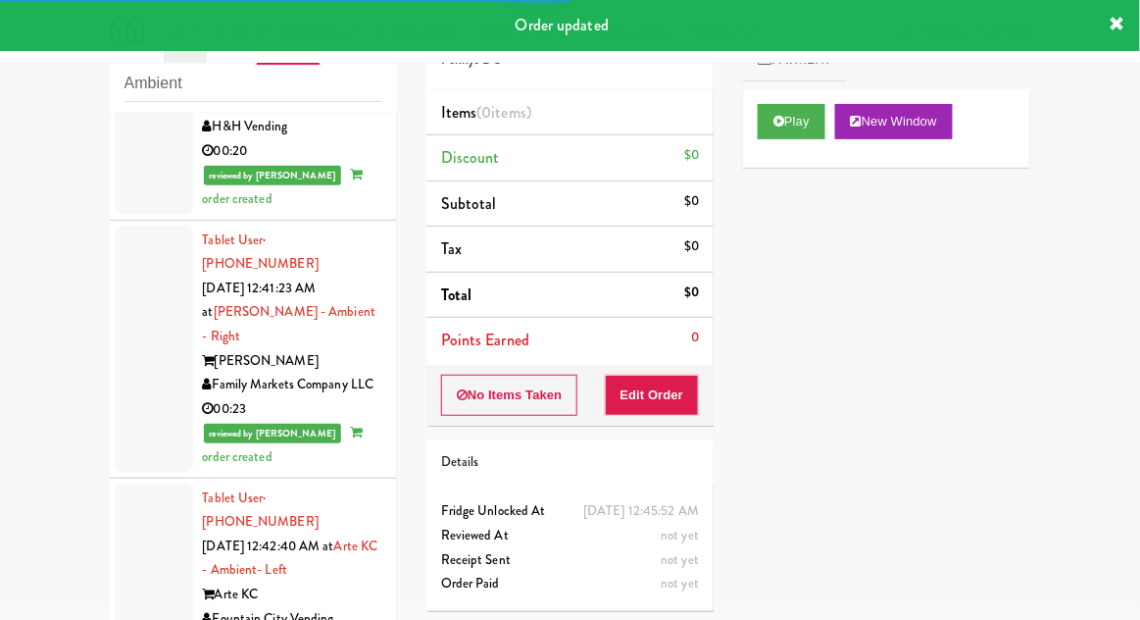
scroll to position [4341, 0]
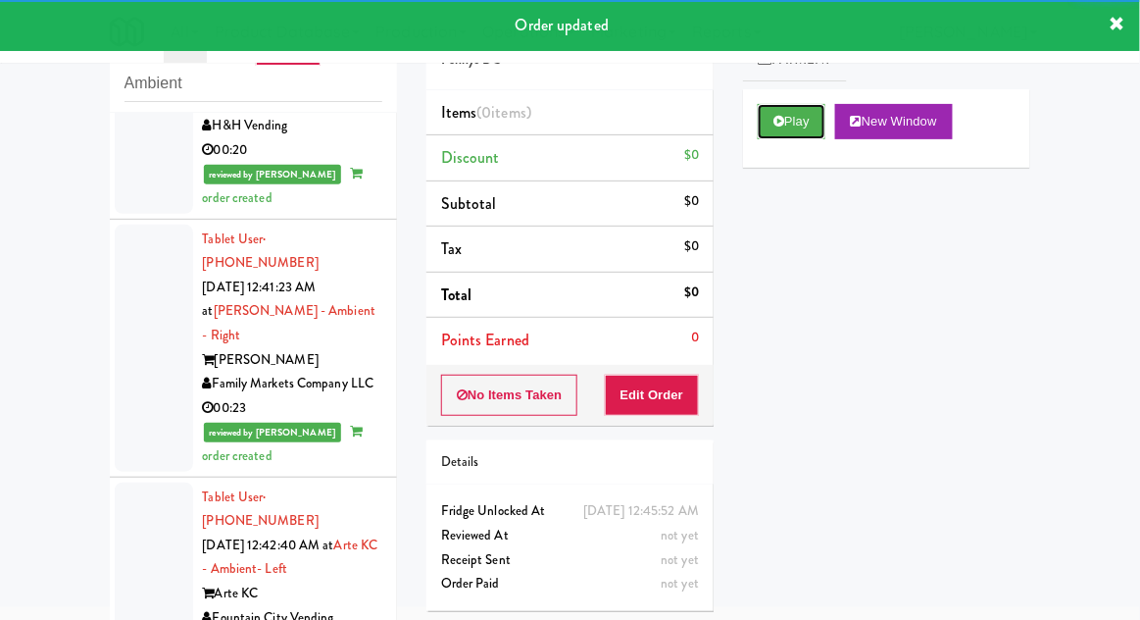
click at [791, 130] on button "Play" at bounding box center [792, 121] width 68 height 35
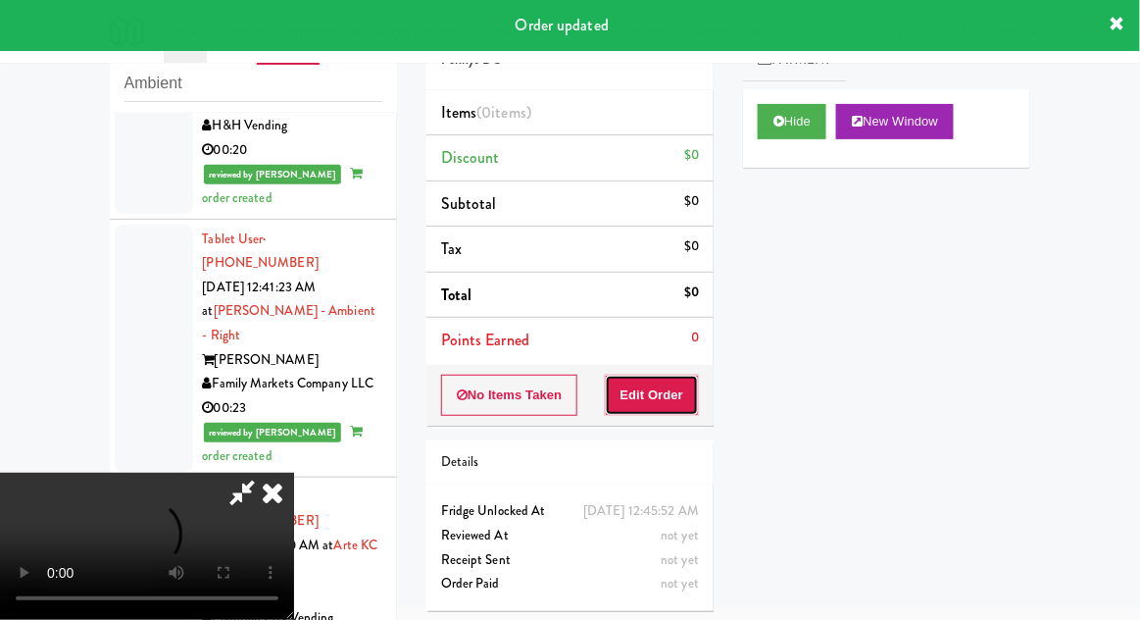
click at [658, 397] on button "Edit Order" at bounding box center [652, 395] width 95 height 41
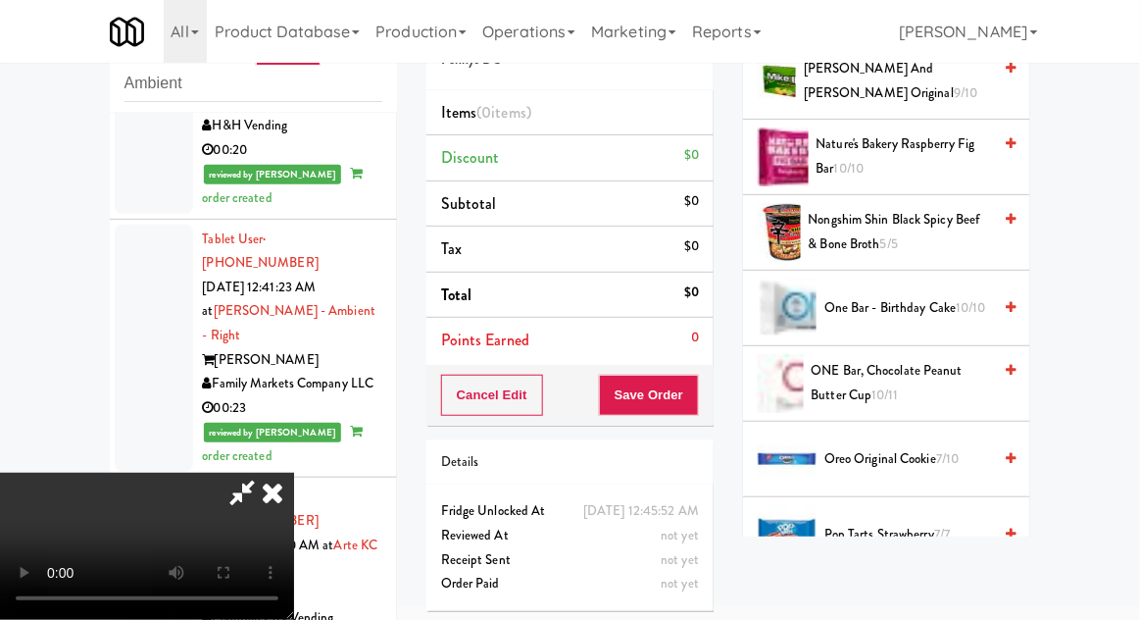
scroll to position [1468, 0]
click at [956, 446] on span "Oreo Original Cookie 7/10" at bounding box center [908, 458] width 167 height 25
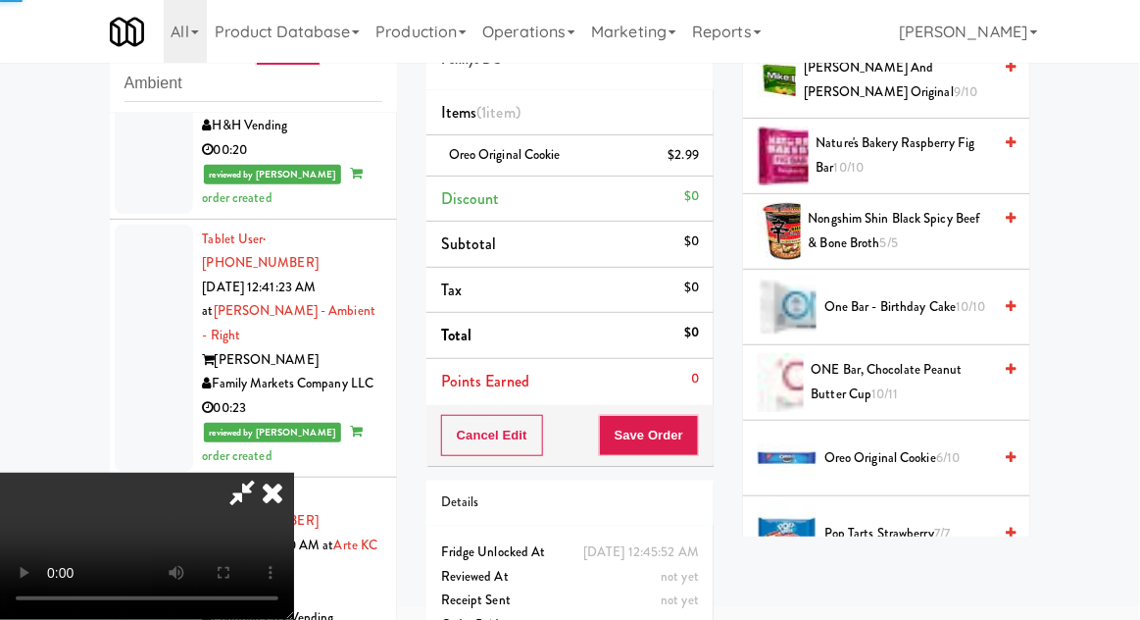
click at [946, 448] on span "6/10" at bounding box center [948, 457] width 24 height 19
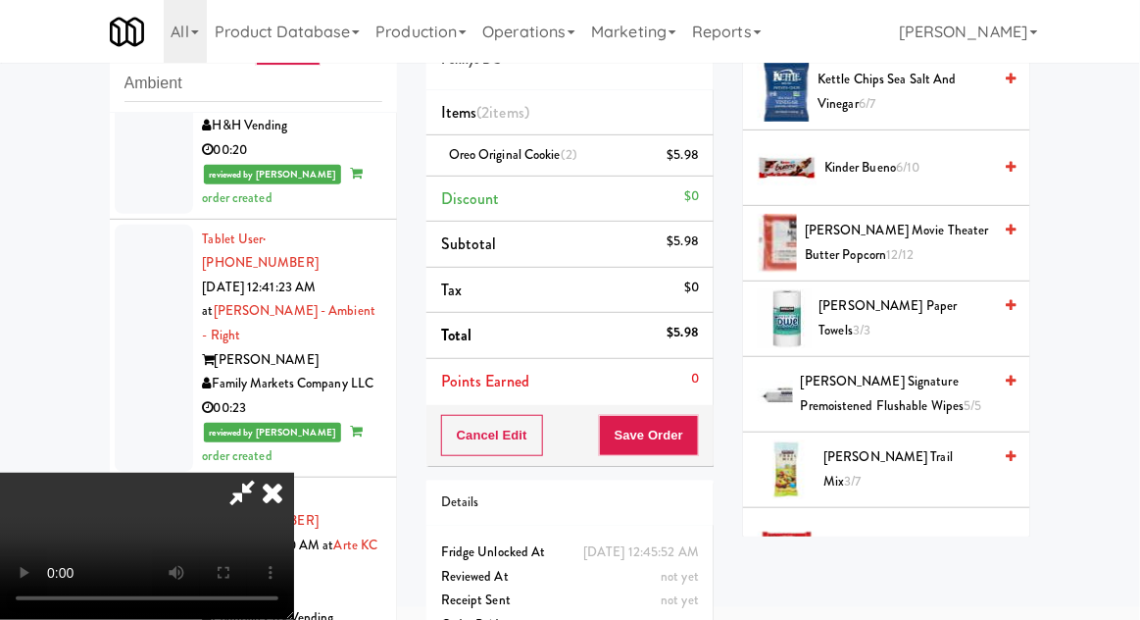
scroll to position [775, 0]
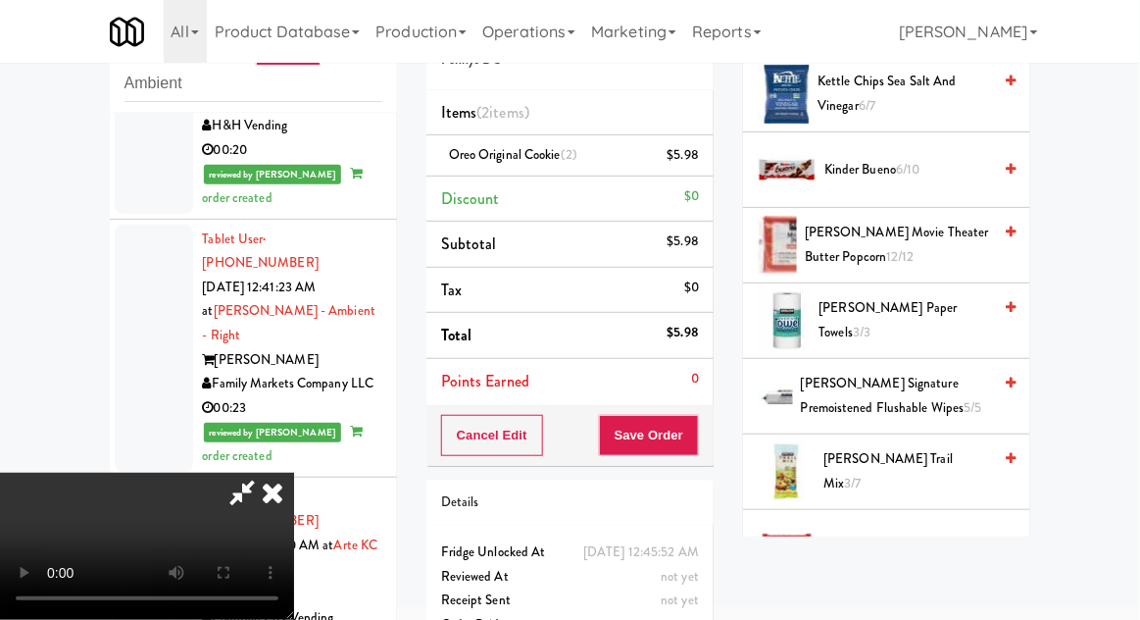
click at [921, 549] on span "KitKat 9/10" at bounding box center [908, 547] width 167 height 25
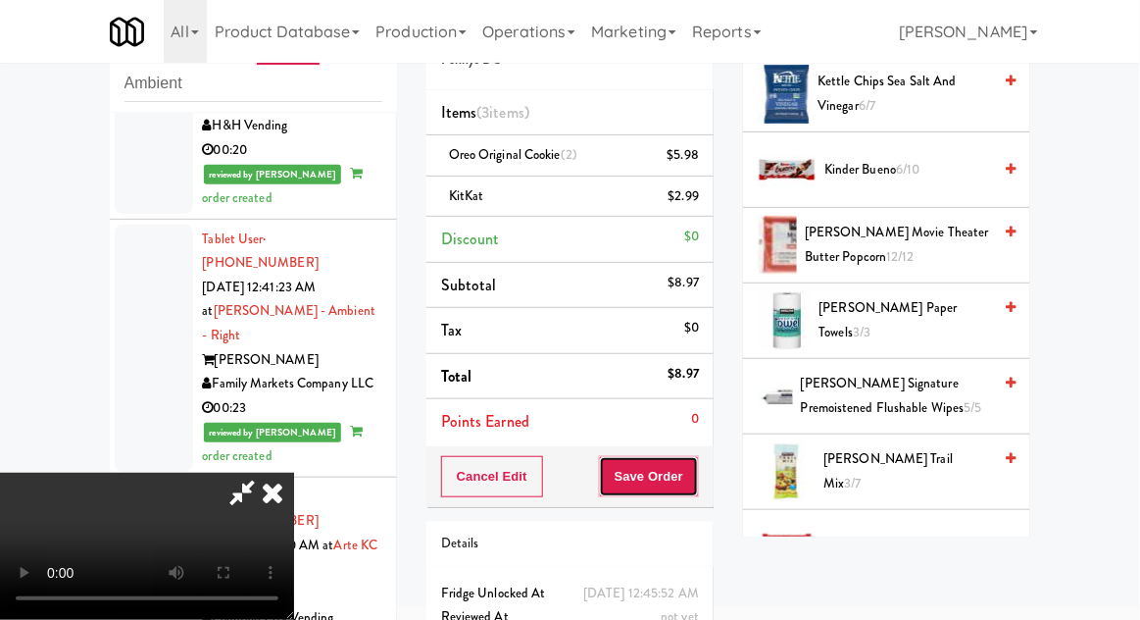
click at [695, 479] on button "Save Order" at bounding box center [649, 476] width 100 height 41
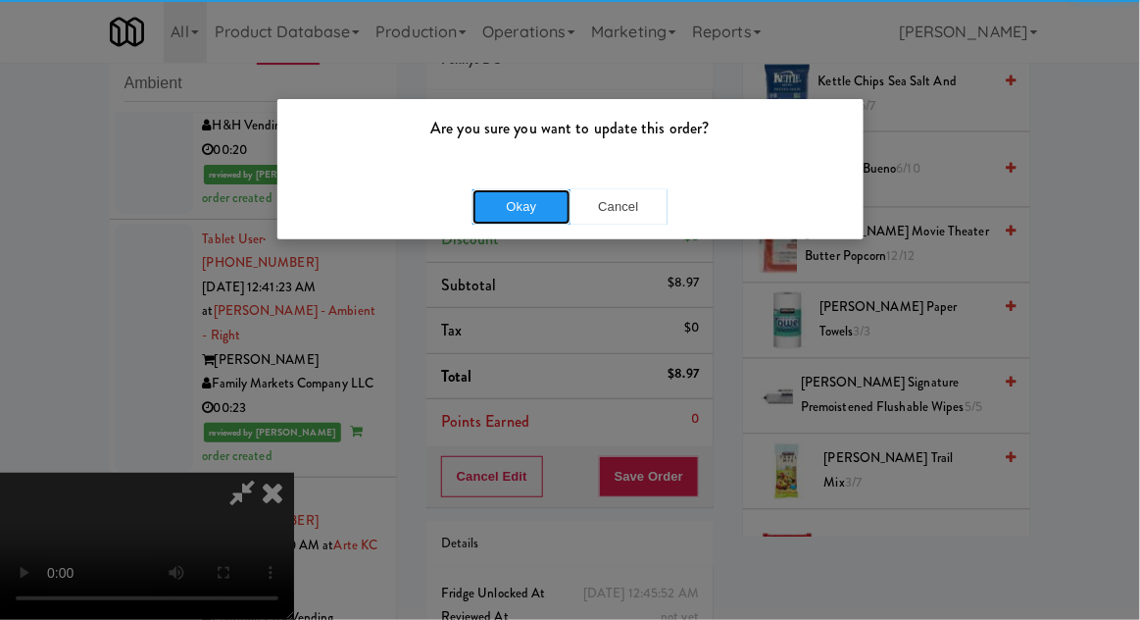
click at [496, 198] on button "Okay" at bounding box center [522, 206] width 98 height 35
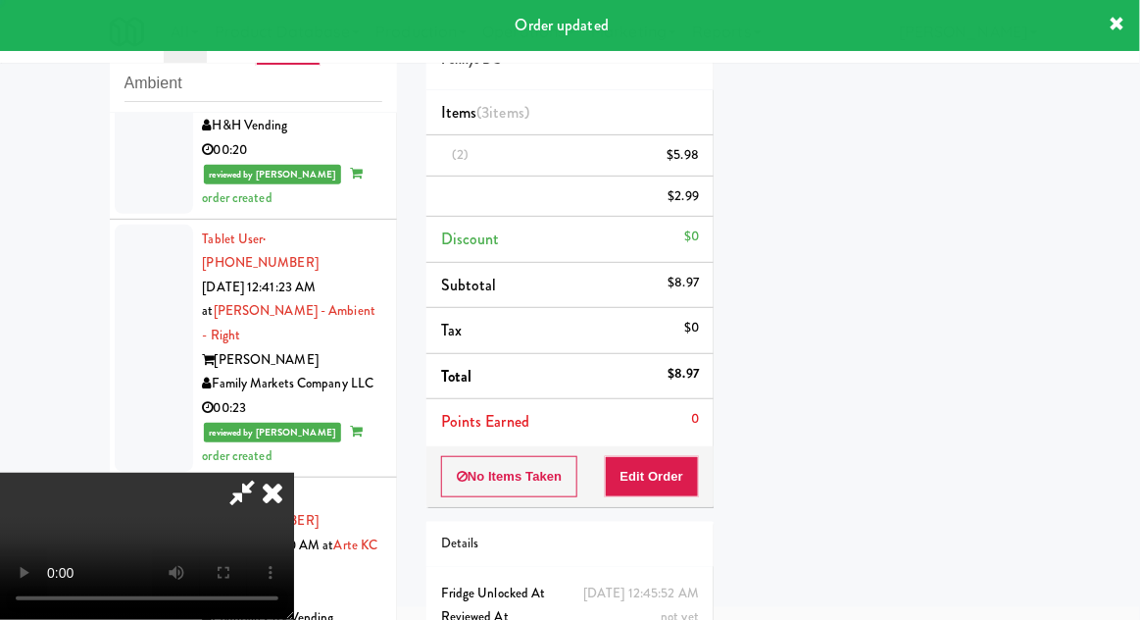
scroll to position [193, 0]
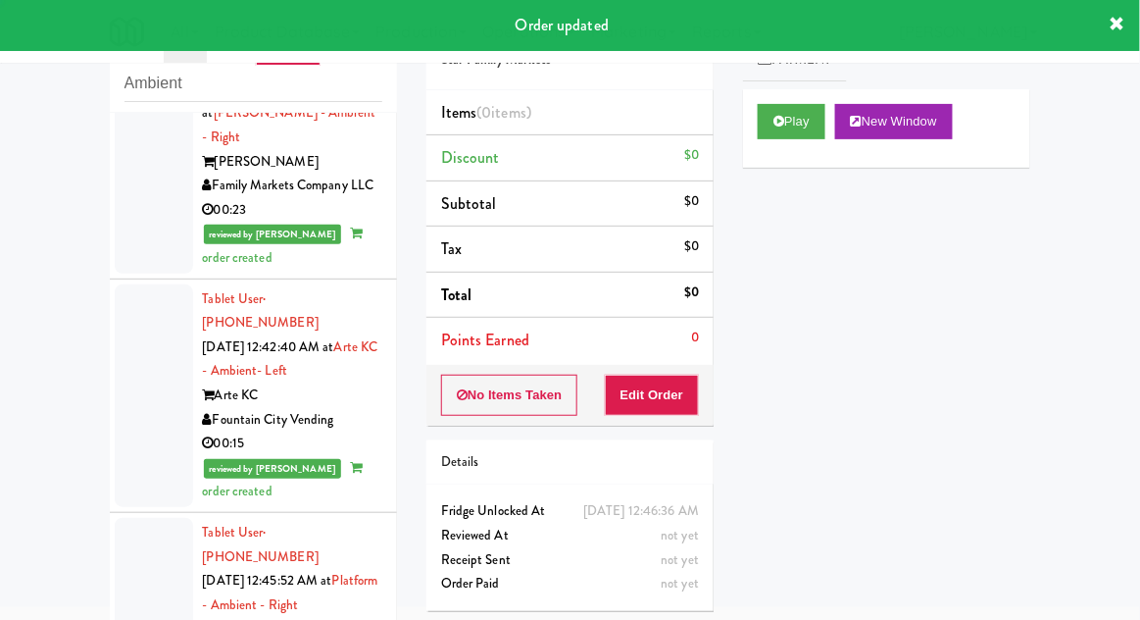
scroll to position [4552, 0]
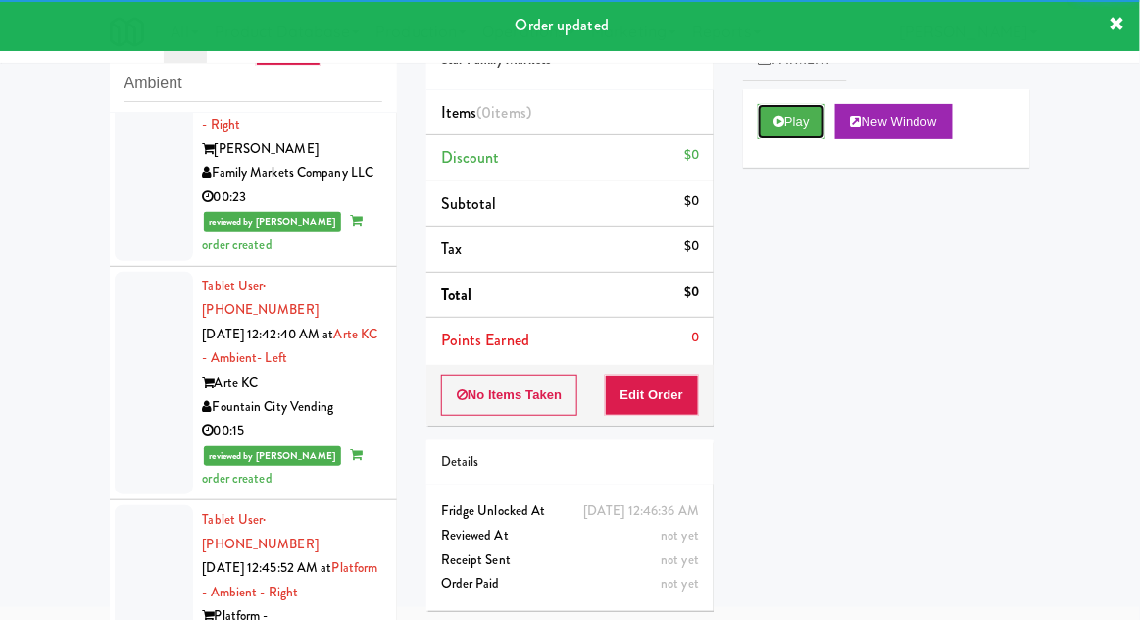
click at [770, 126] on button "Play" at bounding box center [792, 121] width 68 height 35
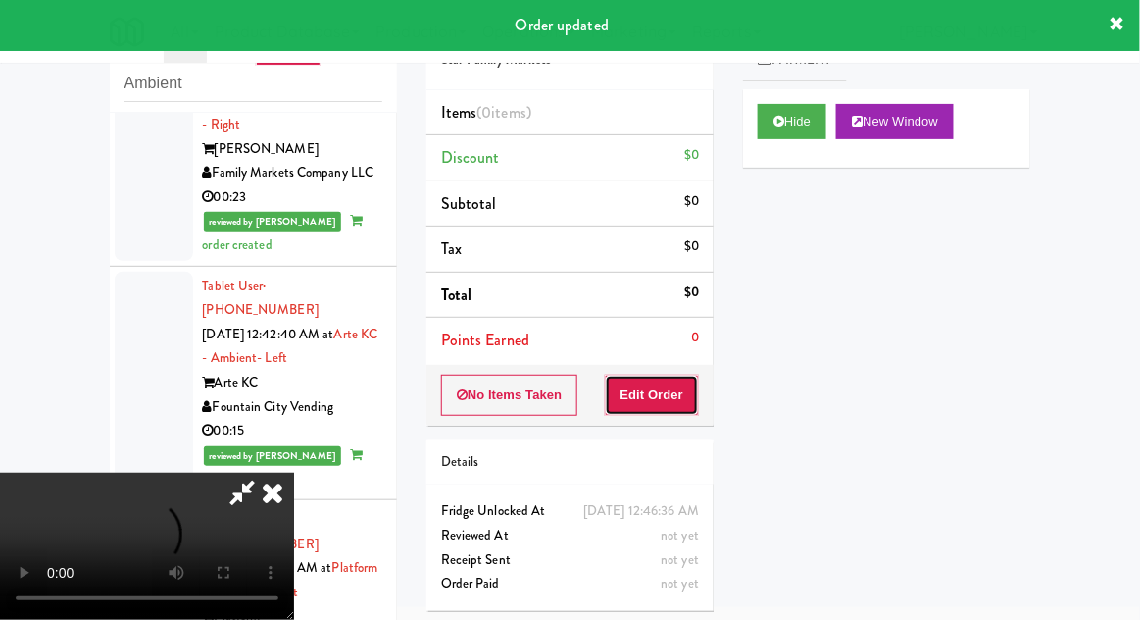
click at [651, 409] on button "Edit Order" at bounding box center [652, 395] width 95 height 41
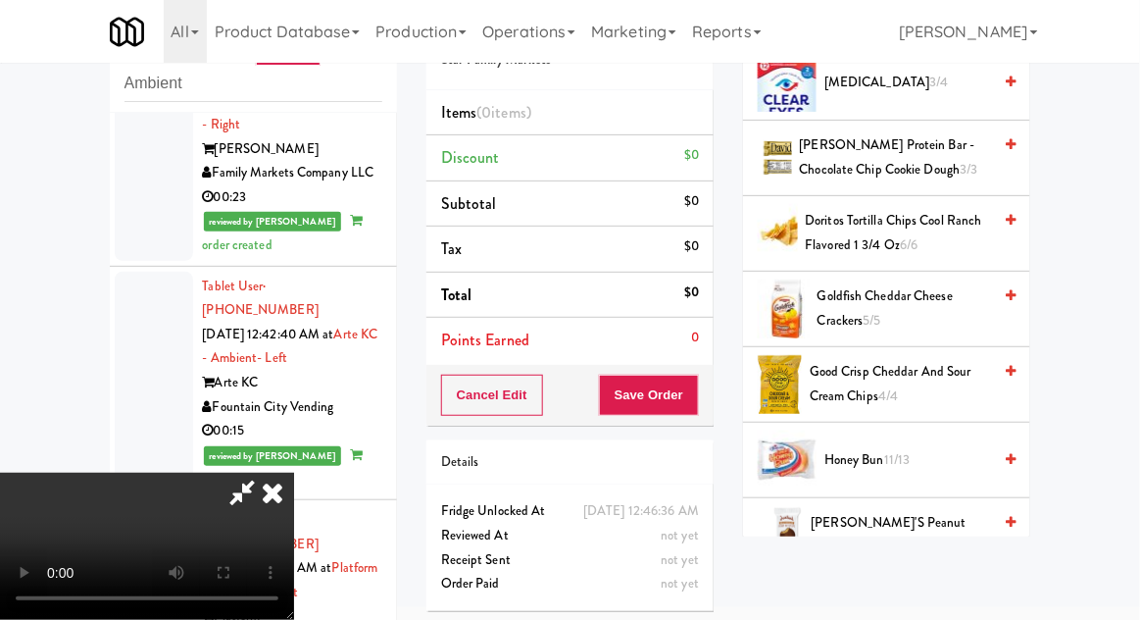
scroll to position [484, 0]
click at [943, 384] on span "Good Crisp Cheddar and Sour Cream Chips 4/4" at bounding box center [900, 384] width 181 height 48
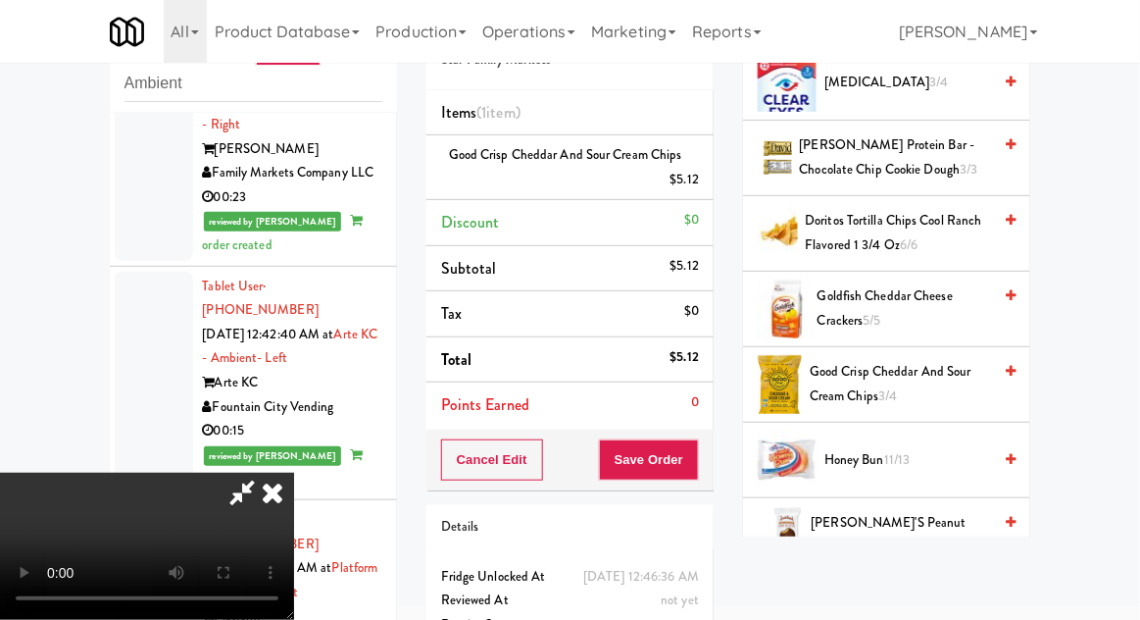
scroll to position [72, 0]
click at [694, 453] on button "Save Order" at bounding box center [649, 459] width 100 height 41
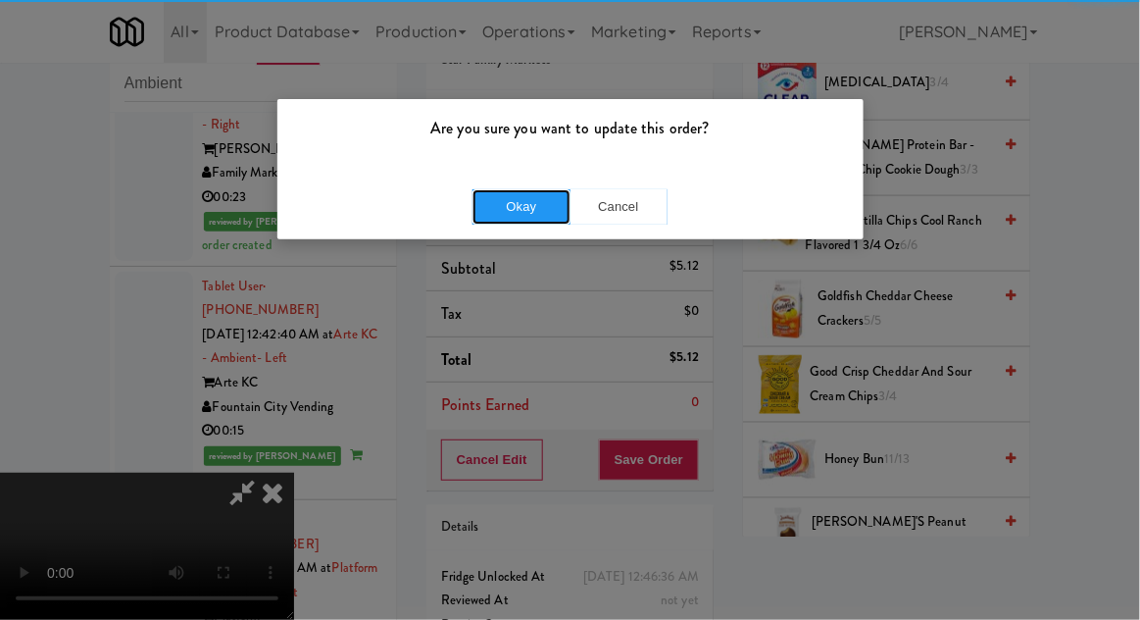
click at [520, 192] on button "Okay" at bounding box center [522, 206] width 98 height 35
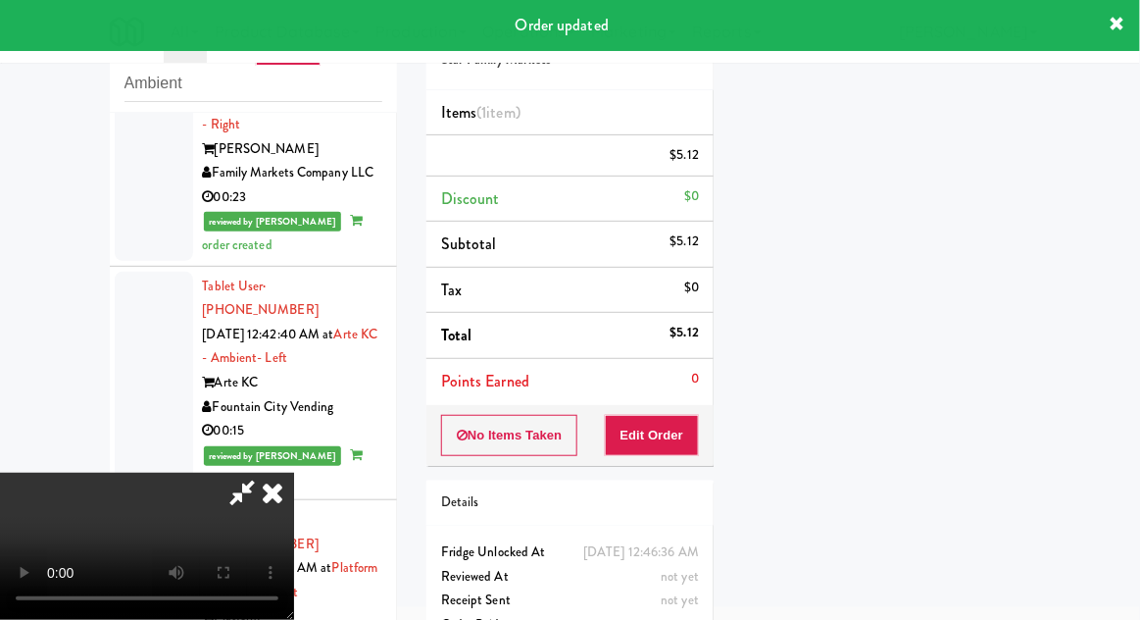
scroll to position [0, 0]
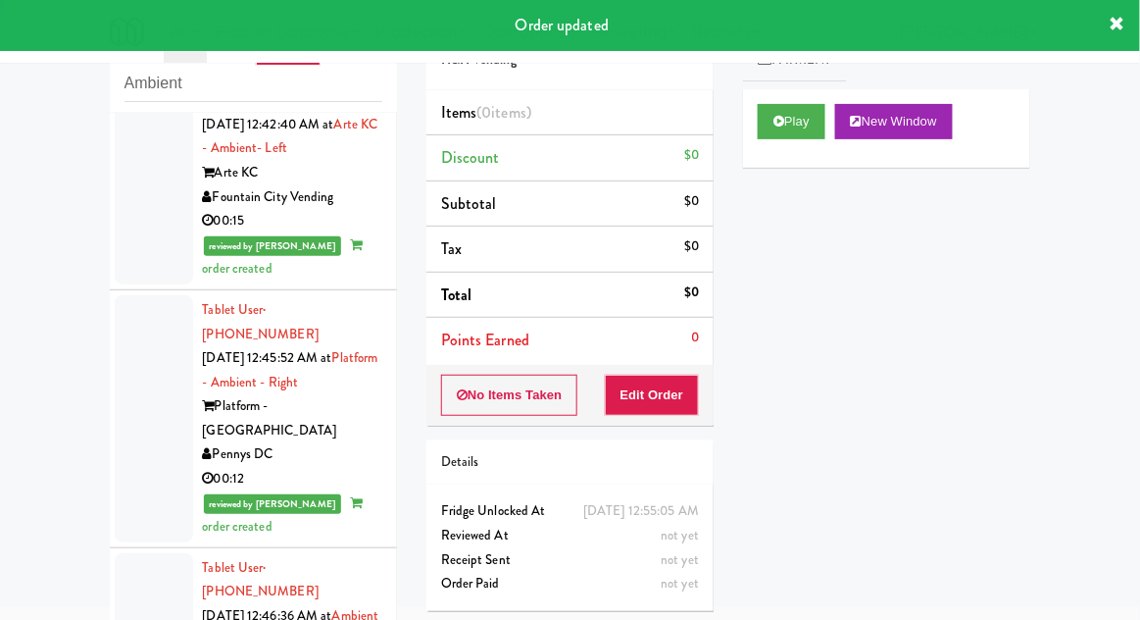
scroll to position [4771, 0]
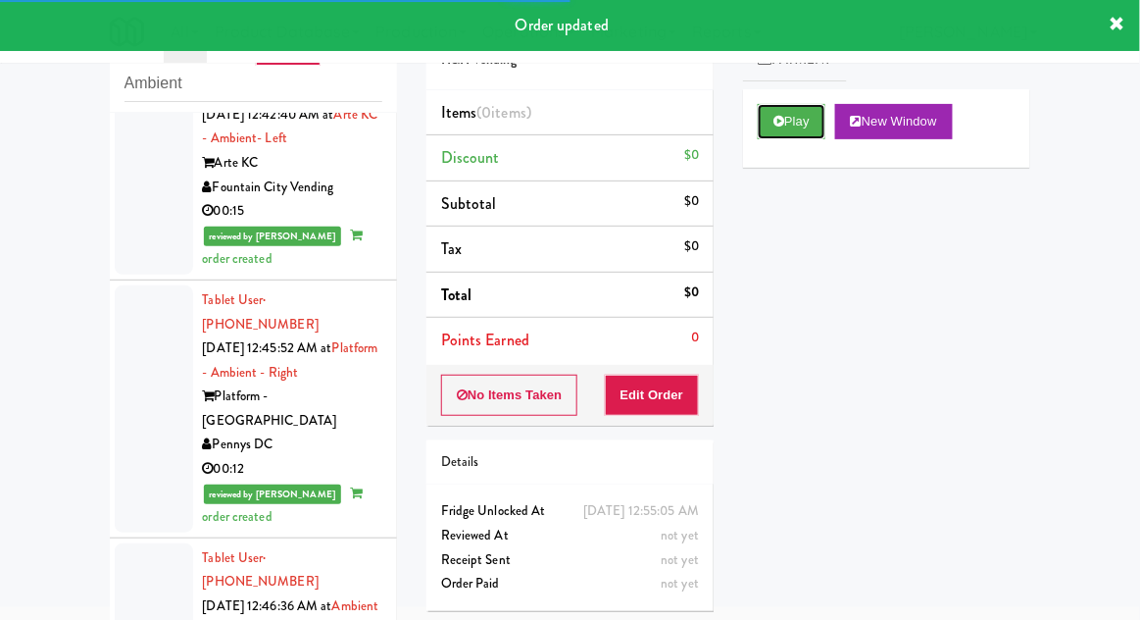
click at [763, 137] on button "Play" at bounding box center [792, 121] width 68 height 35
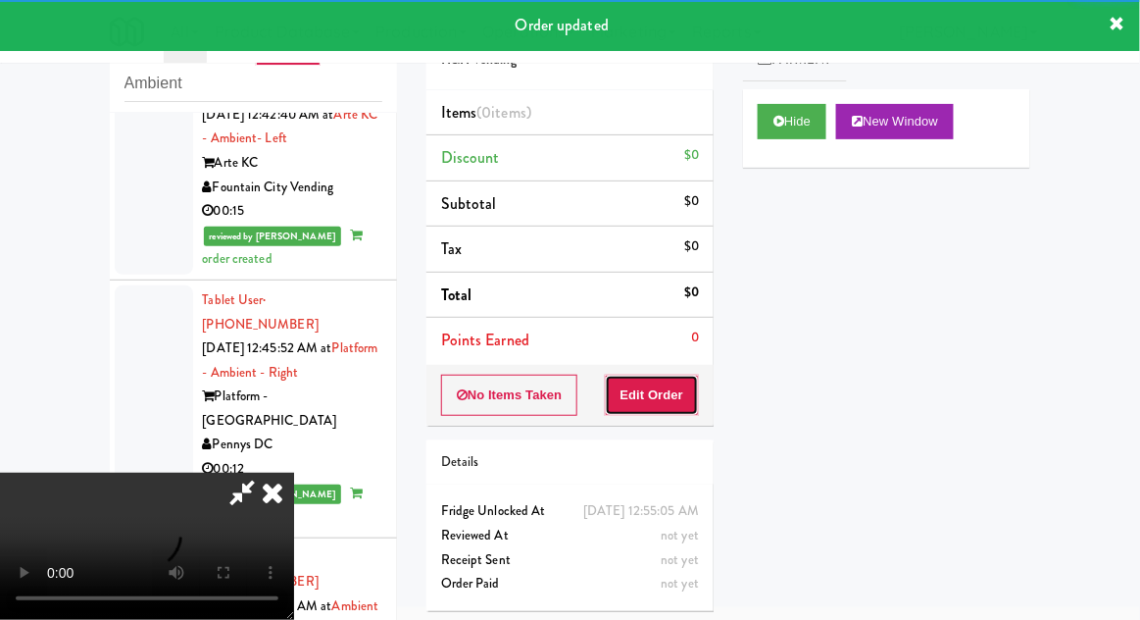
click at [651, 398] on button "Edit Order" at bounding box center [652, 395] width 95 height 41
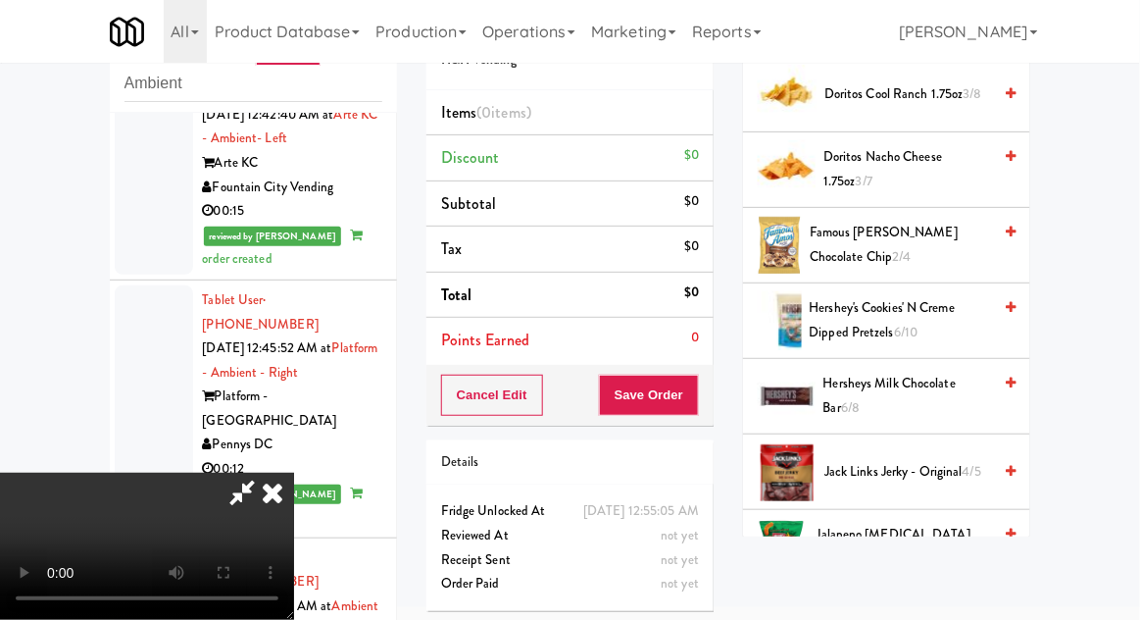
scroll to position [627, 0]
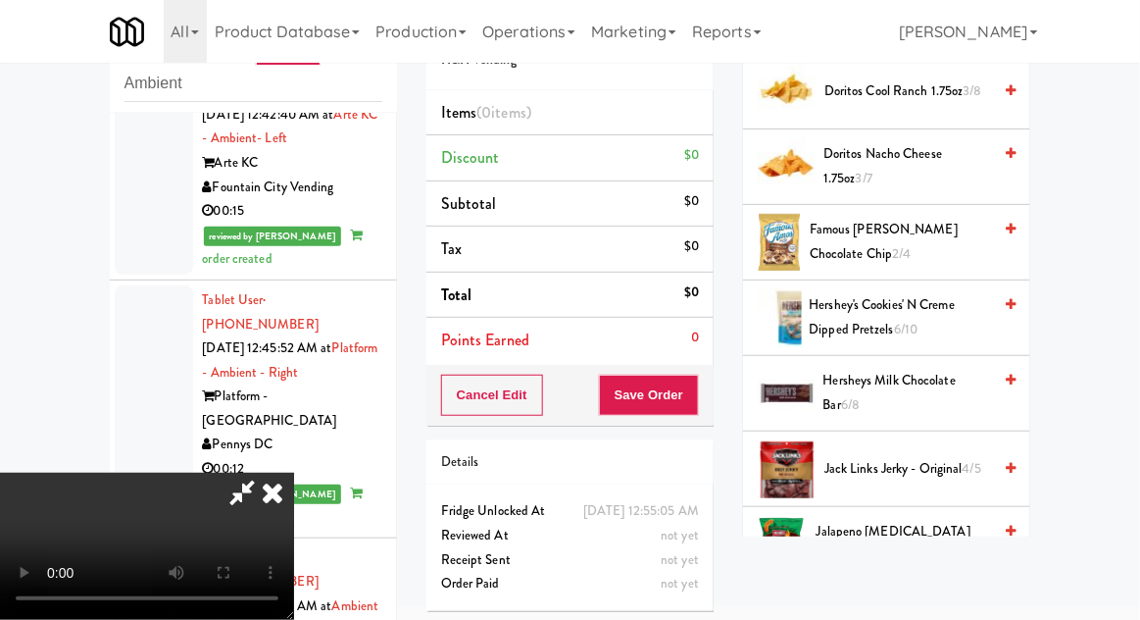
click at [948, 319] on span "Hershey's Cookies' N Creme dipped pretzels 6/10" at bounding box center [901, 317] width 182 height 48
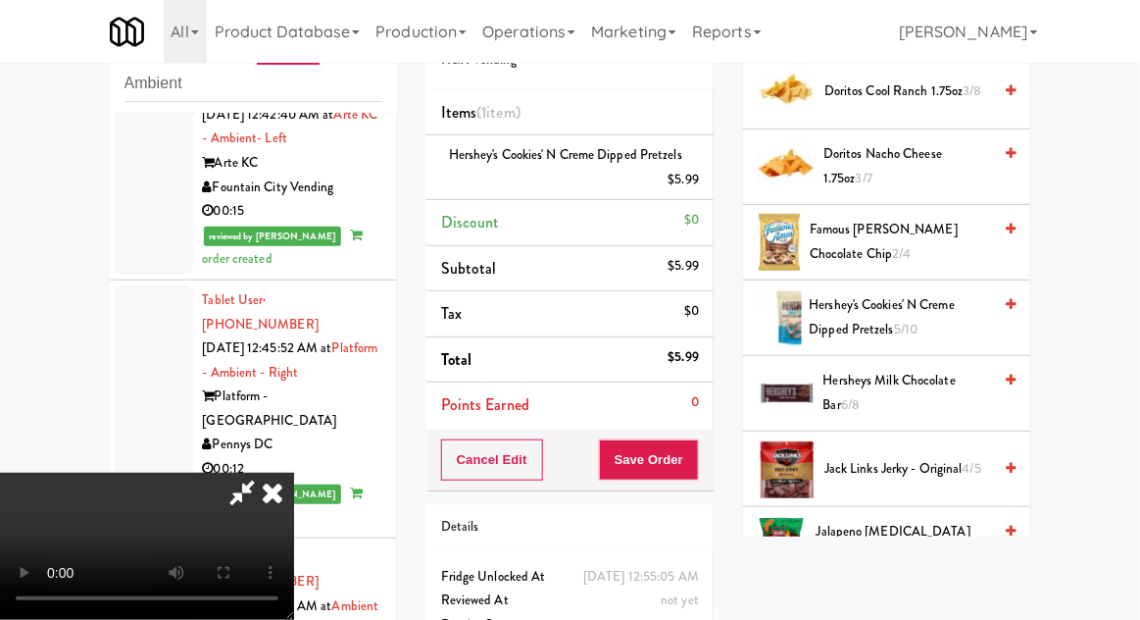
scroll to position [72, 0]
click at [690, 474] on button "Save Order" at bounding box center [649, 459] width 100 height 41
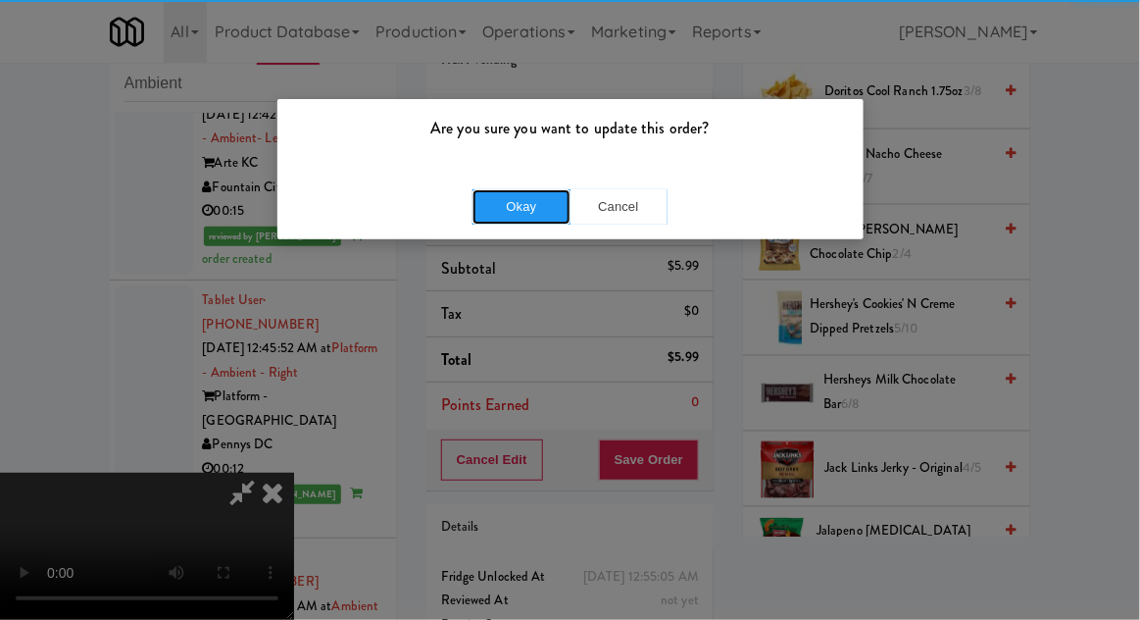
click at [515, 201] on button "Okay" at bounding box center [522, 206] width 98 height 35
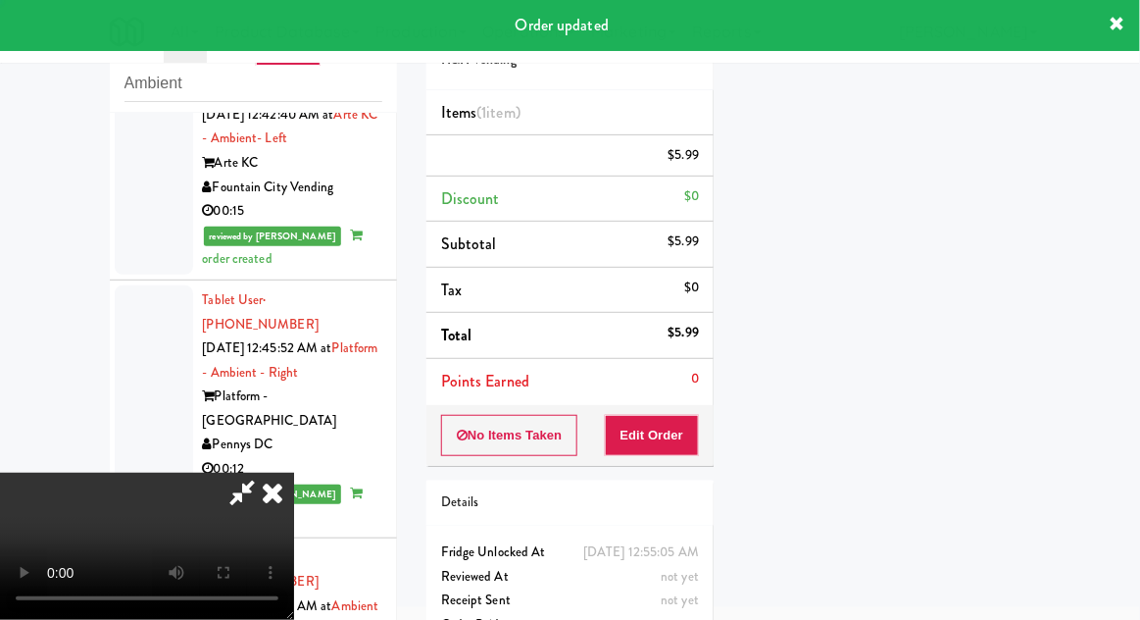
scroll to position [0, 0]
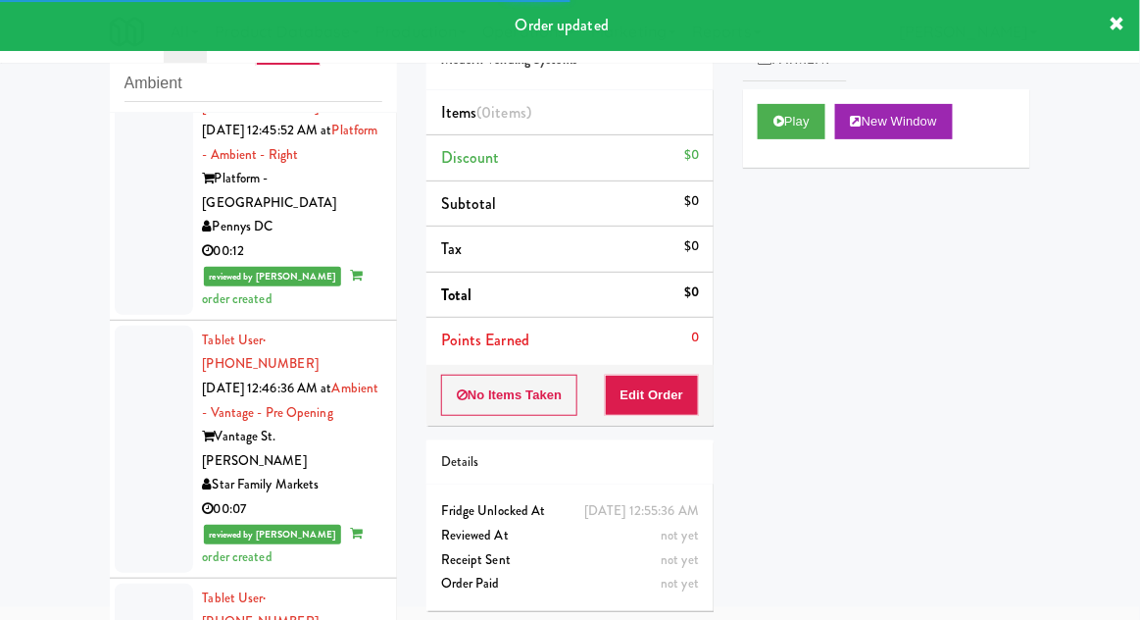
scroll to position [4995, 0]
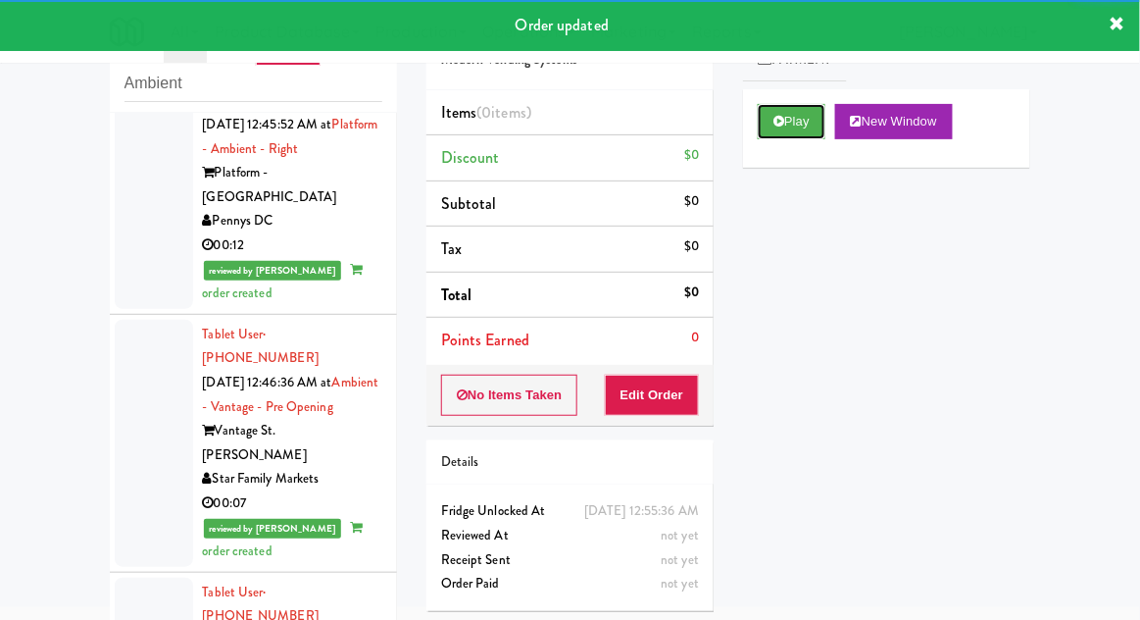
click at [762, 124] on button "Play" at bounding box center [792, 121] width 68 height 35
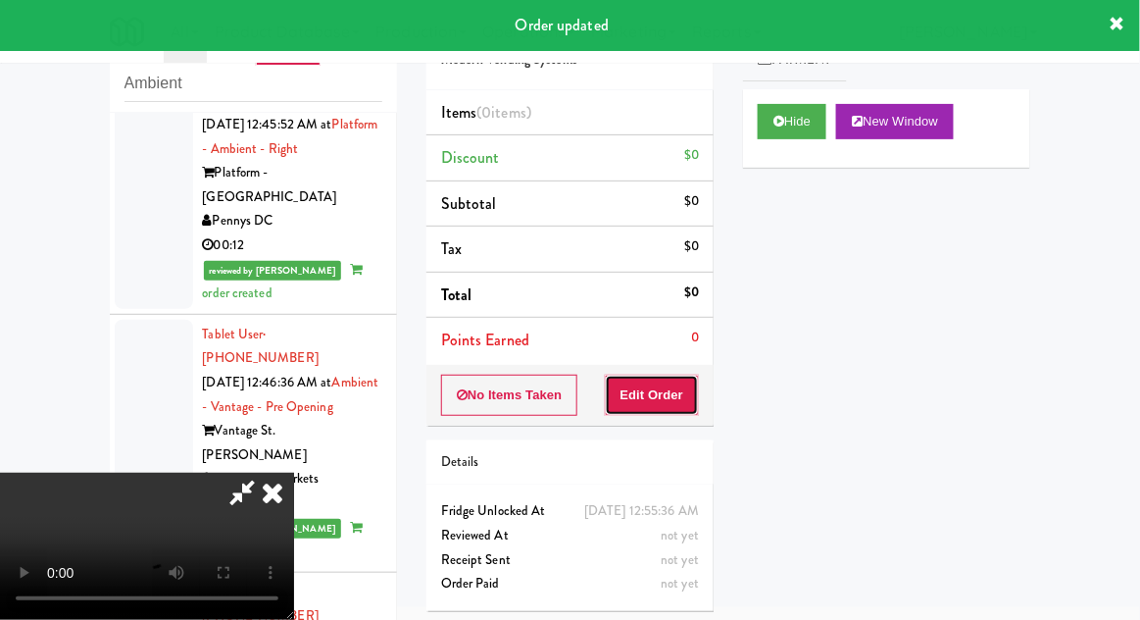
click at [642, 405] on button "Edit Order" at bounding box center [652, 395] width 95 height 41
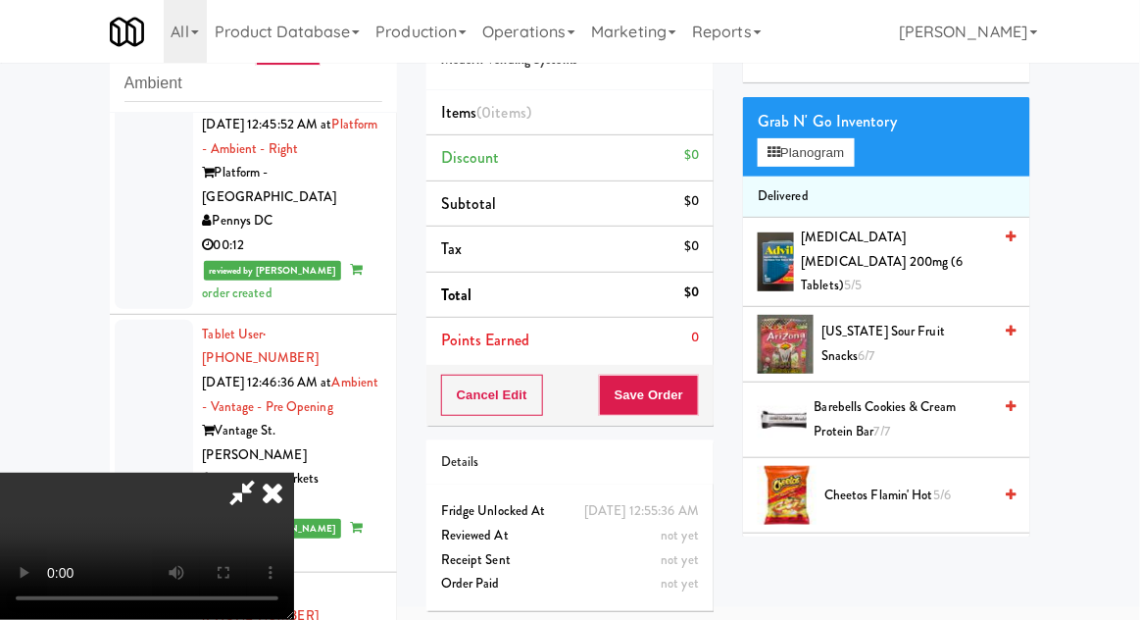
scroll to position [87, 0]
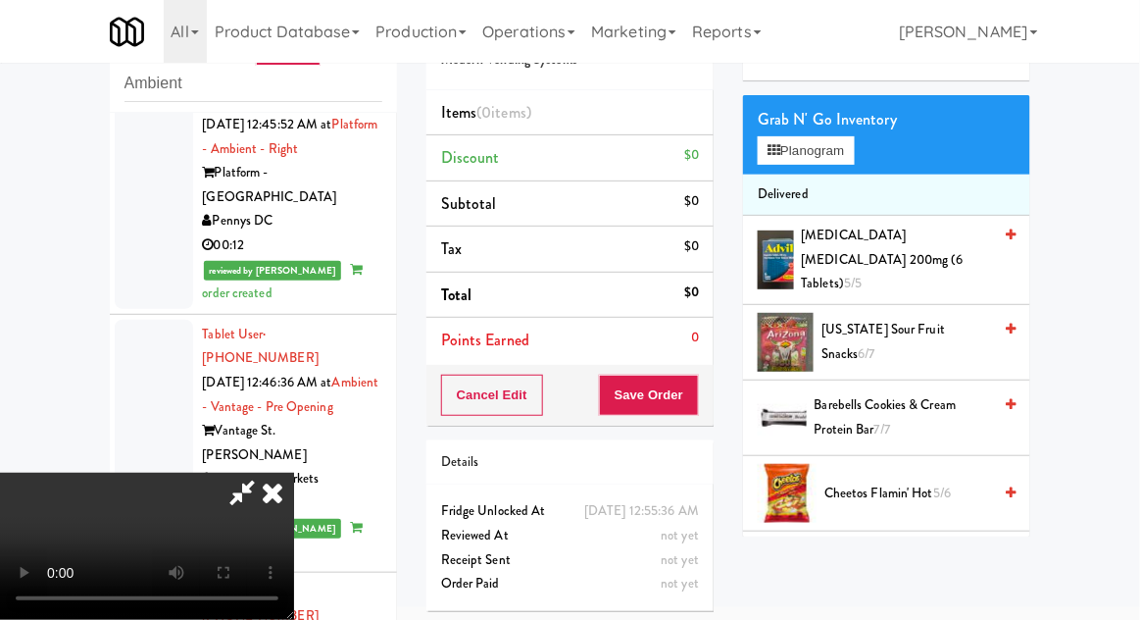
click at [937, 483] on span "5/6" at bounding box center [943, 492] width 18 height 19
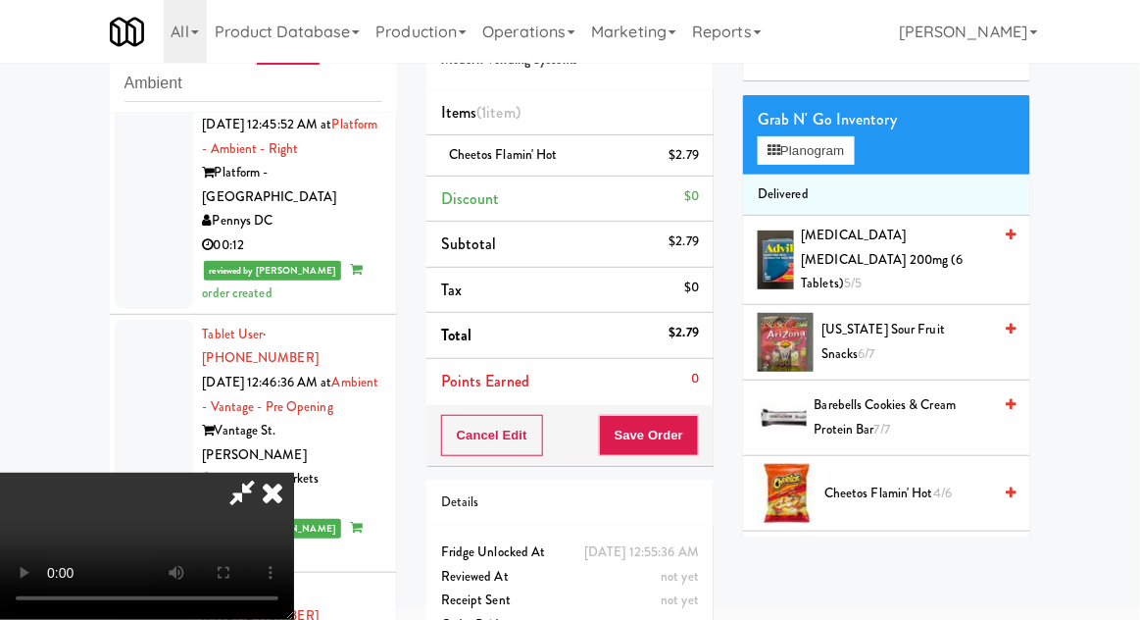
scroll to position [72, 0]
click at [692, 437] on button "Save Order" at bounding box center [649, 435] width 100 height 41
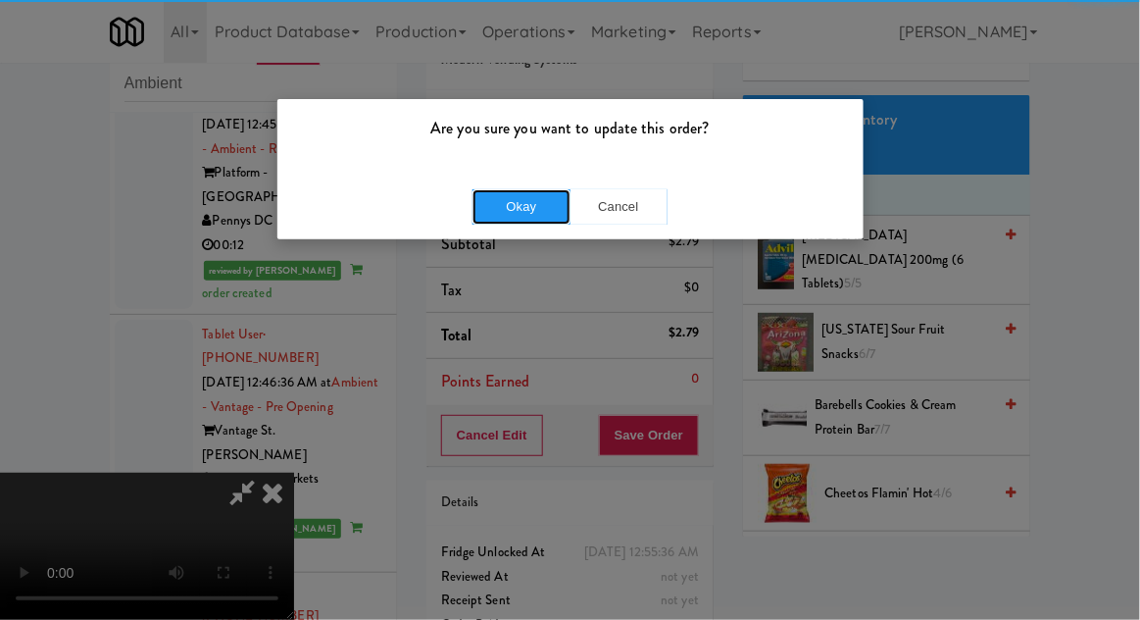
click at [524, 199] on button "Okay" at bounding box center [522, 206] width 98 height 35
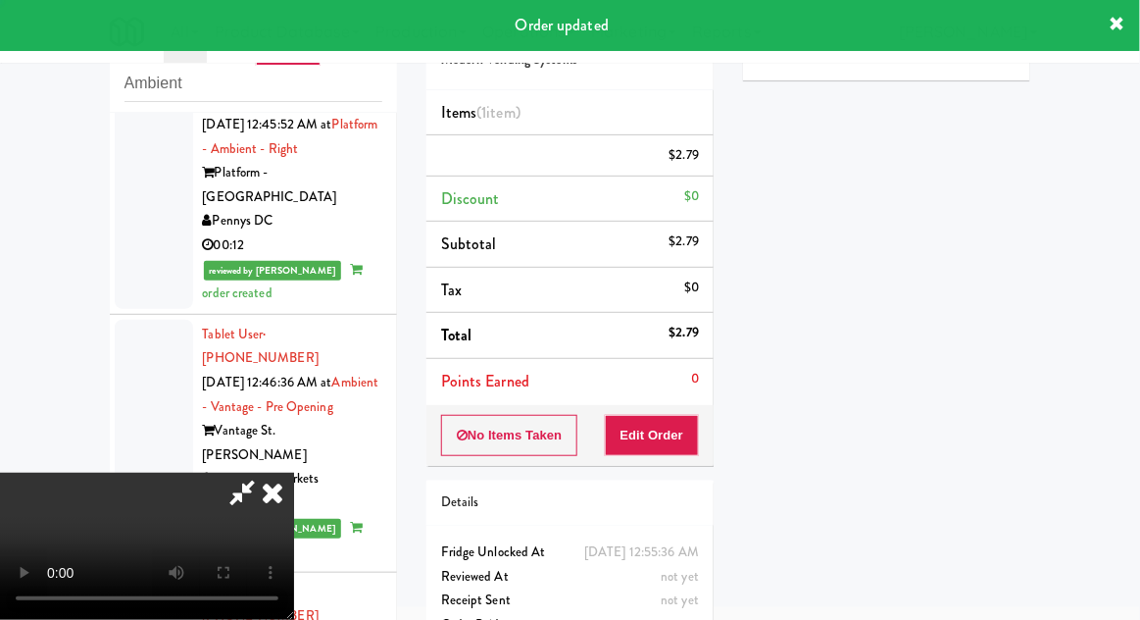
scroll to position [0, 0]
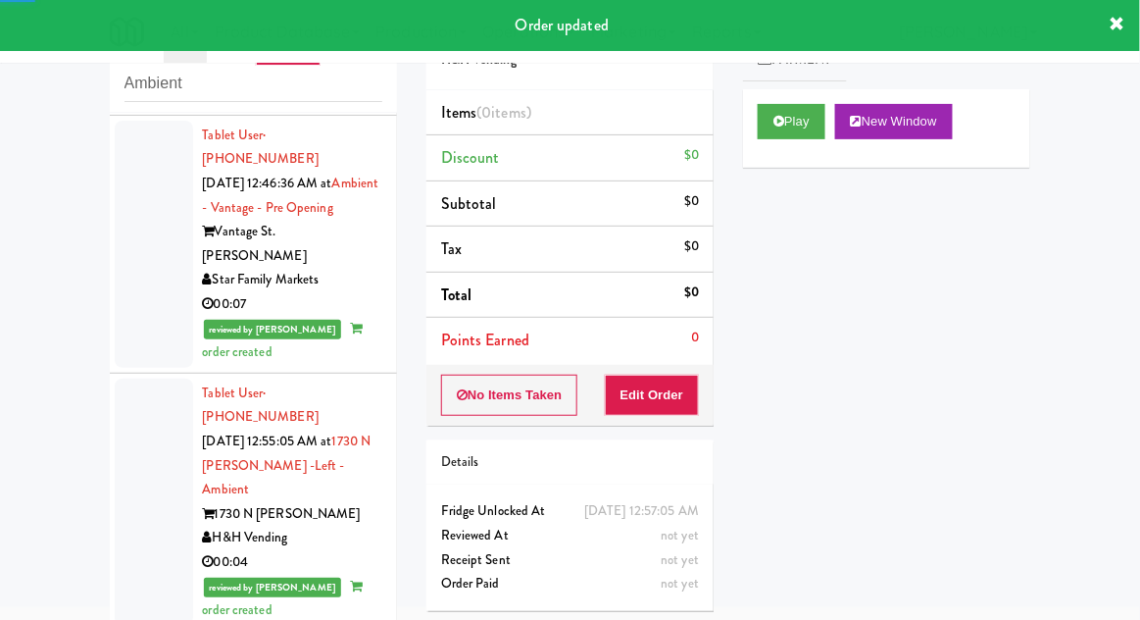
scroll to position [5196, 0]
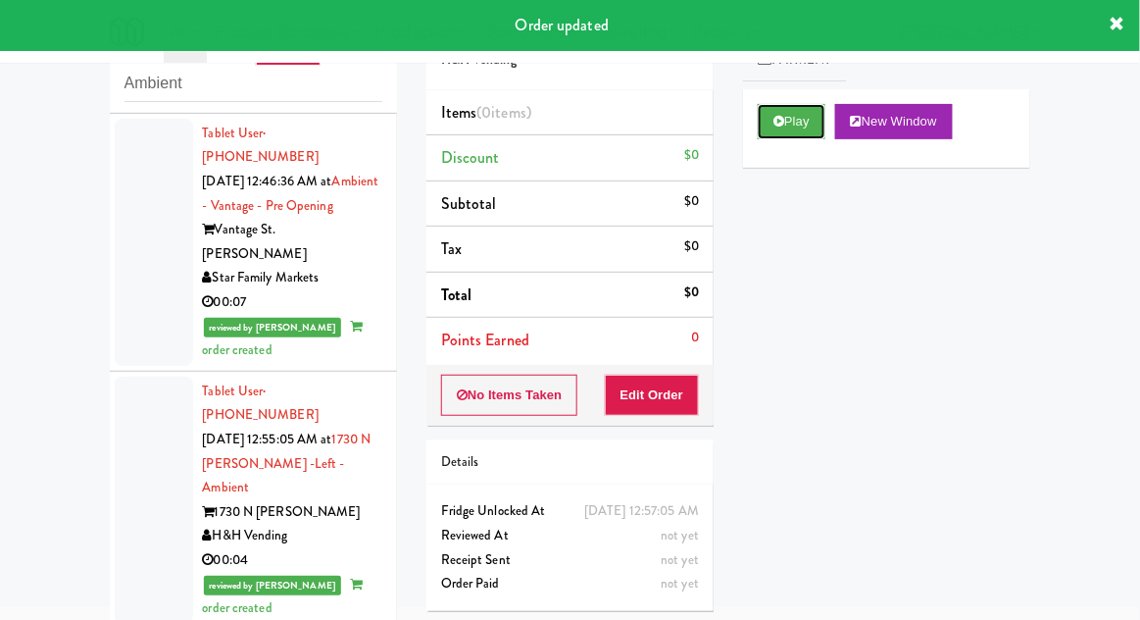
click at [774, 130] on button "Play" at bounding box center [792, 121] width 68 height 35
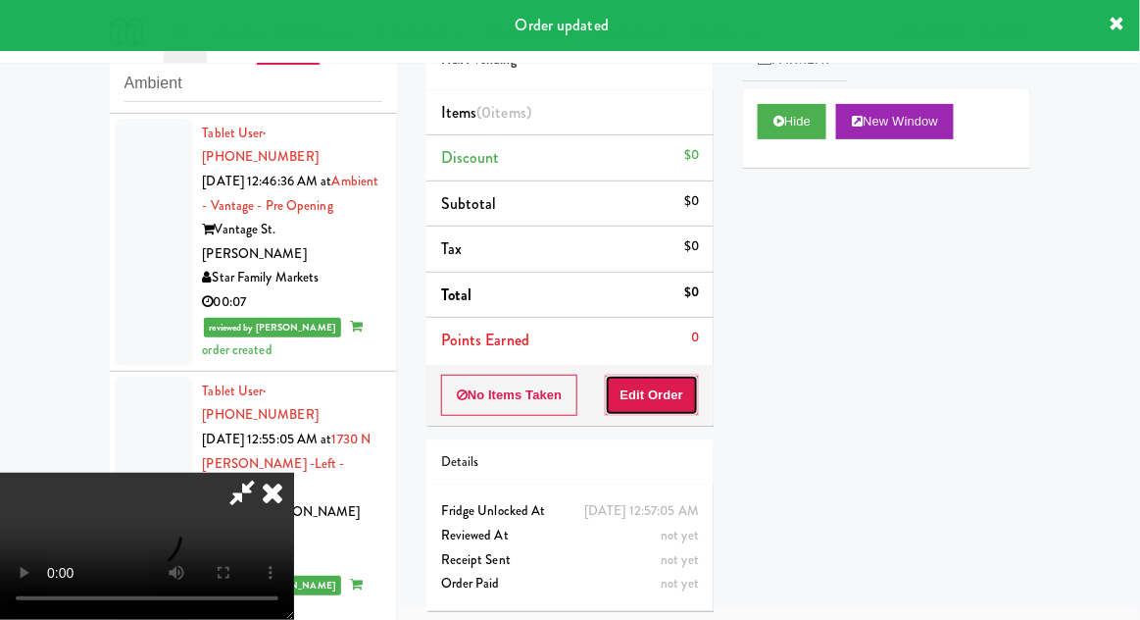
click at [650, 405] on button "Edit Order" at bounding box center [652, 395] width 95 height 41
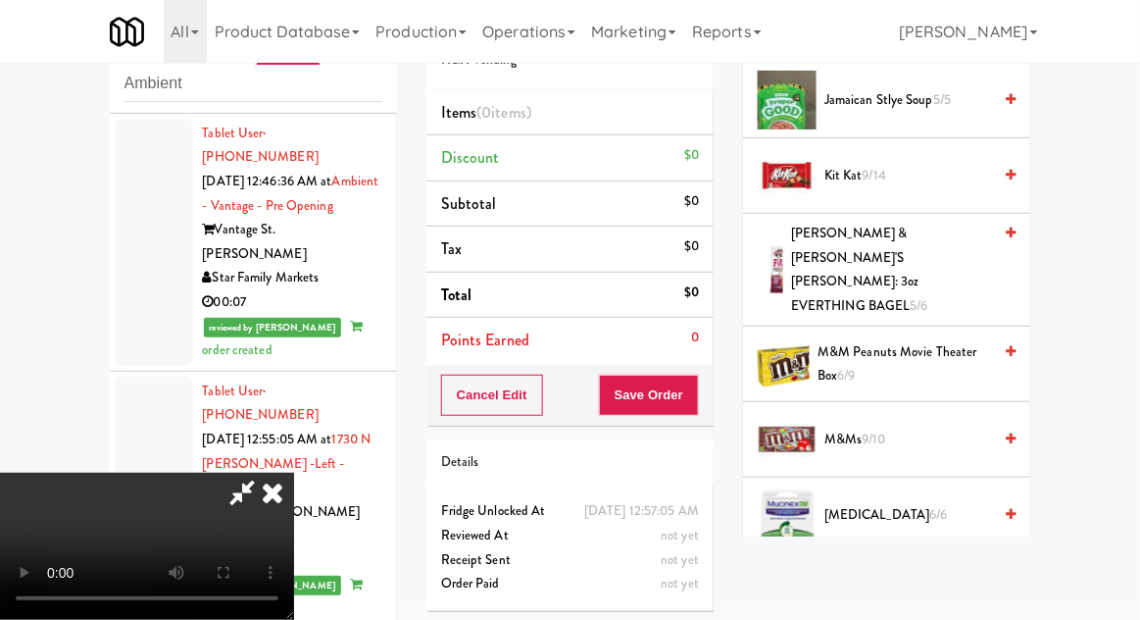
scroll to position [1146, 0]
click at [944, 567] on span "Nerds Gummy Clusters 5 oz 8/13" at bounding box center [908, 591] width 170 height 48
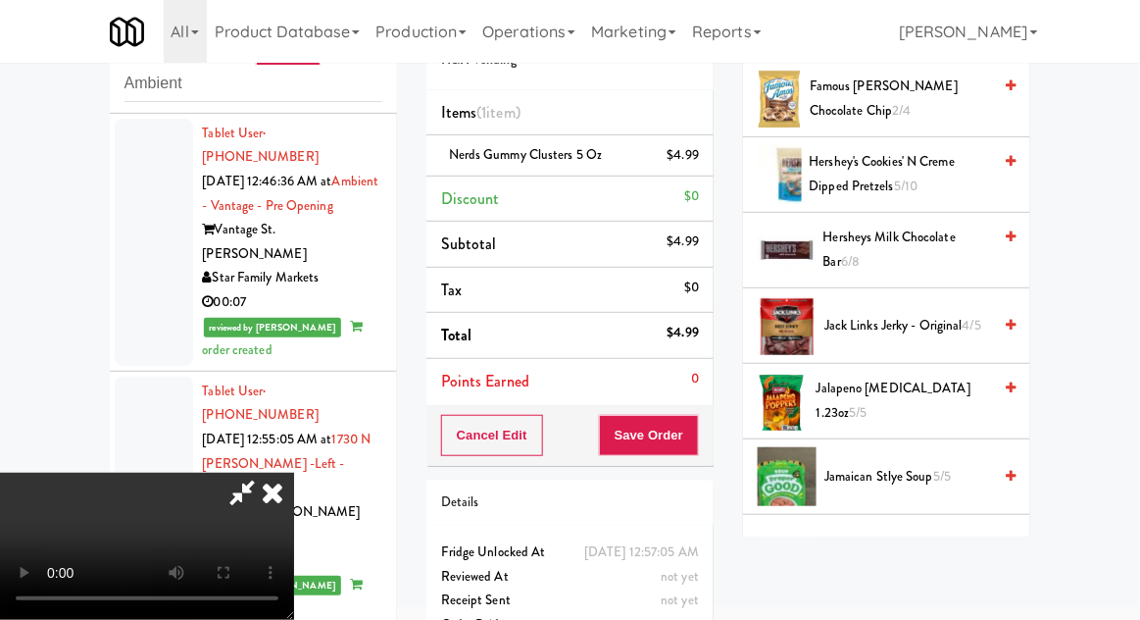
scroll to position [763, 0]
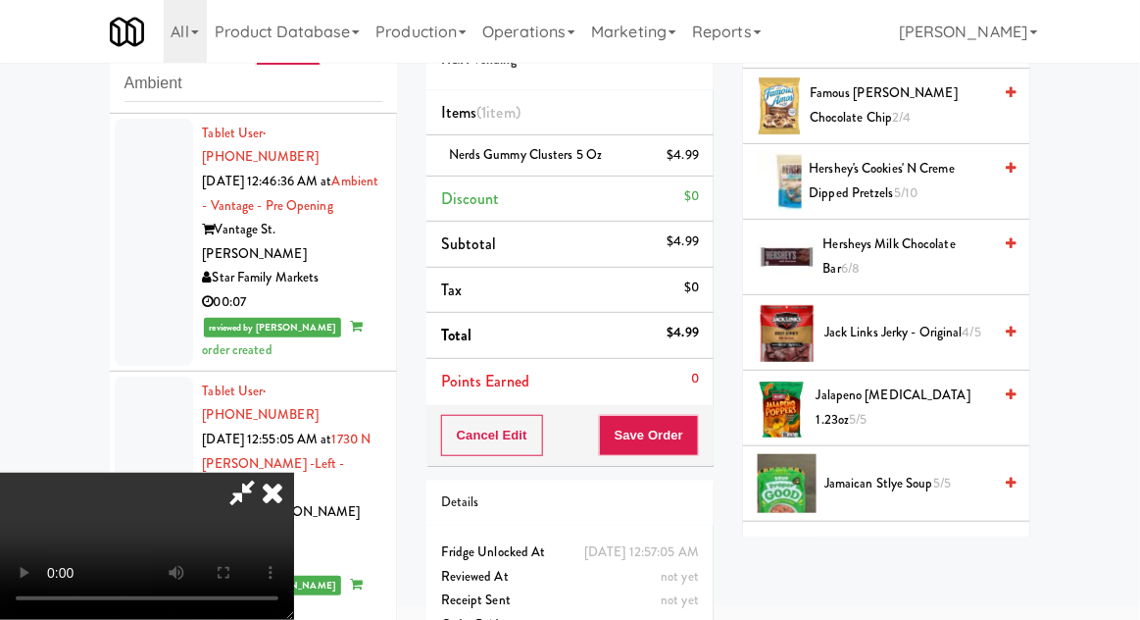
click at [945, 561] on span "Kit Kat 9/14" at bounding box center [908, 559] width 167 height 25
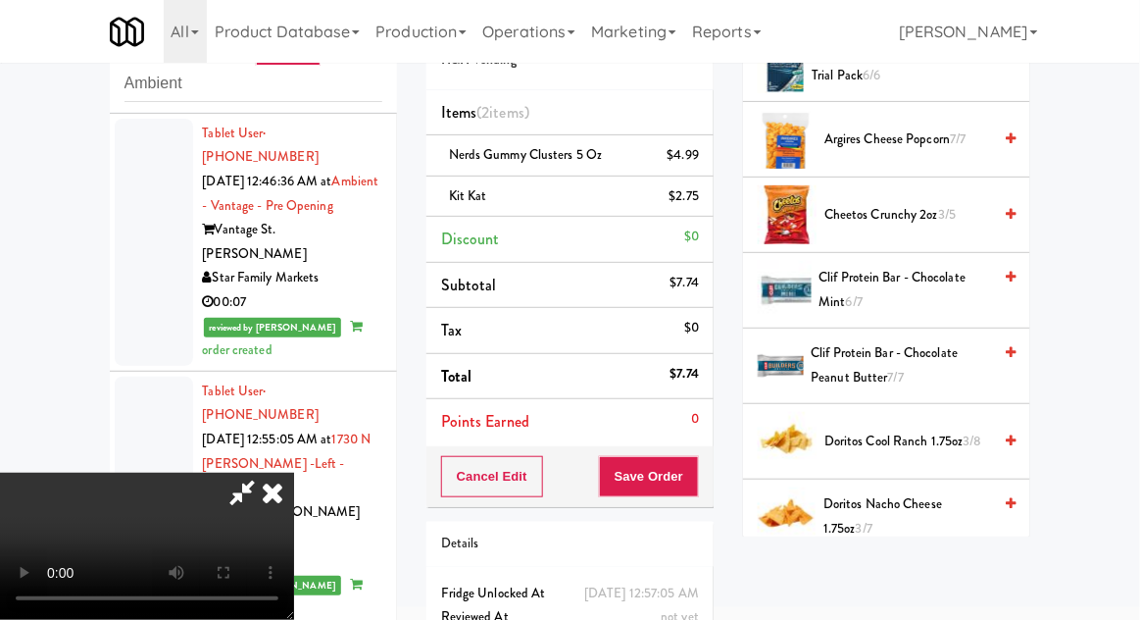
scroll to position [275, 0]
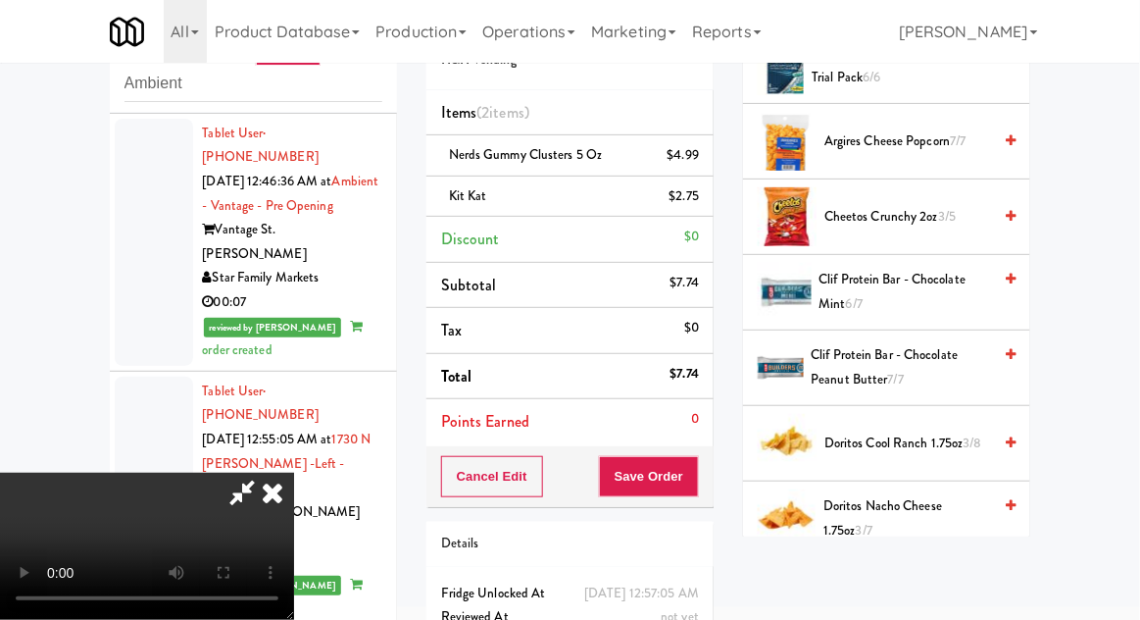
click at [953, 446] on span "Doritos Cool Ranch 1.75oz 3/8" at bounding box center [908, 443] width 167 height 25
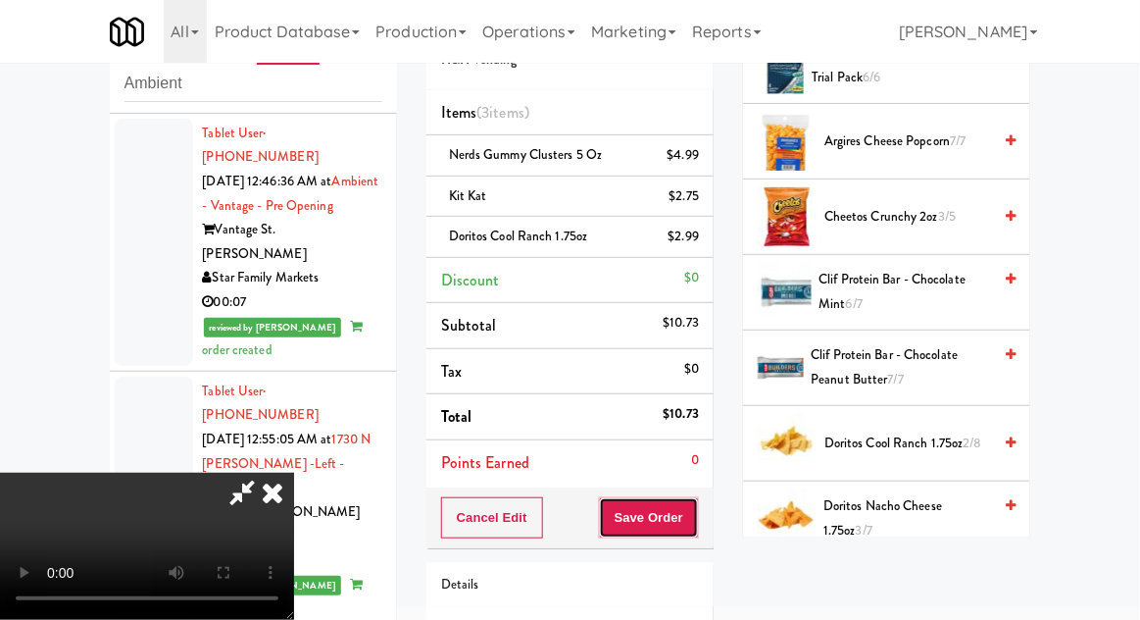
click at [691, 517] on button "Save Order" at bounding box center [649, 517] width 100 height 41
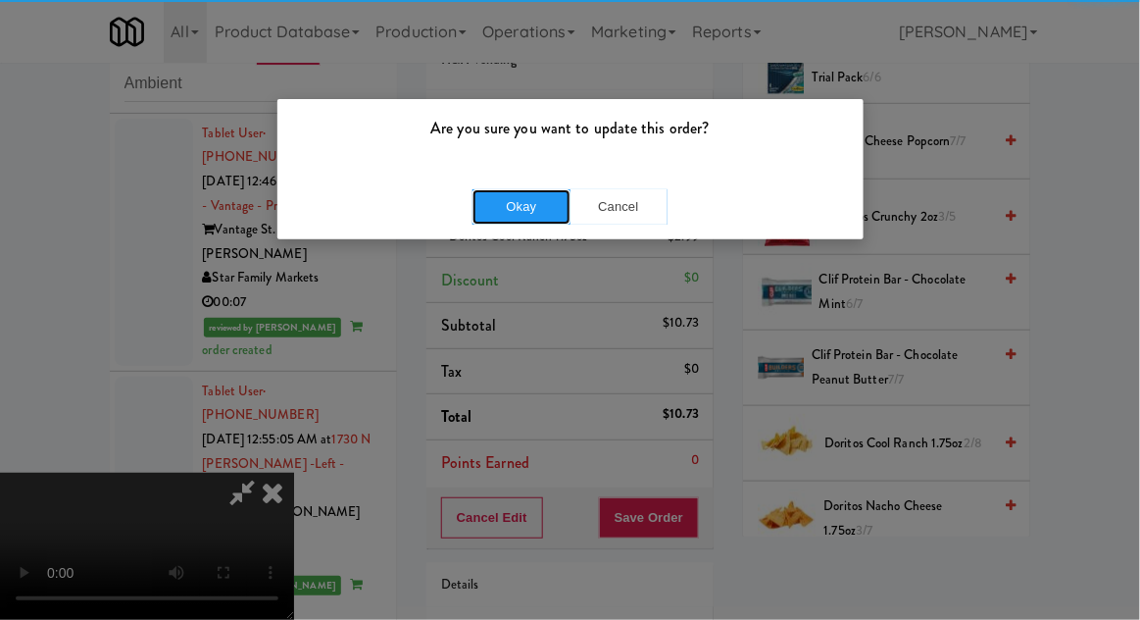
click at [516, 206] on button "Okay" at bounding box center [522, 206] width 98 height 35
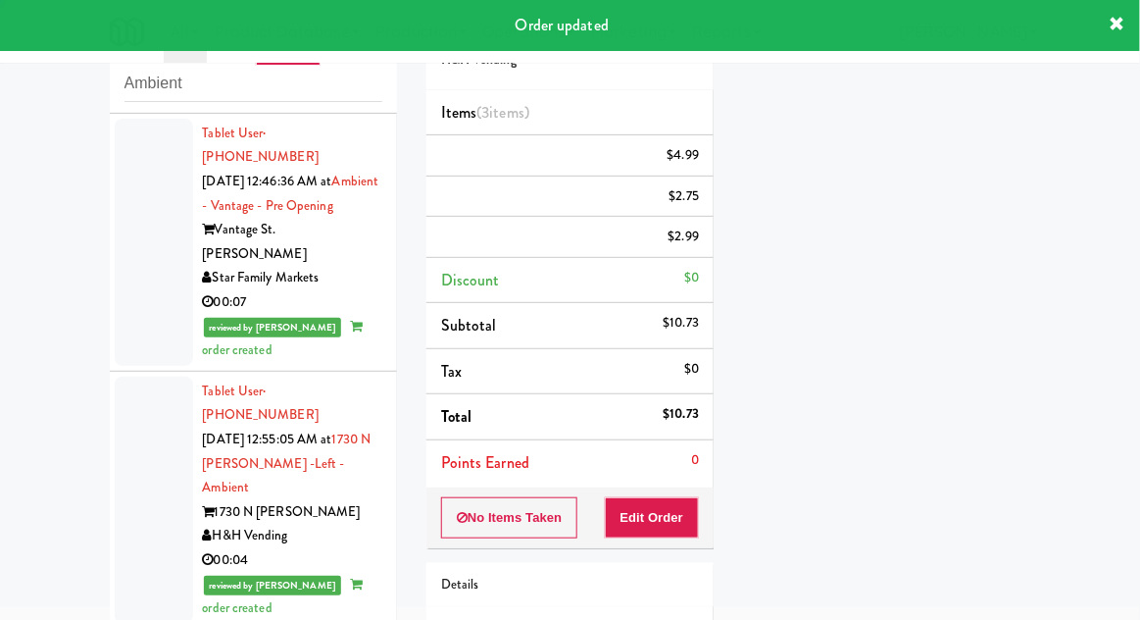
scroll to position [0, 0]
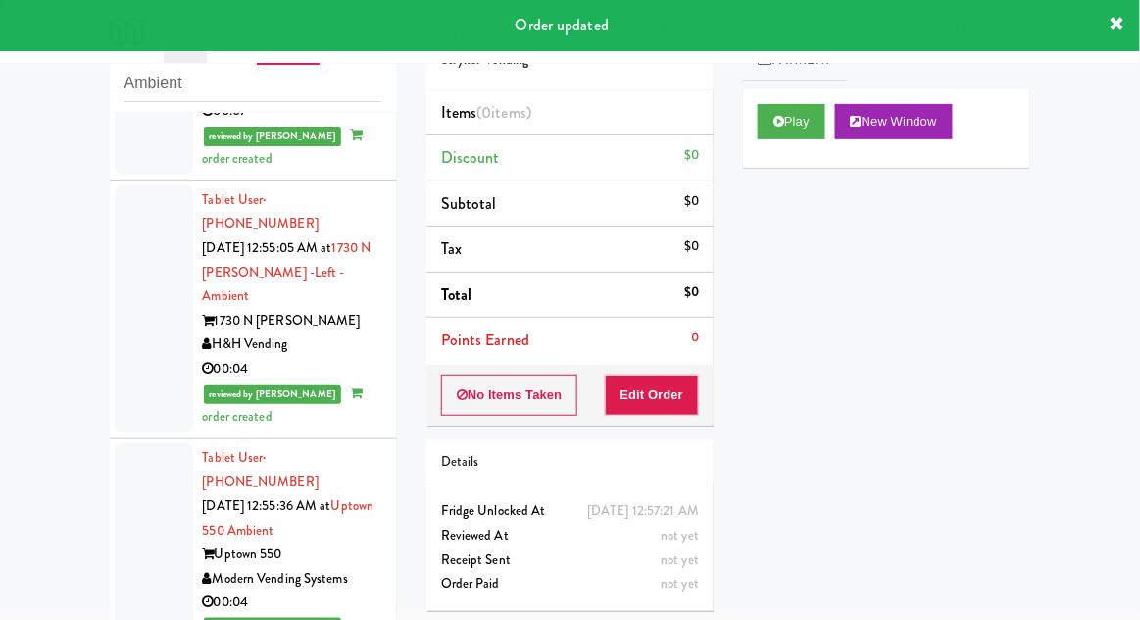
scroll to position [5395, 0]
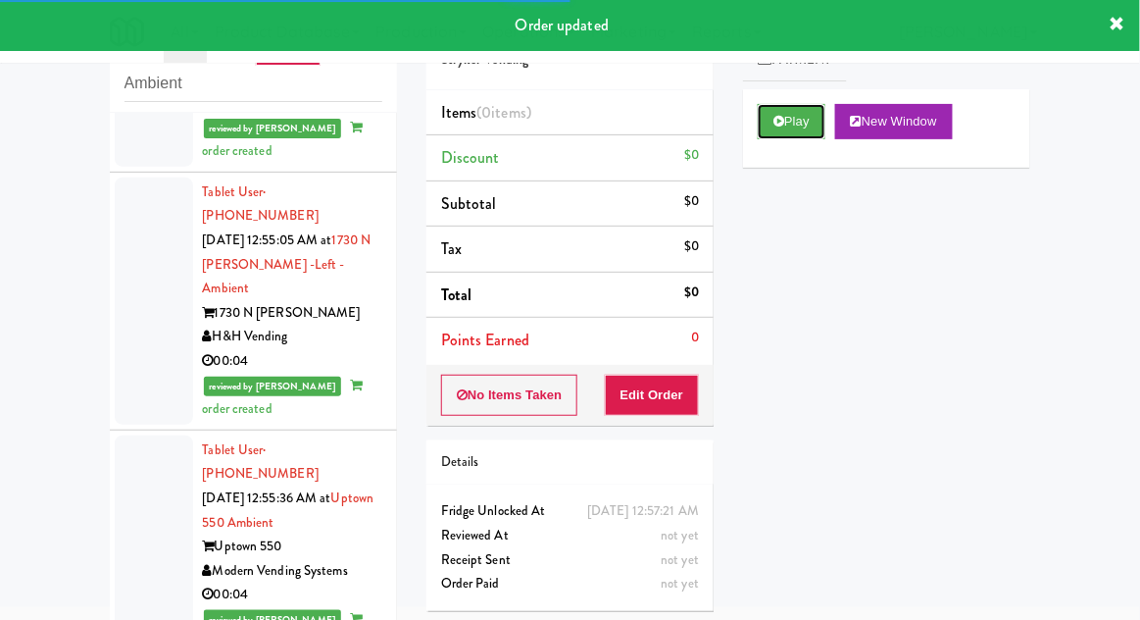
click at [779, 135] on button "Play" at bounding box center [792, 121] width 68 height 35
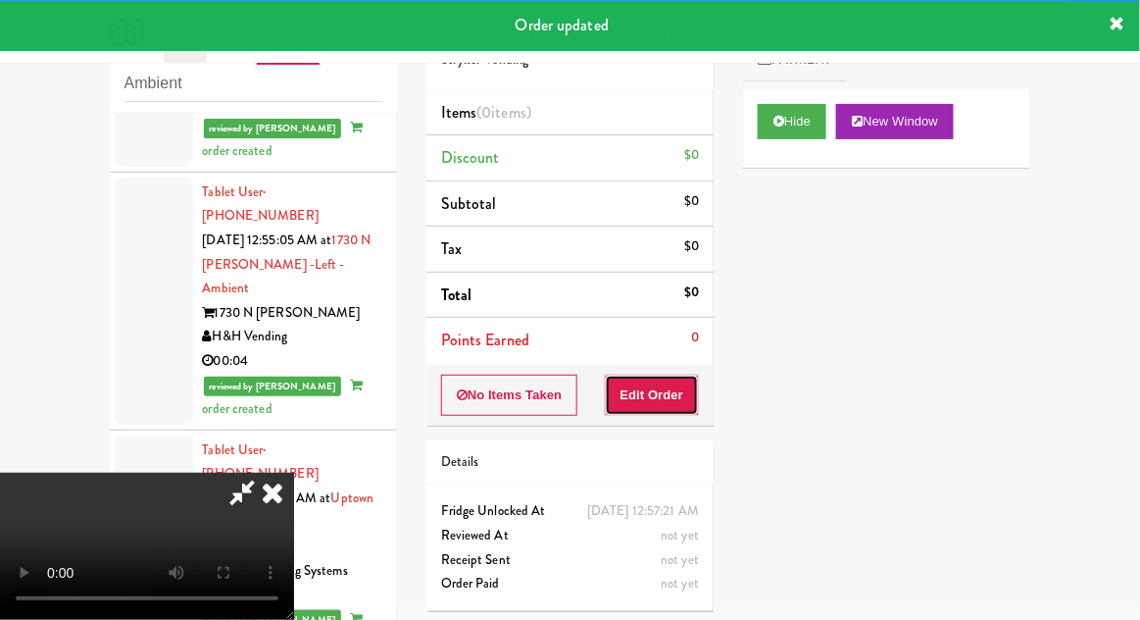
click at [673, 410] on button "Edit Order" at bounding box center [652, 395] width 95 height 41
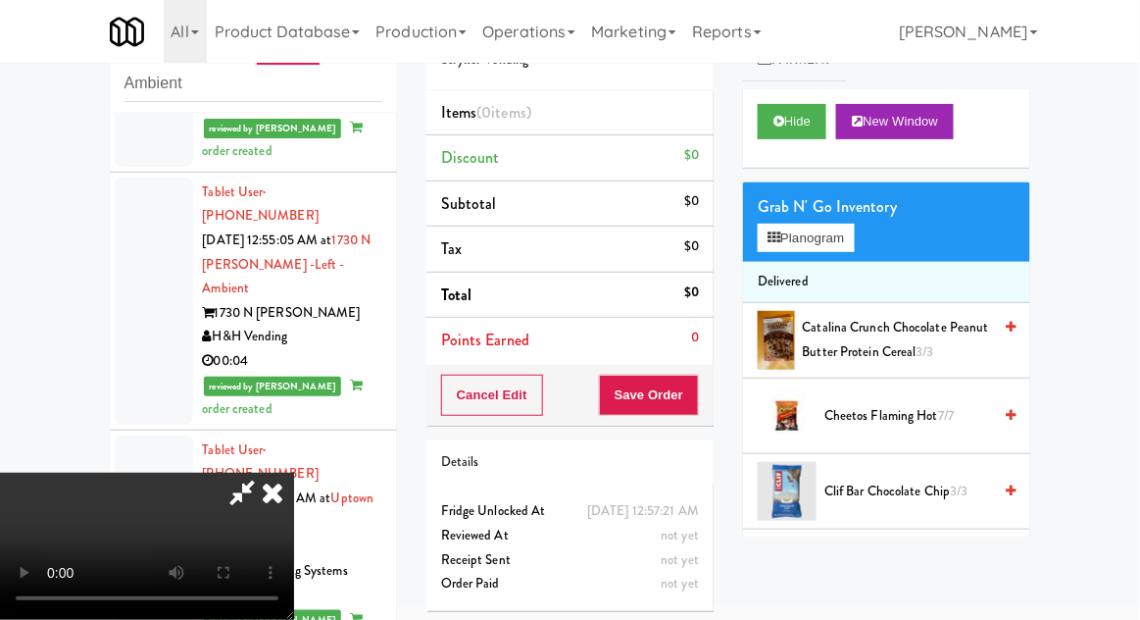
scroll to position [72, 0]
click at [782, 233] on button "Planogram" at bounding box center [806, 238] width 96 height 29
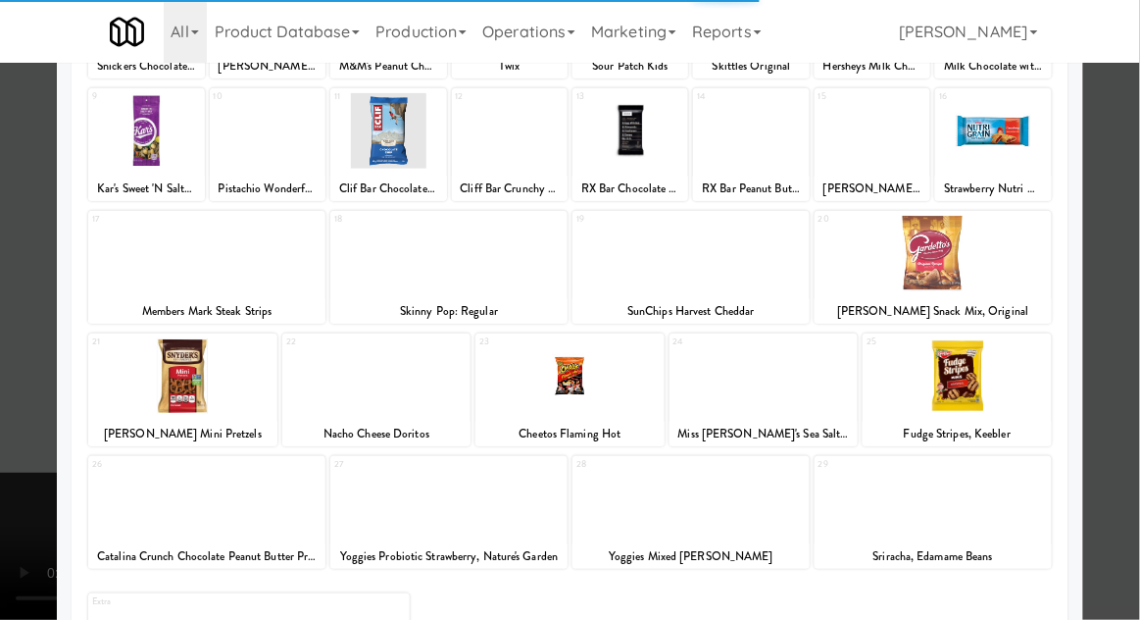
scroll to position [220, 0]
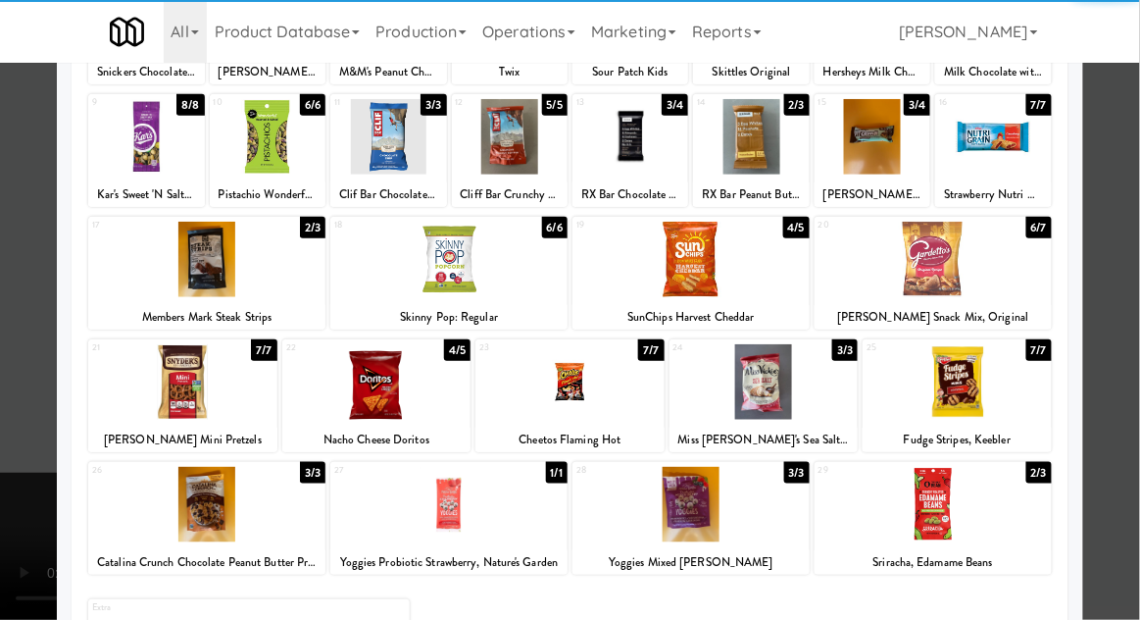
click at [670, 515] on div at bounding box center [691, 505] width 237 height 76
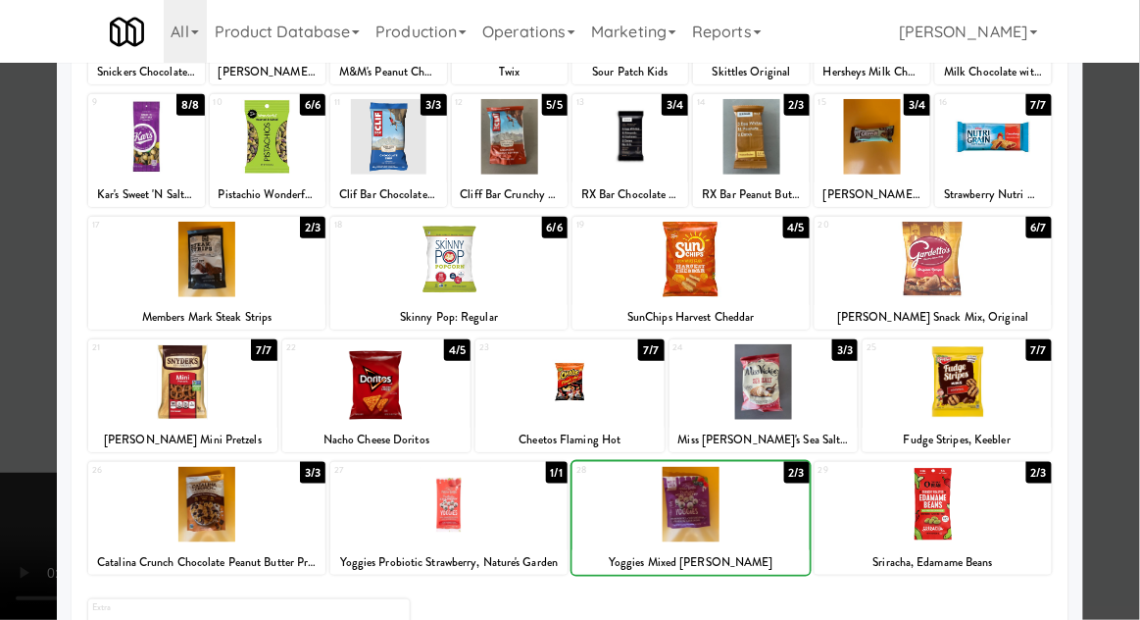
click at [1115, 329] on div at bounding box center [570, 310] width 1140 height 620
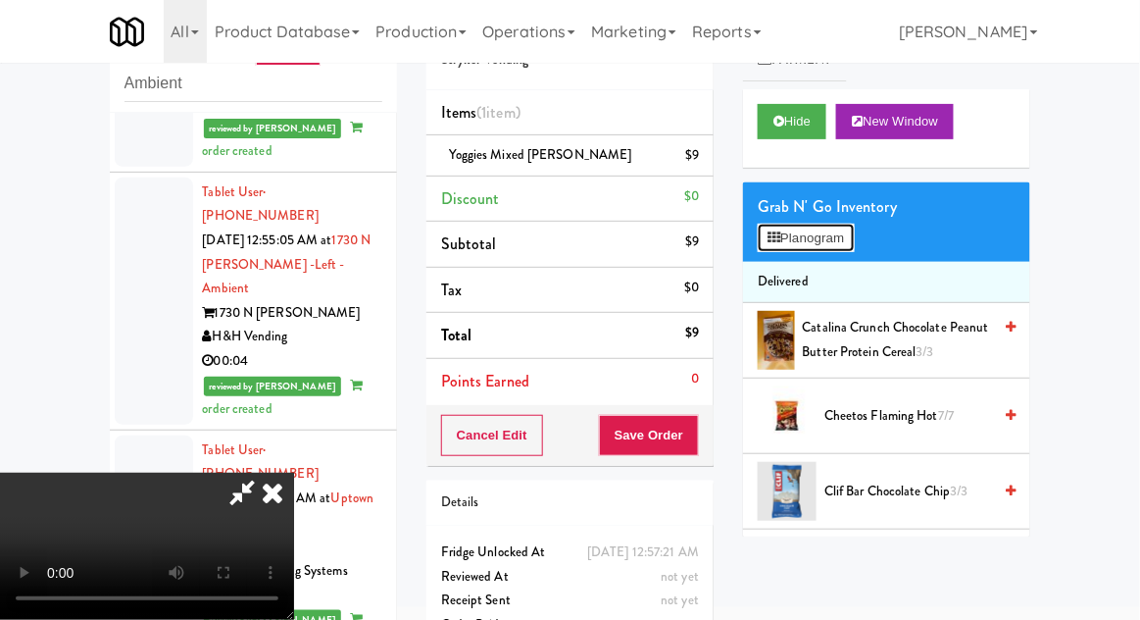
click at [782, 226] on button "Planogram" at bounding box center [806, 238] width 96 height 29
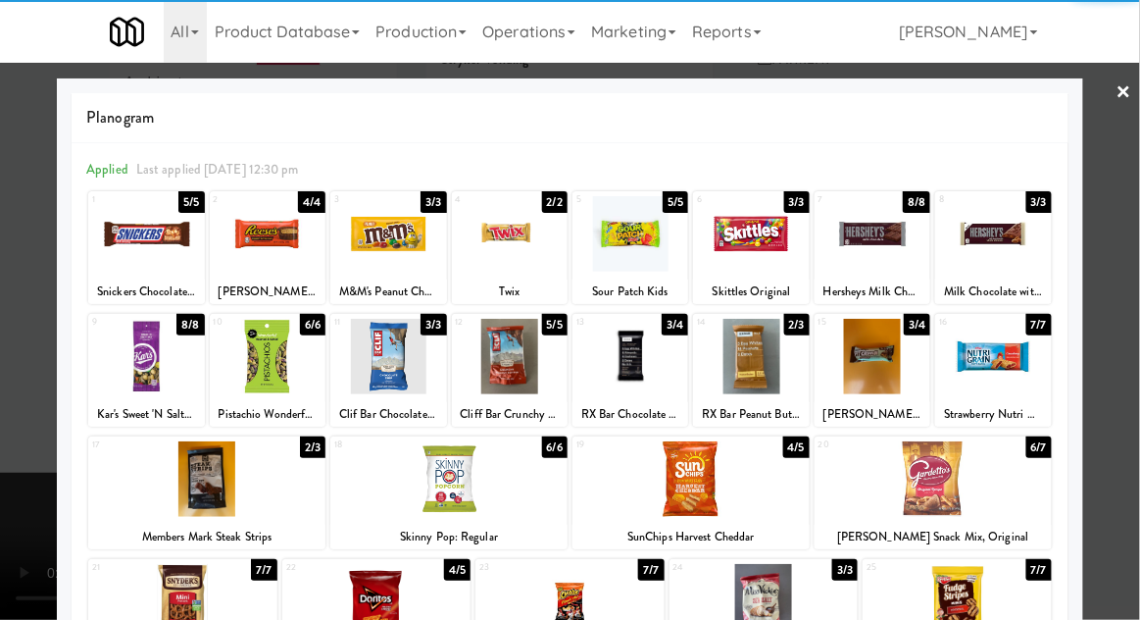
click at [269, 241] on div at bounding box center [268, 234] width 116 height 76
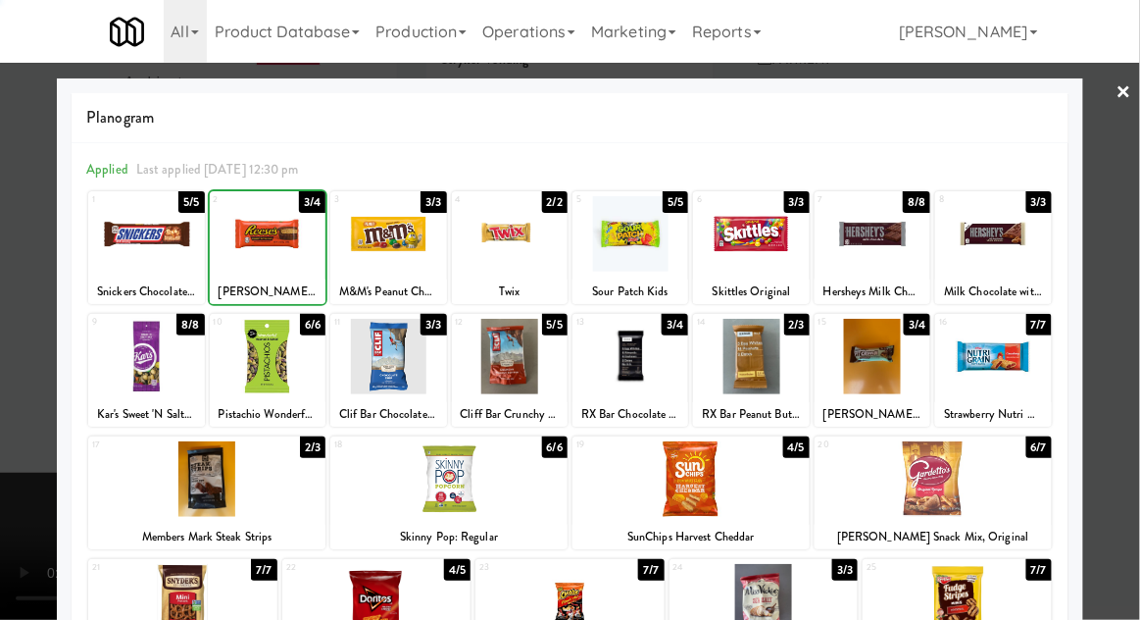
click at [1109, 341] on div at bounding box center [570, 310] width 1140 height 620
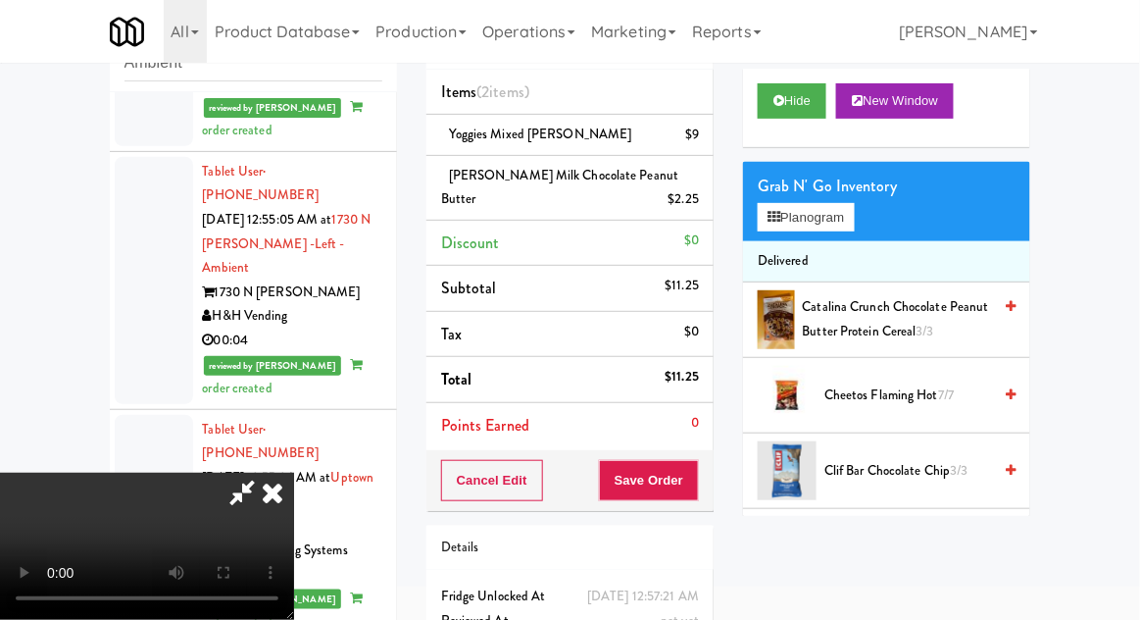
scroll to position [114, 0]
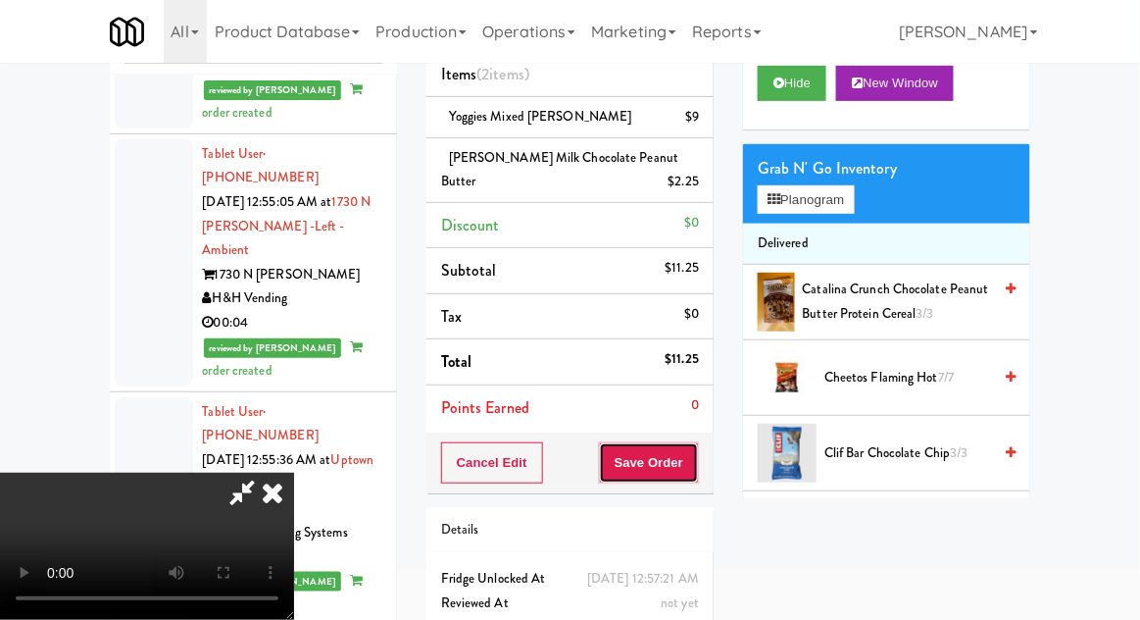
click at [693, 463] on button "Save Order" at bounding box center [649, 462] width 100 height 41
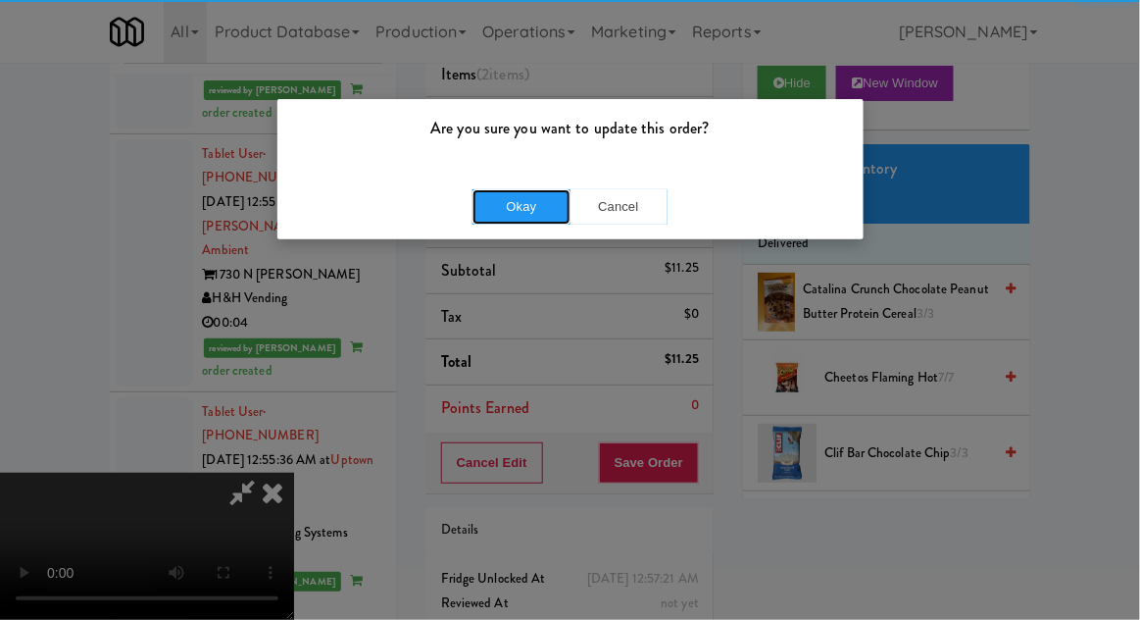
click at [487, 208] on button "Okay" at bounding box center [522, 206] width 98 height 35
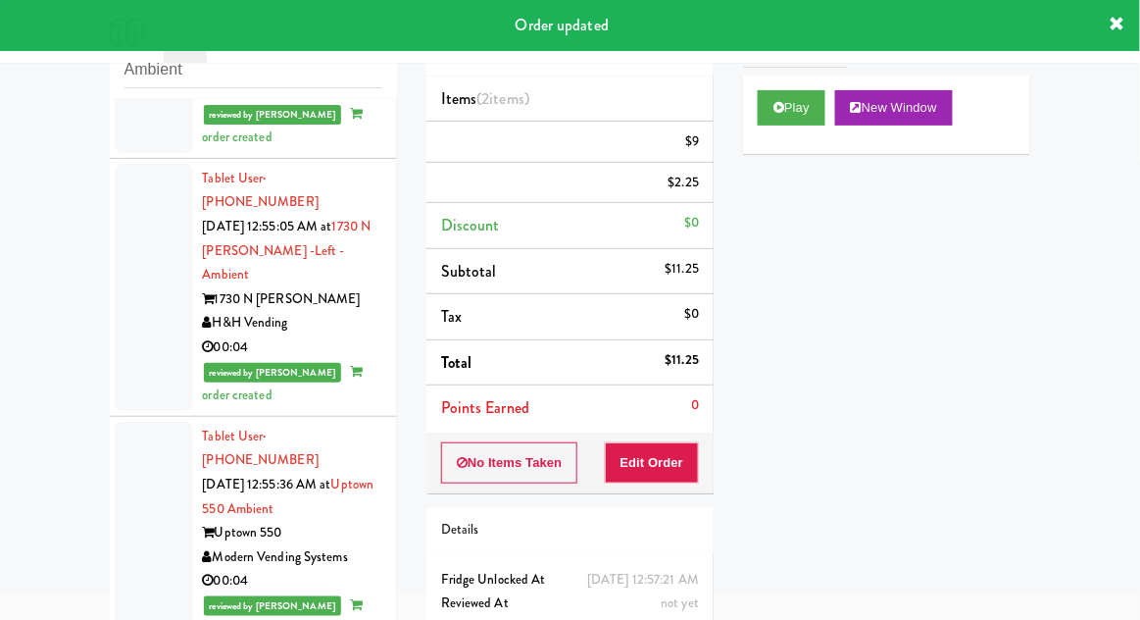
scroll to position [0, 0]
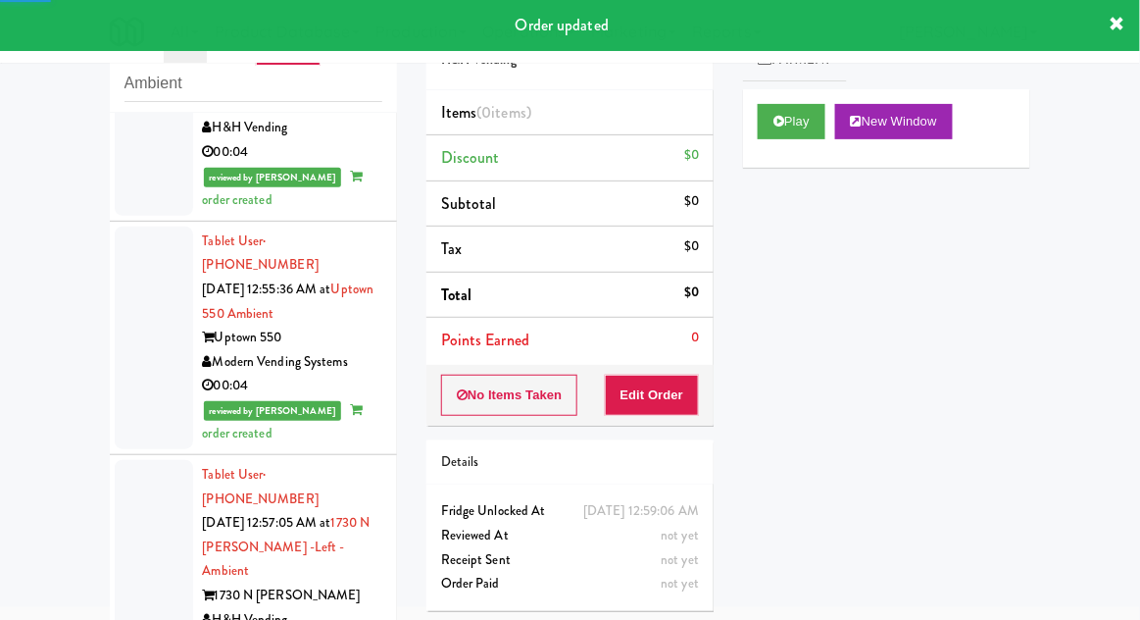
scroll to position [5605, 0]
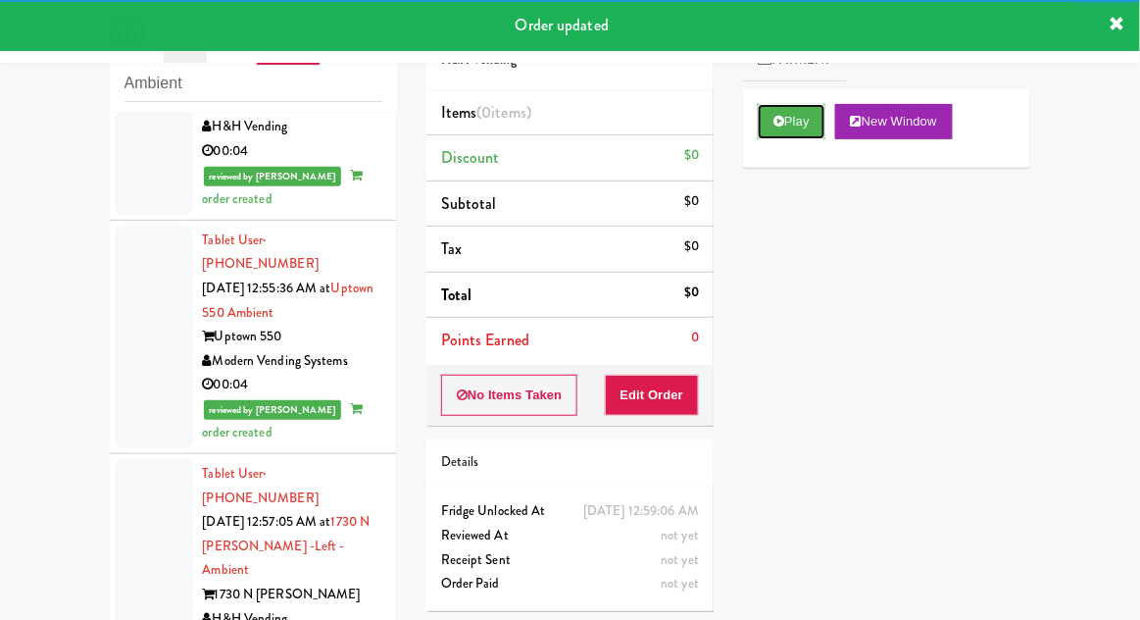
click at [780, 123] on icon at bounding box center [779, 121] width 11 height 13
click at [653, 393] on button "Edit Order" at bounding box center [652, 395] width 95 height 41
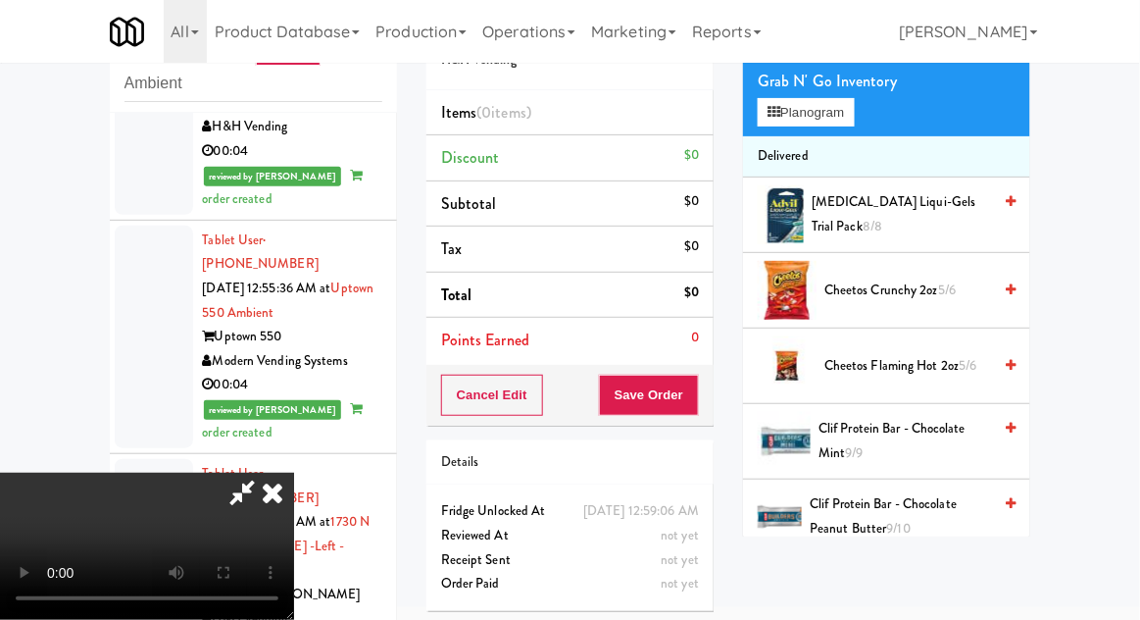
scroll to position [0, 0]
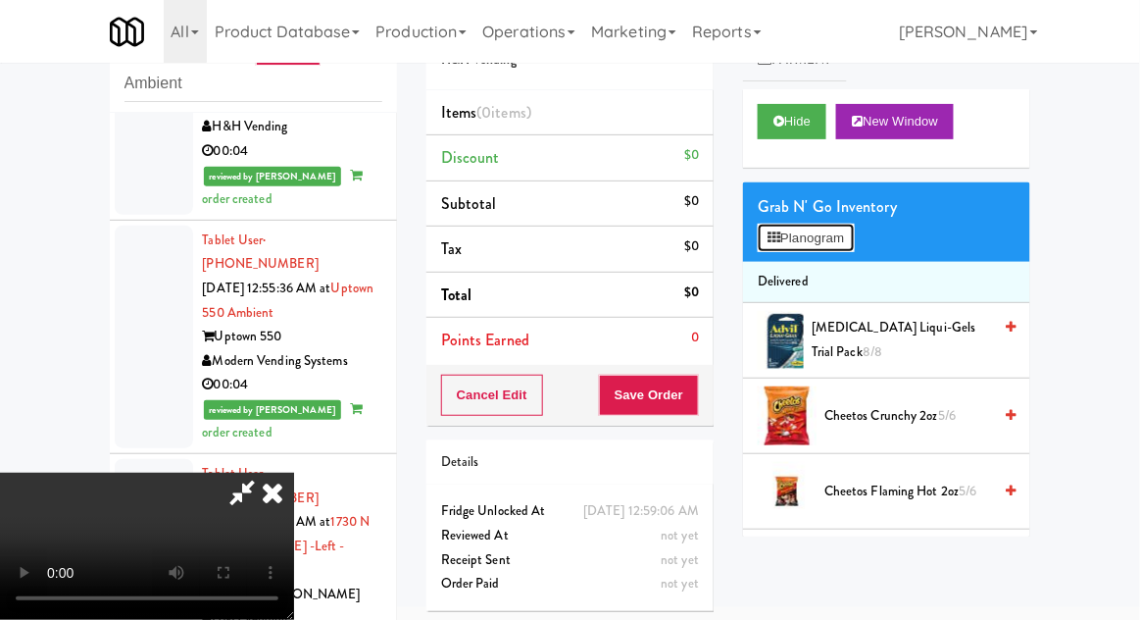
click at [776, 244] on button "Planogram" at bounding box center [806, 238] width 96 height 29
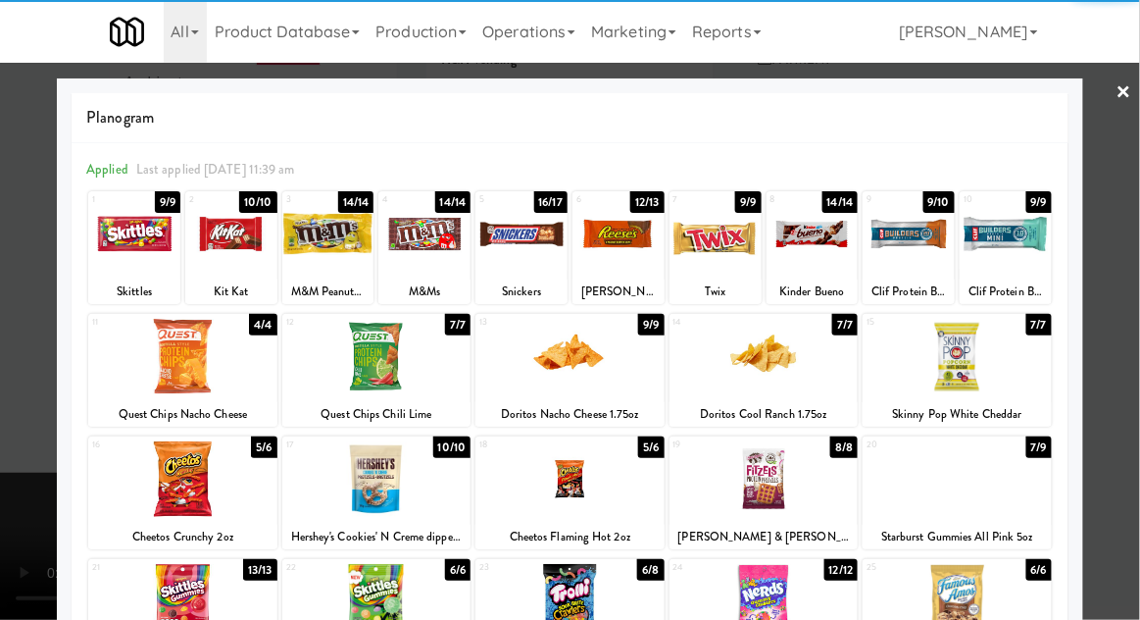
click at [160, 604] on div at bounding box center [182, 602] width 189 height 76
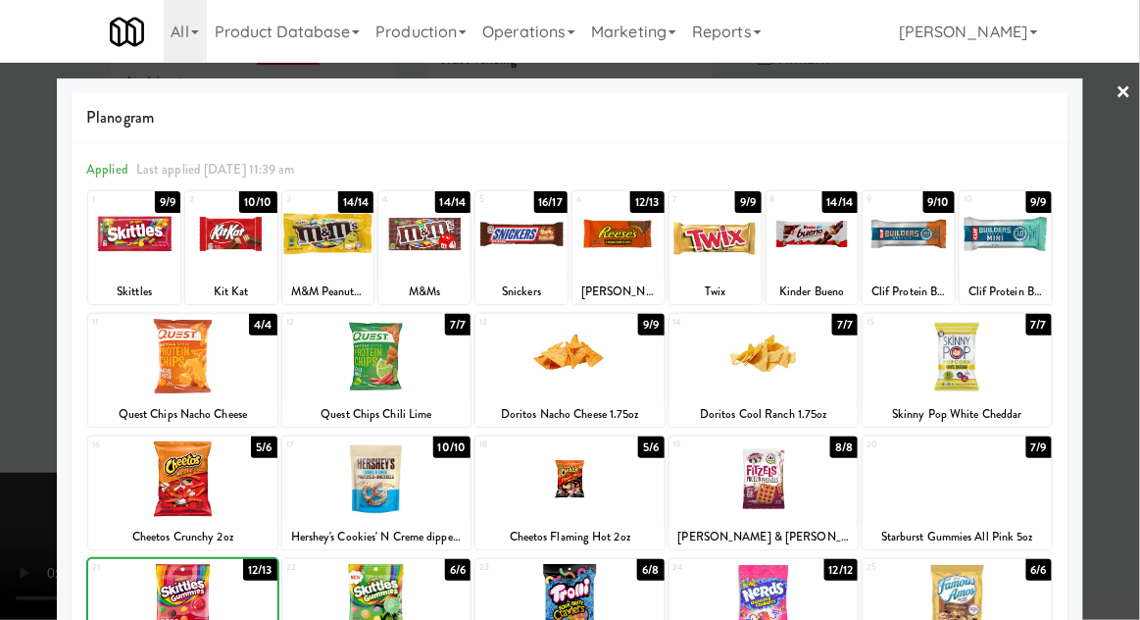
click at [1116, 363] on div at bounding box center [570, 310] width 1140 height 620
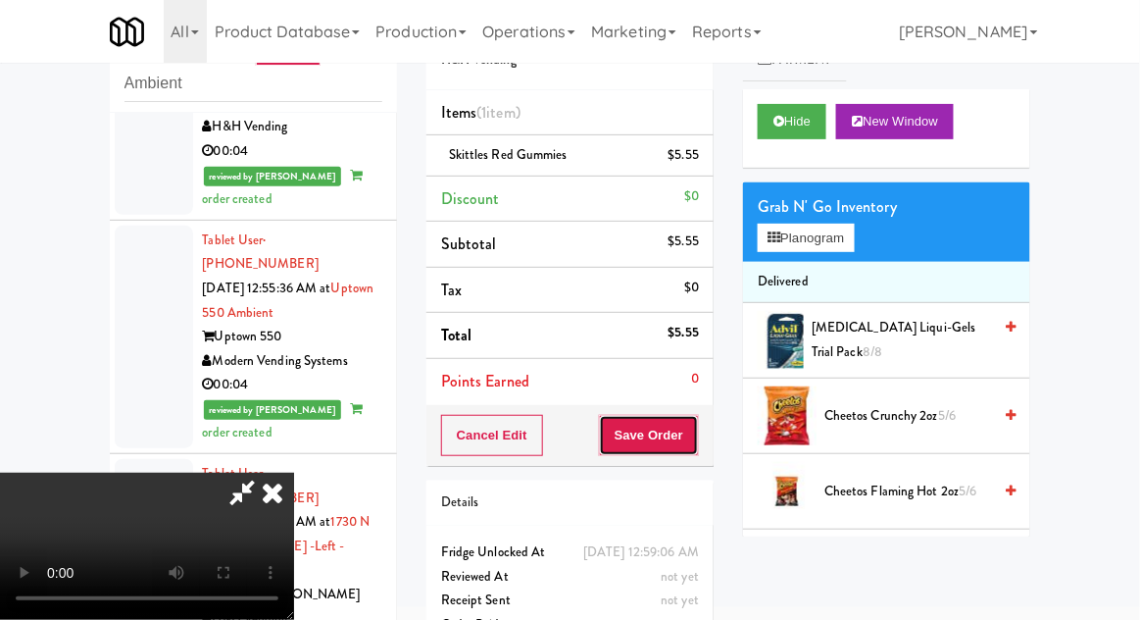
click at [696, 431] on button "Save Order" at bounding box center [649, 435] width 100 height 41
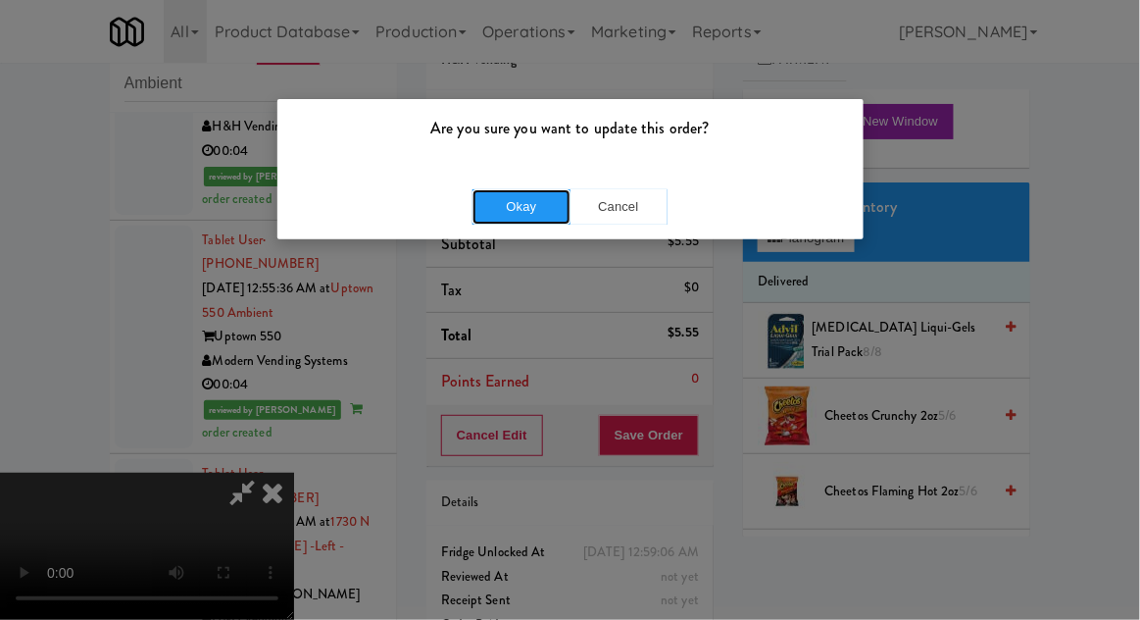
click at [520, 212] on button "Okay" at bounding box center [522, 206] width 98 height 35
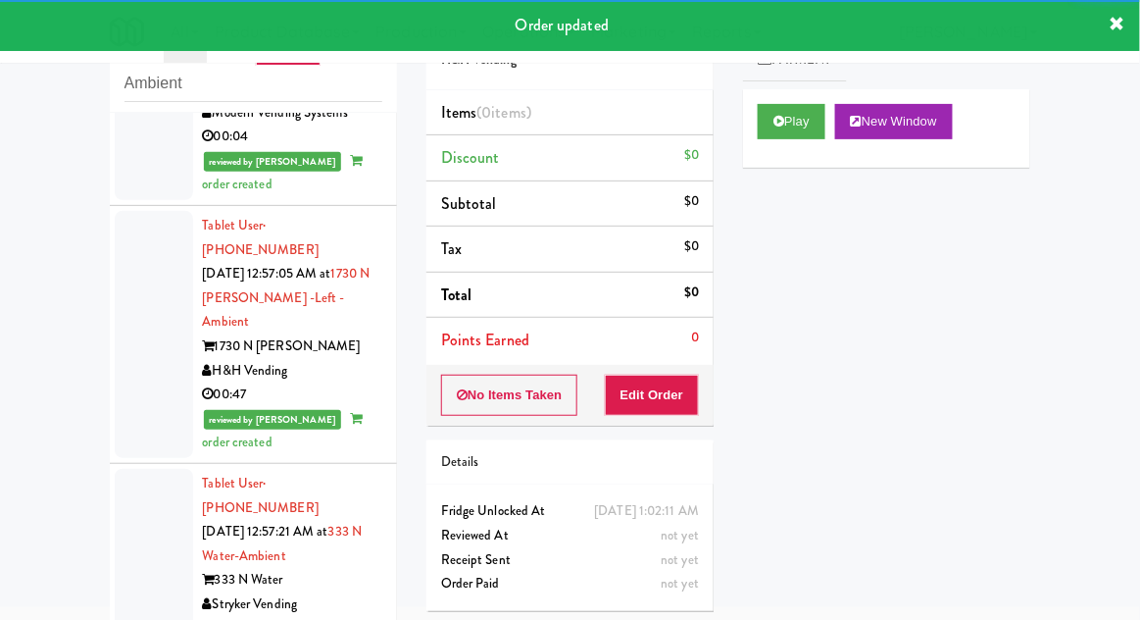
scroll to position [5855, 0]
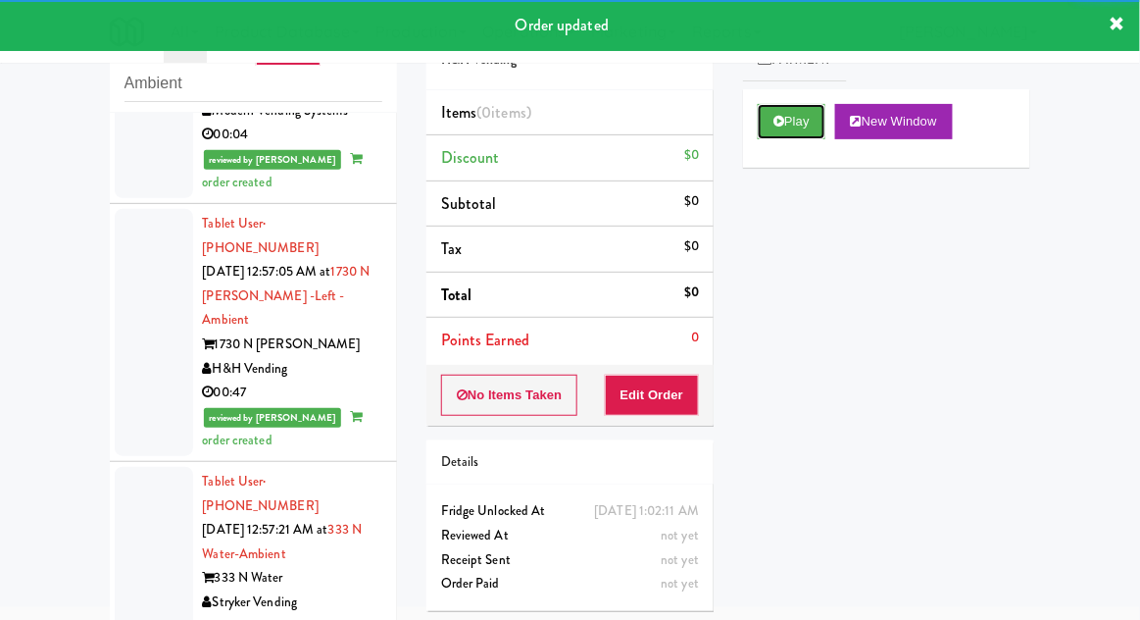
click at [794, 127] on button "Play" at bounding box center [792, 121] width 68 height 35
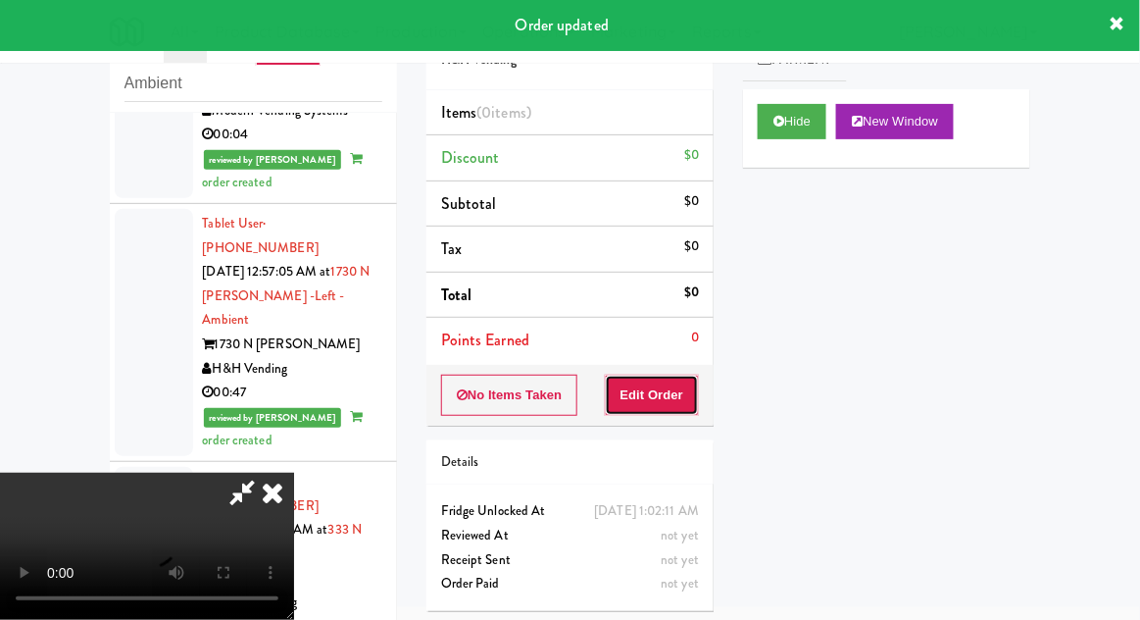
click at [662, 397] on button "Edit Order" at bounding box center [652, 395] width 95 height 41
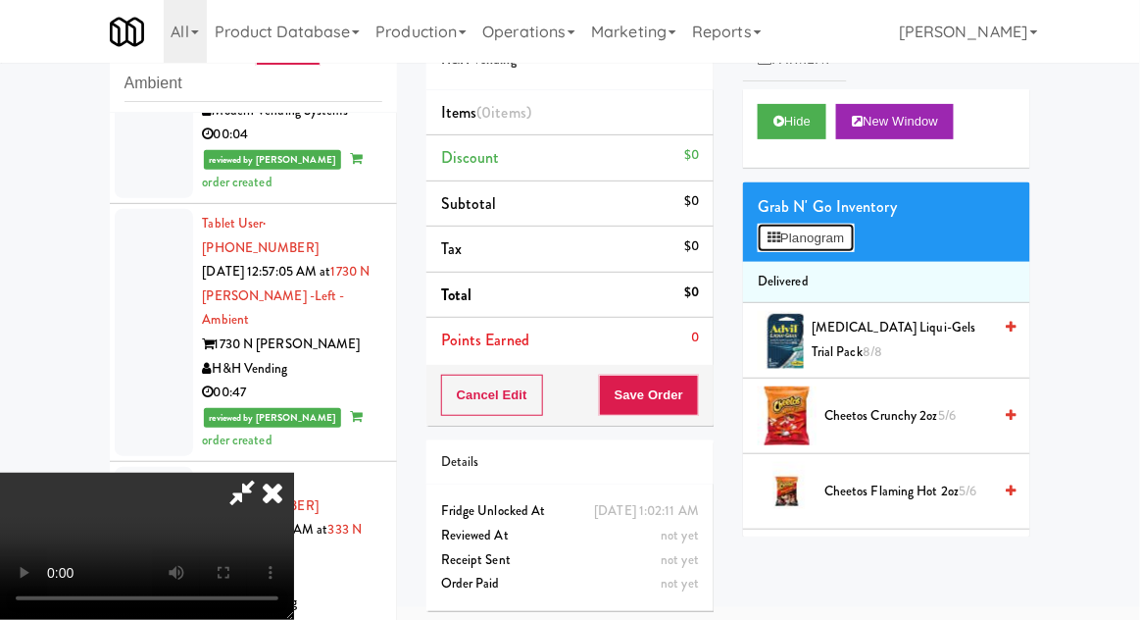
click at [775, 237] on icon at bounding box center [774, 237] width 13 height 13
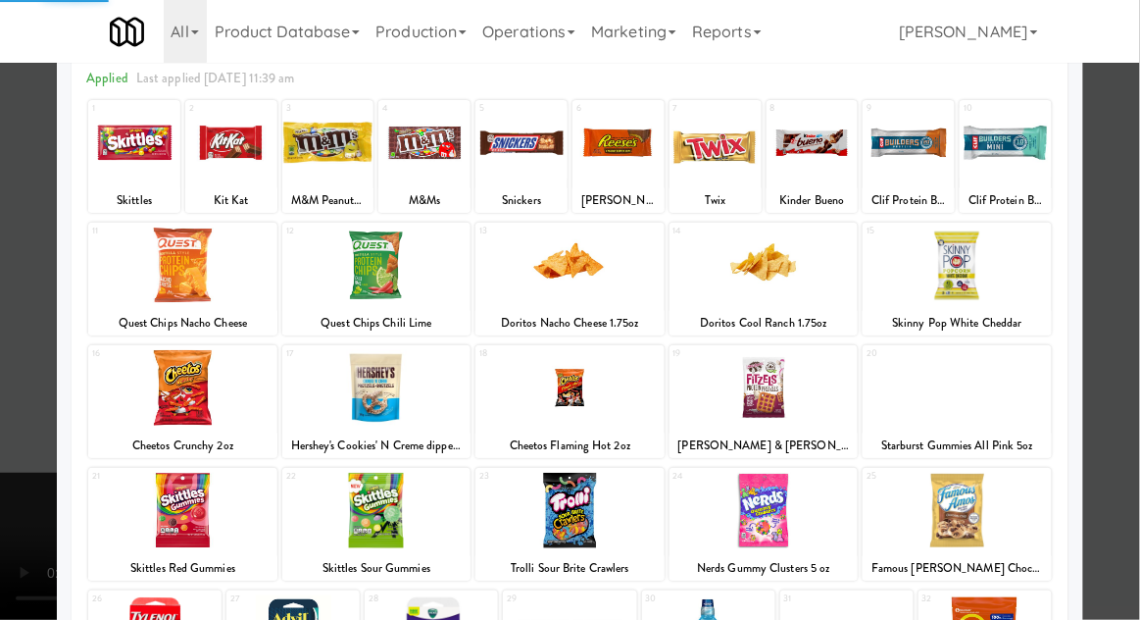
scroll to position [145, 0]
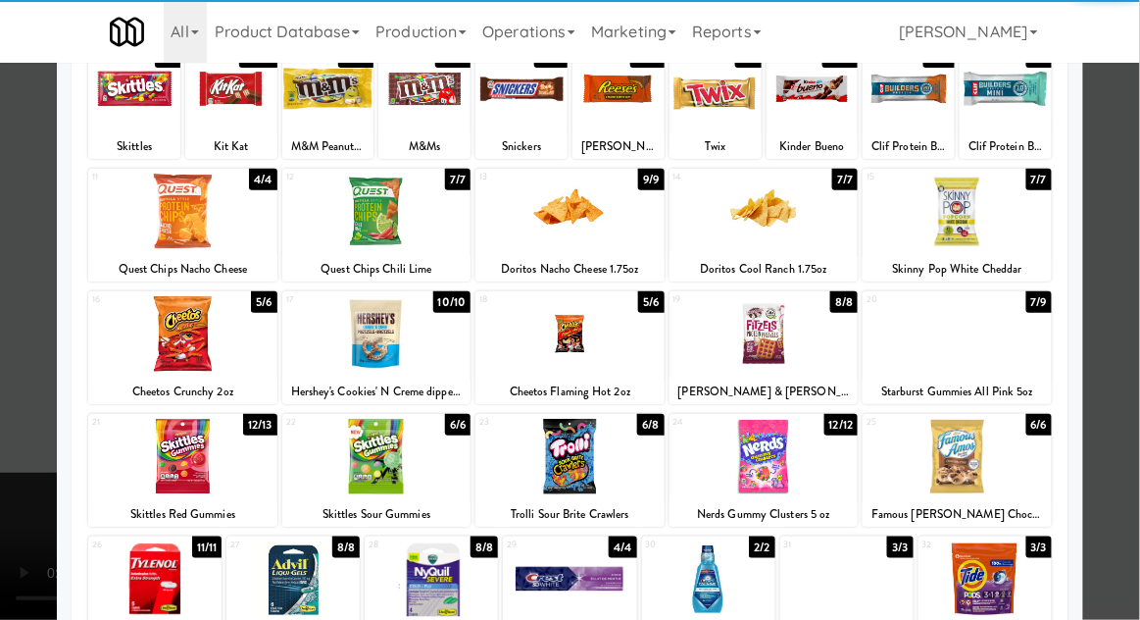
click at [1020, 355] on div at bounding box center [957, 334] width 189 height 76
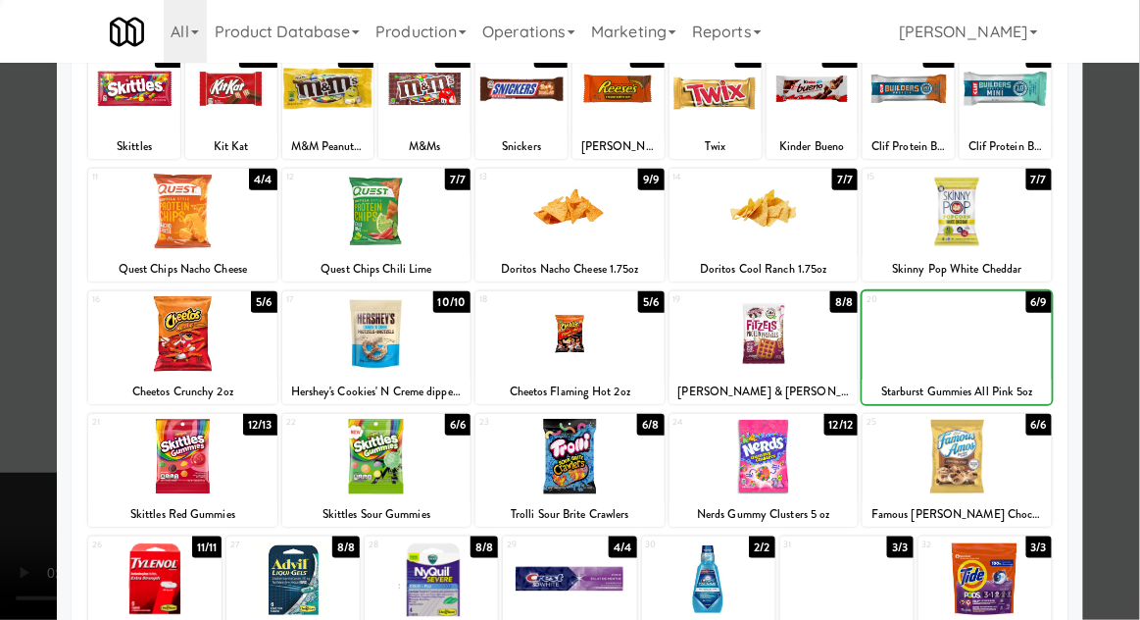
click at [1122, 342] on div at bounding box center [570, 310] width 1140 height 620
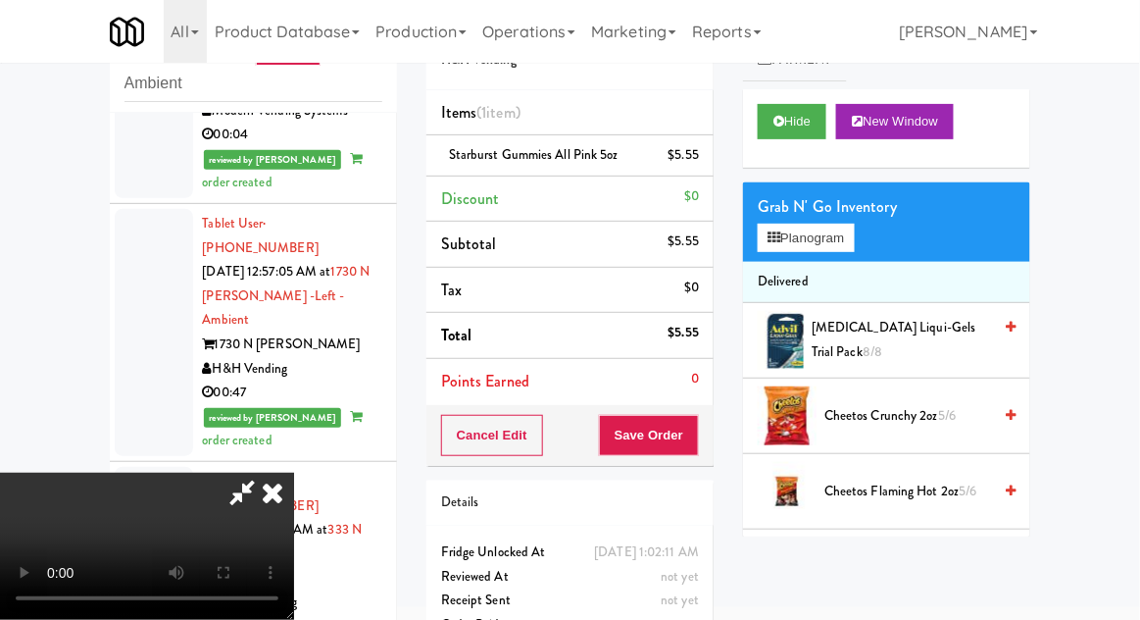
click at [711, 440] on div "Cancel Edit Save Order" at bounding box center [570, 435] width 287 height 61
click at [694, 431] on button "Save Order" at bounding box center [649, 435] width 100 height 41
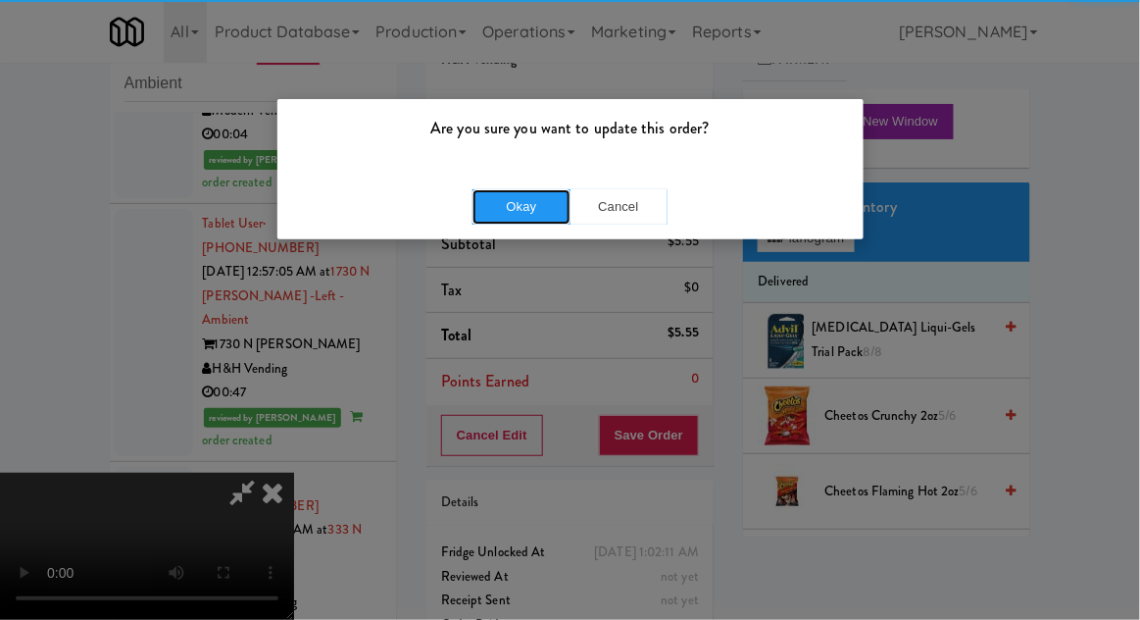
click at [518, 198] on button "Okay" at bounding box center [522, 206] width 98 height 35
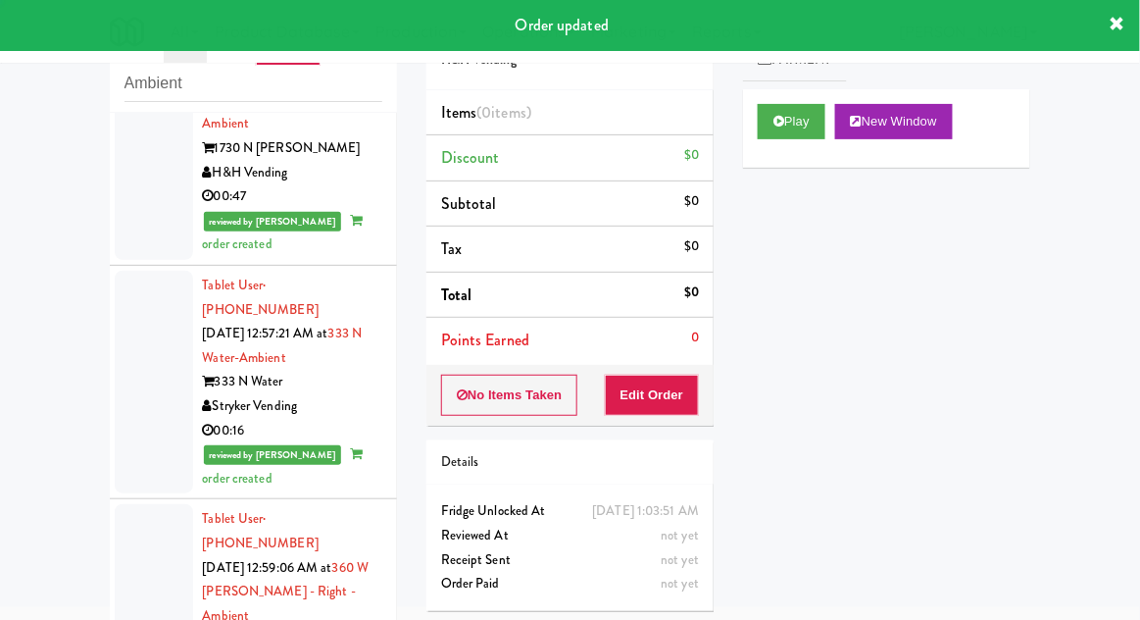
scroll to position [6060, 0]
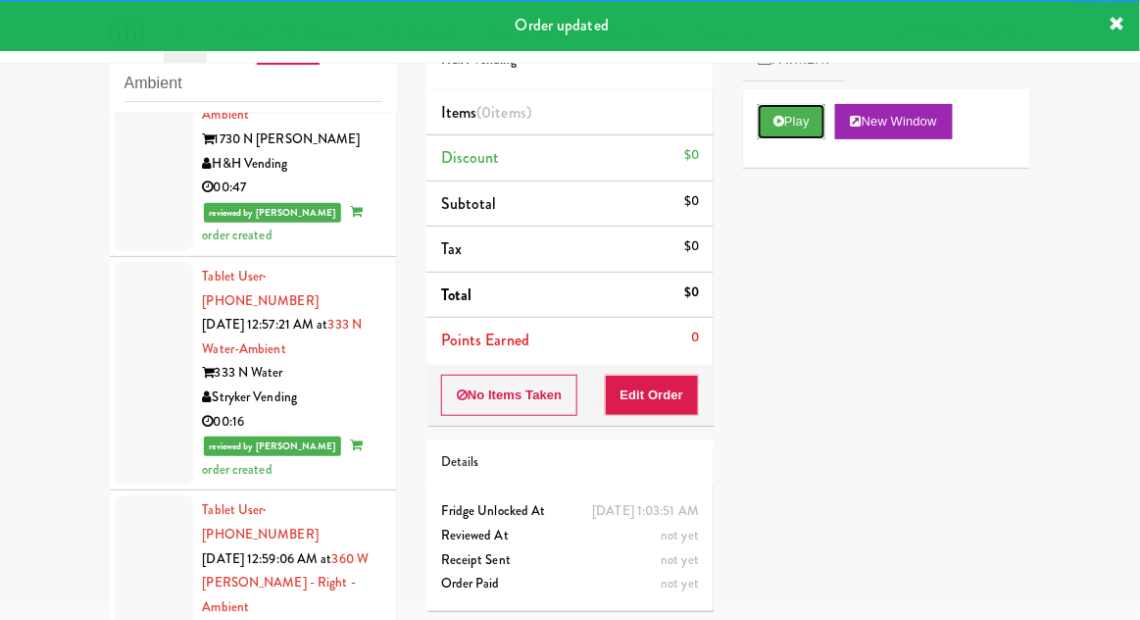
click at [772, 131] on button "Play" at bounding box center [792, 121] width 68 height 35
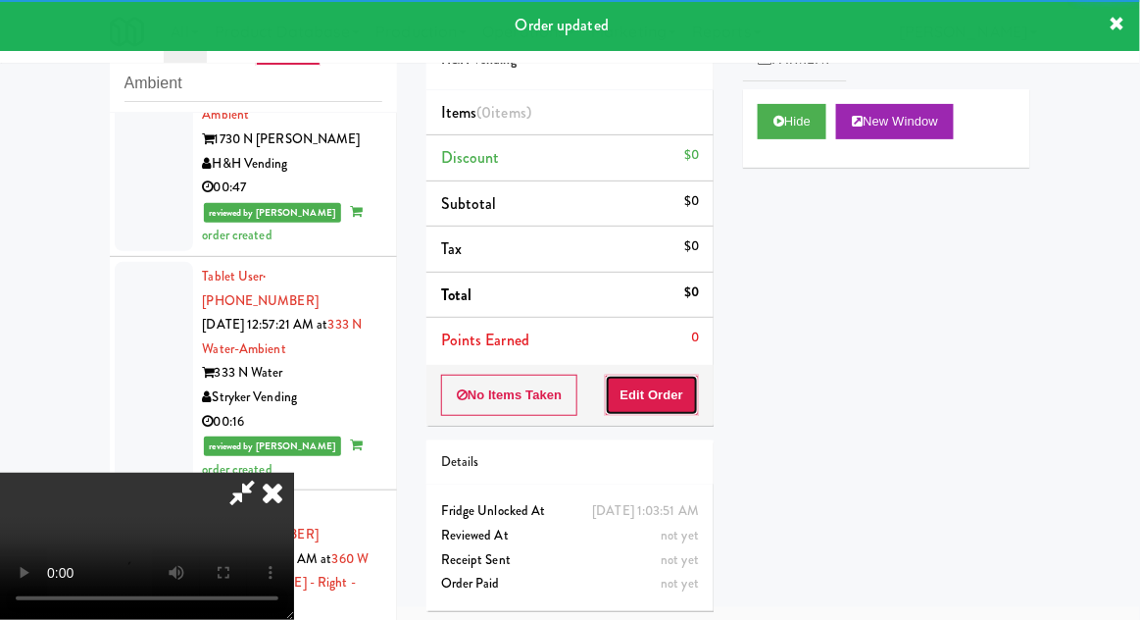
click at [634, 396] on button "Edit Order" at bounding box center [652, 395] width 95 height 41
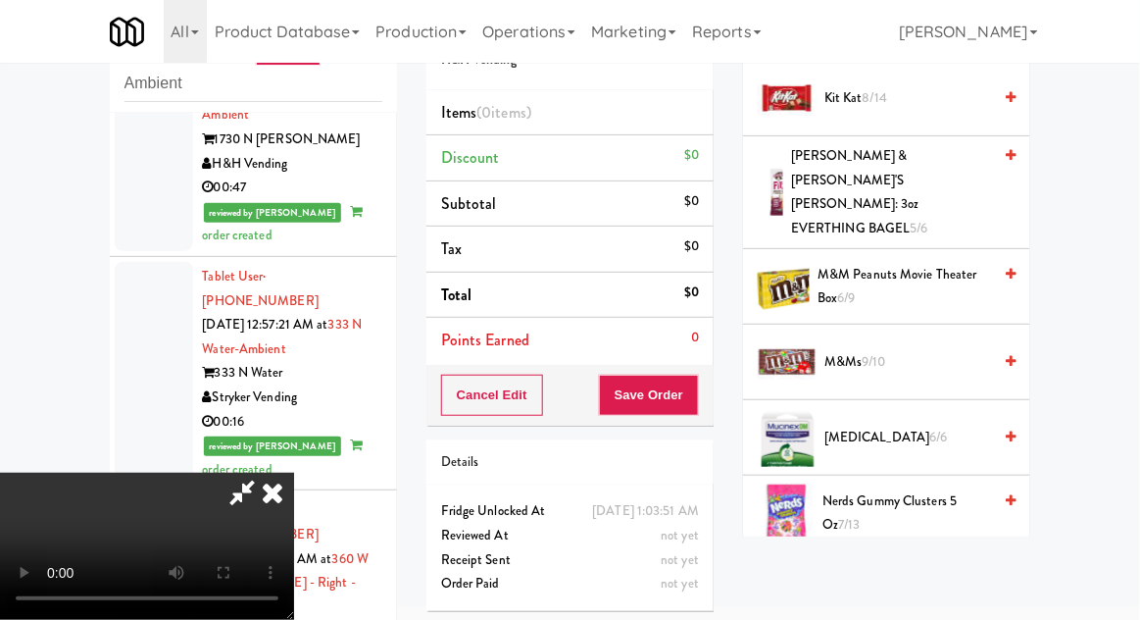
scroll to position [1221, 0]
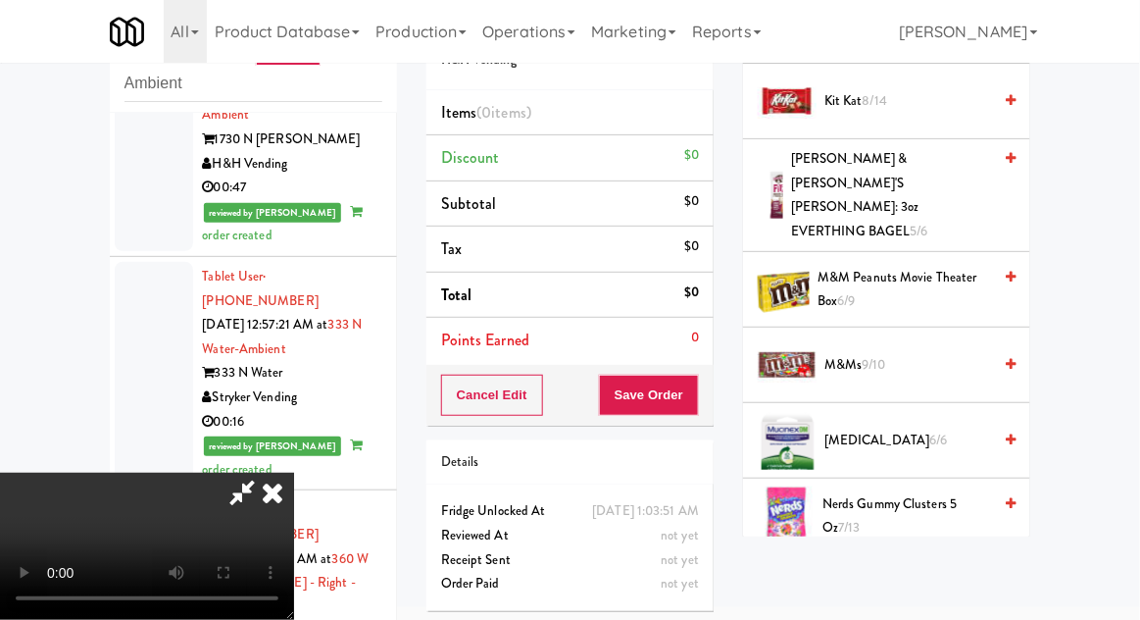
click at [939, 492] on span "Nerds Gummy Clusters 5 oz 7/13" at bounding box center [907, 516] width 169 height 48
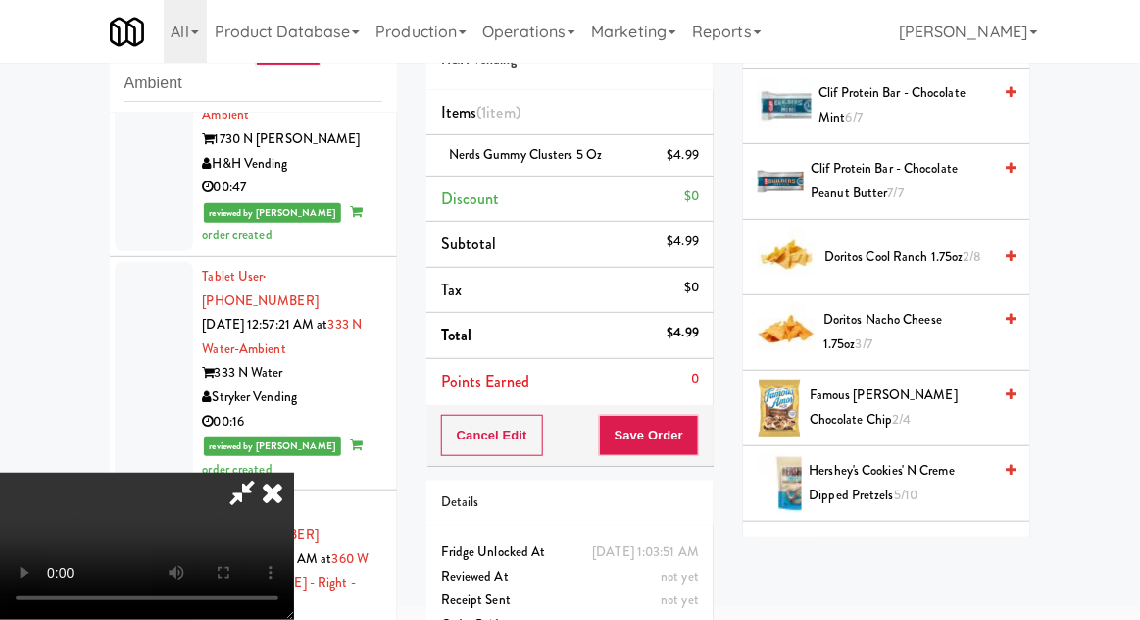
scroll to position [0, 0]
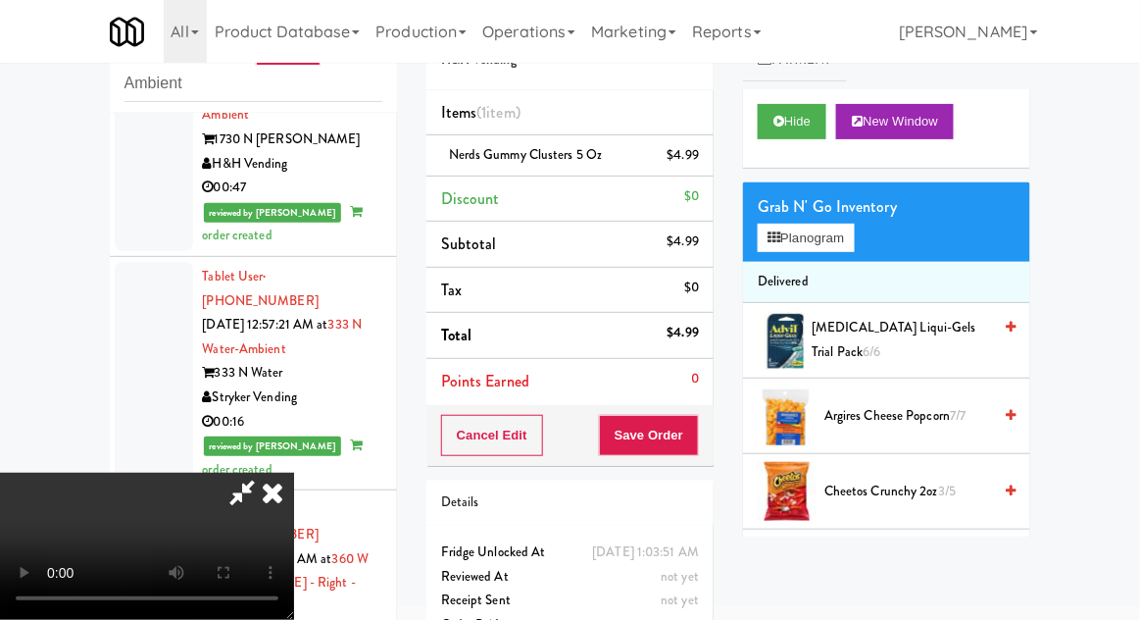
click at [919, 416] on span "Argires Cheese Popcorn 7/7" at bounding box center [908, 416] width 167 height 25
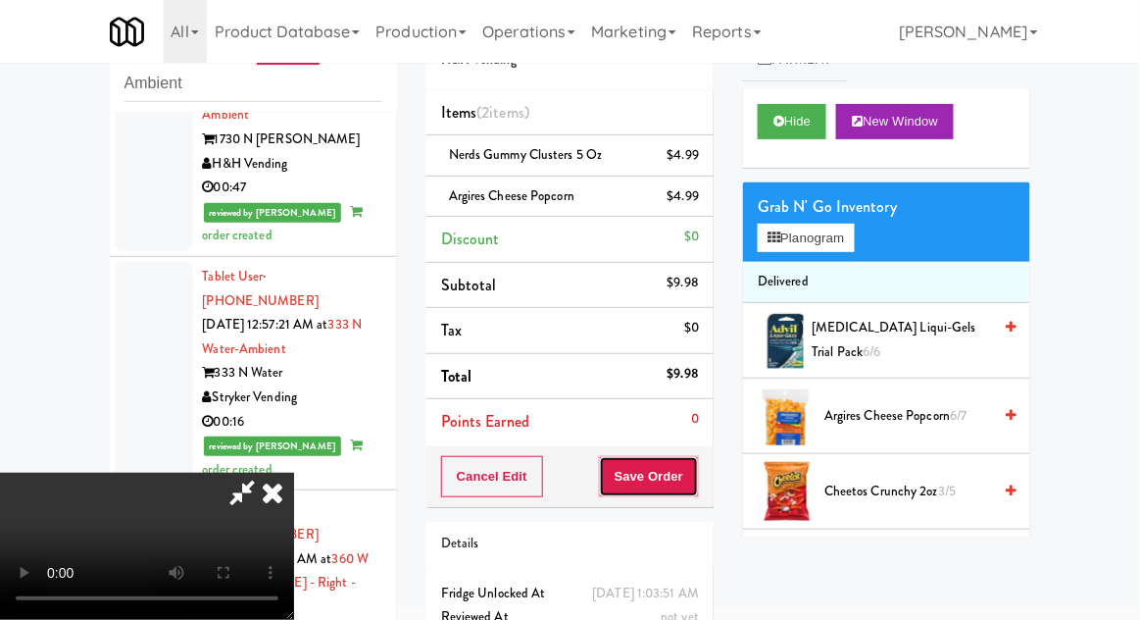
click at [695, 471] on button "Save Order" at bounding box center [649, 476] width 100 height 41
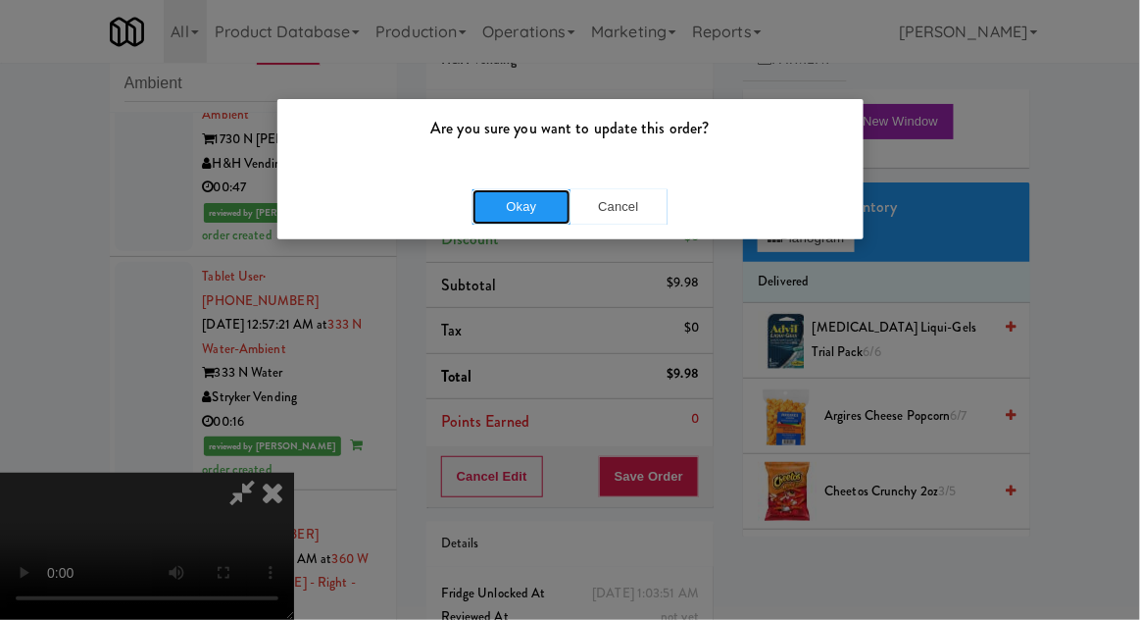
click at [508, 209] on button "Okay" at bounding box center [522, 206] width 98 height 35
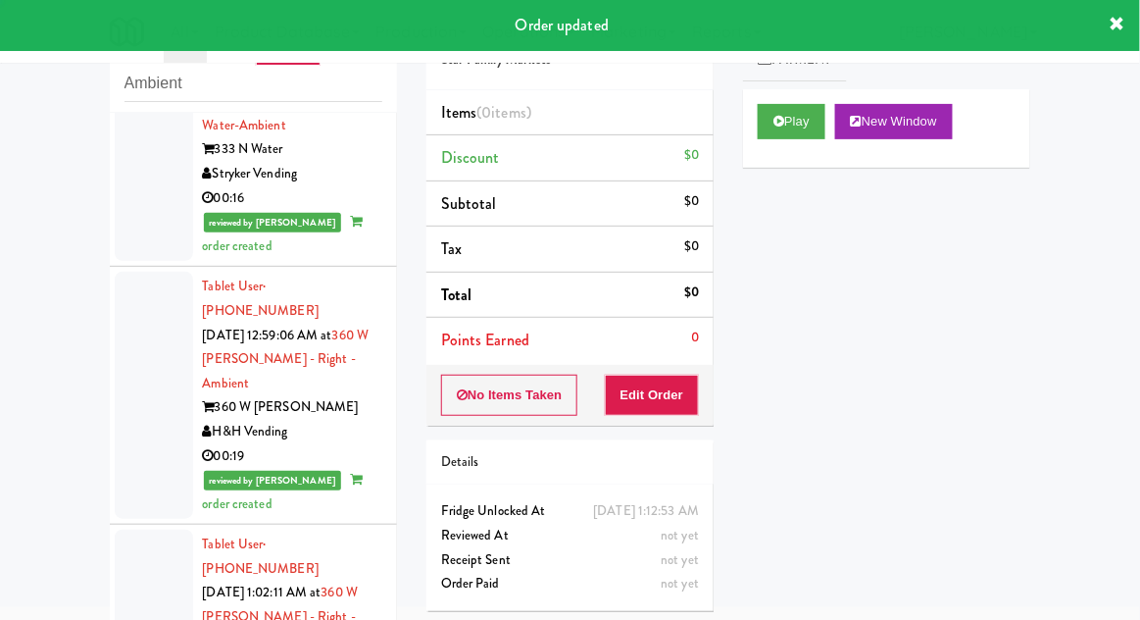
scroll to position [6283, 0]
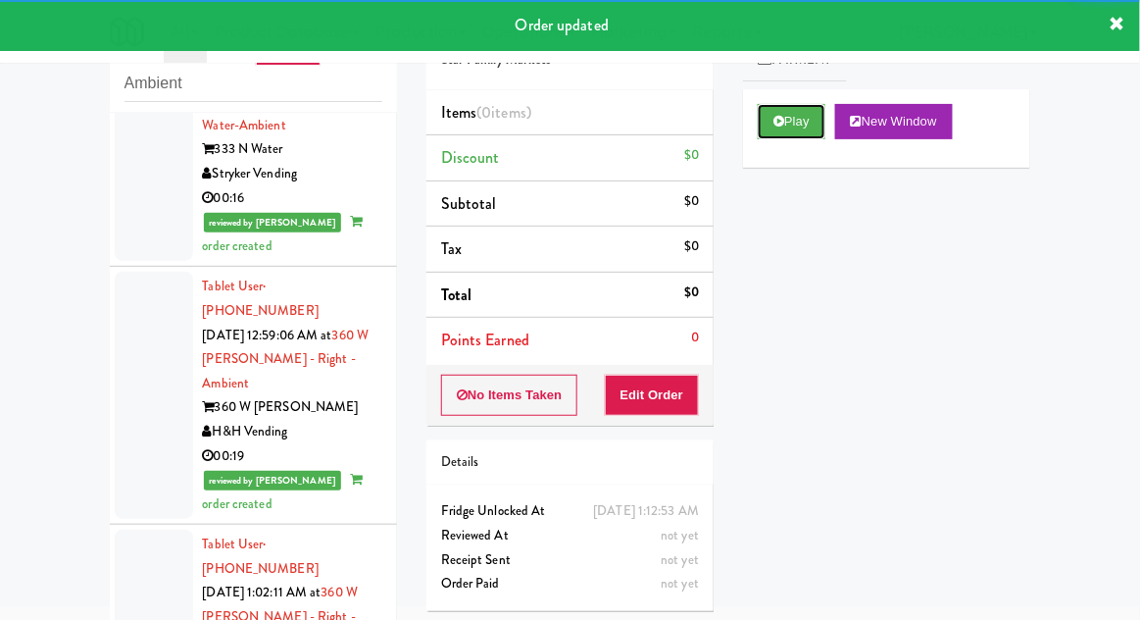
click at [772, 129] on button "Play" at bounding box center [792, 121] width 68 height 35
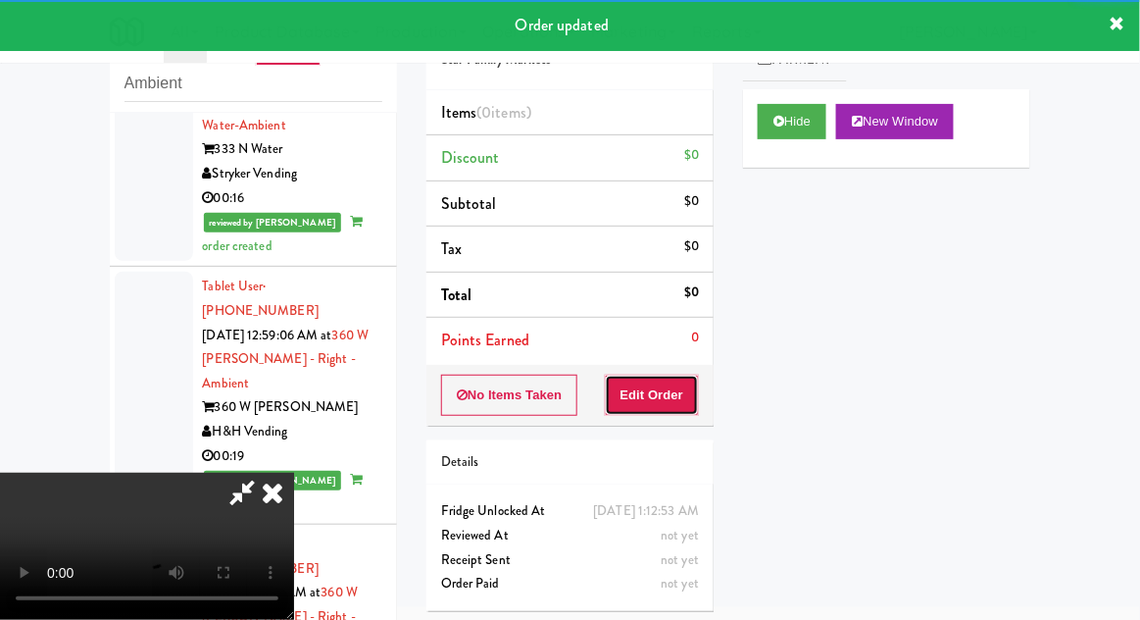
click at [638, 404] on button "Edit Order" at bounding box center [652, 395] width 95 height 41
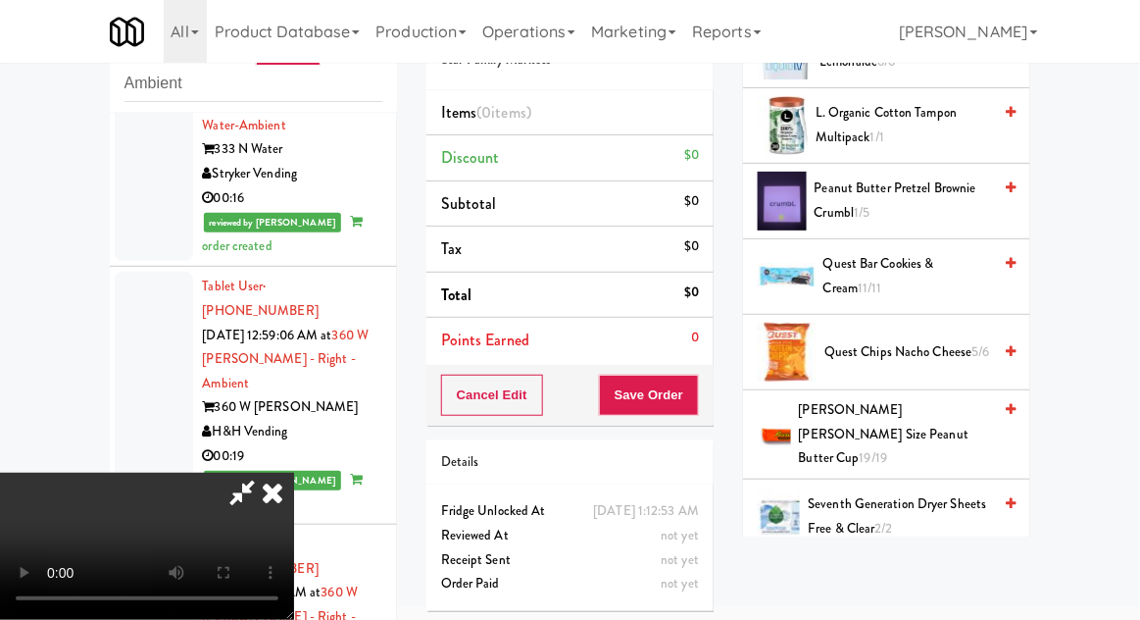
scroll to position [1124, 0]
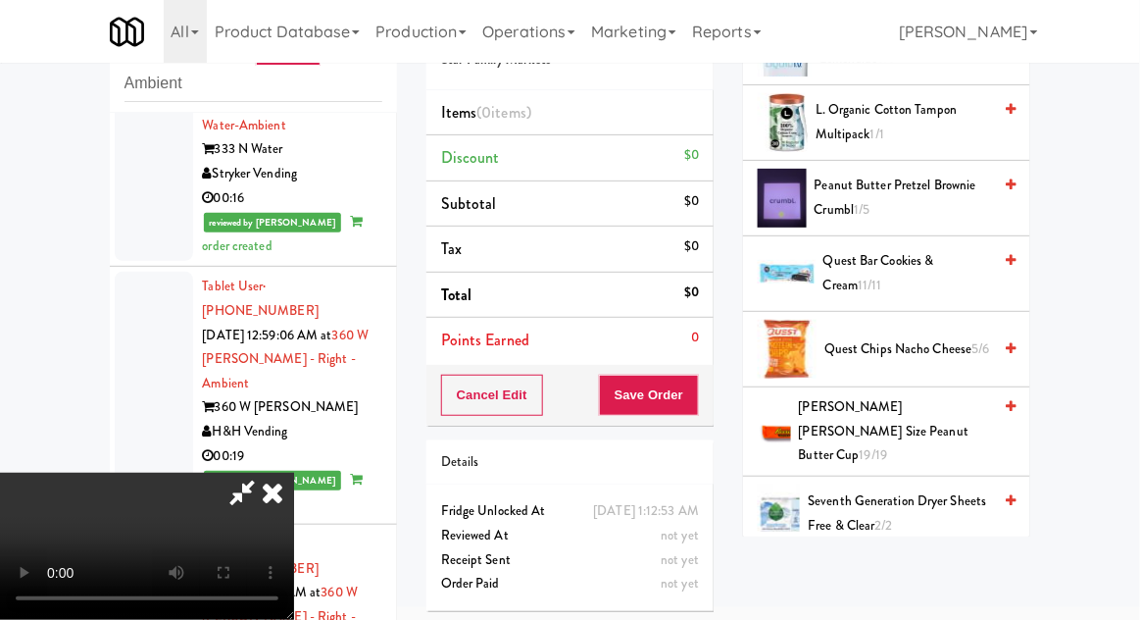
click at [948, 421] on span "[PERSON_NAME] [PERSON_NAME] Size Peanut Butter Cup 19/19" at bounding box center [895, 431] width 193 height 73
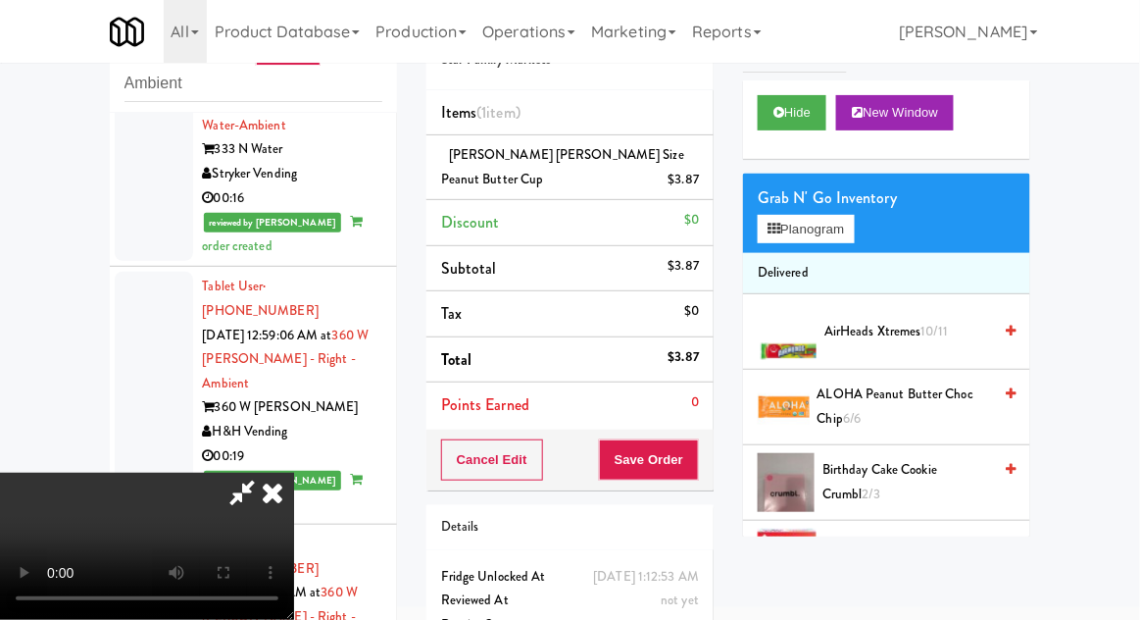
scroll to position [0, 0]
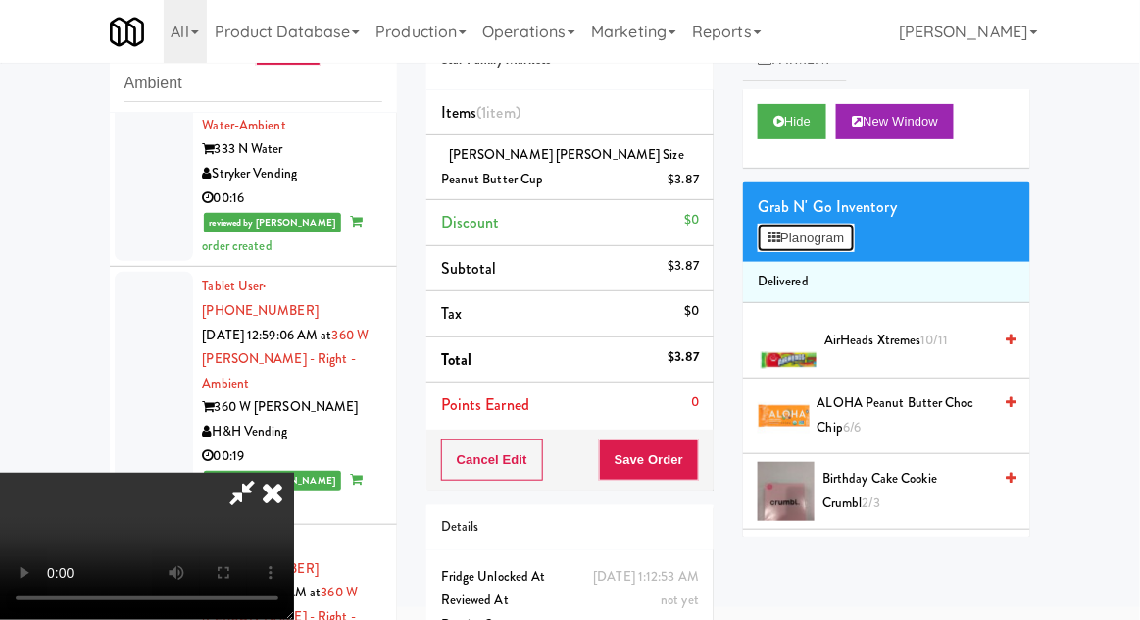
click at [790, 226] on button "Planogram" at bounding box center [806, 238] width 96 height 29
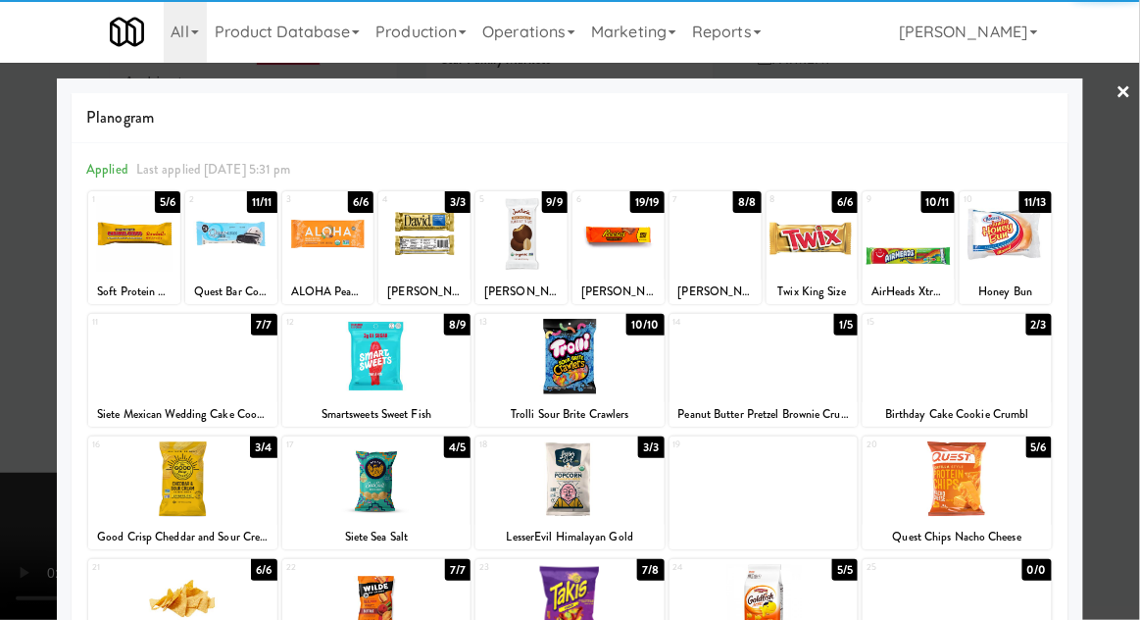
click at [738, 370] on div at bounding box center [764, 357] width 189 height 76
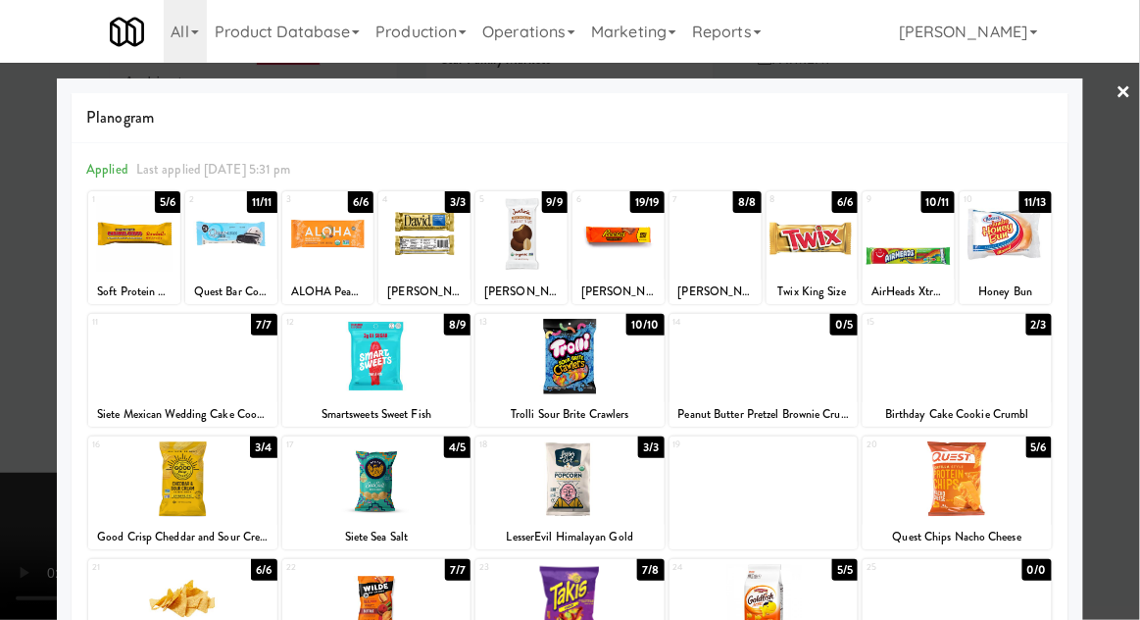
click at [1123, 368] on div at bounding box center [570, 310] width 1140 height 620
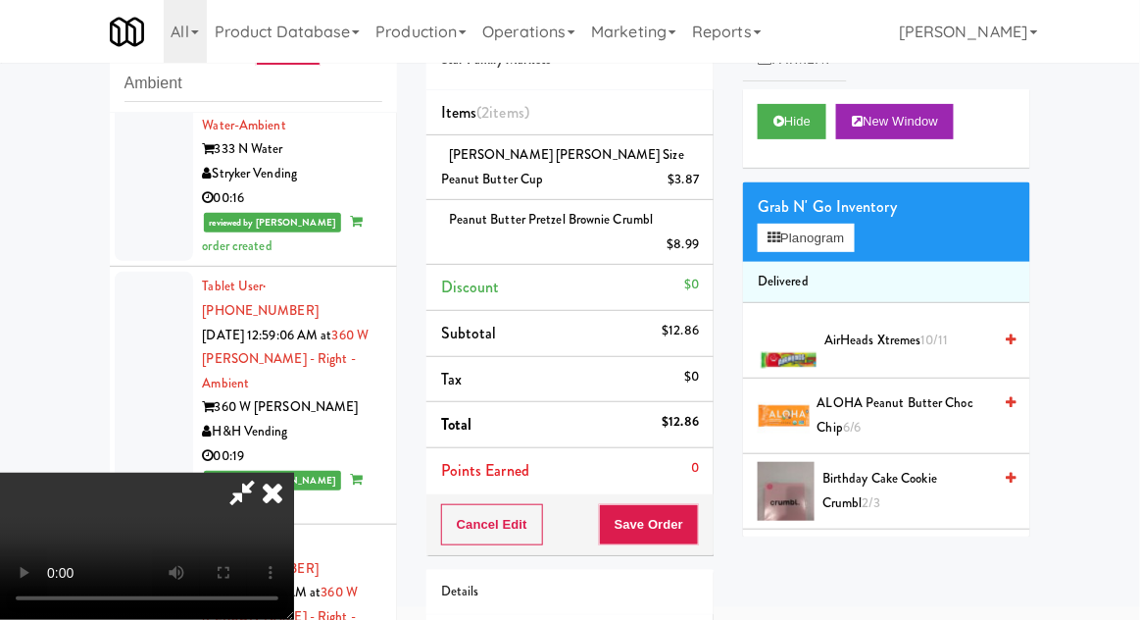
scroll to position [72, 0]
click at [690, 527] on button "Save Order" at bounding box center [649, 524] width 100 height 41
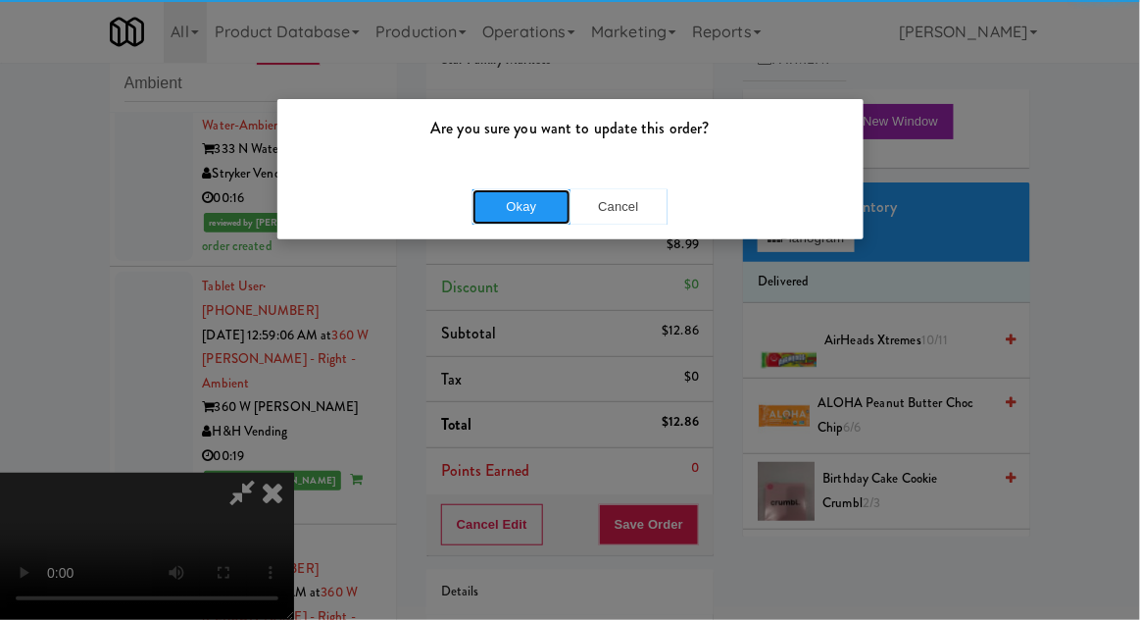
click at [489, 220] on button "Okay" at bounding box center [522, 206] width 98 height 35
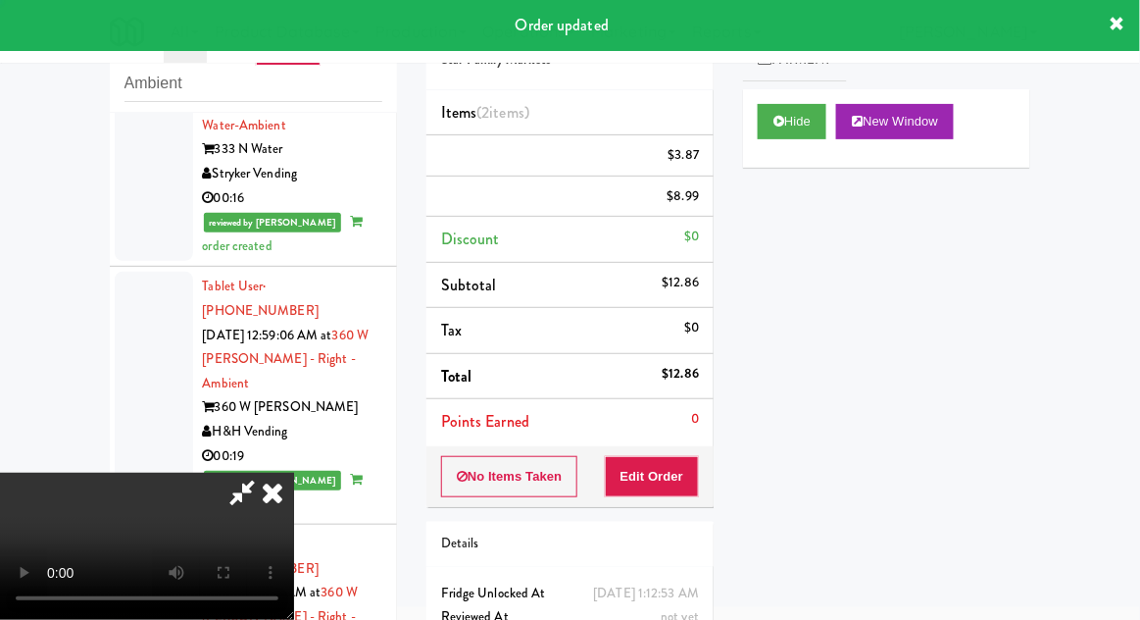
scroll to position [0, 0]
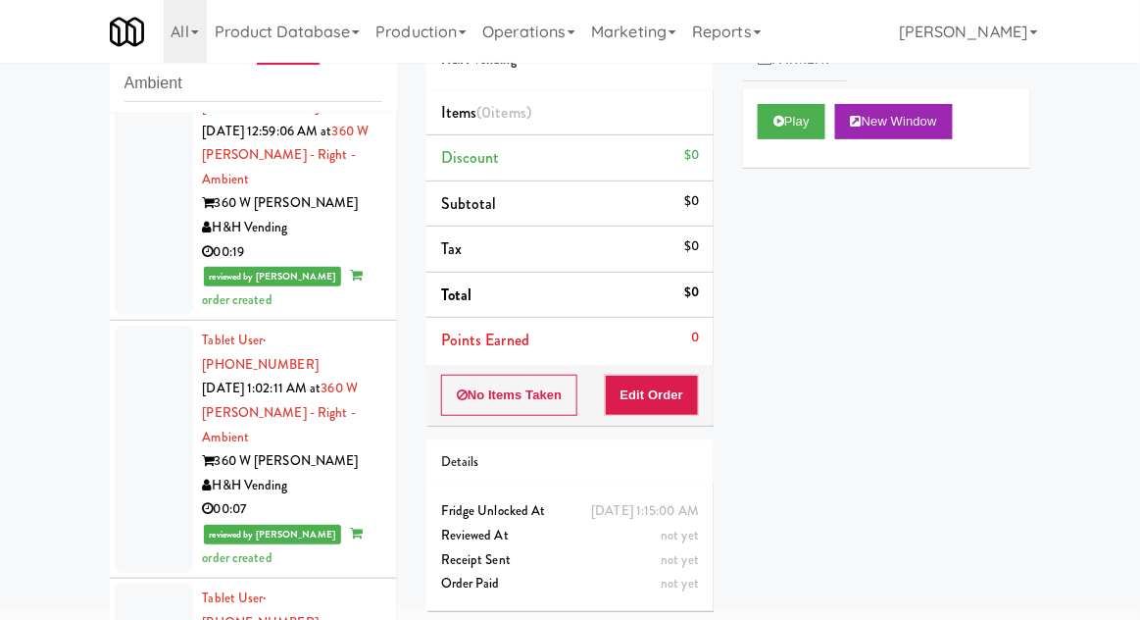
scroll to position [6509, 0]
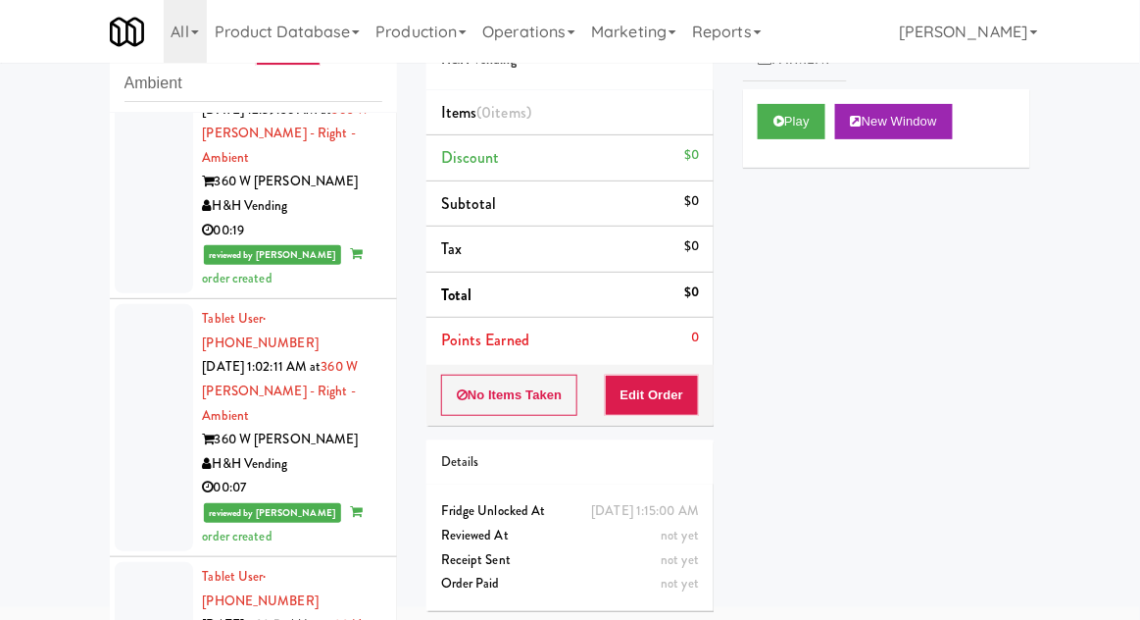
click at [788, 131] on button "Play" at bounding box center [792, 121] width 68 height 35
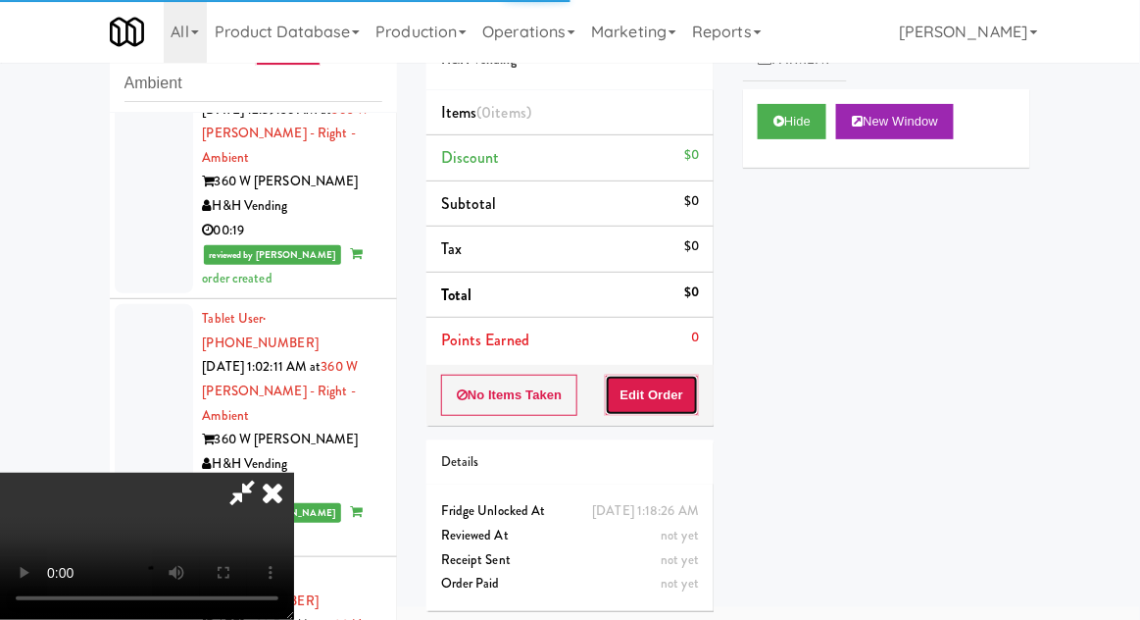
click at [660, 386] on button "Edit Order" at bounding box center [652, 395] width 95 height 41
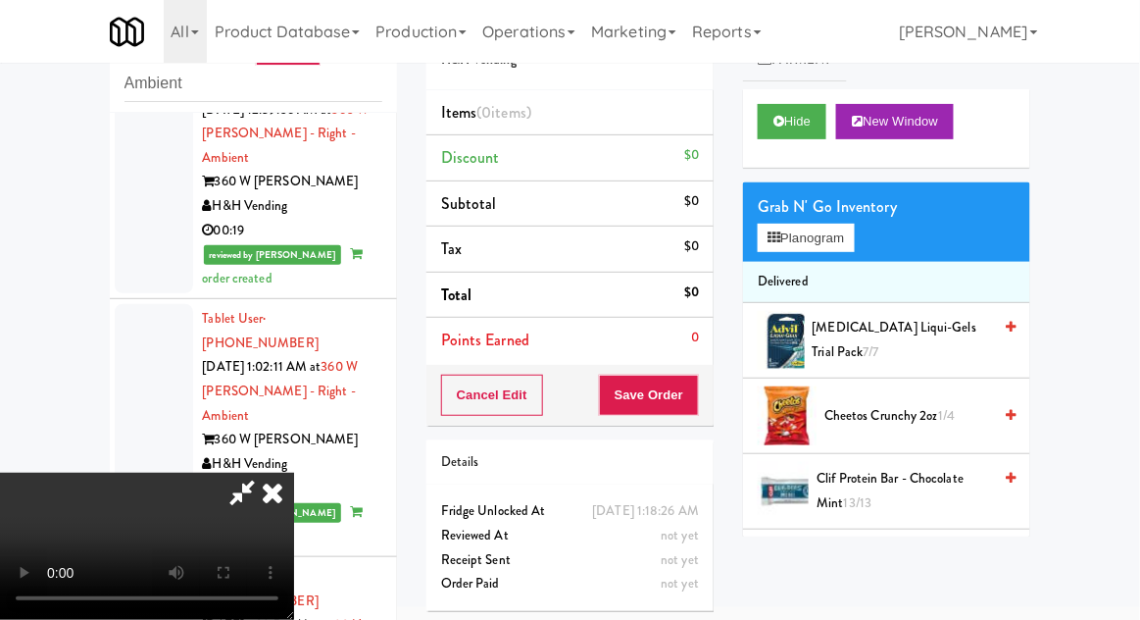
click at [780, 205] on div "Grab N' Go Inventory" at bounding box center [887, 206] width 258 height 29
click at [774, 227] on button "Planogram" at bounding box center [806, 238] width 96 height 29
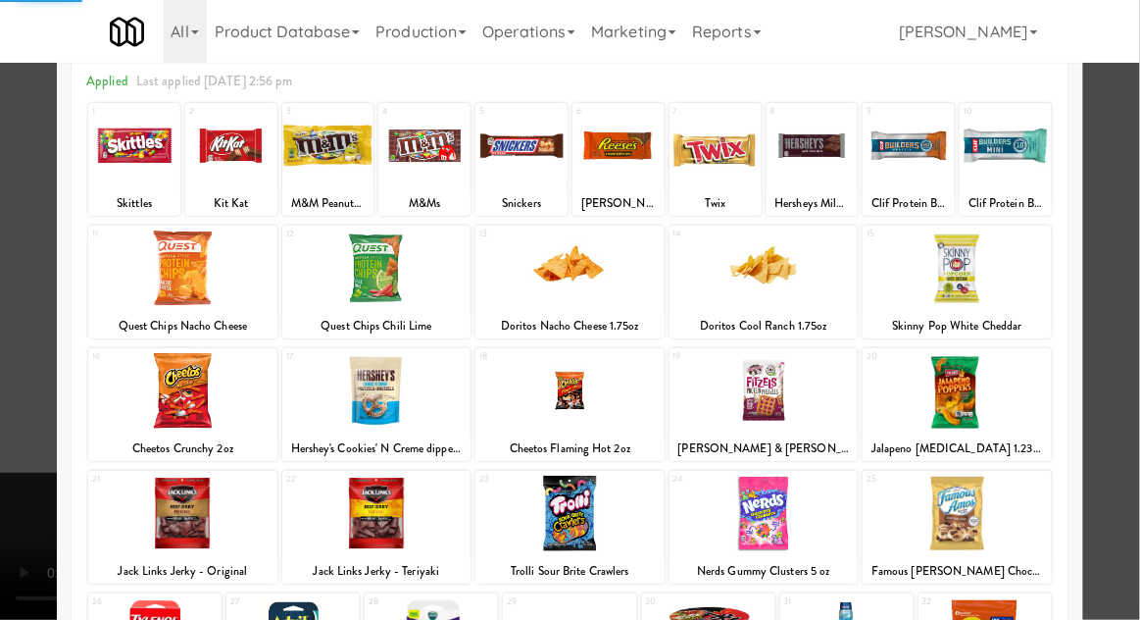
scroll to position [248, 0]
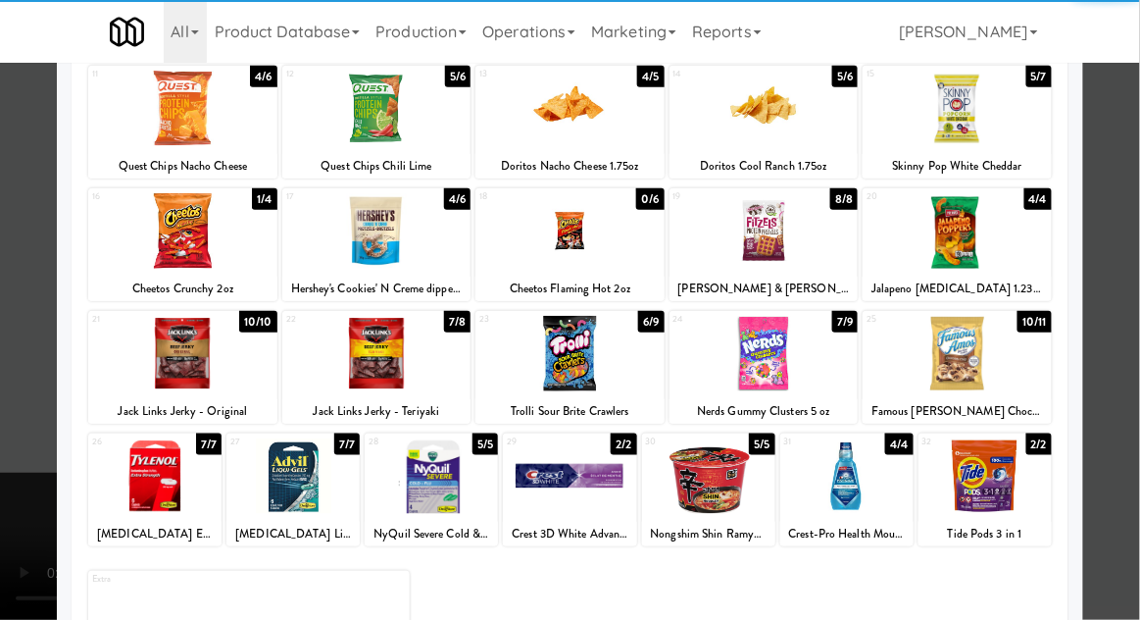
click at [704, 507] on div at bounding box center [708, 476] width 133 height 76
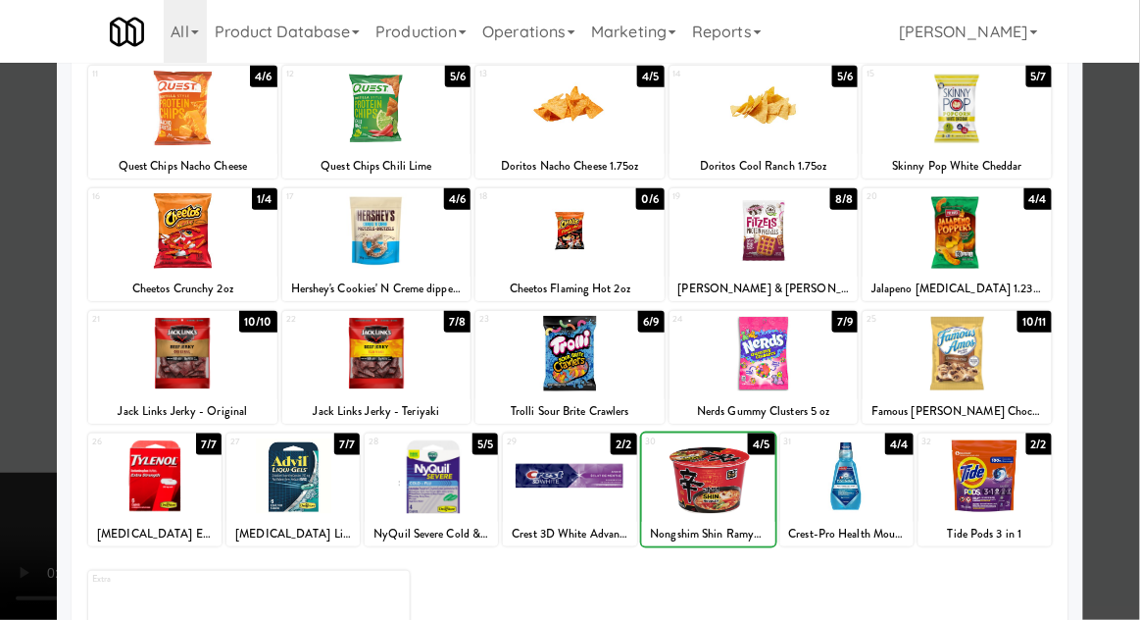
click at [1129, 339] on div at bounding box center [570, 310] width 1140 height 620
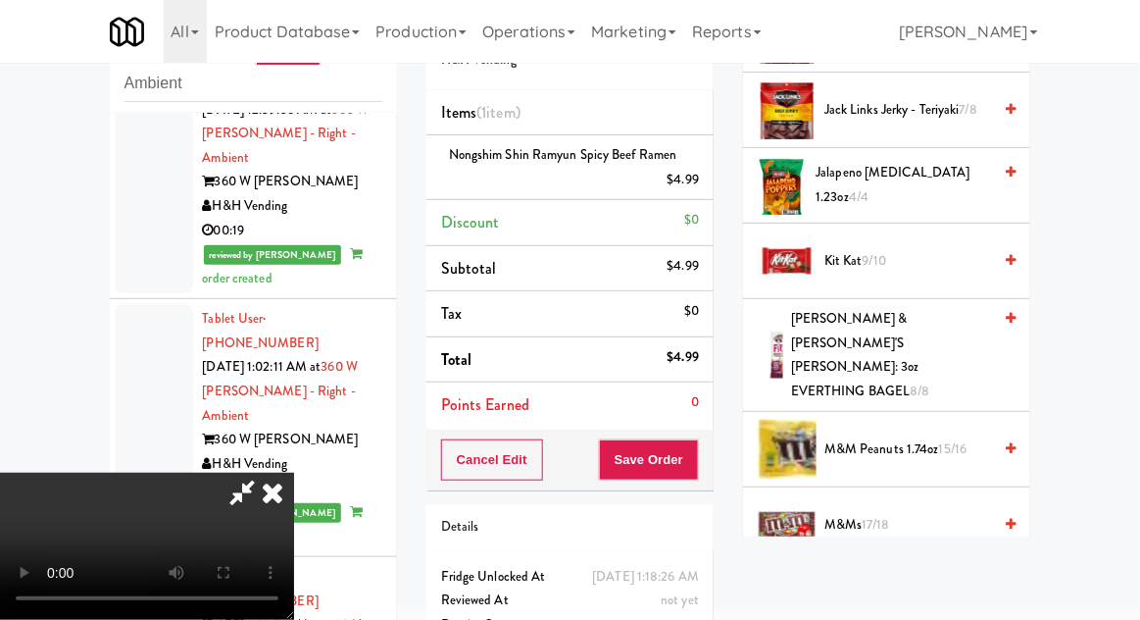
scroll to position [1137, 0]
click at [876, 576] on span "Nerds Gummy Clusters 5 oz 7/9" at bounding box center [908, 600] width 168 height 48
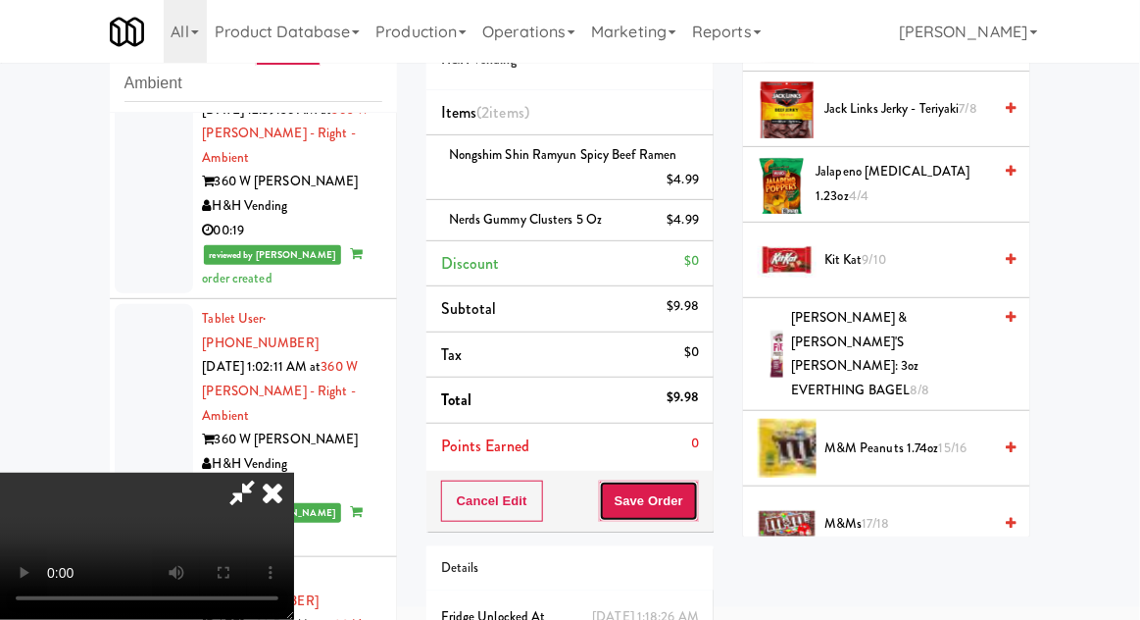
click at [696, 505] on button "Save Order" at bounding box center [649, 500] width 100 height 41
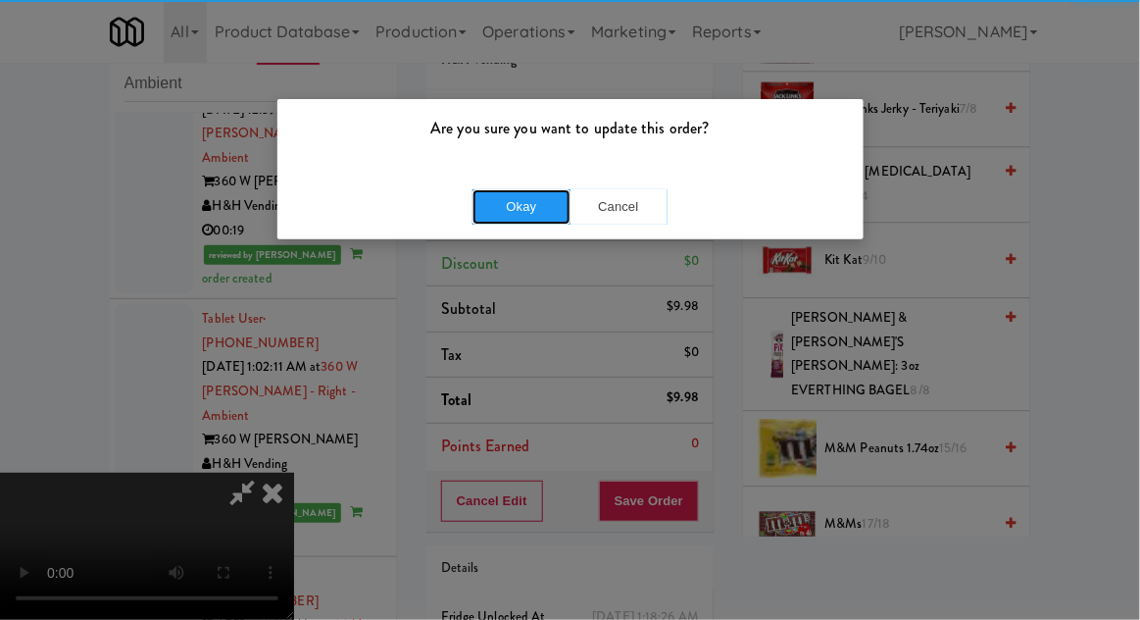
click at [509, 213] on button "Okay" at bounding box center [522, 206] width 98 height 35
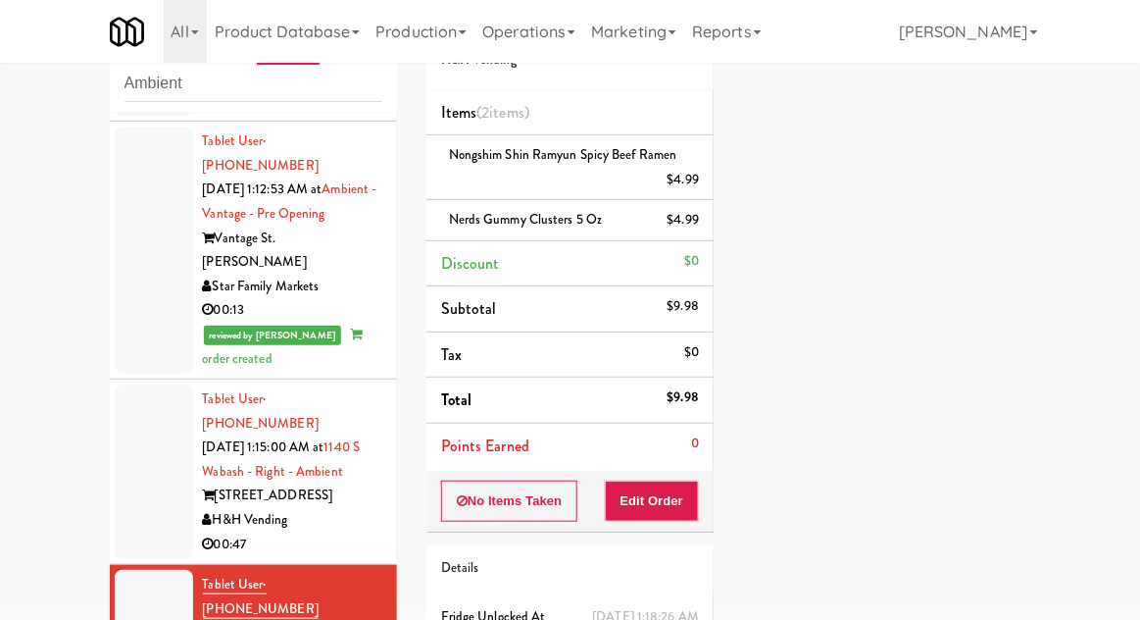
scroll to position [7198, 0]
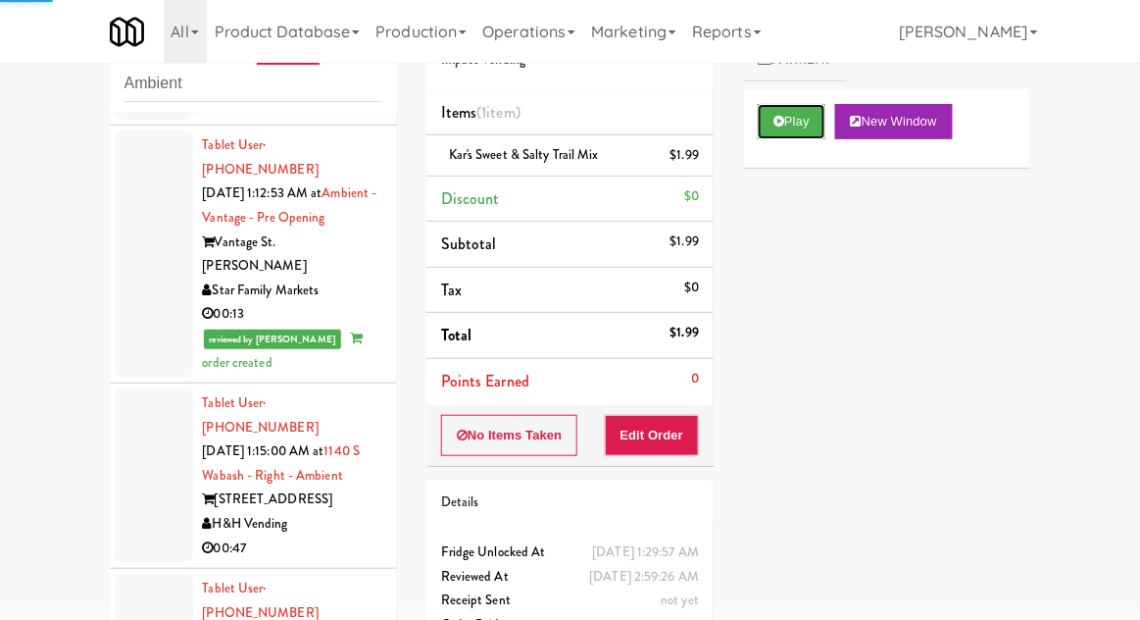
click at [774, 124] on icon at bounding box center [779, 121] width 11 height 13
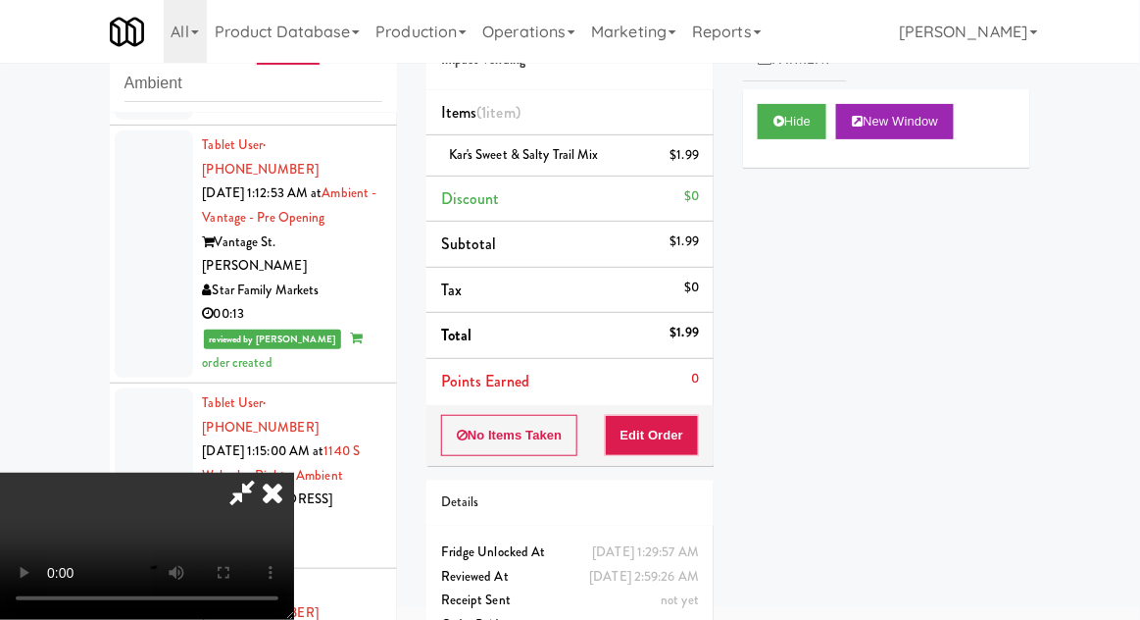
click at [269, 512] on icon at bounding box center [272, 492] width 43 height 39
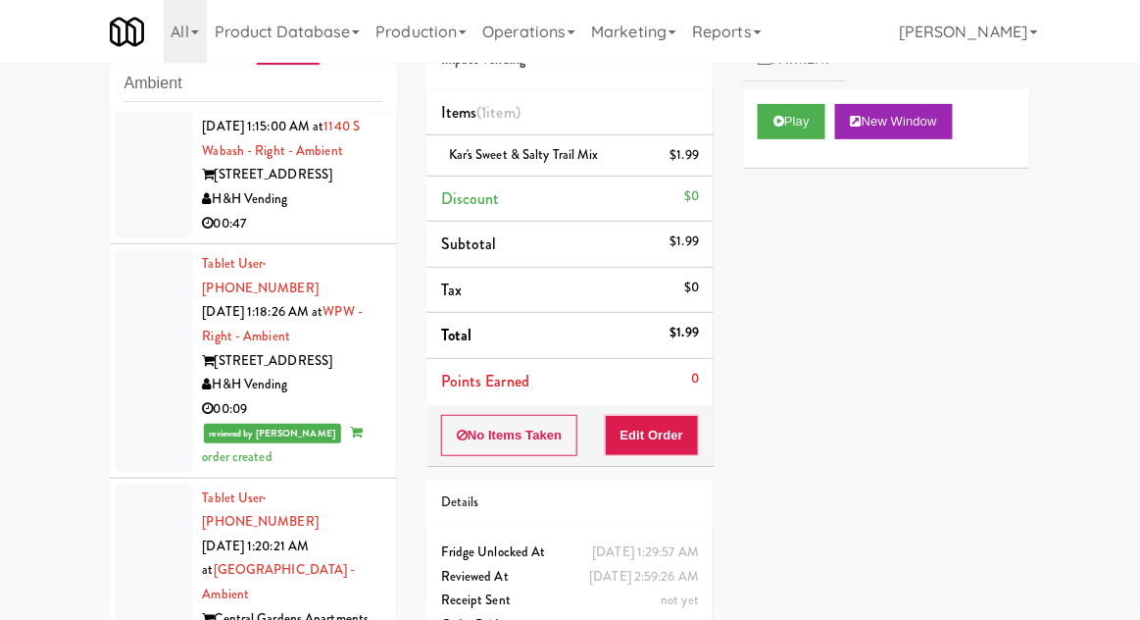
scroll to position [7551, 0]
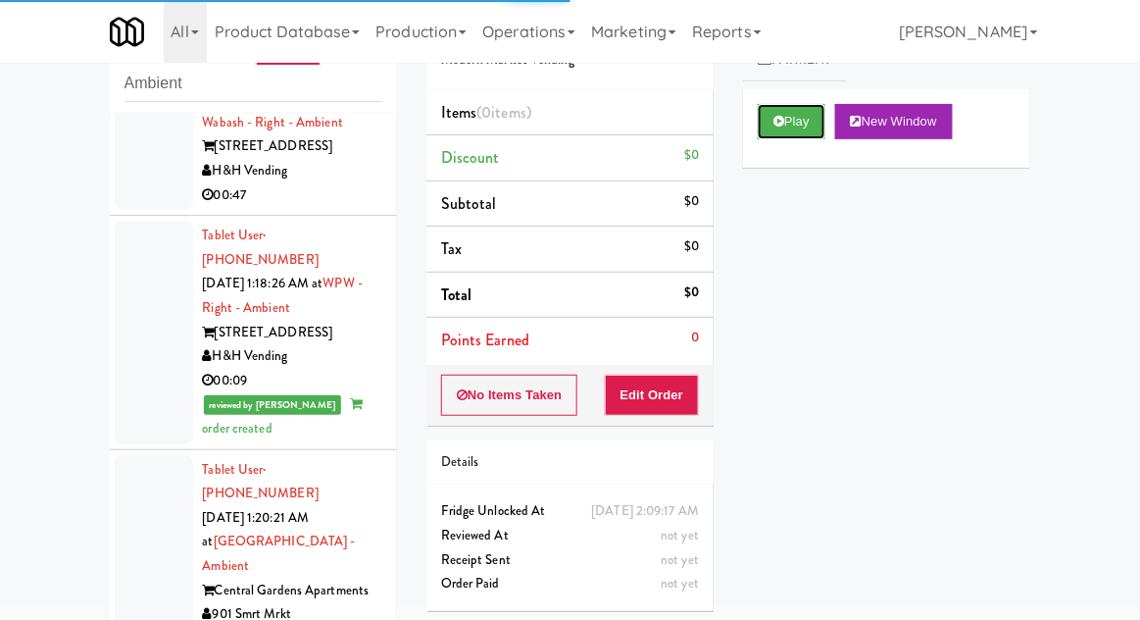
click at [782, 126] on icon at bounding box center [779, 121] width 11 height 13
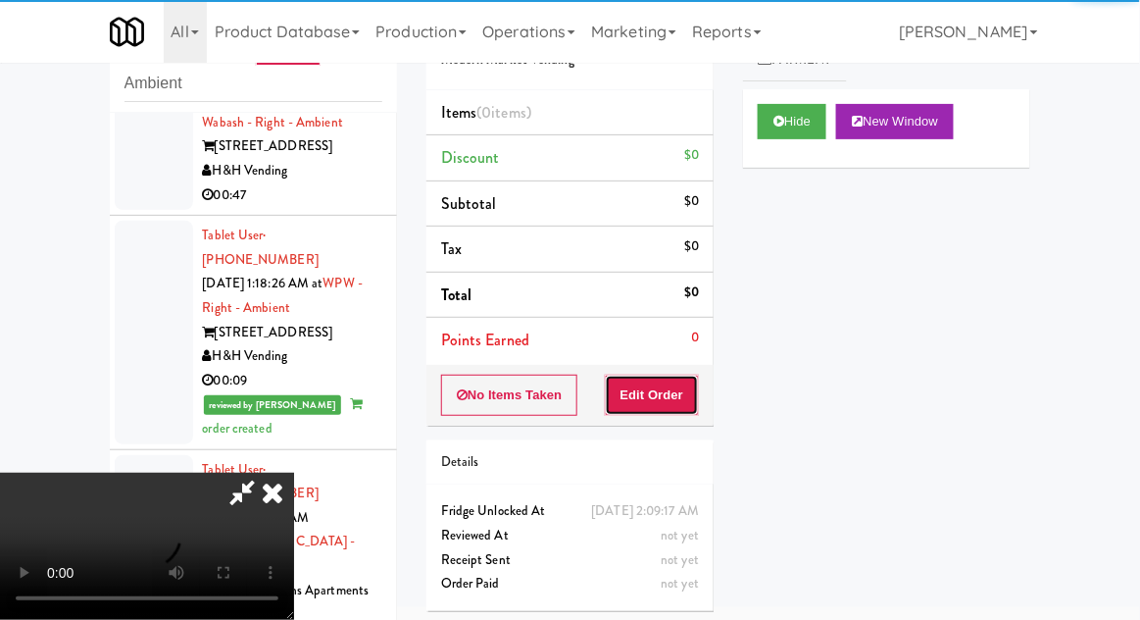
click at [651, 395] on button "Edit Order" at bounding box center [652, 395] width 95 height 41
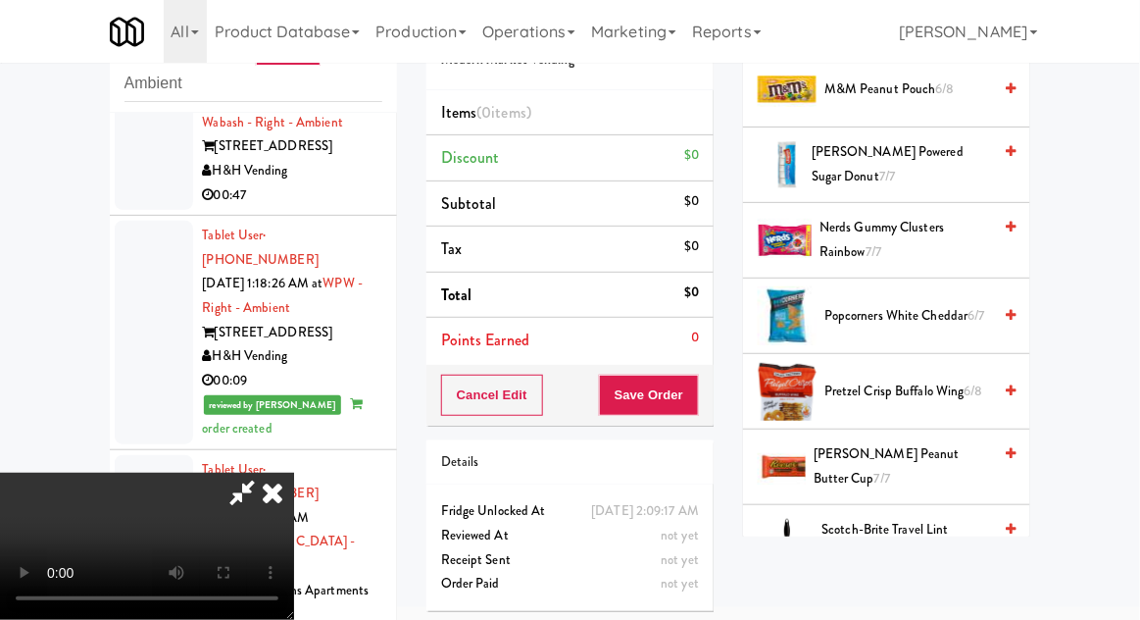
scroll to position [1294, 0]
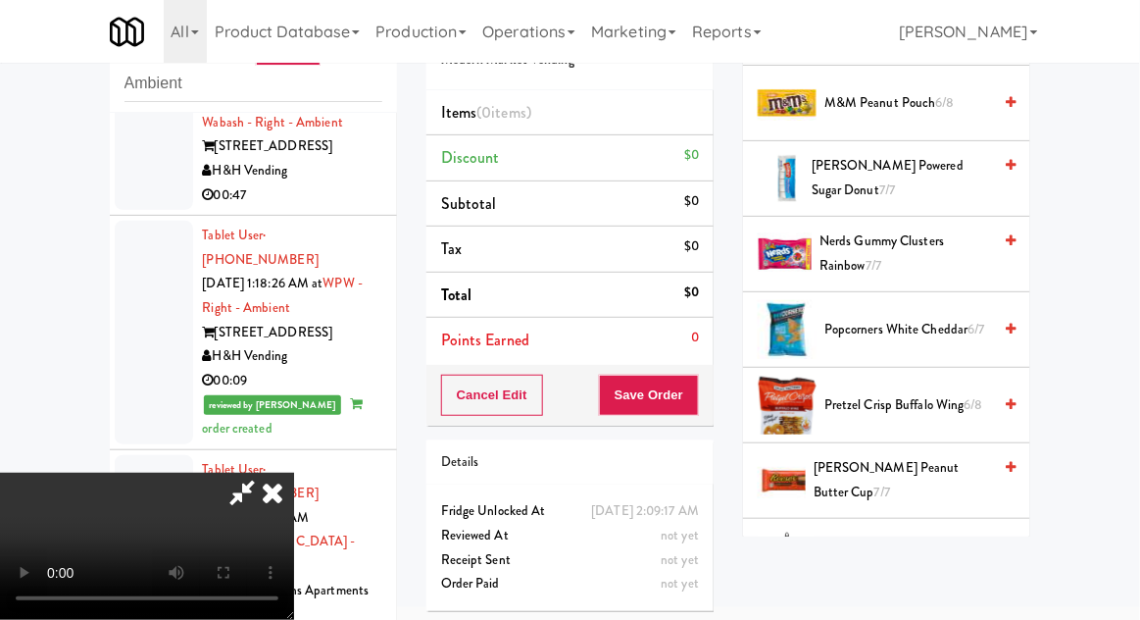
click at [973, 330] on span "6/7" at bounding box center [977, 329] width 17 height 19
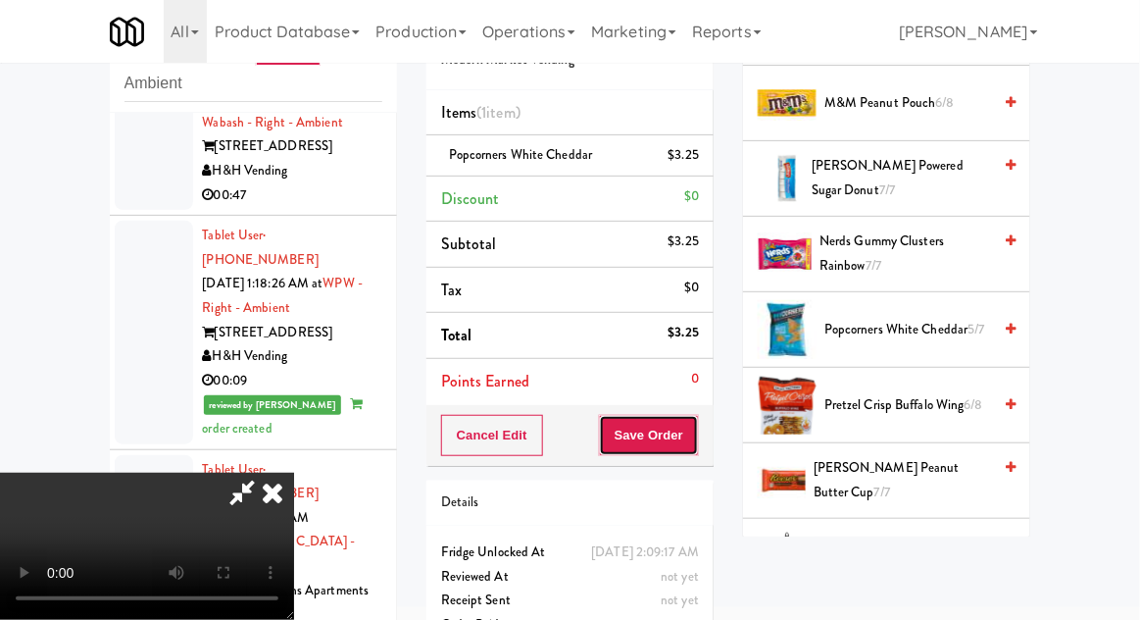
click at [696, 434] on button "Save Order" at bounding box center [649, 435] width 100 height 41
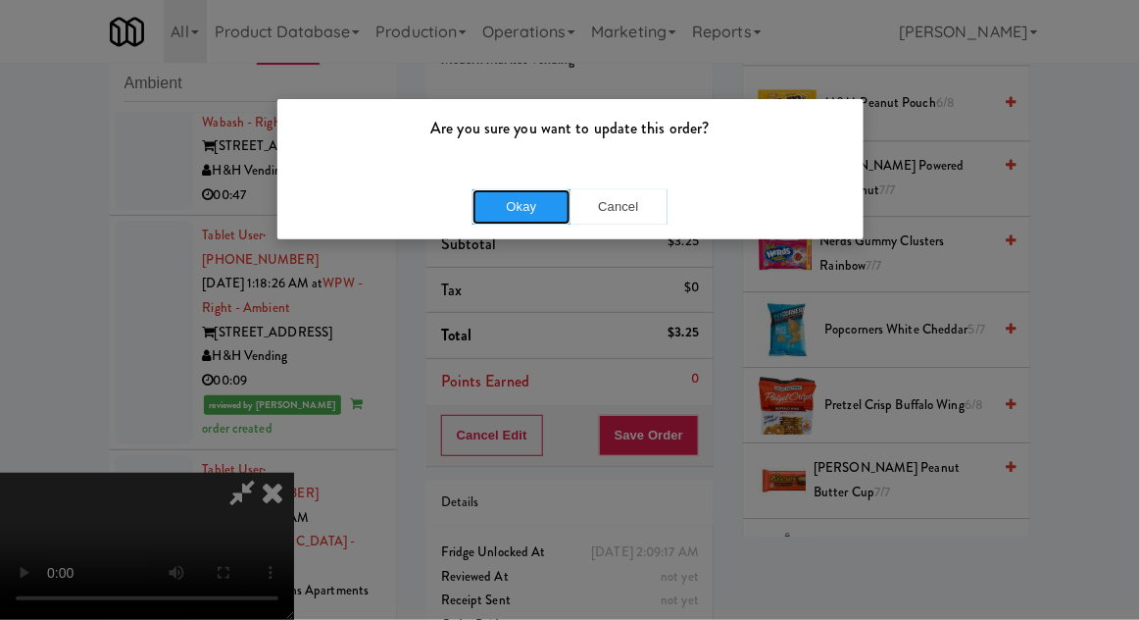
click at [492, 219] on button "Okay" at bounding box center [522, 206] width 98 height 35
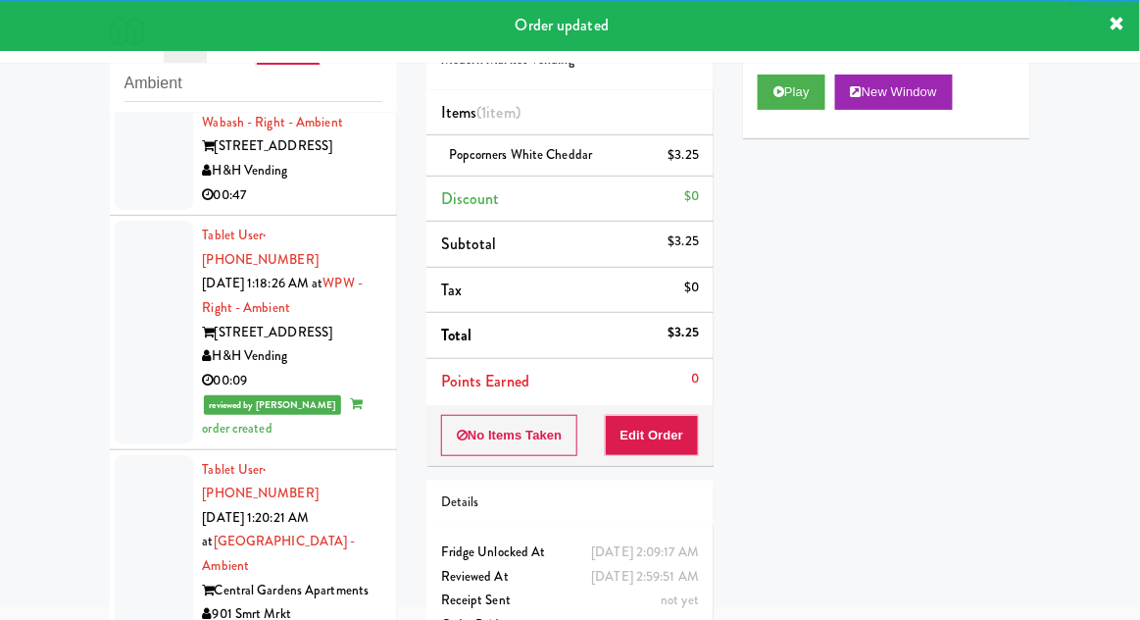
scroll to position [0, 0]
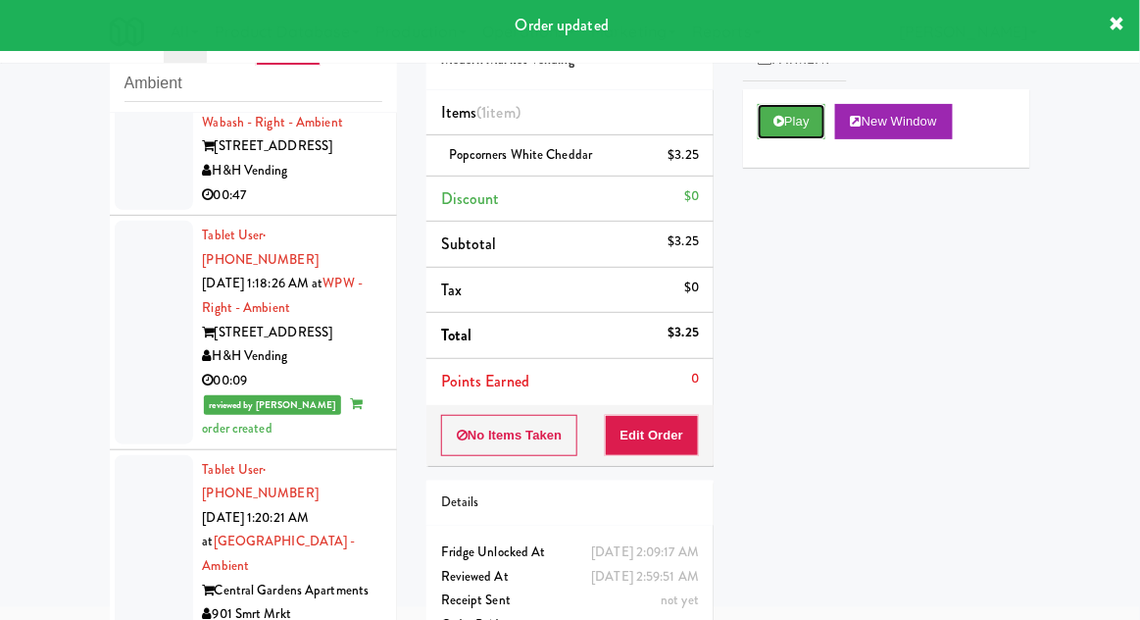
click at [777, 133] on button "Play" at bounding box center [792, 121] width 68 height 35
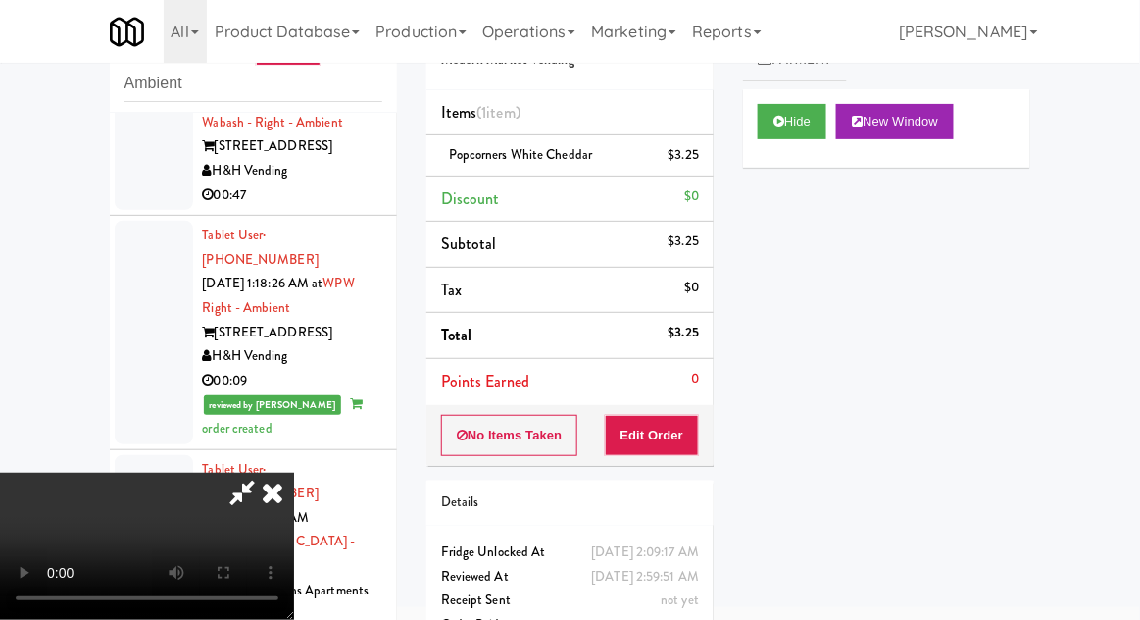
click at [294, 473] on icon at bounding box center [272, 492] width 43 height 39
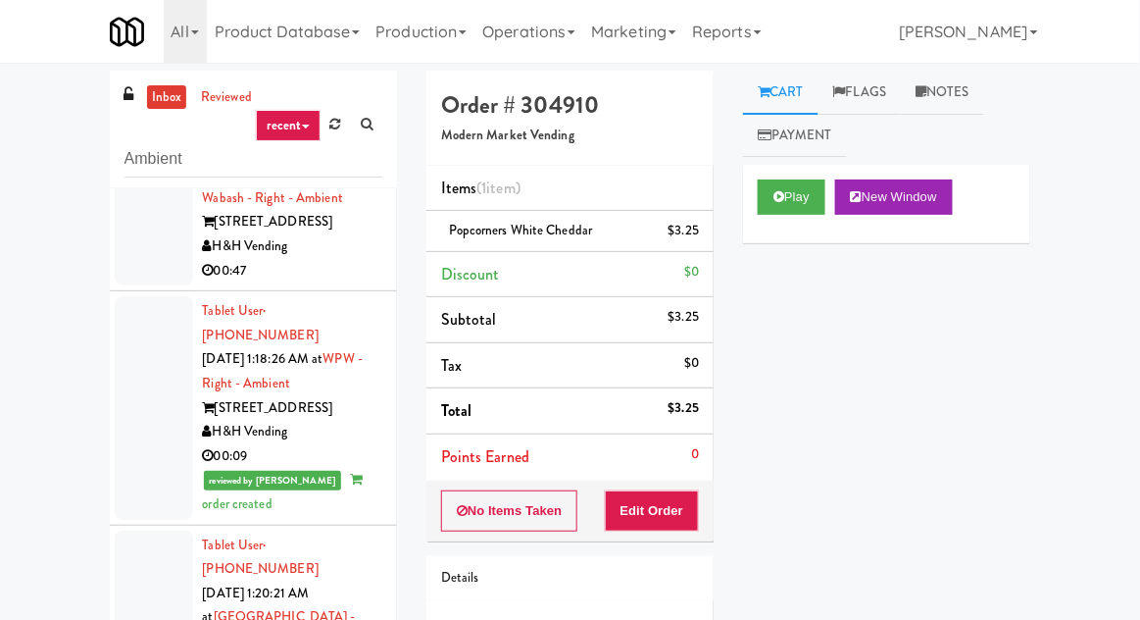
click at [164, 96] on link "inbox" at bounding box center [167, 97] width 40 height 25
